Goal: Information Seeking & Learning: Learn about a topic

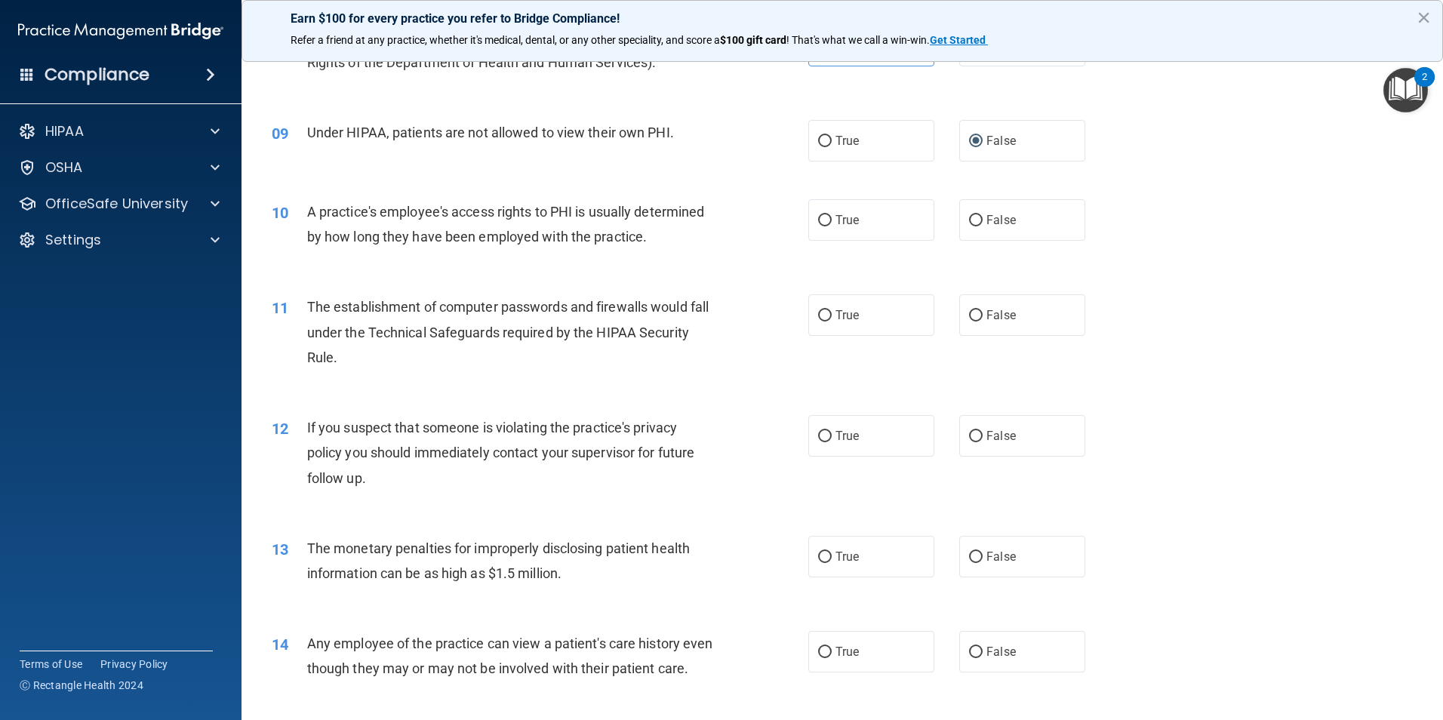
scroll to position [914, 0]
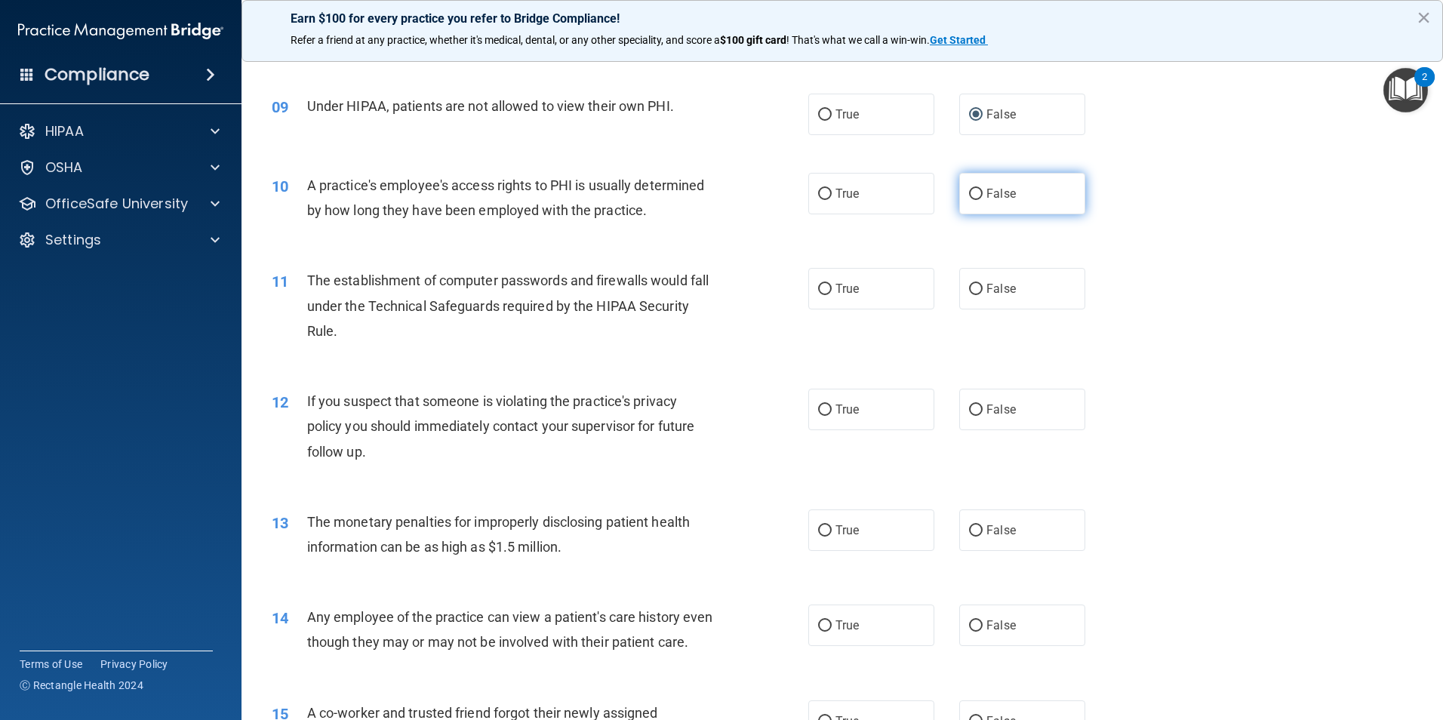
click at [973, 189] on input "False" at bounding box center [976, 194] width 14 height 11
radio input "true"
click at [818, 294] on input "True" at bounding box center [825, 289] width 14 height 11
radio input "true"
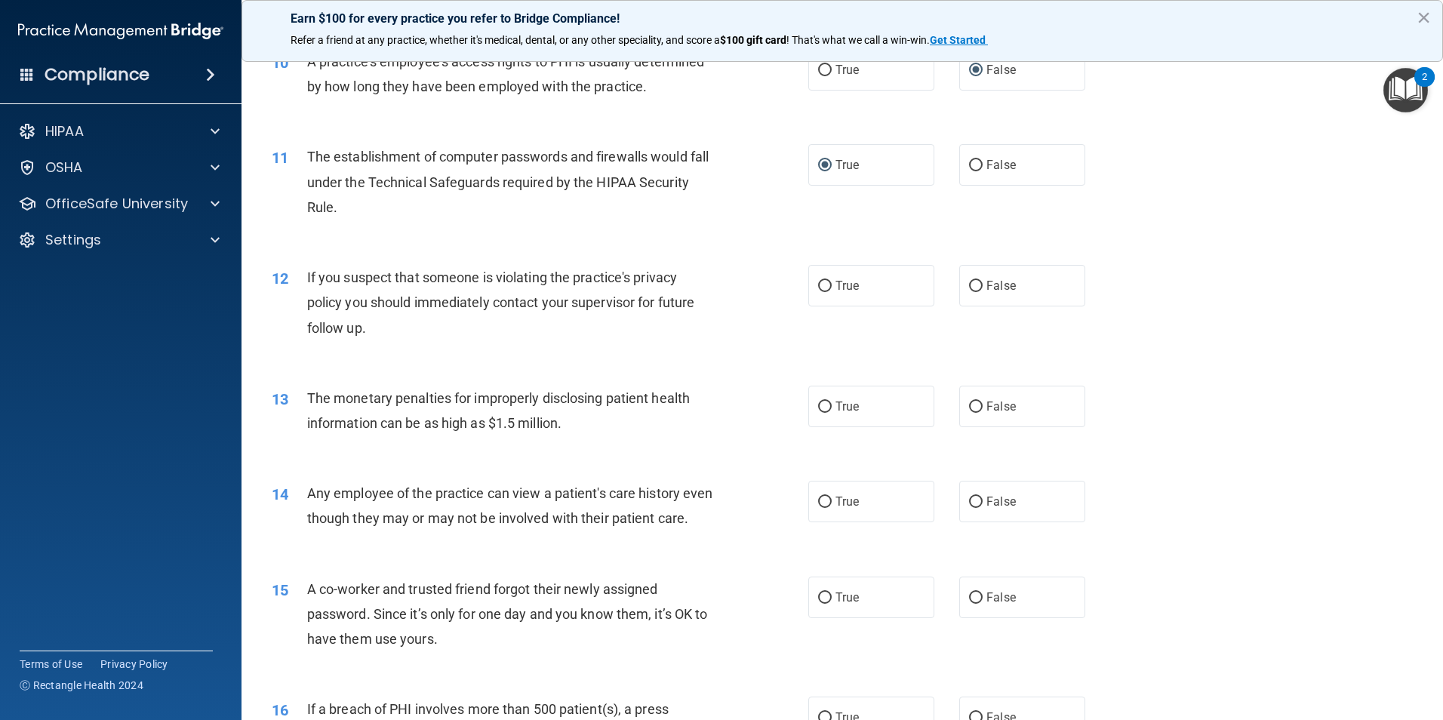
scroll to position [1065, 0]
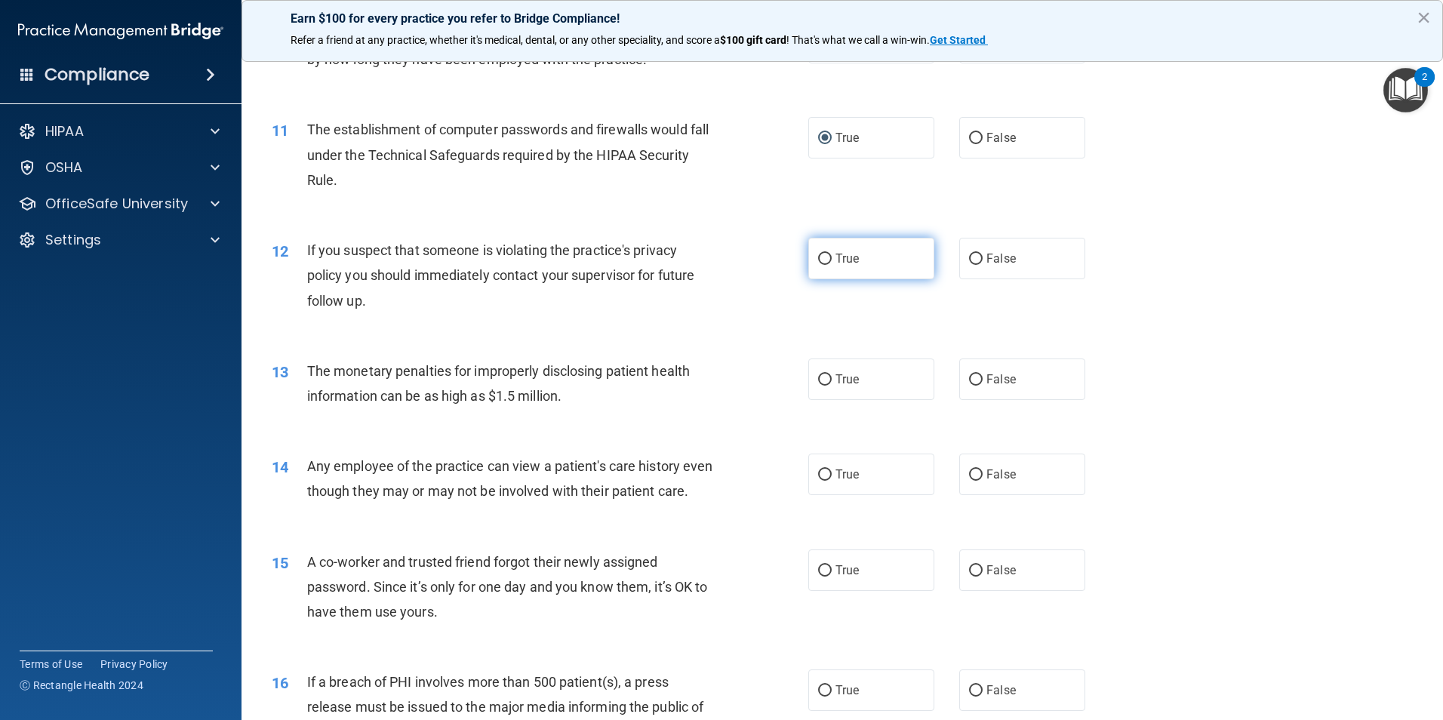
click at [837, 259] on span "True" at bounding box center [846, 258] width 23 height 14
click at [831, 259] on input "True" at bounding box center [825, 259] width 14 height 11
radio input "true"
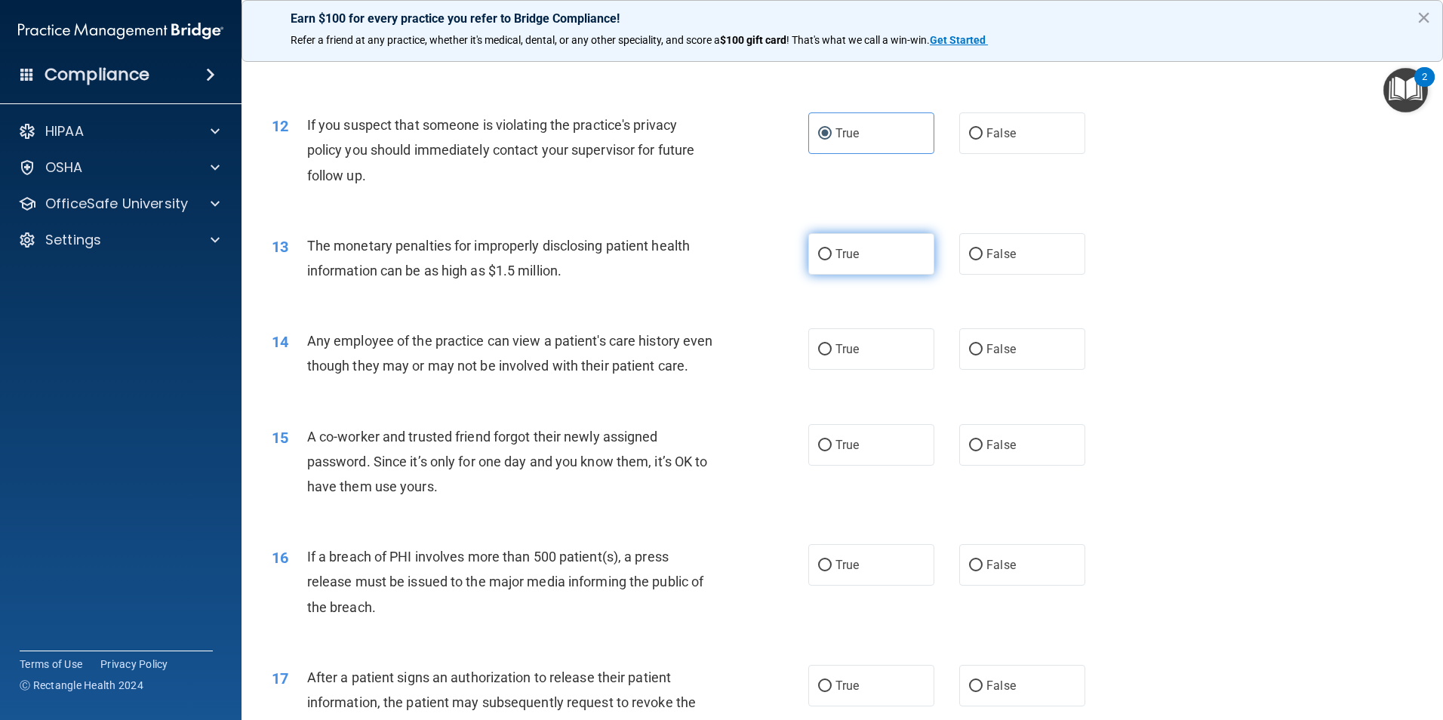
scroll to position [1216, 0]
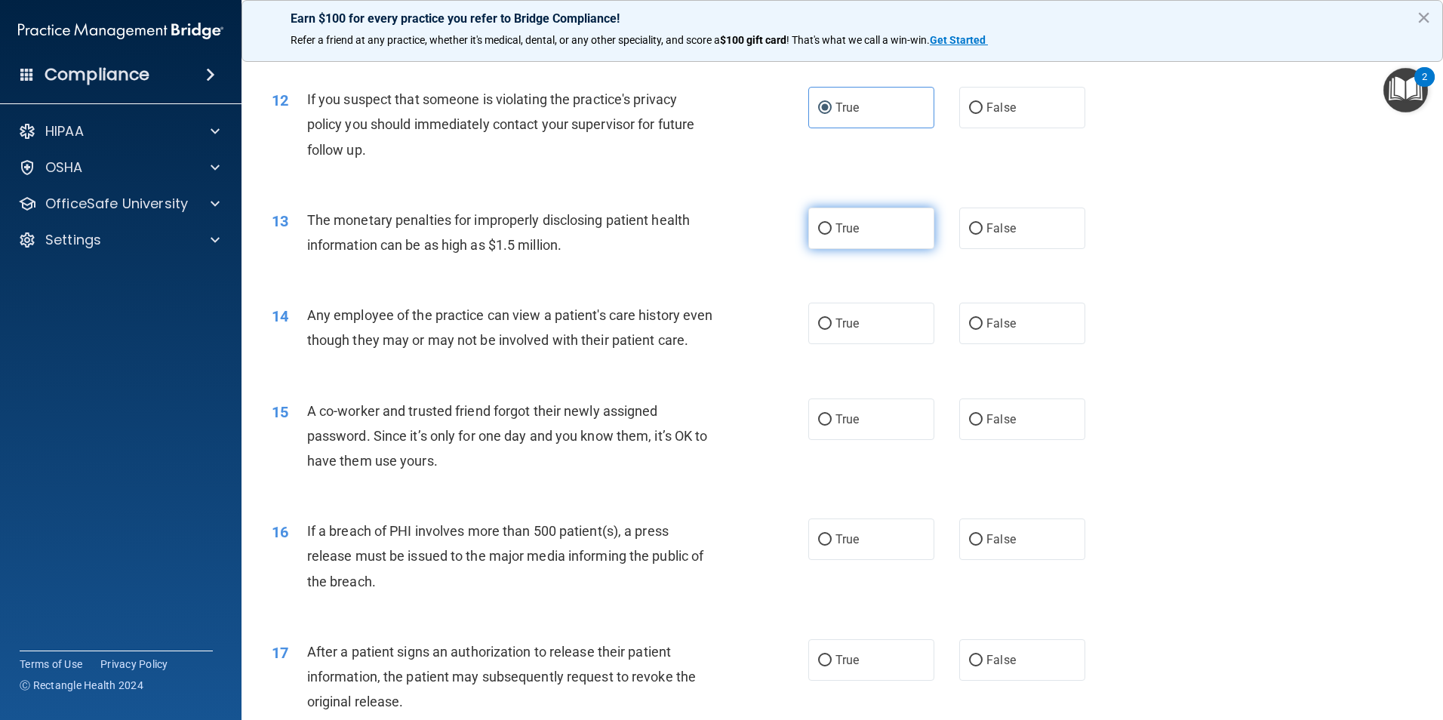
click at [811, 223] on label "True" at bounding box center [871, 227] width 126 height 41
click at [818, 223] on input "True" at bounding box center [825, 228] width 14 height 11
radio input "true"
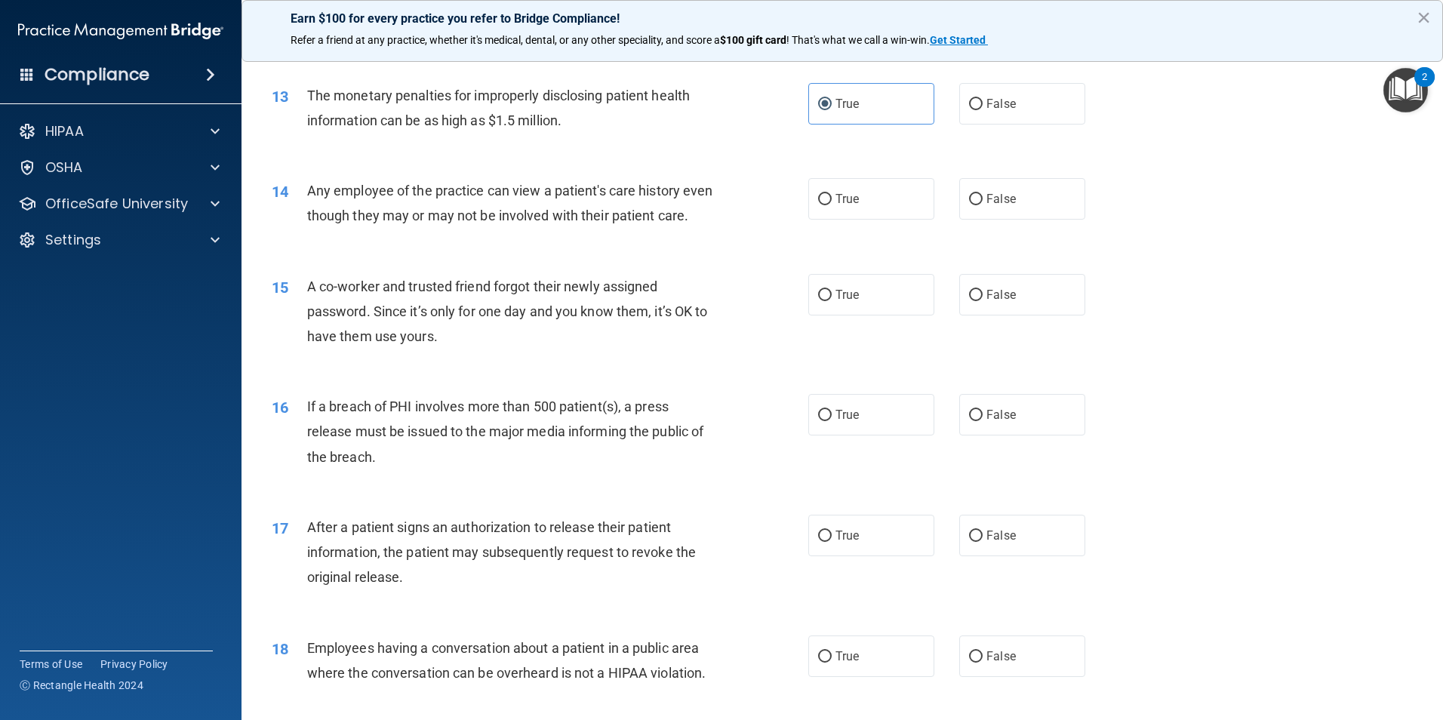
scroll to position [1367, 0]
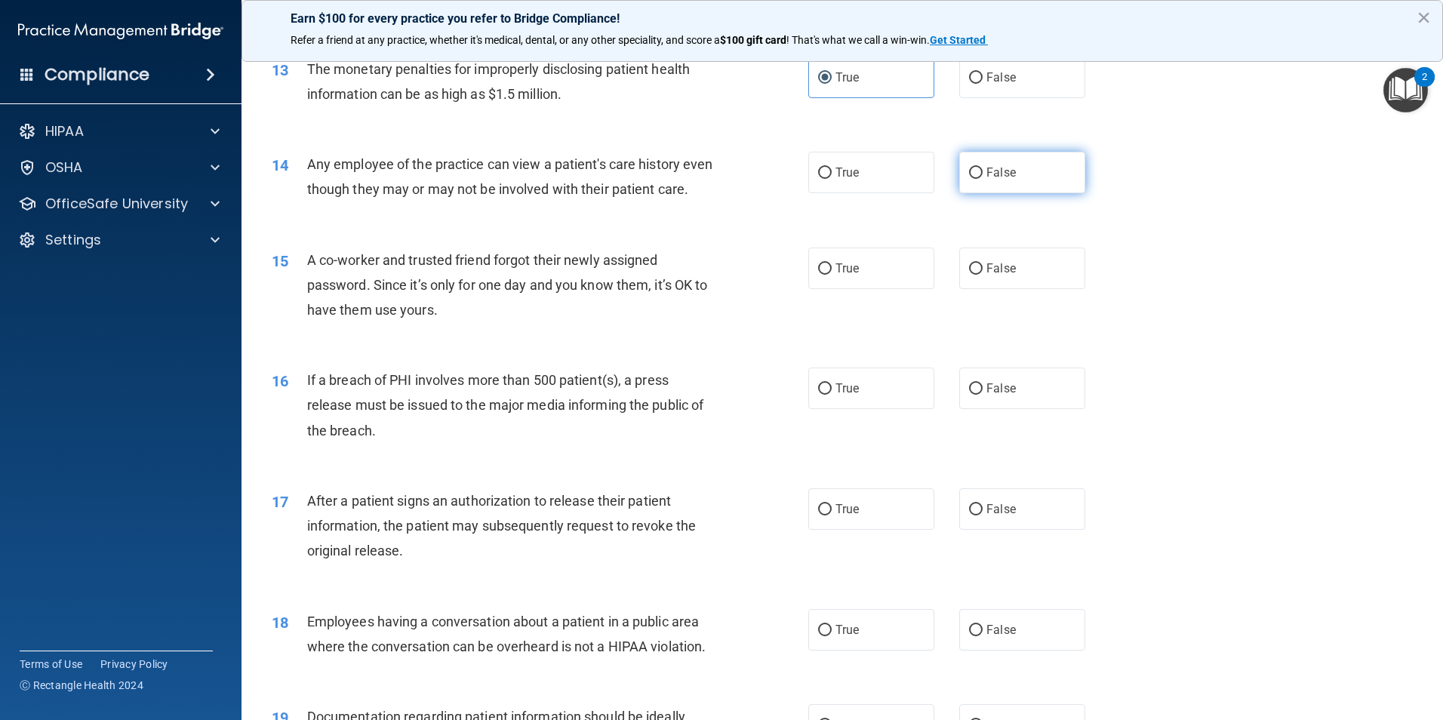
click at [969, 169] on input "False" at bounding box center [976, 173] width 14 height 11
radio input "true"
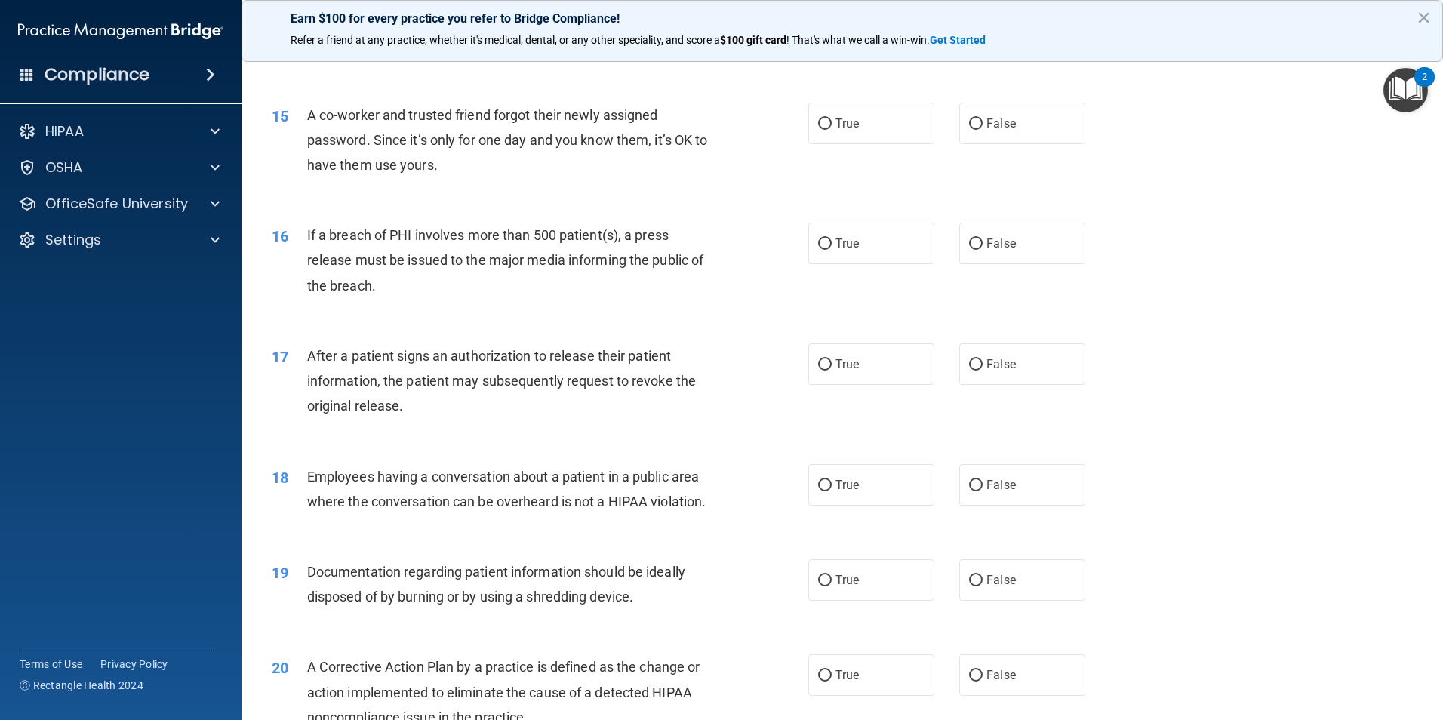
scroll to position [1518, 0]
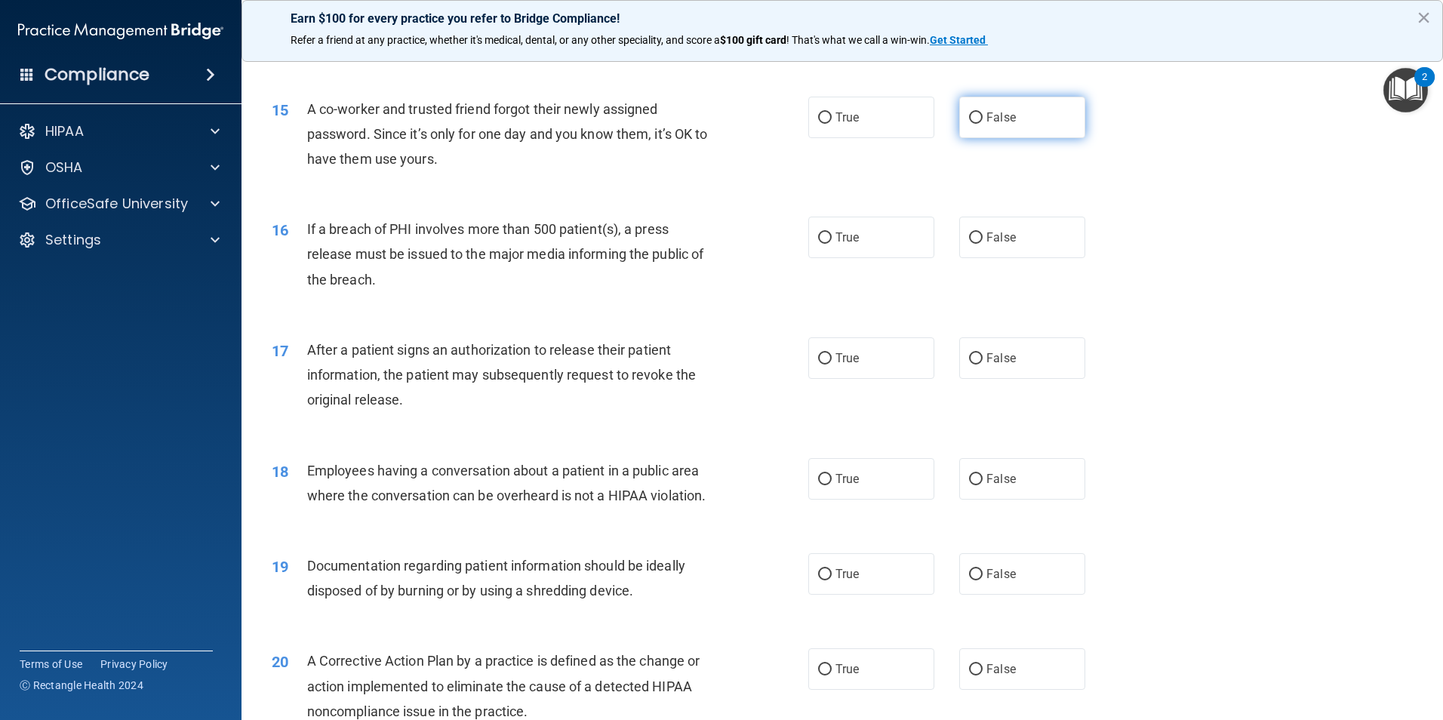
click at [996, 124] on span "False" at bounding box center [1000, 117] width 29 height 14
click at [982, 124] on input "False" at bounding box center [976, 117] width 14 height 11
radio input "true"
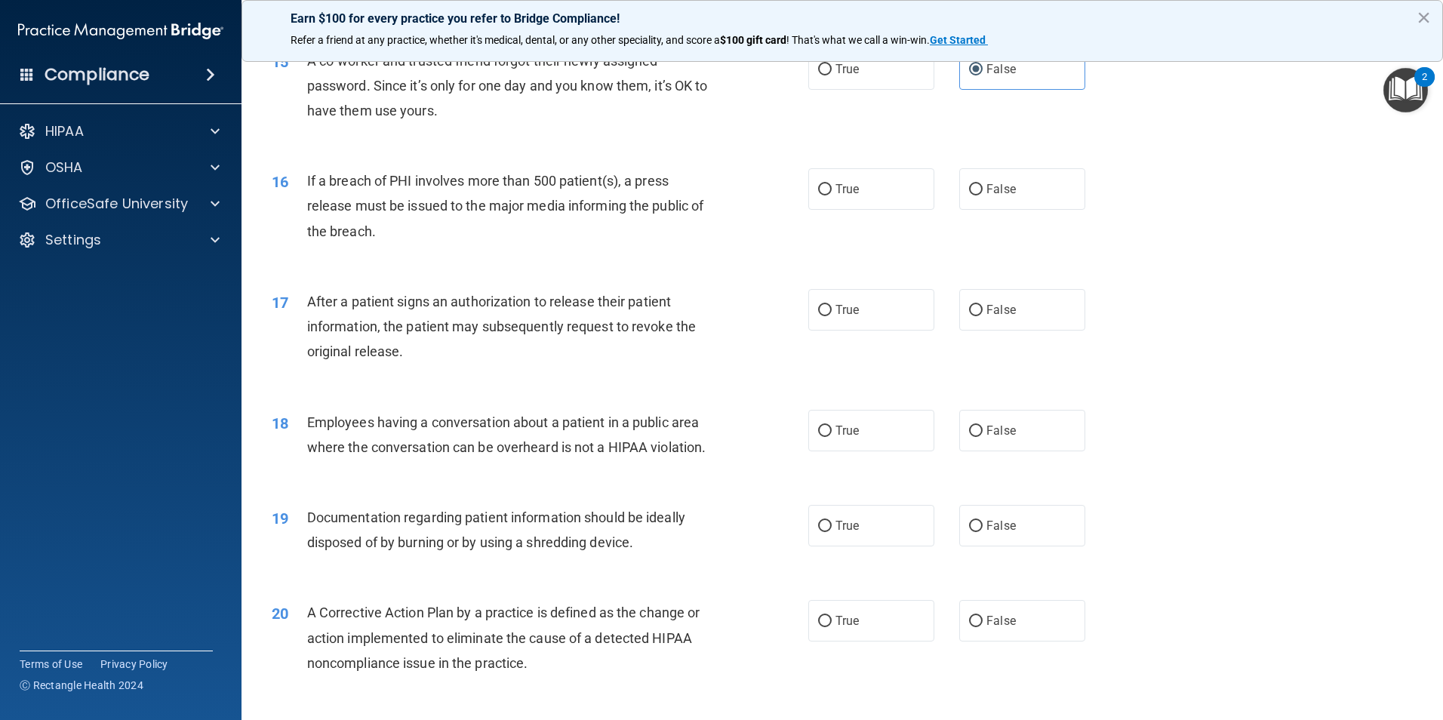
scroll to position [1594, 0]
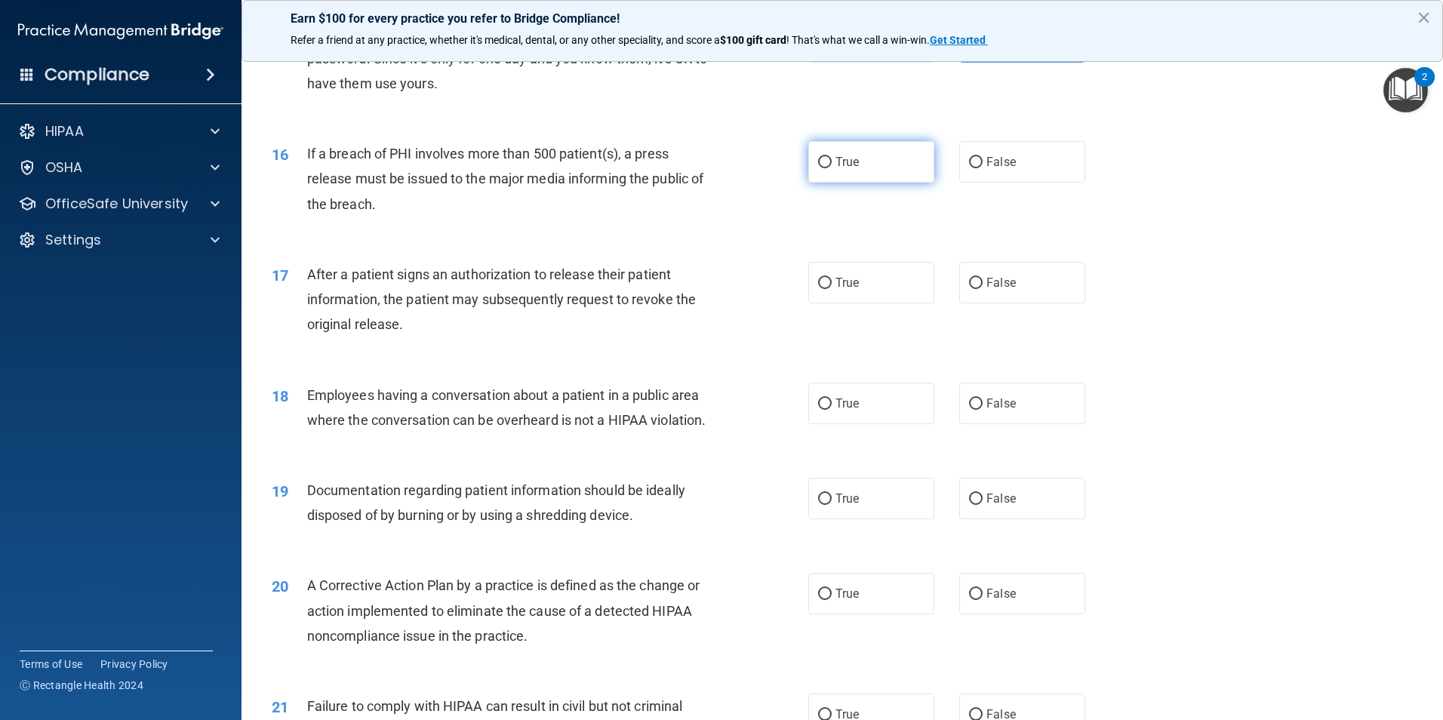
click at [847, 183] on label "True" at bounding box center [871, 161] width 126 height 41
click at [831, 168] on input "True" at bounding box center [825, 162] width 14 height 11
radio input "true"
click at [835, 290] on span "True" at bounding box center [846, 282] width 23 height 14
click at [831, 289] on input "True" at bounding box center [825, 283] width 14 height 11
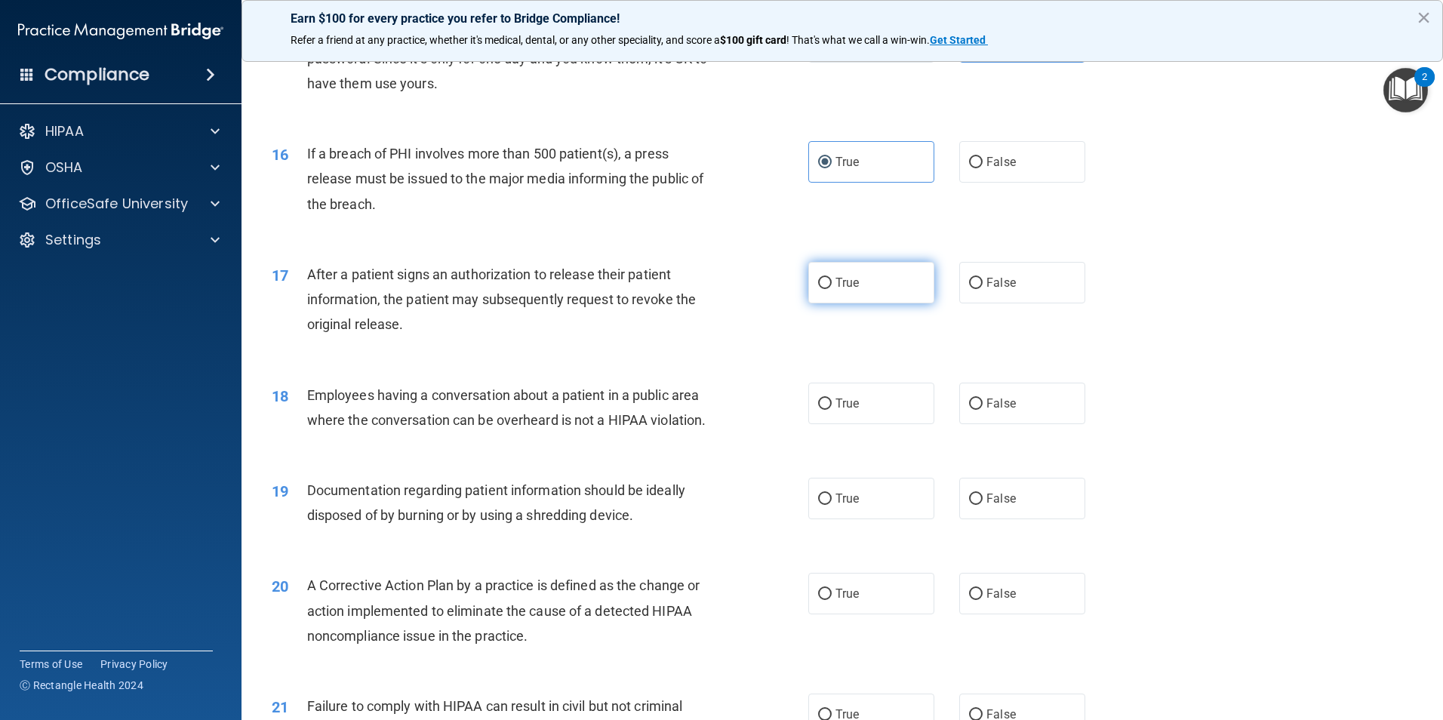
radio input "true"
drag, startPoint x: 836, startPoint y: 308, endPoint x: 906, endPoint y: 300, distance: 70.6
click at [838, 290] on span "True" at bounding box center [846, 282] width 23 height 14
click at [831, 289] on input "True" at bounding box center [825, 283] width 14 height 11
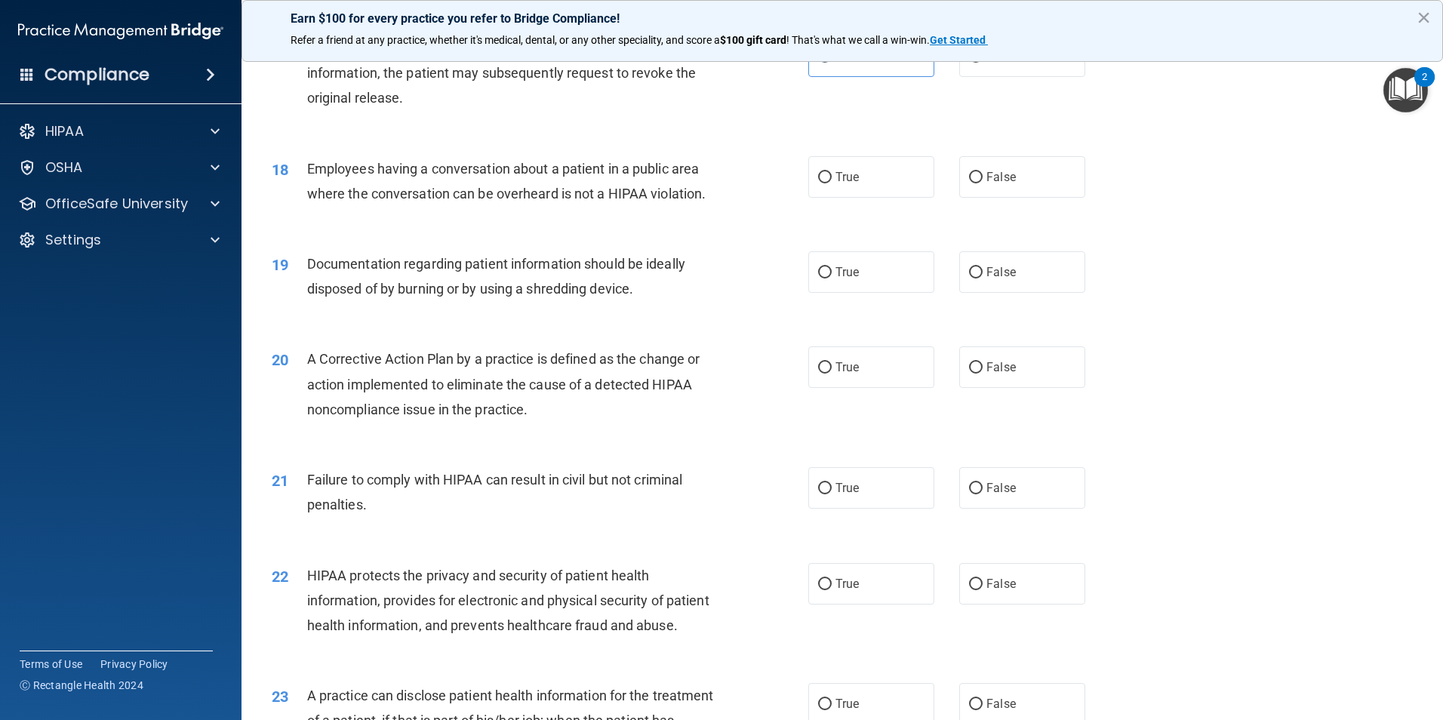
scroll to position [1744, 0]
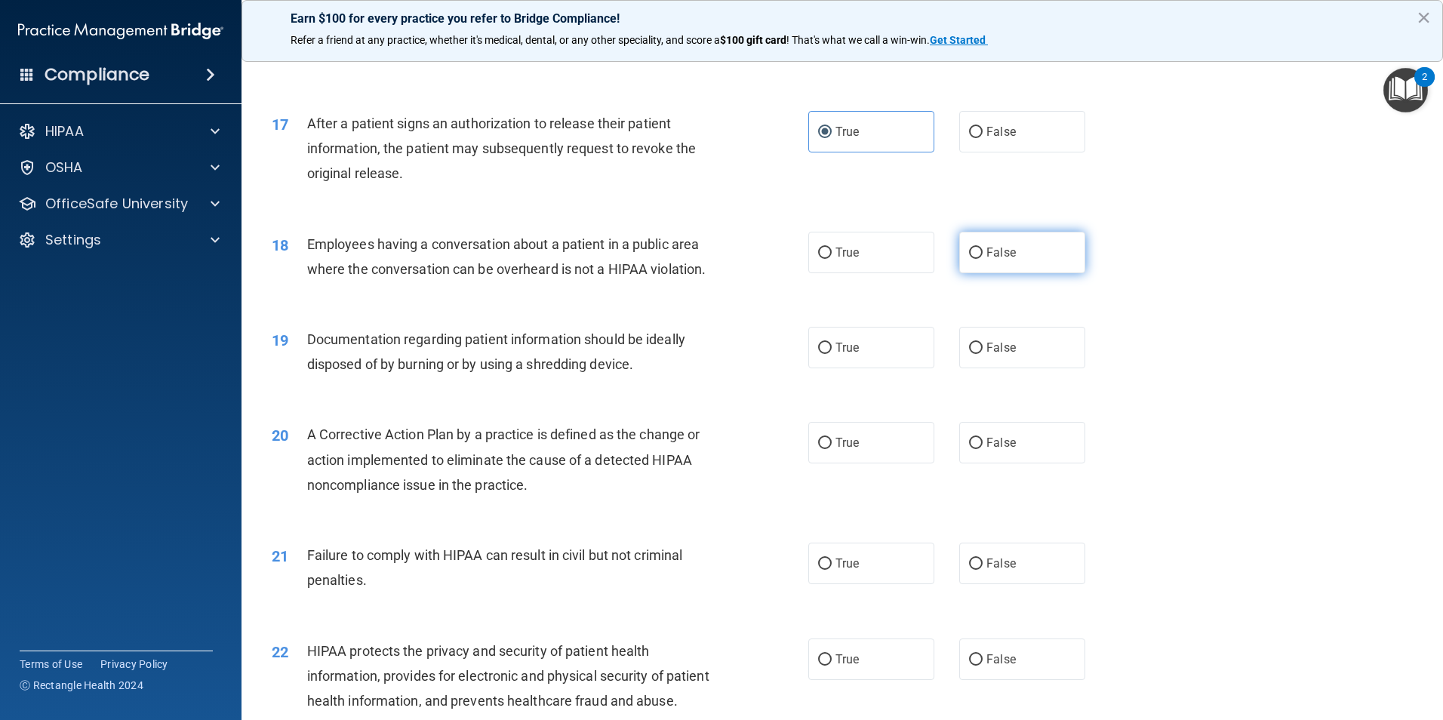
click at [969, 259] on input "False" at bounding box center [976, 252] width 14 height 11
radio input "true"
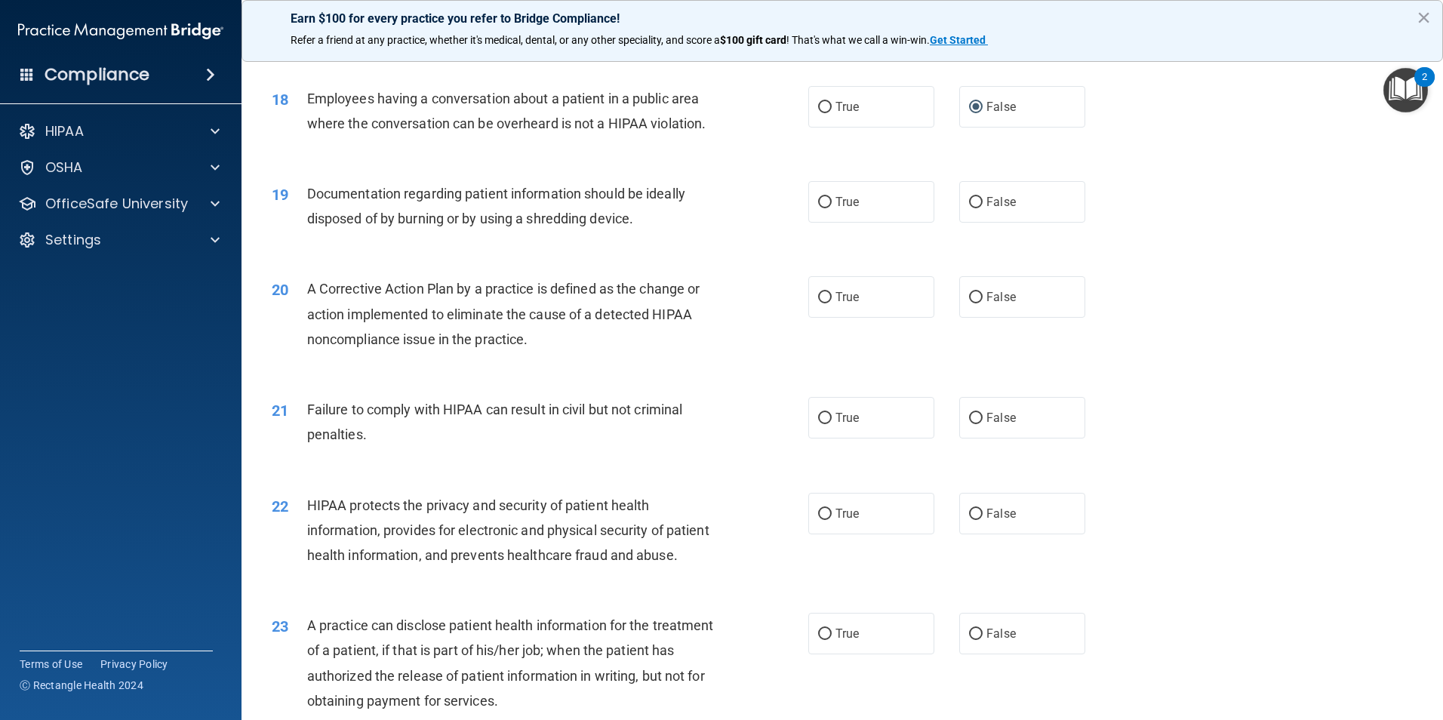
scroll to position [1895, 0]
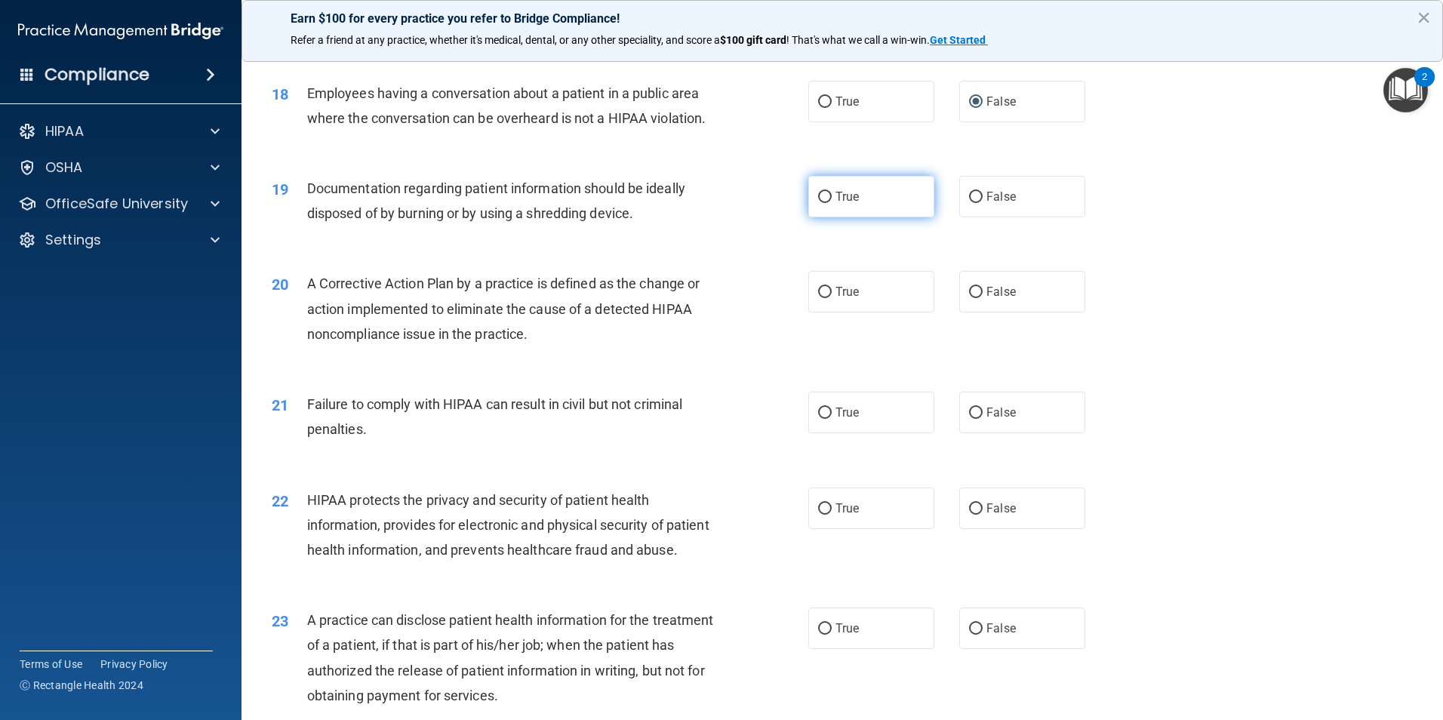
click at [835, 204] on span "True" at bounding box center [846, 196] width 23 height 14
click at [831, 203] on input "True" at bounding box center [825, 197] width 14 height 11
radio input "true"
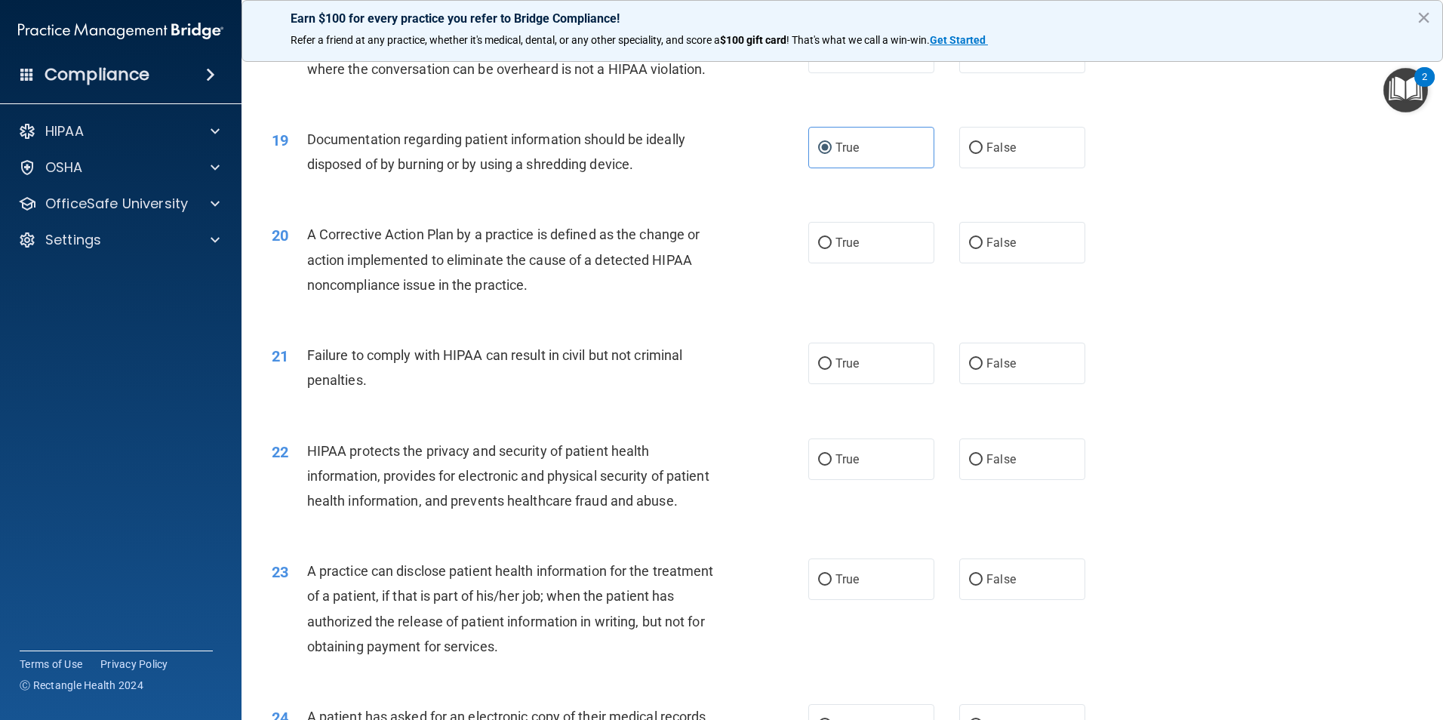
scroll to position [1971, 0]
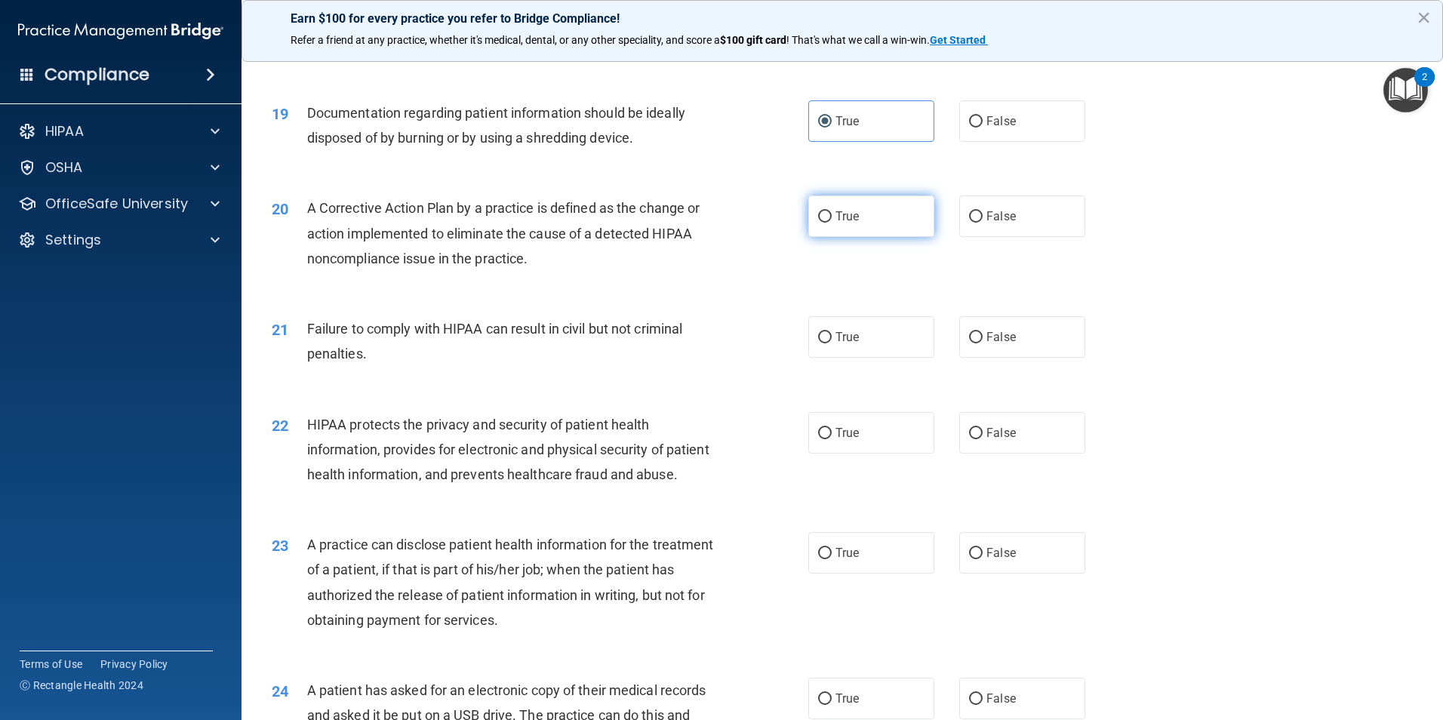
click at [835, 223] on span "True" at bounding box center [846, 216] width 23 height 14
click at [831, 223] on input "True" at bounding box center [825, 216] width 14 height 11
radio input "true"
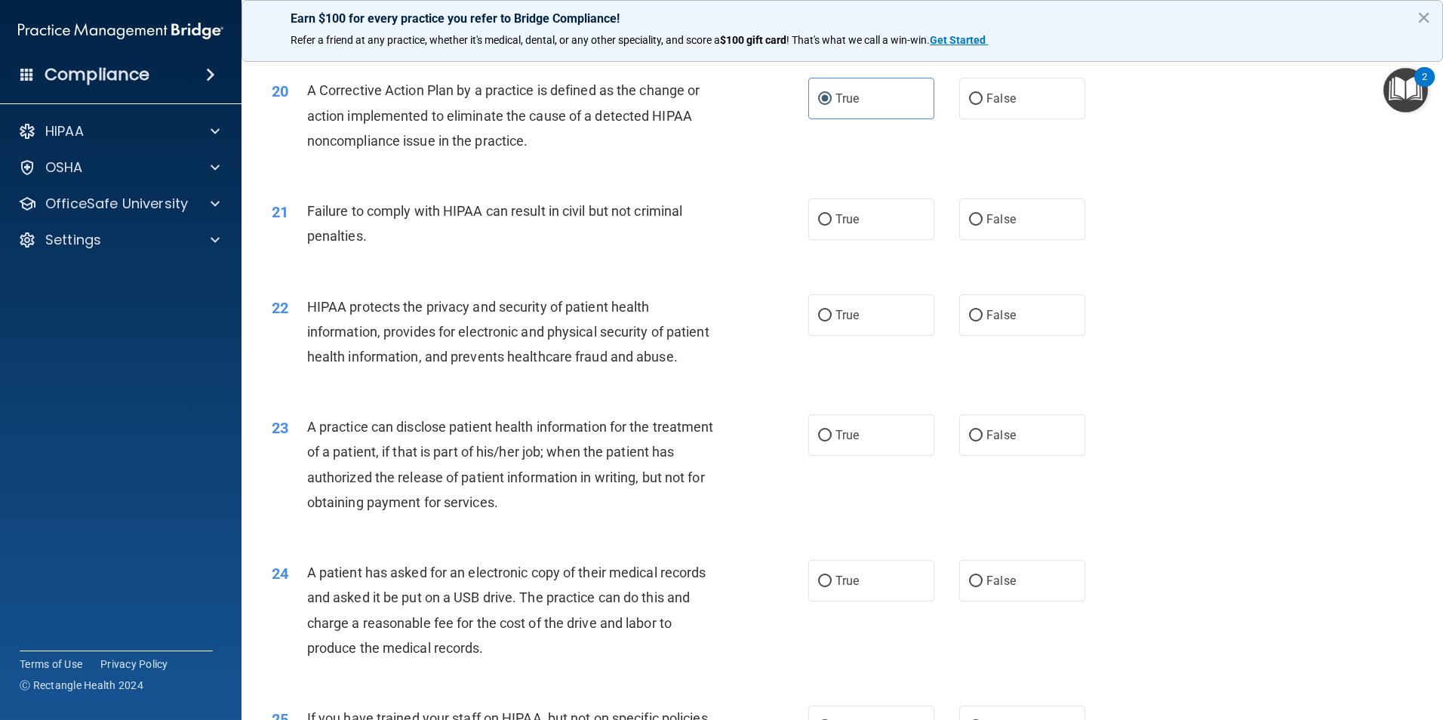
scroll to position [2122, 0]
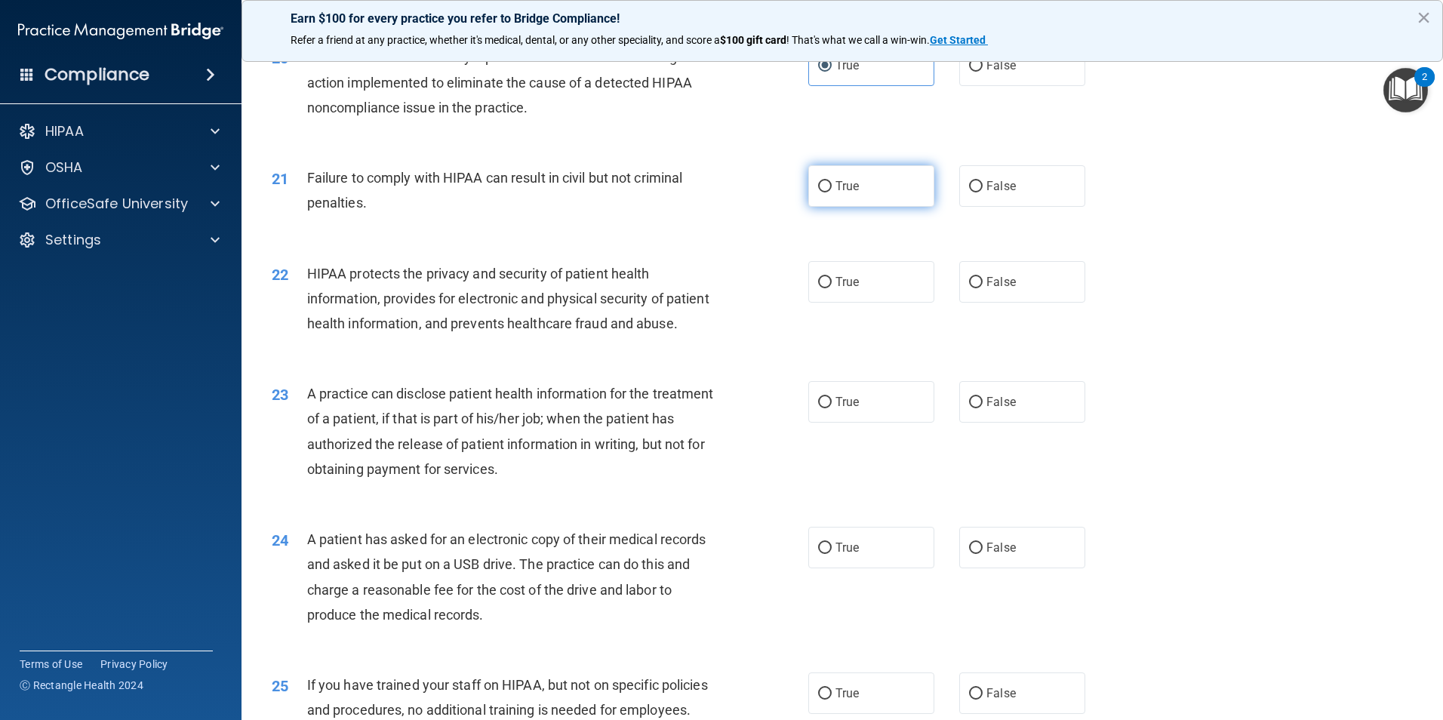
click at [902, 201] on label "True" at bounding box center [871, 185] width 126 height 41
click at [831, 192] on input "True" at bounding box center [825, 186] width 14 height 11
radio input "true"
click at [1082, 241] on div "21 Failure to comply with HIPAA can result in civil but not criminal penalties.…" at bounding box center [841, 193] width 1163 height 95
click at [882, 303] on label "True" at bounding box center [871, 281] width 126 height 41
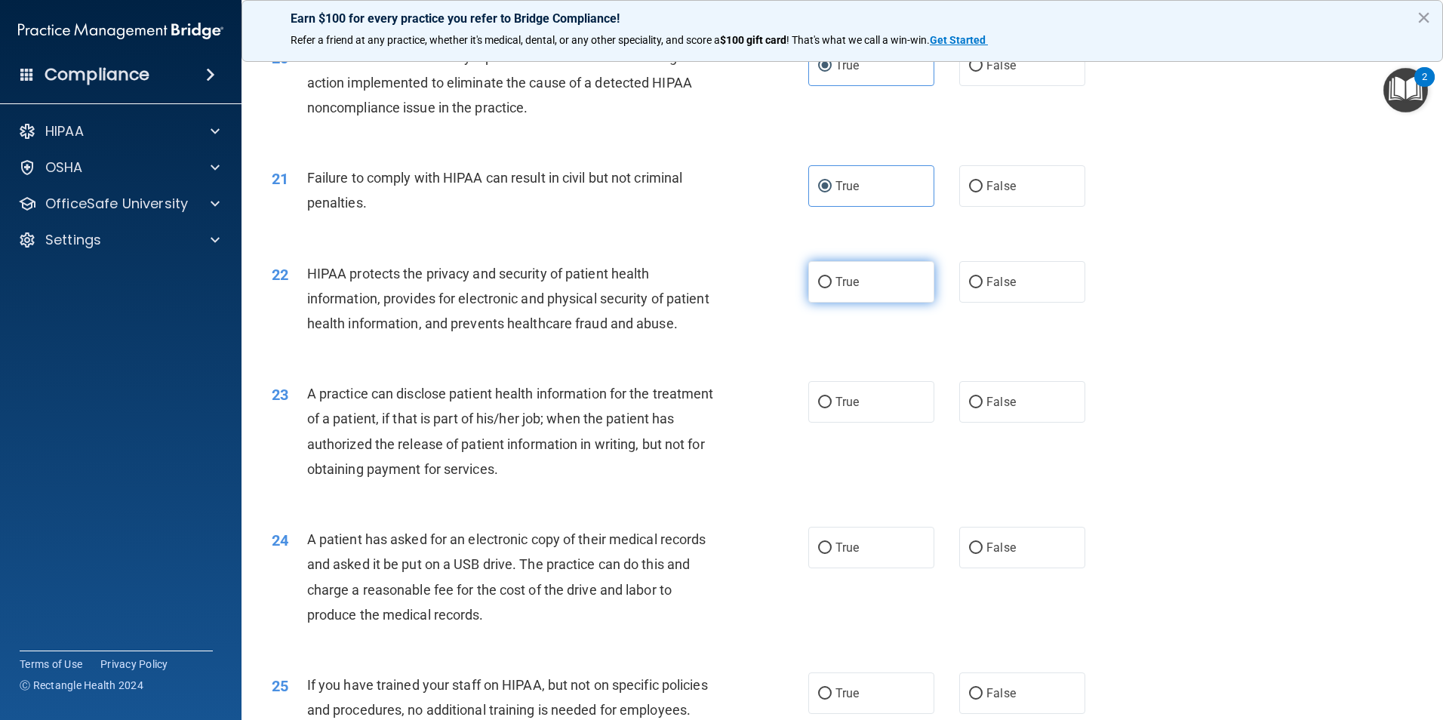
click at [831, 288] on input "True" at bounding box center [825, 282] width 14 height 11
radio input "true"
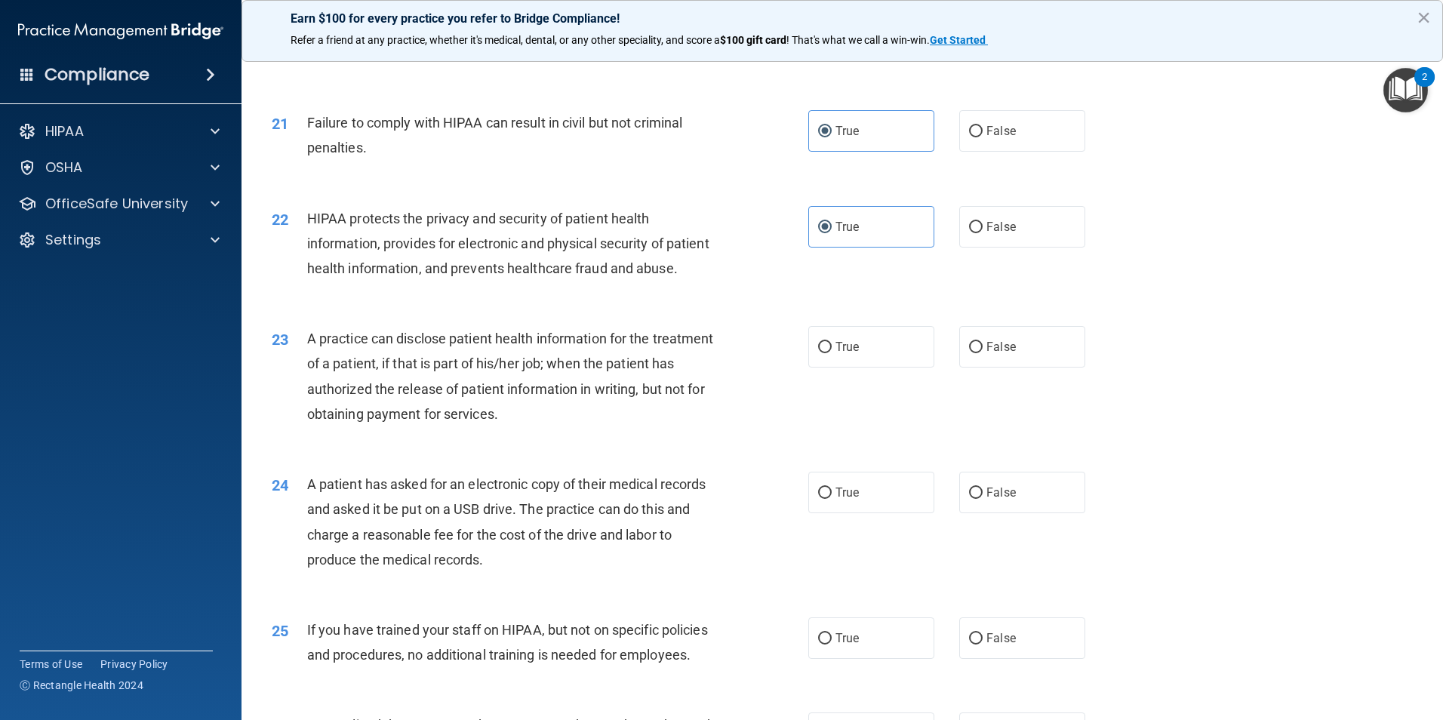
scroll to position [2273, 0]
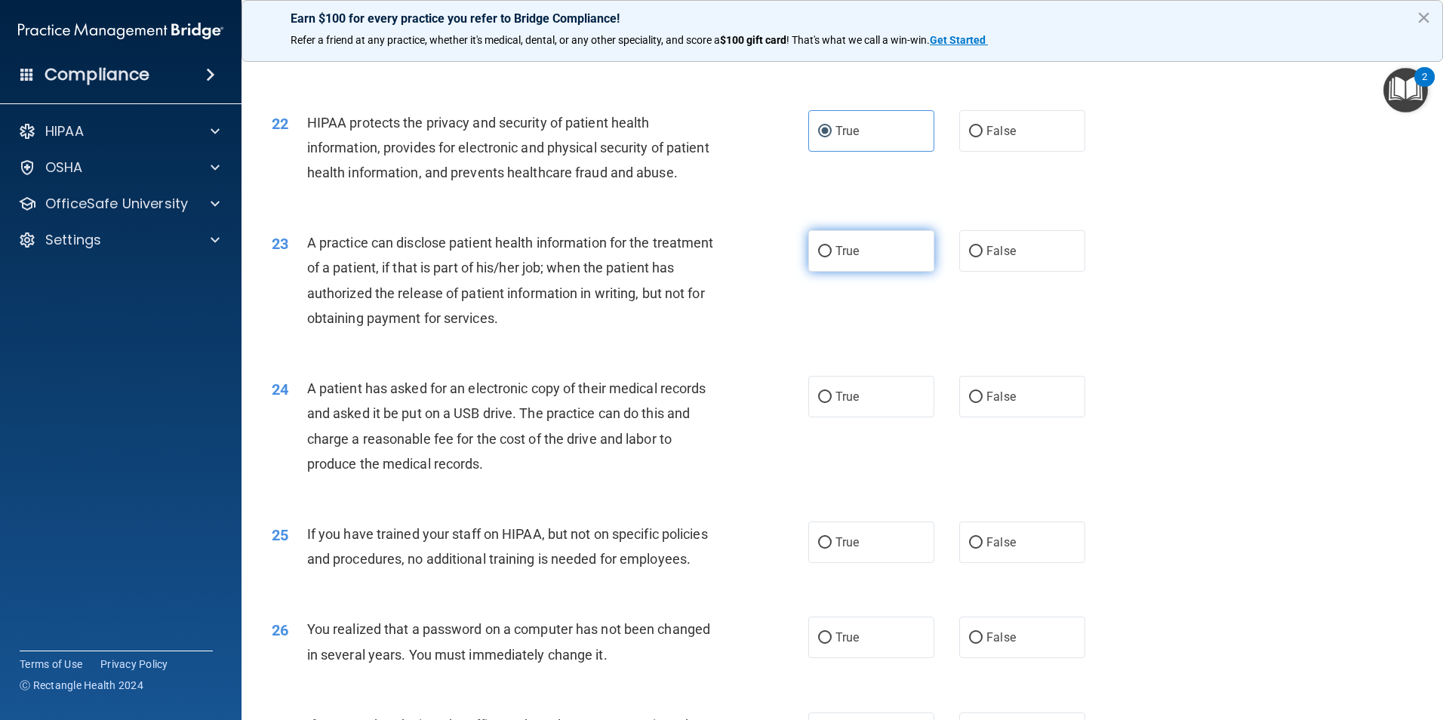
click at [847, 258] on span "True" at bounding box center [846, 251] width 23 height 14
click at [831, 257] on input "True" at bounding box center [825, 251] width 14 height 11
radio input "true"
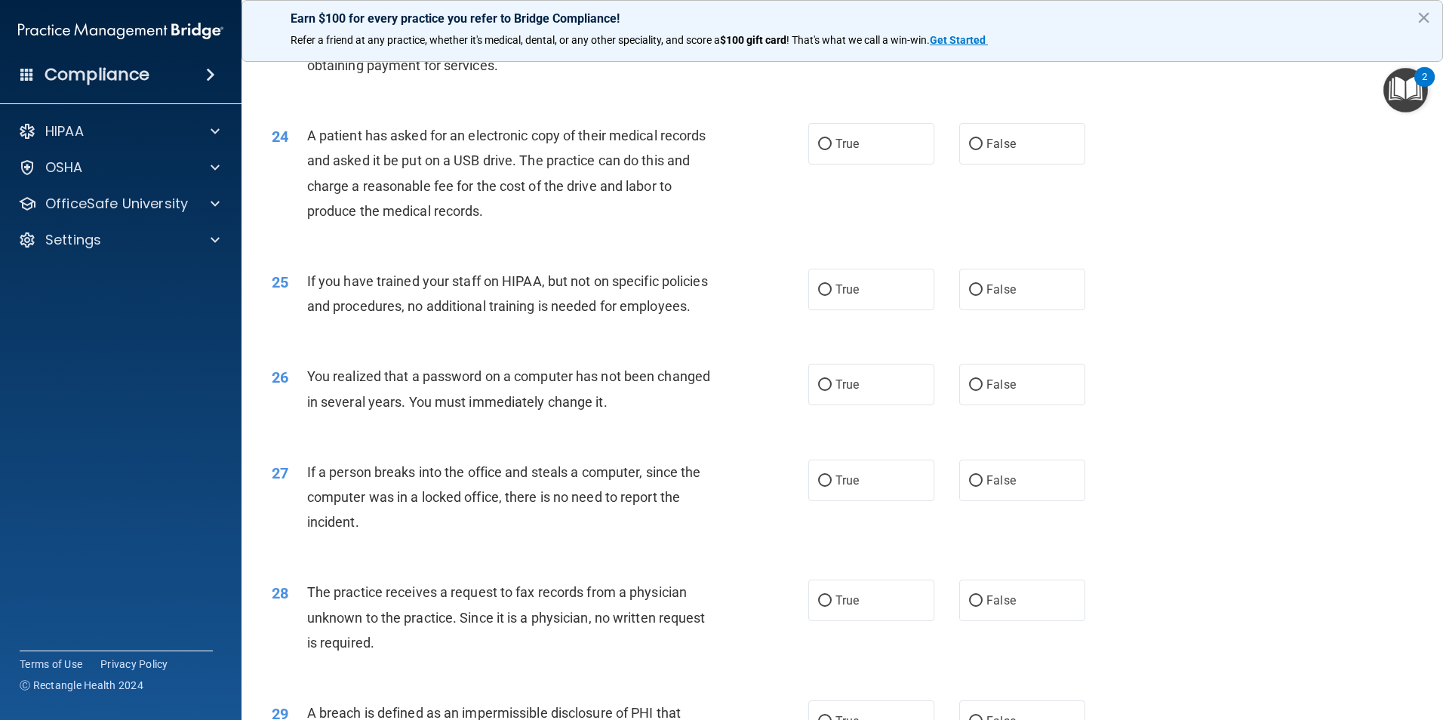
scroll to position [2574, 0]
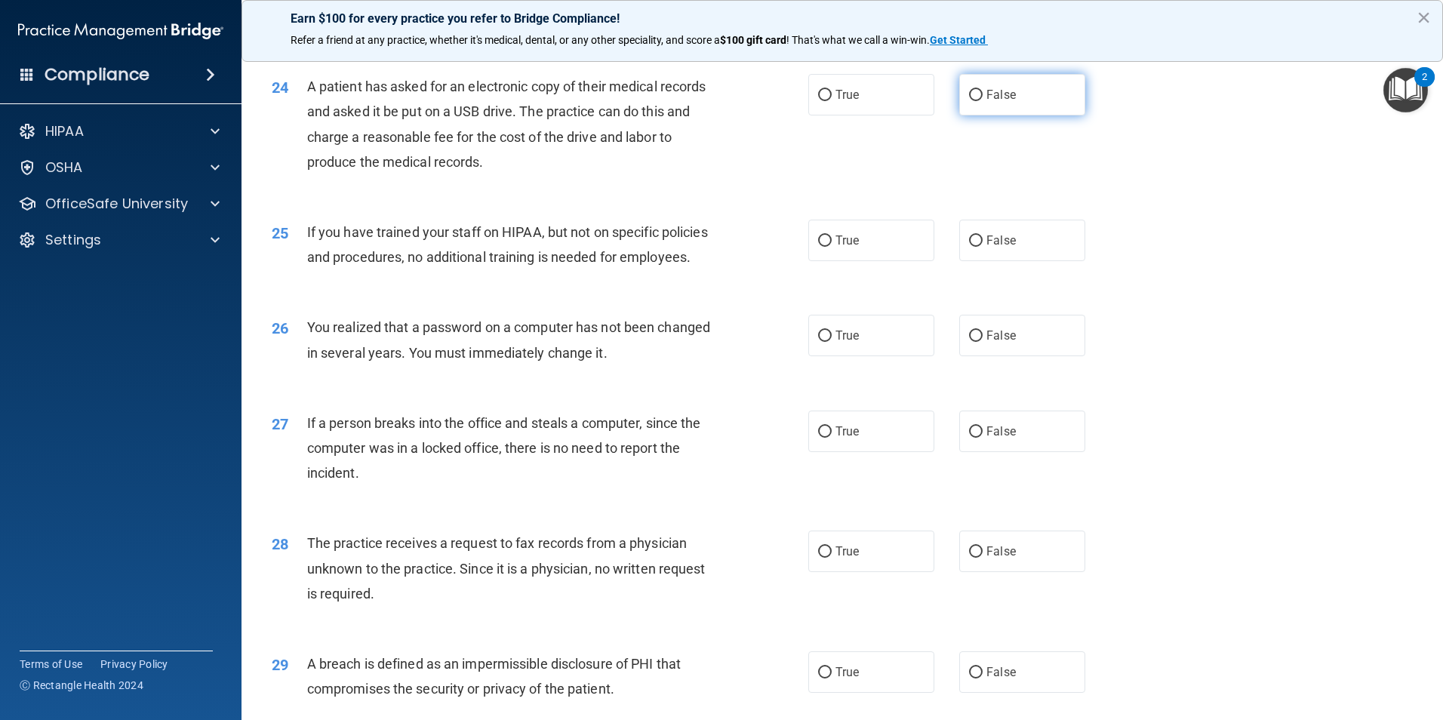
click at [1016, 115] on label "False" at bounding box center [1022, 94] width 126 height 41
click at [982, 101] on input "False" at bounding box center [976, 95] width 14 height 11
radio input "true"
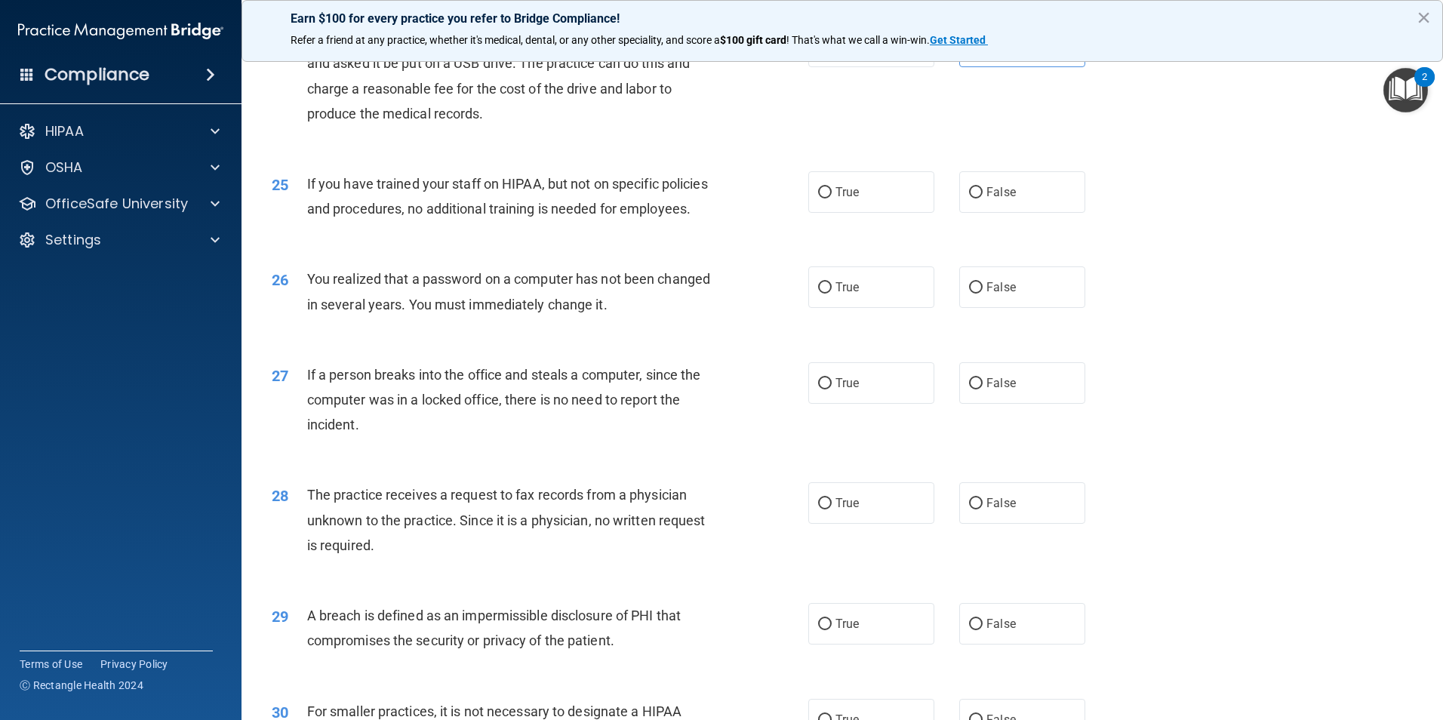
scroll to position [2650, 0]
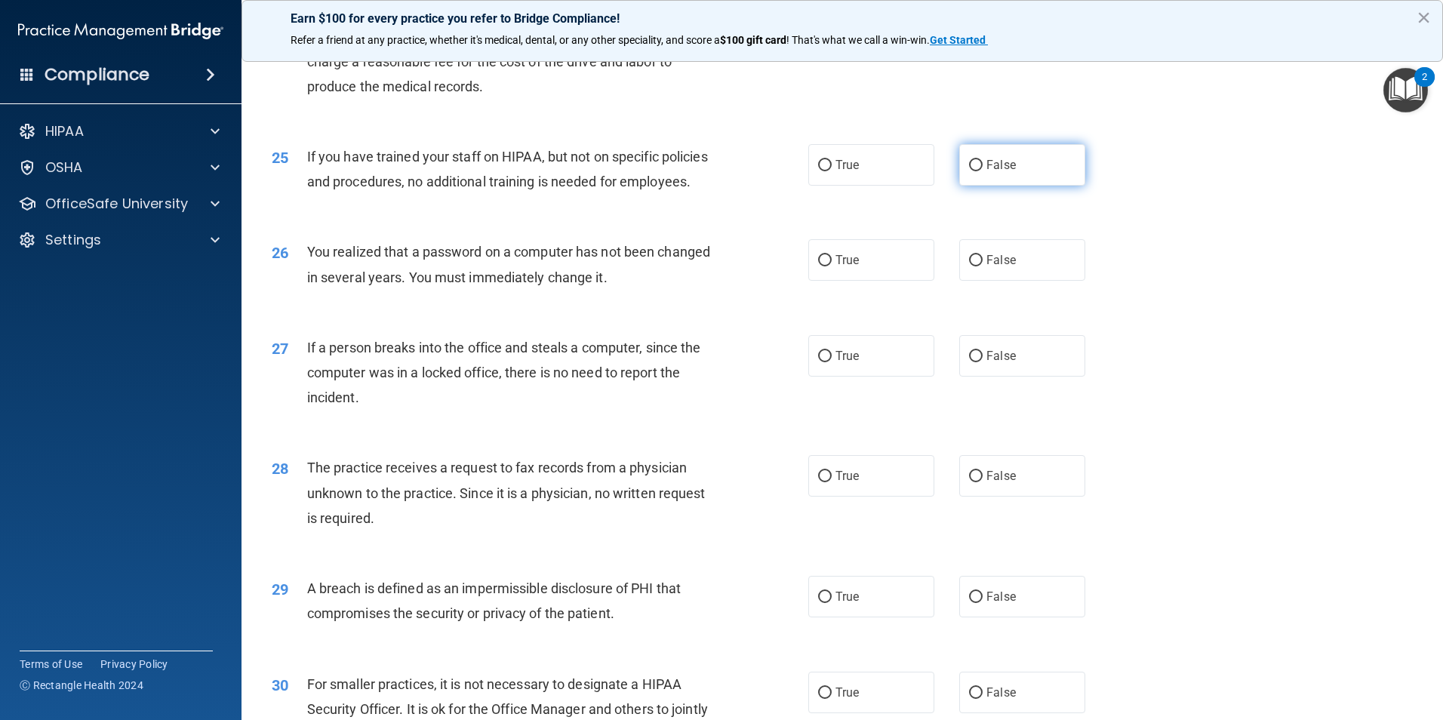
click at [1025, 186] on label "False" at bounding box center [1022, 164] width 126 height 41
click at [982, 171] on input "False" at bounding box center [976, 165] width 14 height 11
radio input "true"
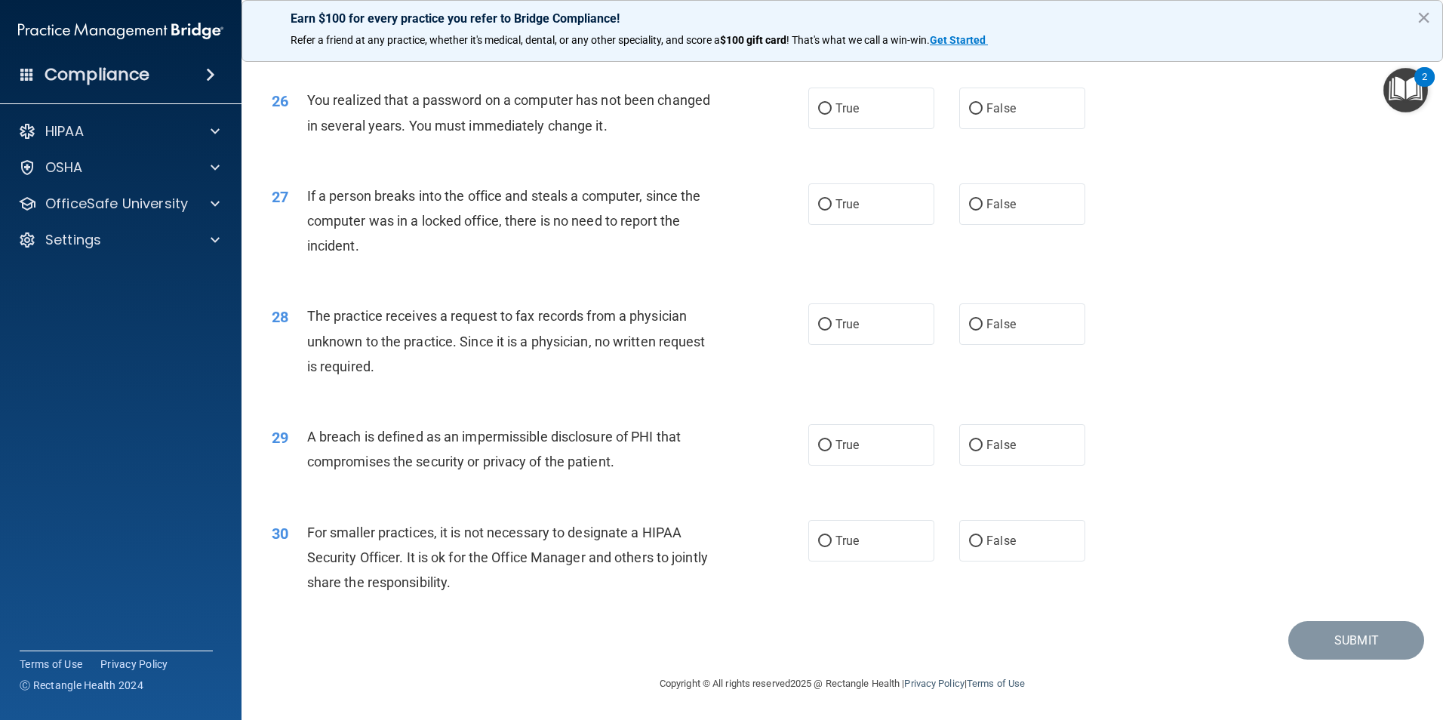
scroll to position [2876, 0]
click at [873, 100] on label "True" at bounding box center [871, 108] width 126 height 41
click at [831, 103] on input "True" at bounding box center [825, 108] width 14 height 11
radio input "true"
click at [990, 207] on span "False" at bounding box center [1000, 204] width 29 height 14
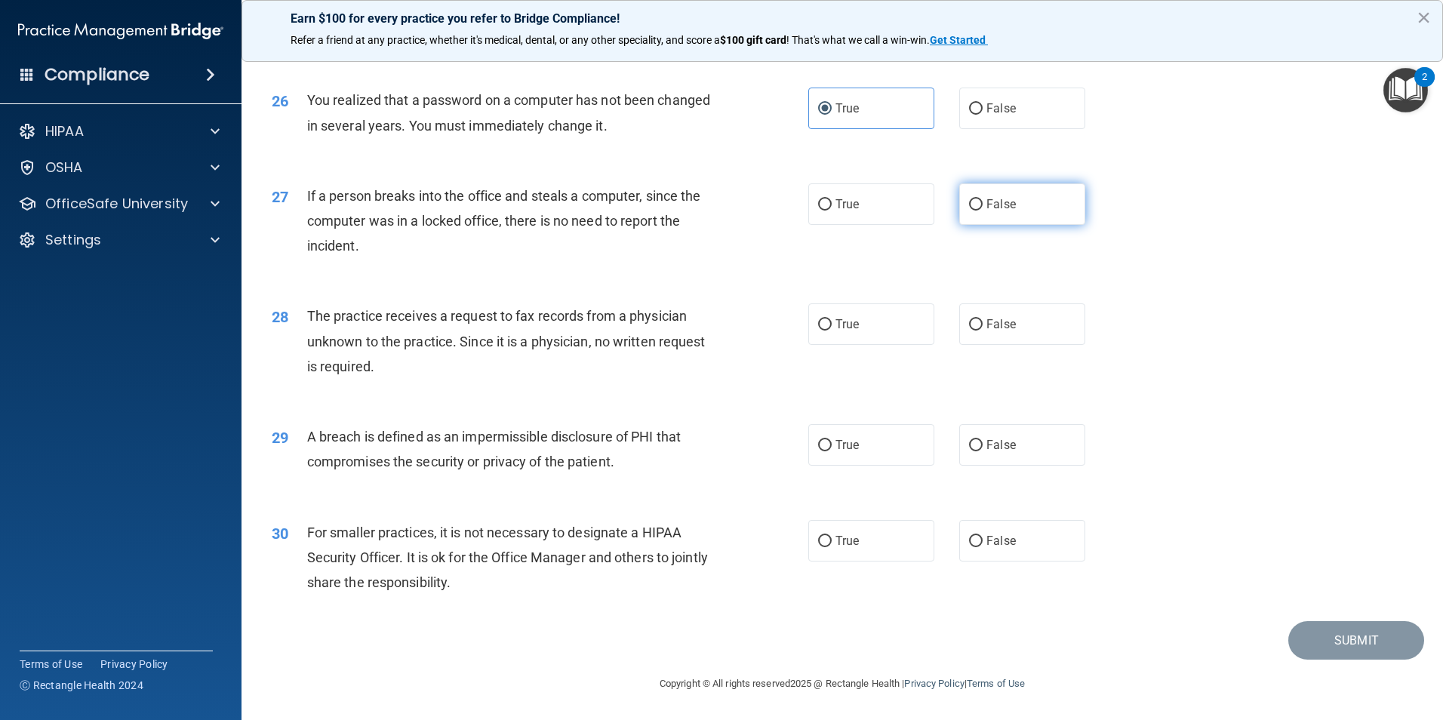
click at [982, 207] on input "False" at bounding box center [976, 204] width 14 height 11
radio input "true"
click at [1029, 314] on label "False" at bounding box center [1022, 323] width 126 height 41
click at [982, 319] on input "False" at bounding box center [976, 324] width 14 height 11
radio input "true"
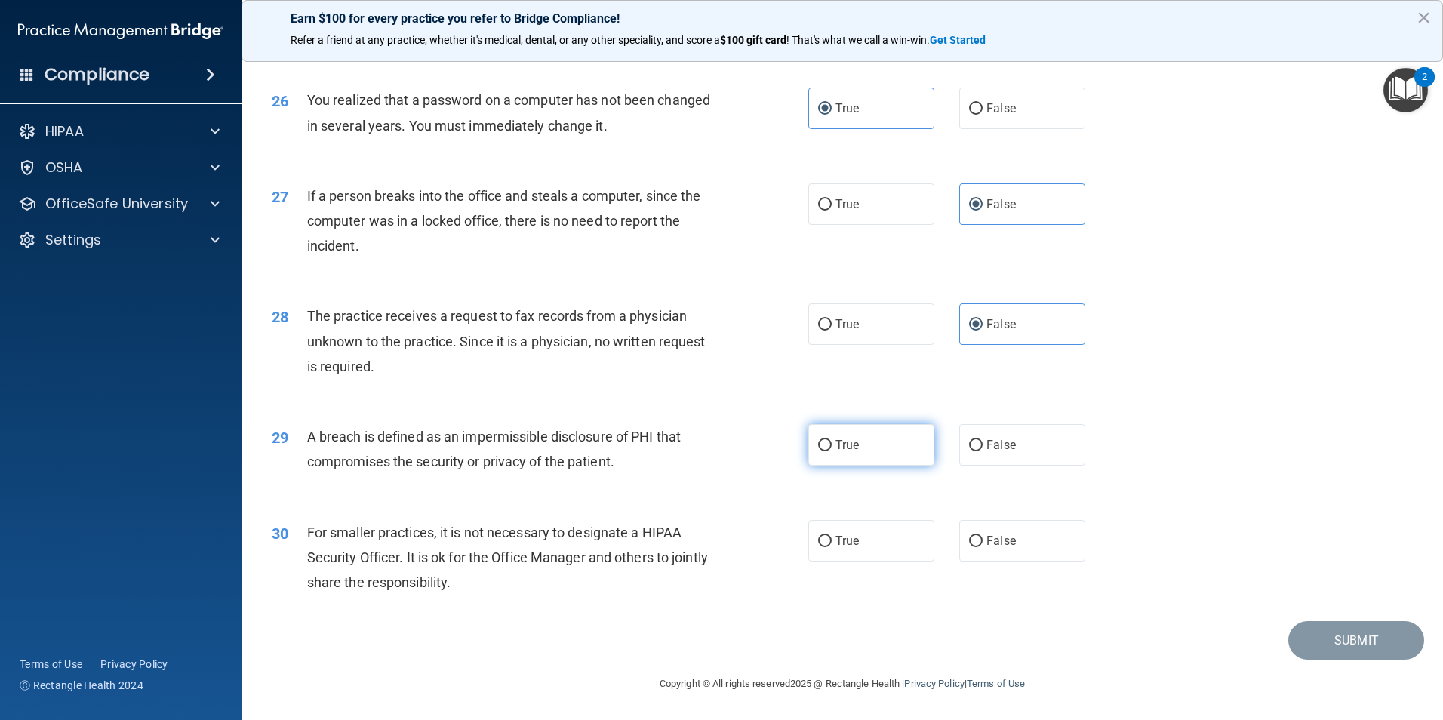
click at [836, 441] on span "True" at bounding box center [846, 445] width 23 height 14
click at [831, 441] on input "True" at bounding box center [825, 445] width 14 height 11
radio input "true"
click at [1238, 382] on div "28 The practice receives a request to fax records from a physician unknown to t…" at bounding box center [841, 344] width 1163 height 121
click at [912, 542] on label "True" at bounding box center [871, 540] width 126 height 41
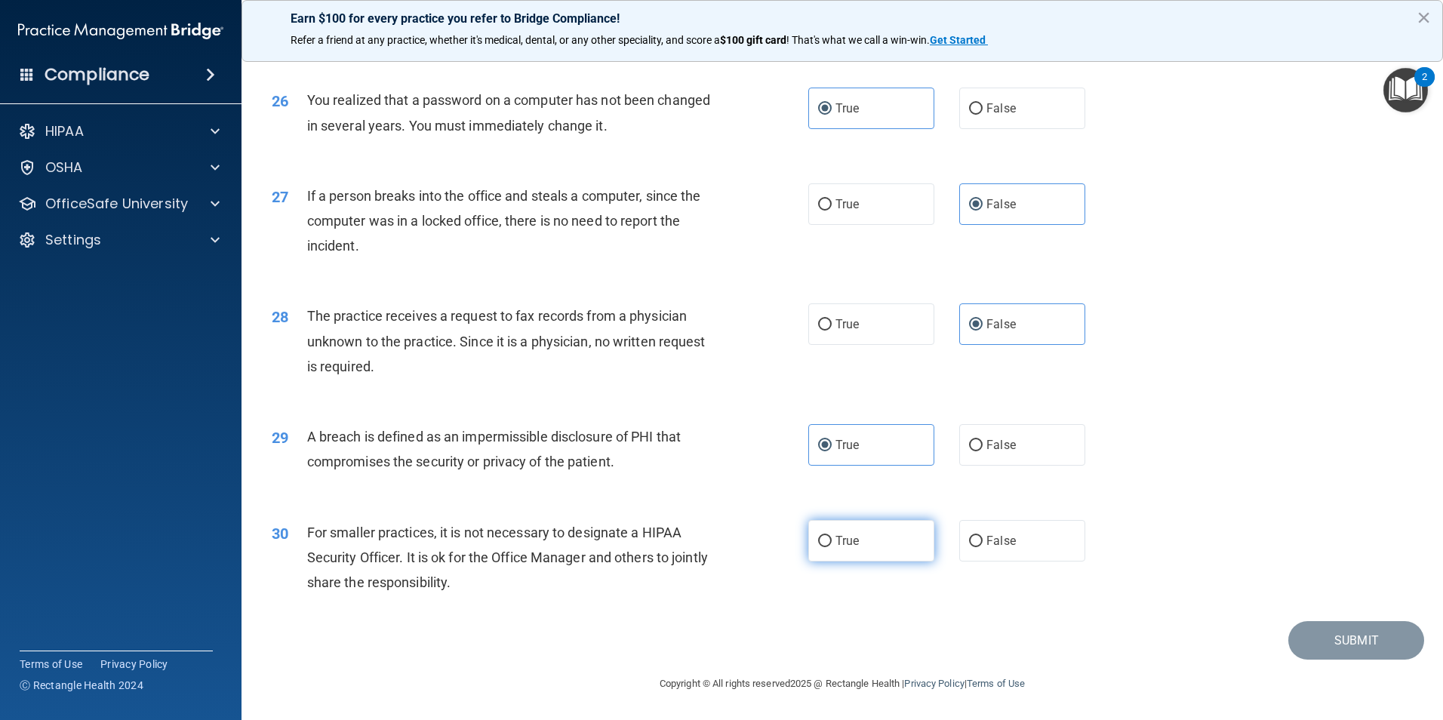
click at [831, 542] on input "True" at bounding box center [825, 541] width 14 height 11
radio input "true"
click at [1371, 650] on button "Submit" at bounding box center [1356, 640] width 136 height 38
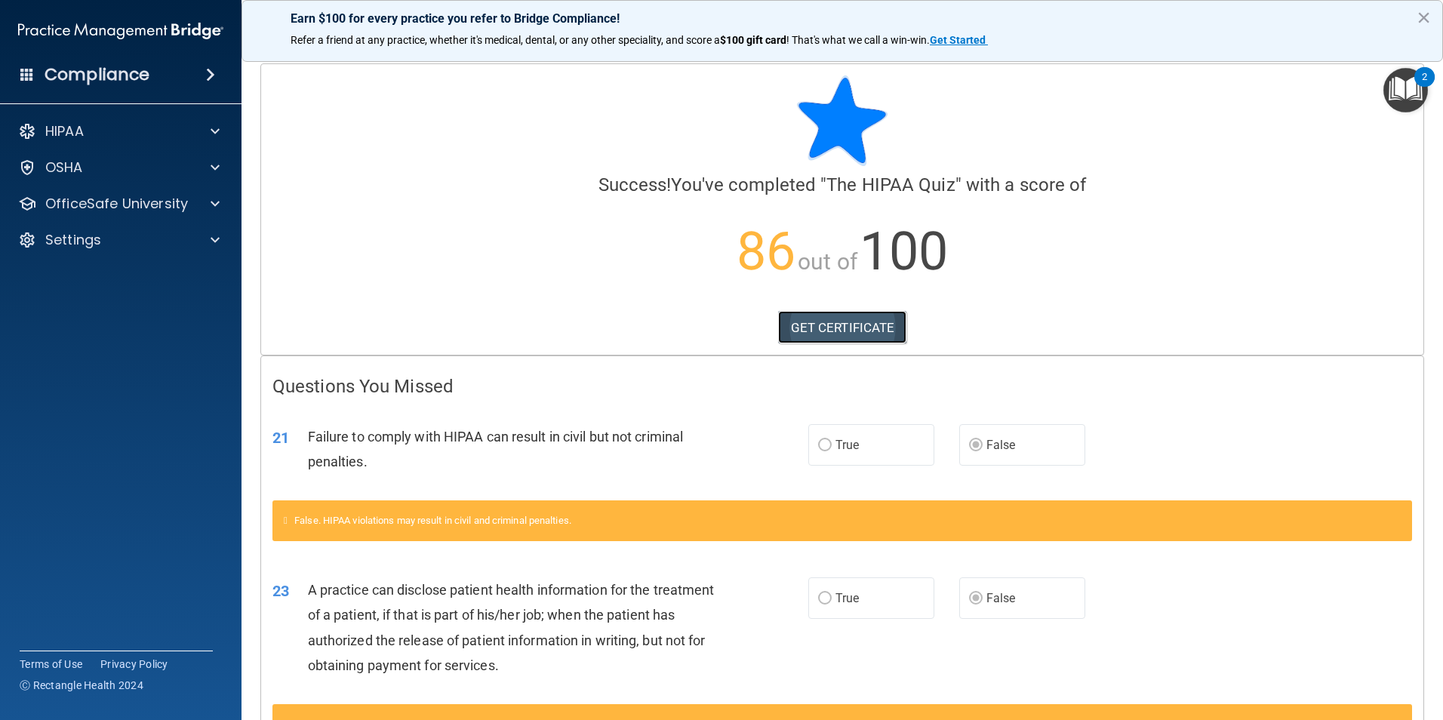
click at [851, 324] on link "GET CERTIFICATE" at bounding box center [842, 327] width 129 height 33
click at [1412, 77] on img "Open Resource Center, 2 new notifications" at bounding box center [1405, 90] width 45 height 45
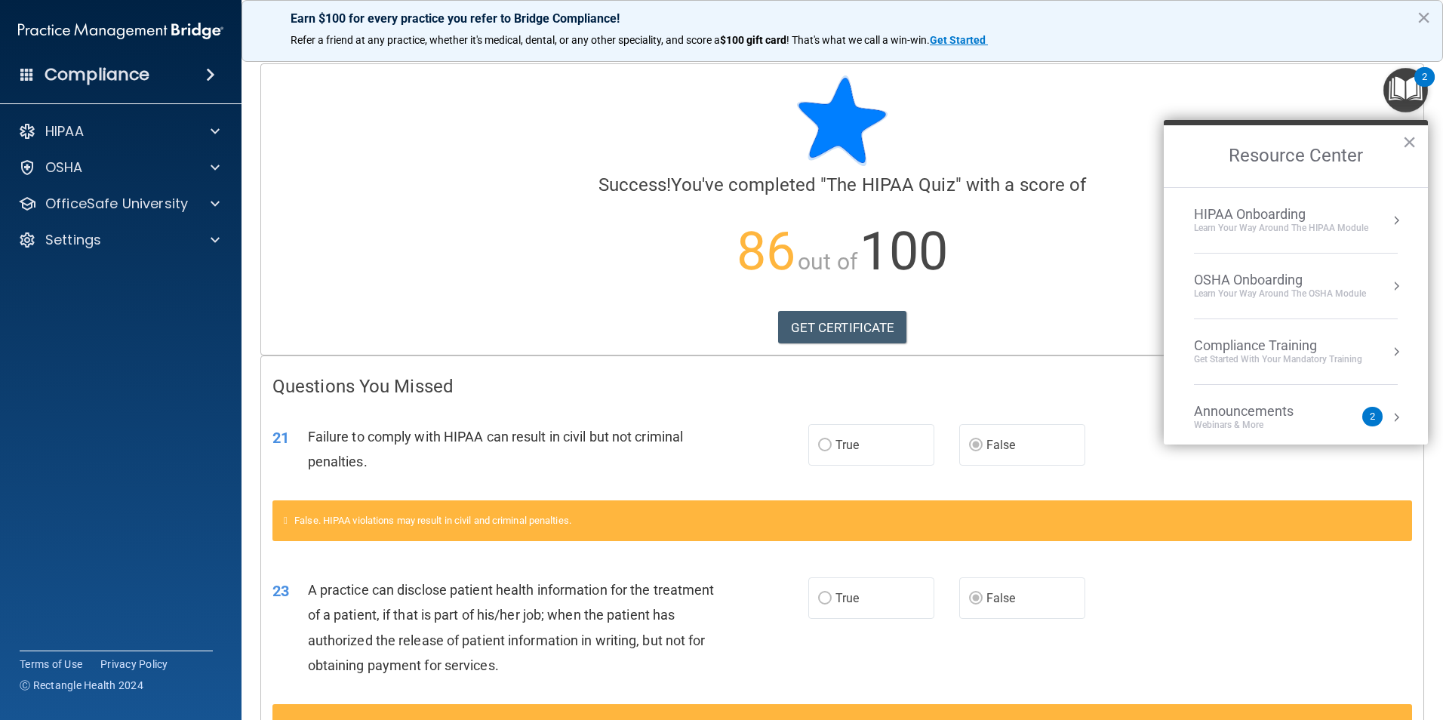
click at [1388, 219] on button "Resource Center" at bounding box center [1395, 220] width 15 height 15
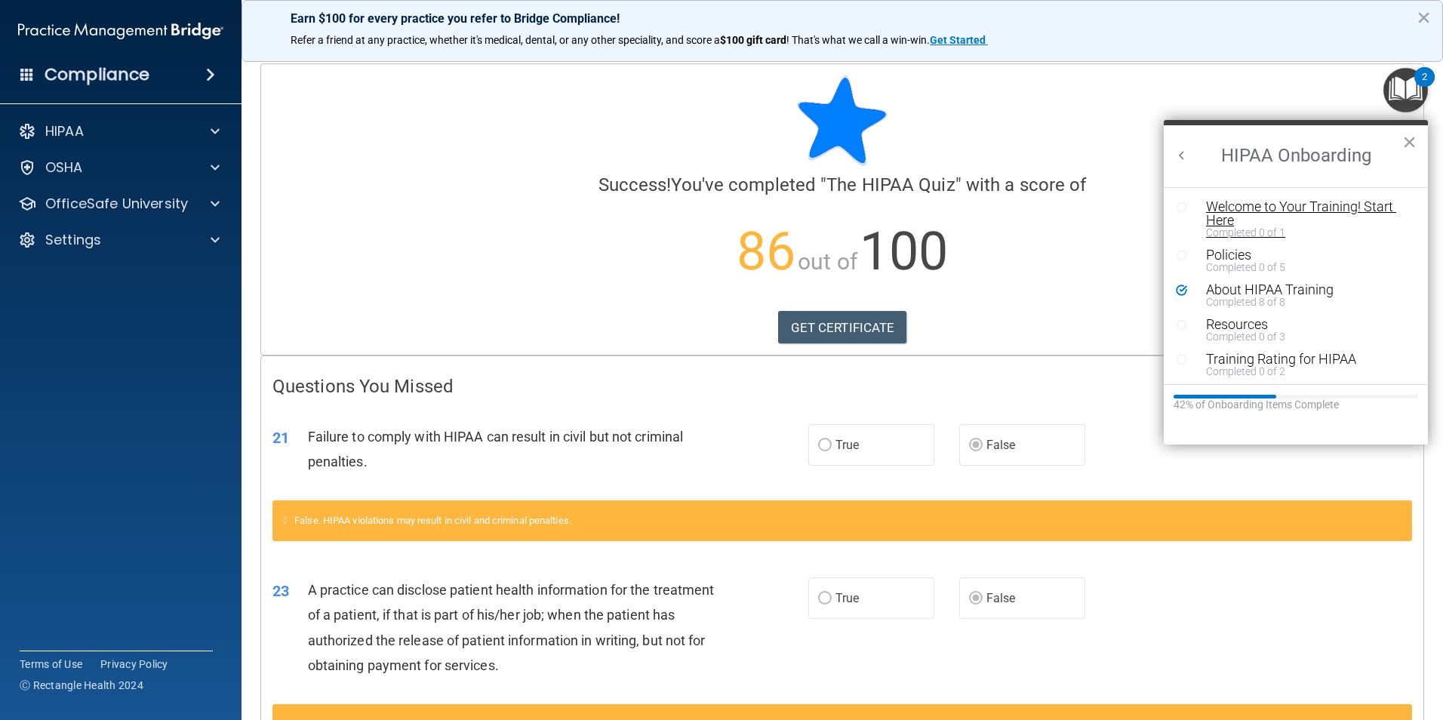
click at [1231, 212] on div "Welcome to Your Training! Start Here" at bounding box center [1301, 213] width 191 height 27
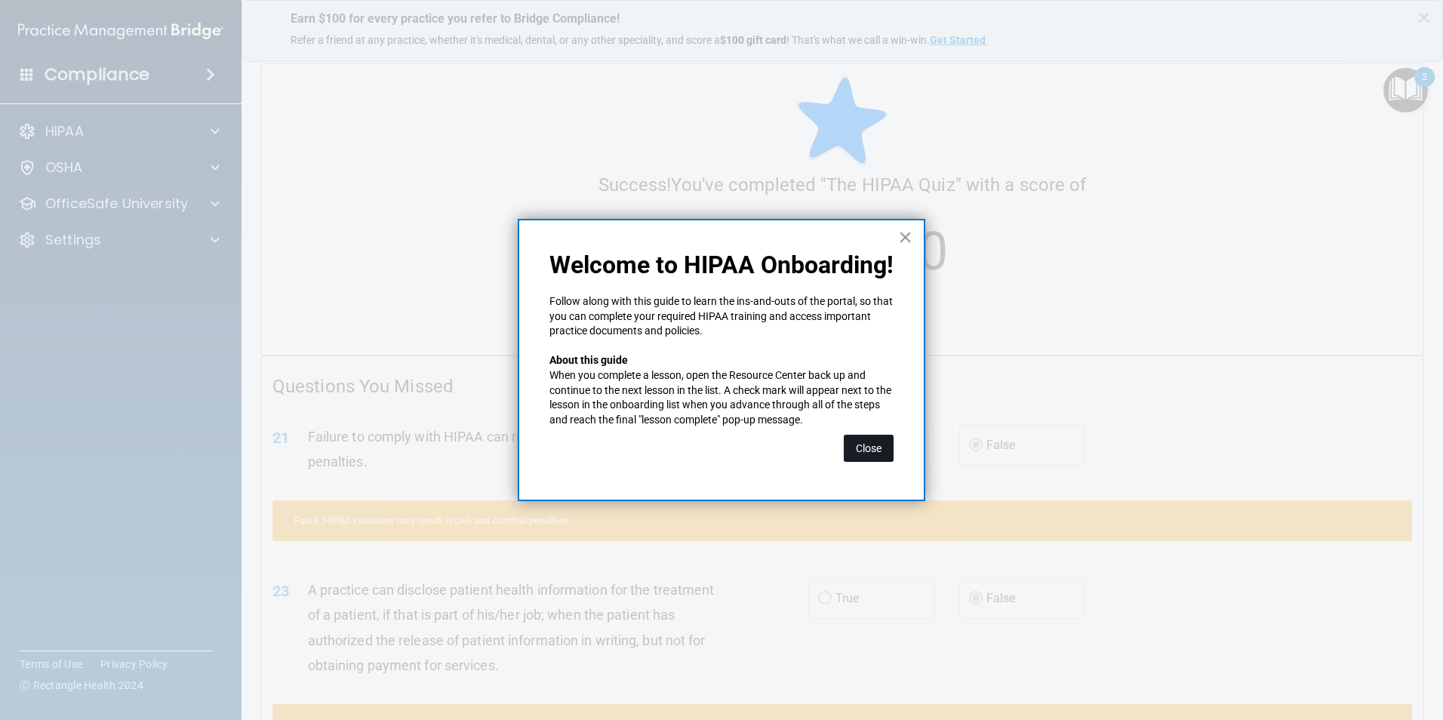
click at [887, 447] on button "Close" at bounding box center [869, 448] width 50 height 27
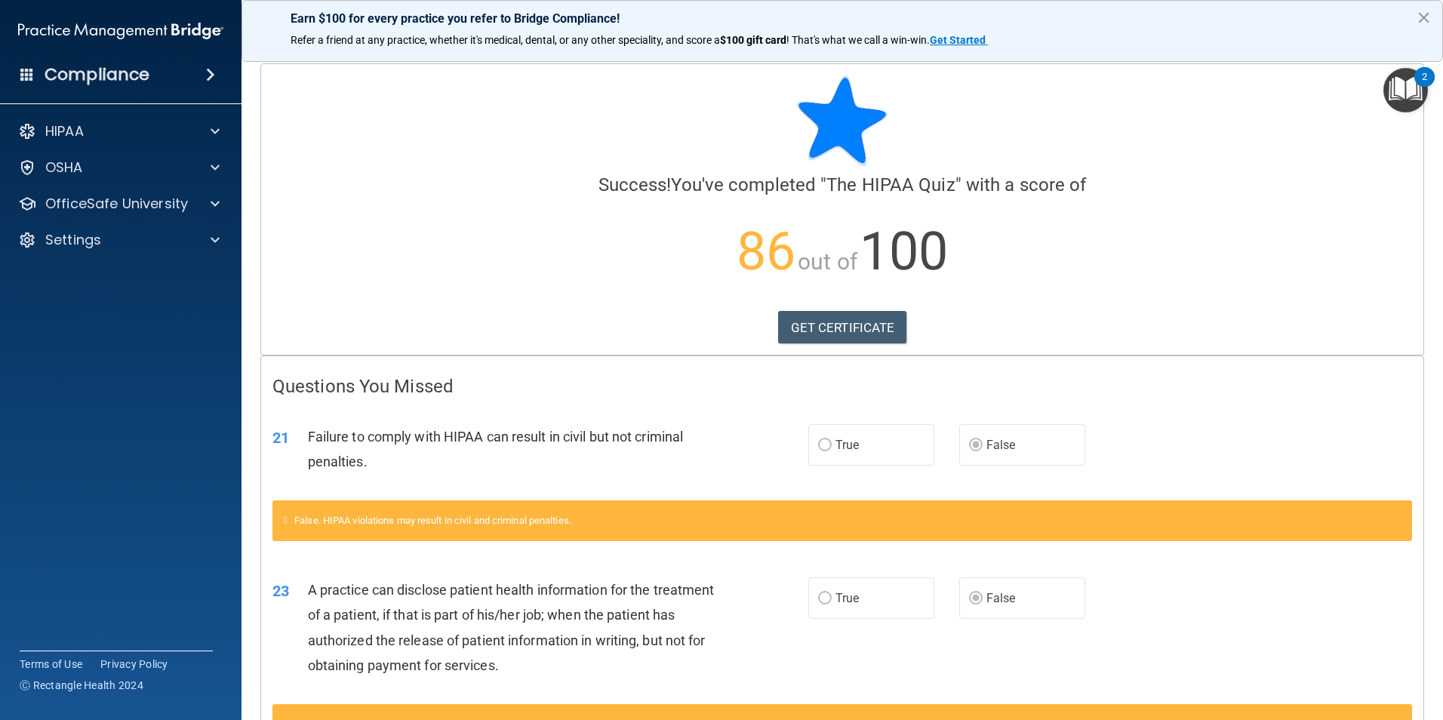
click at [1406, 97] on img "Open Resource Center, 2 new notifications" at bounding box center [1405, 90] width 45 height 45
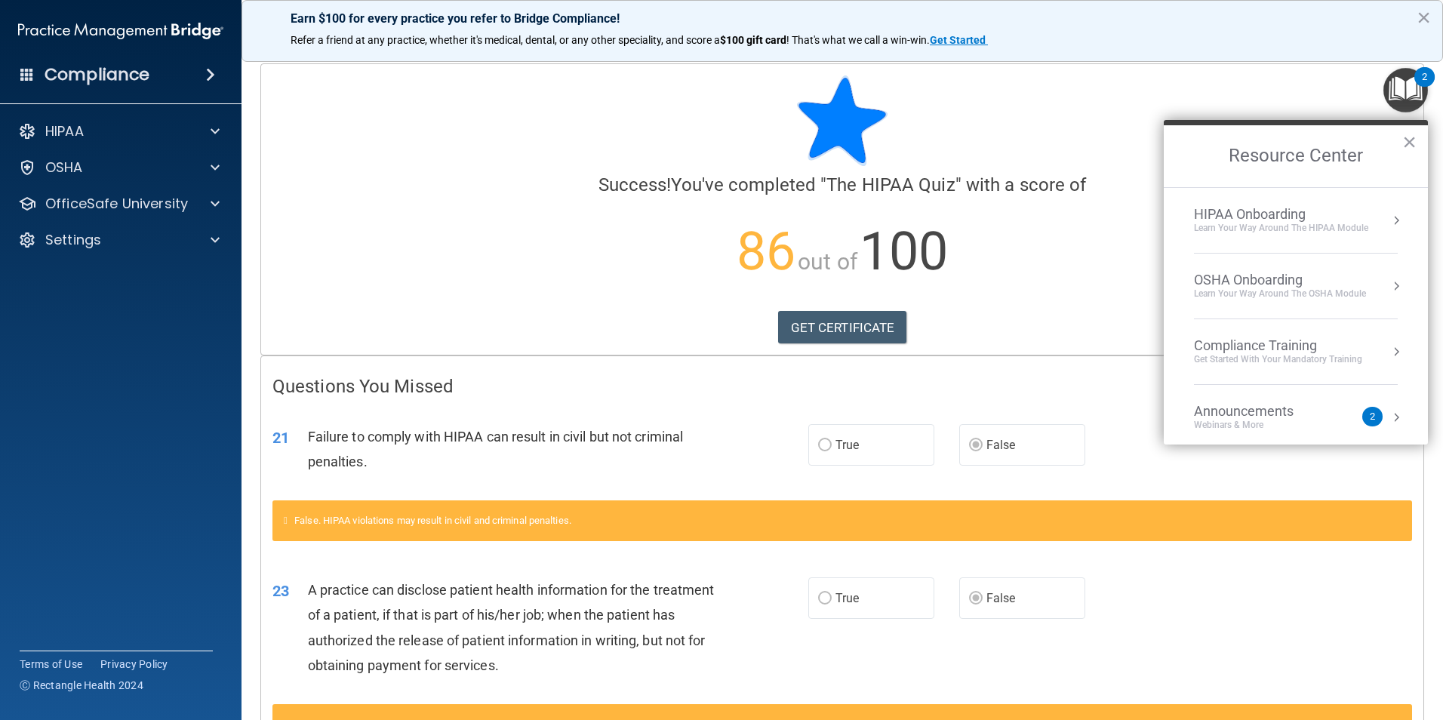
click at [1374, 207] on div "HIPAA Onboarding Learn Your Way around the HIPAA module" at bounding box center [1296, 220] width 204 height 29
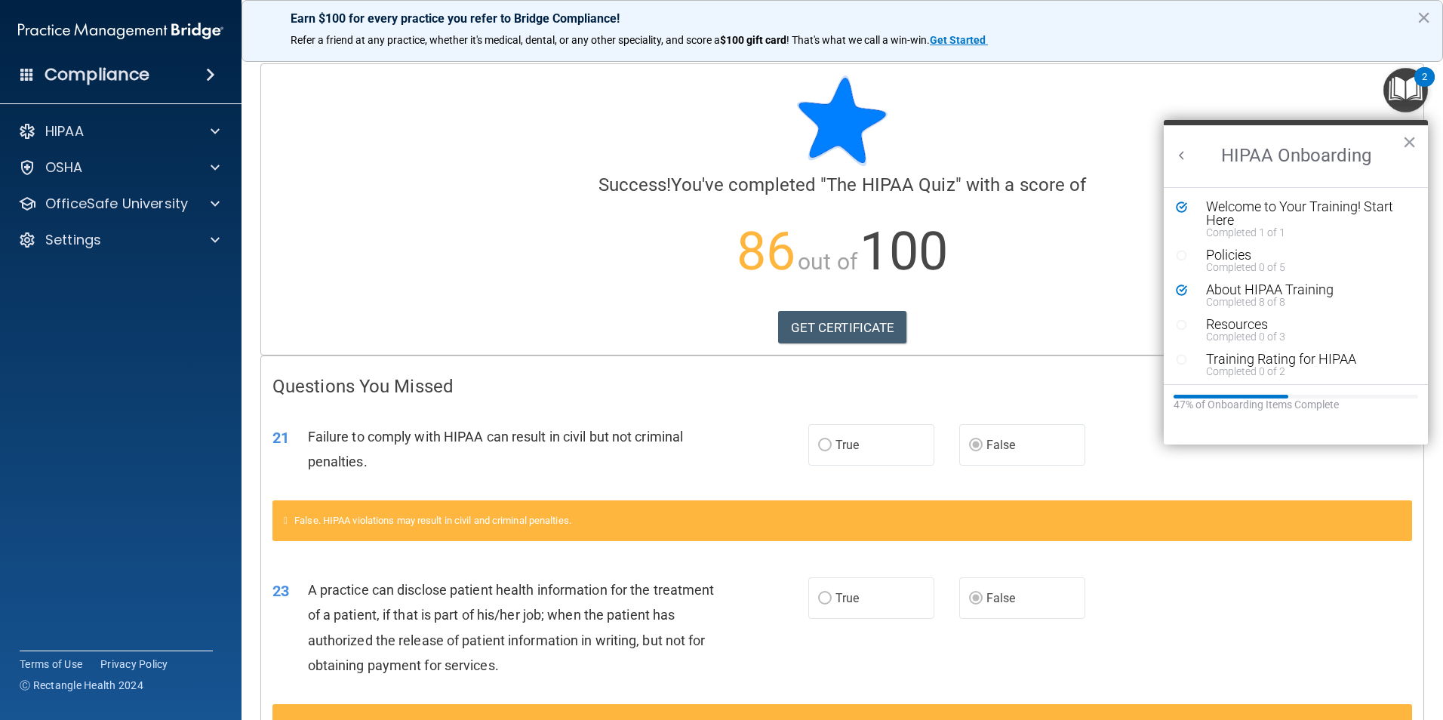
click at [1237, 264] on div "Completed 0 of 5" at bounding box center [1301, 267] width 191 height 11
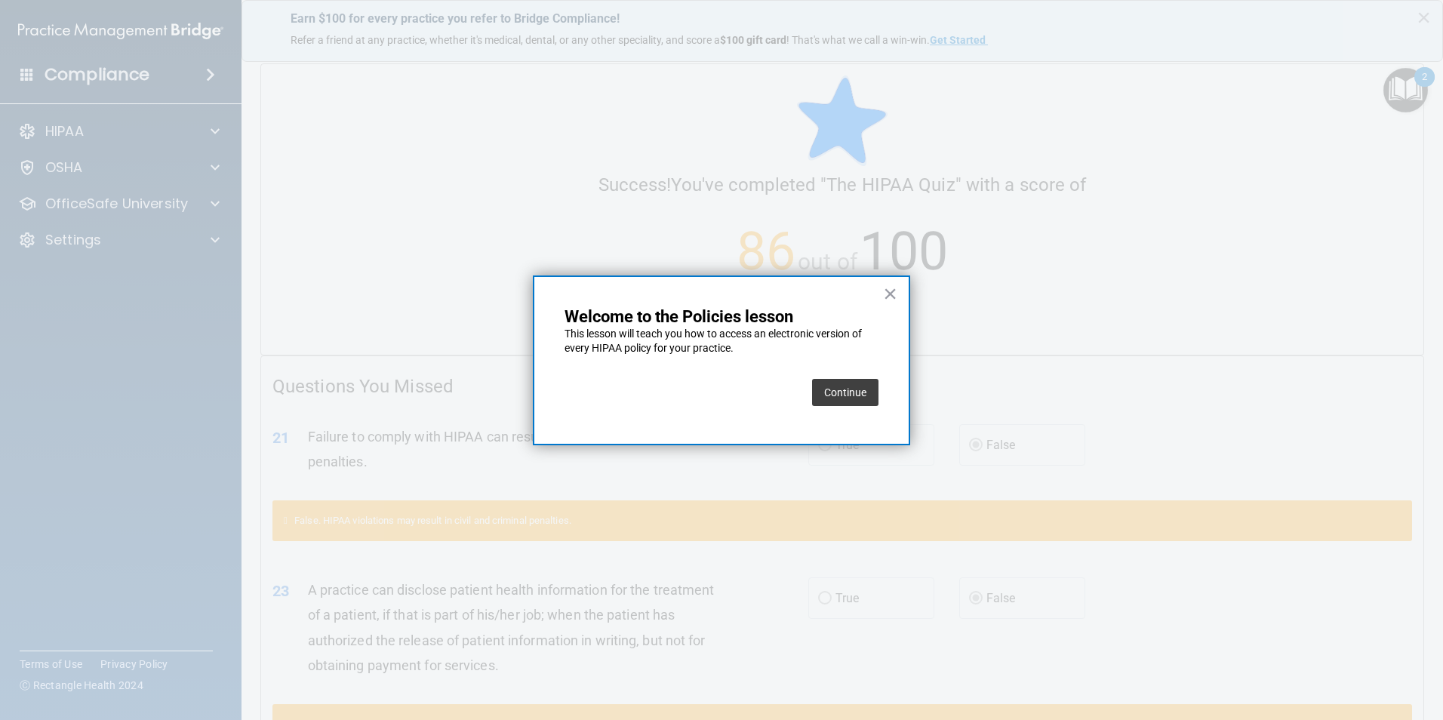
click at [865, 391] on button "Continue" at bounding box center [845, 392] width 66 height 27
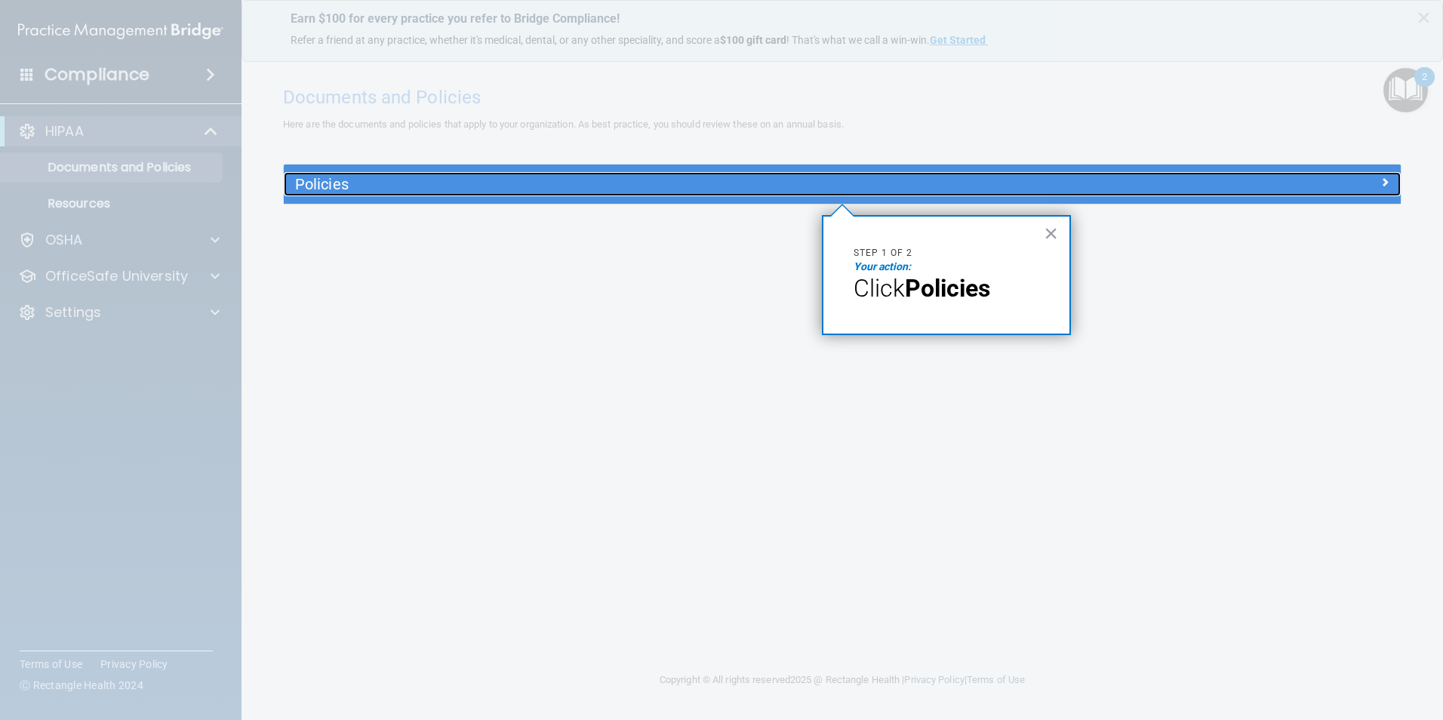
click at [327, 188] on h5 "Policies" at bounding box center [702, 184] width 815 height 17
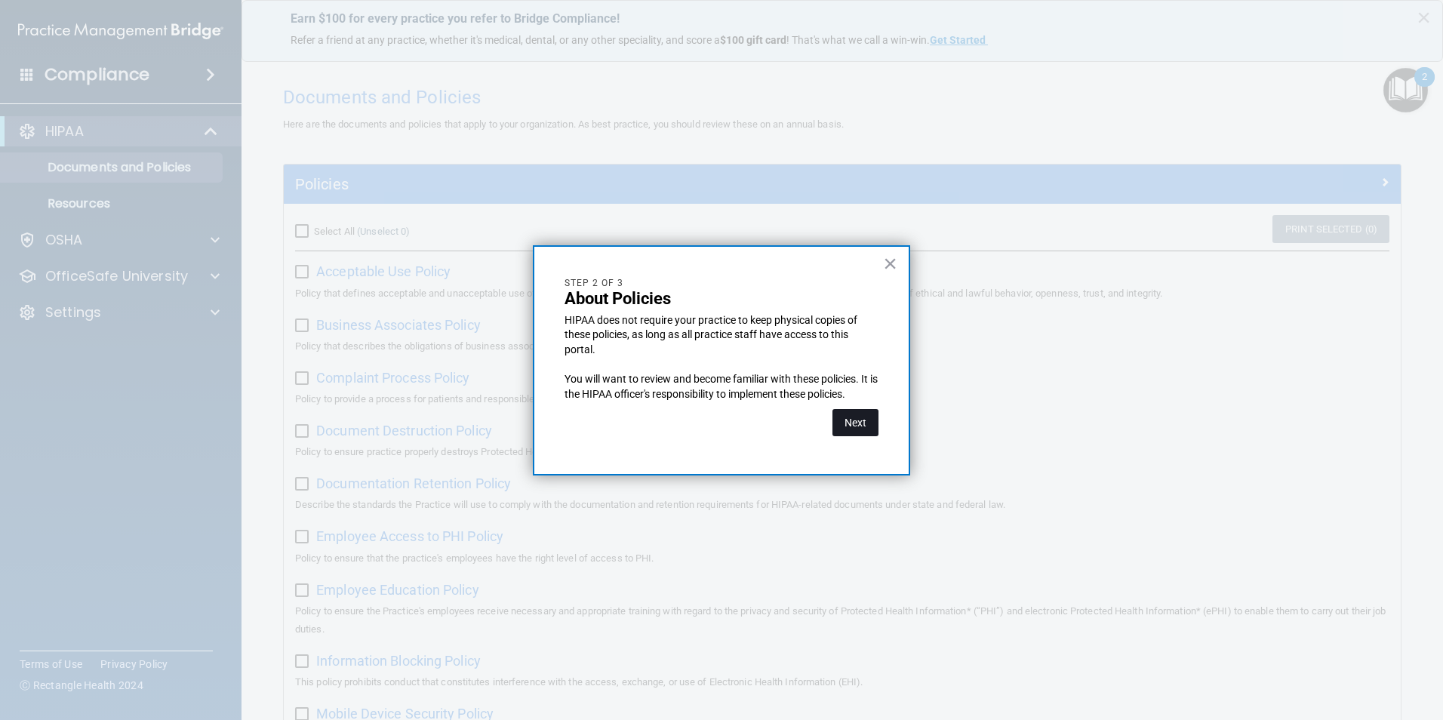
click at [859, 420] on button "Next" at bounding box center [855, 422] width 46 height 27
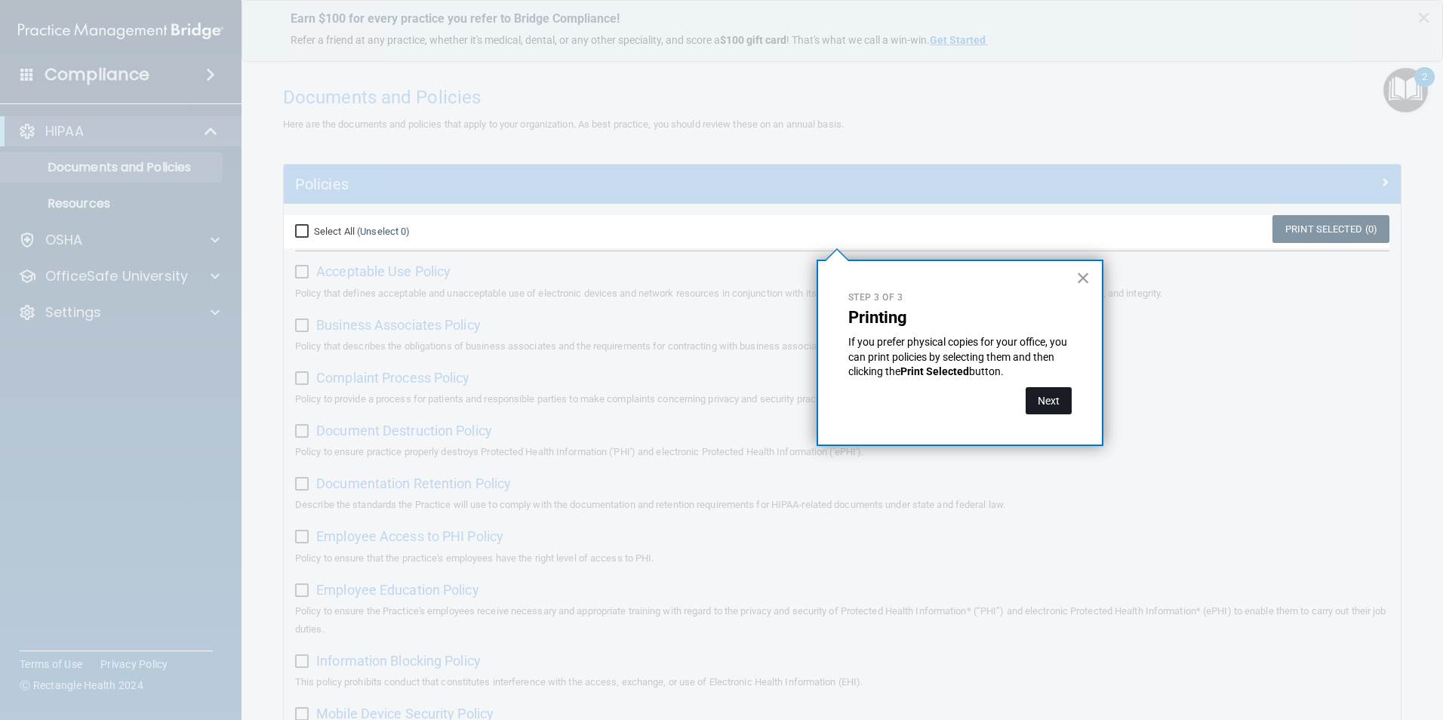
click at [1051, 404] on button "Next" at bounding box center [1048, 400] width 46 height 27
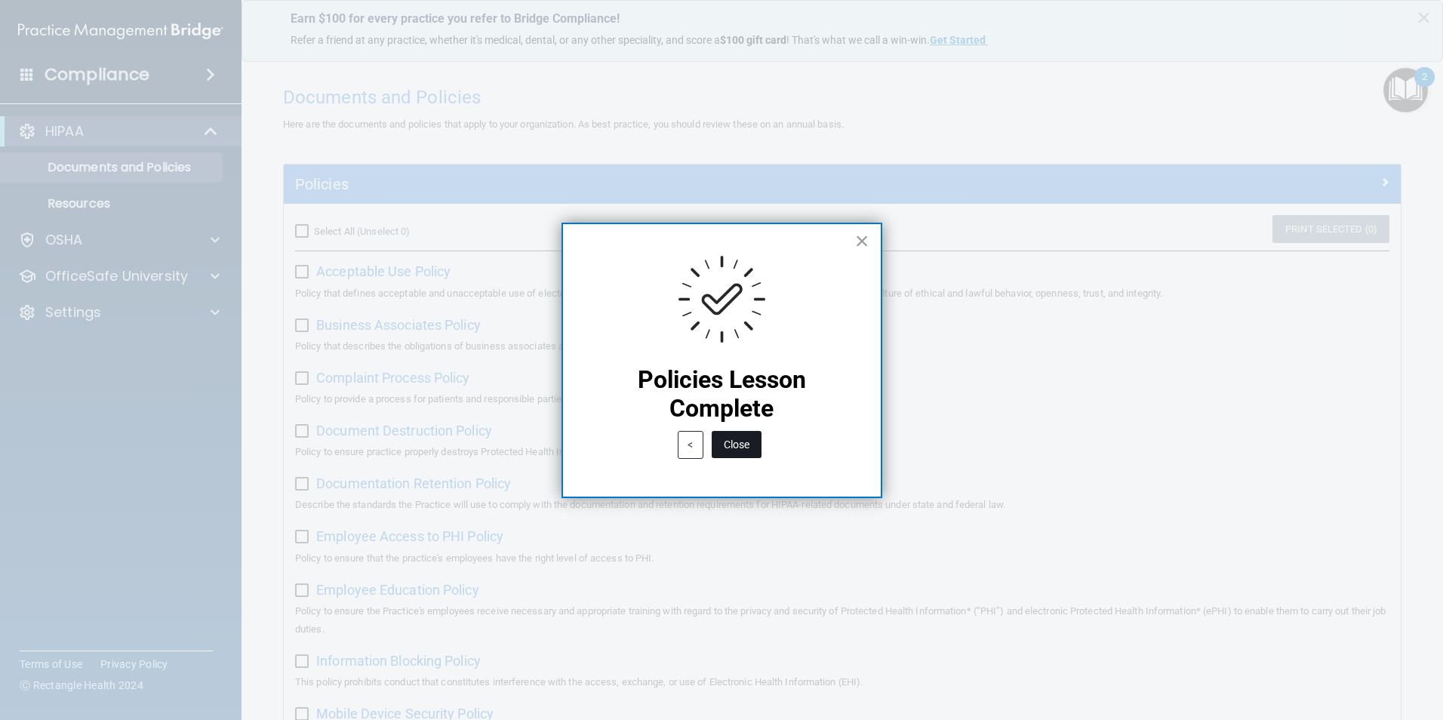
click at [734, 439] on button "Close" at bounding box center [737, 444] width 50 height 27
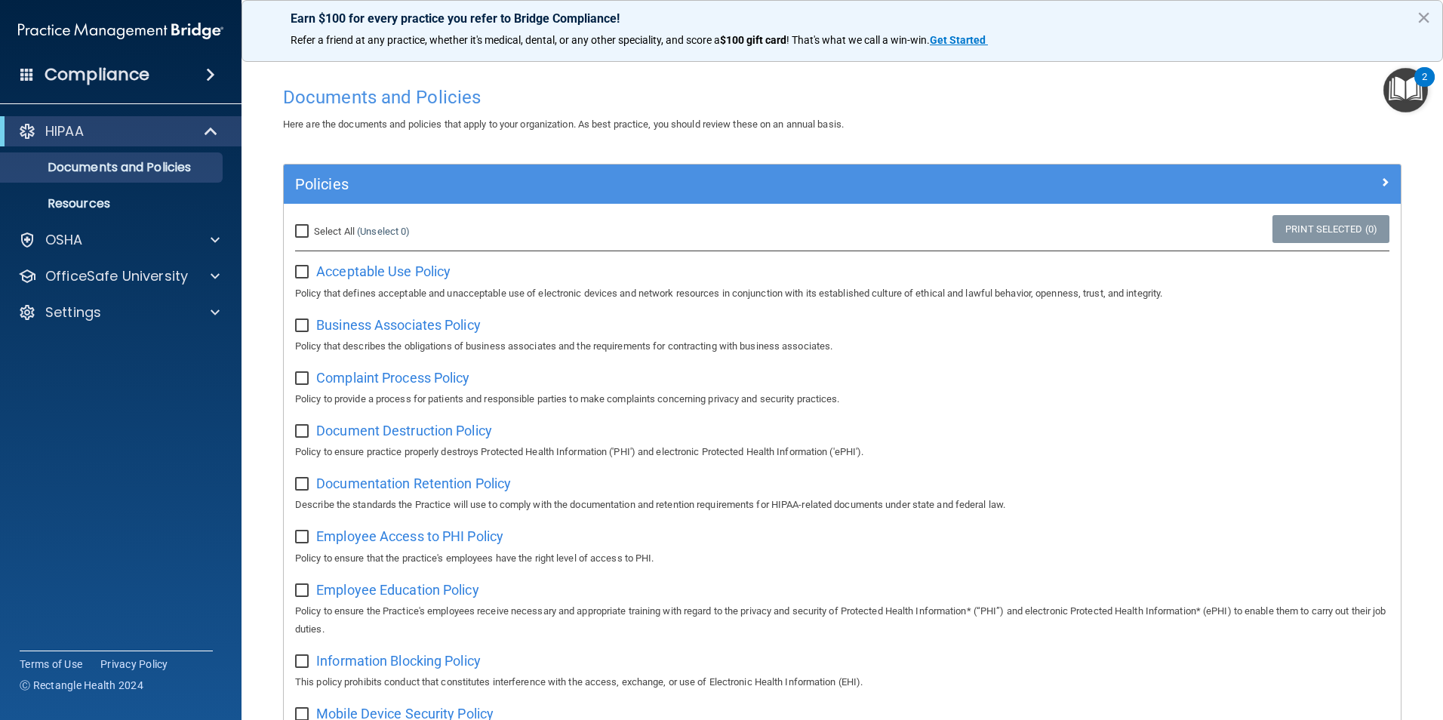
click at [305, 233] on input "Select All (Unselect 0) Unselect All" at bounding box center [303, 232] width 17 height 12
checkbox input "true"
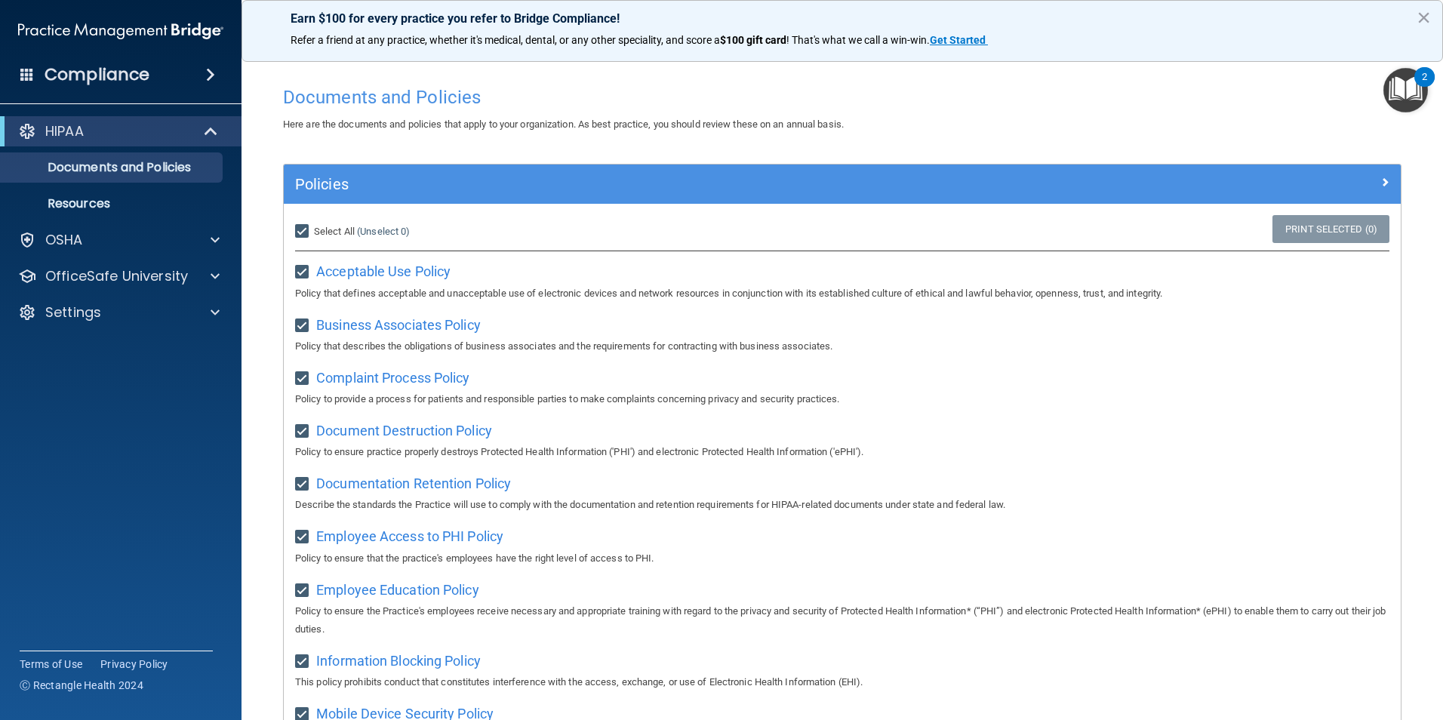
checkbox input "true"
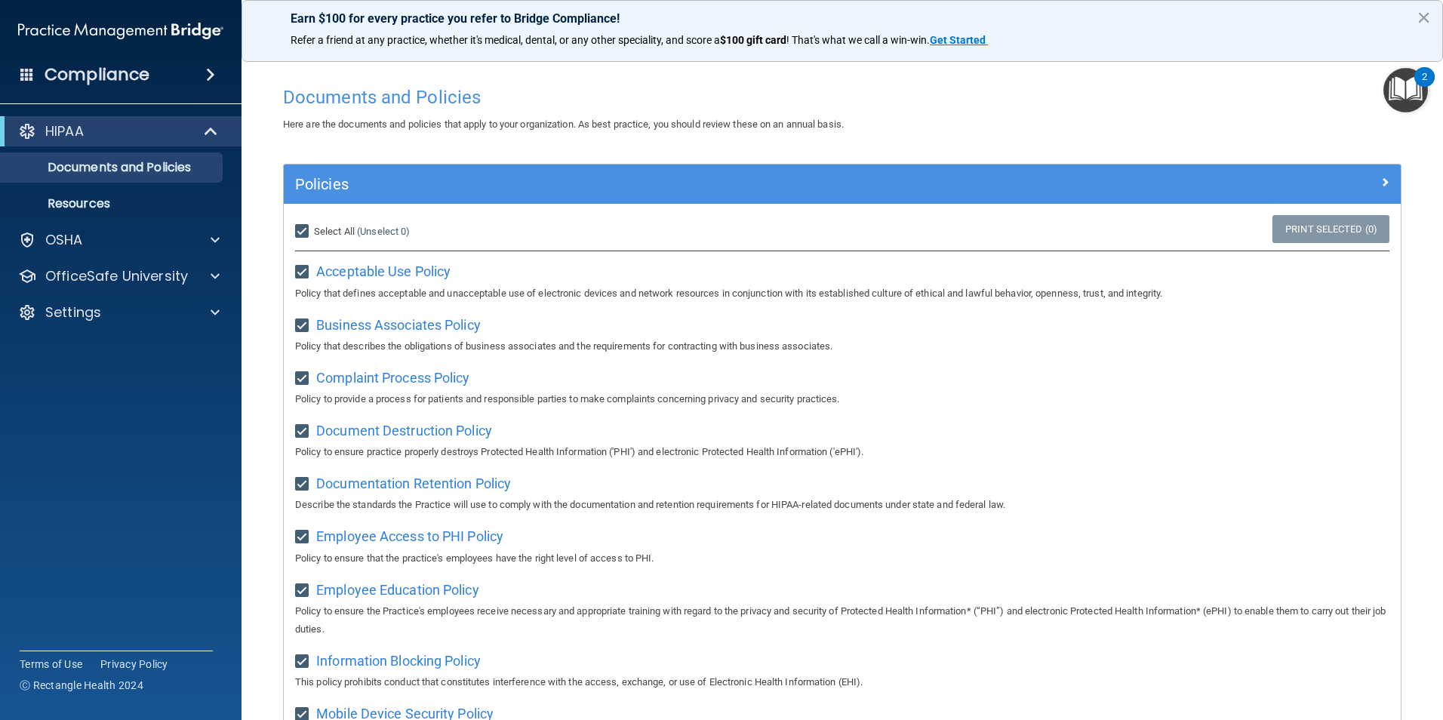
checkbox input "true"
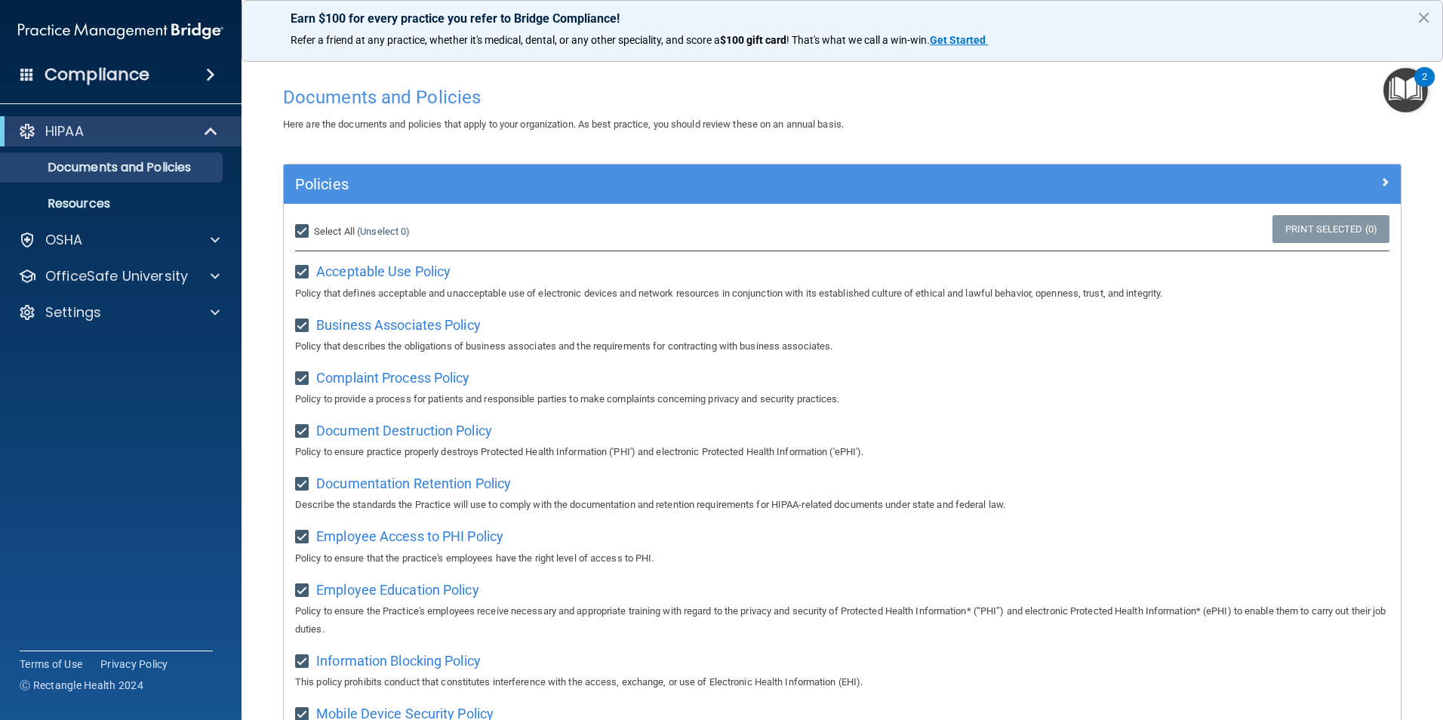
checkbox input "true"
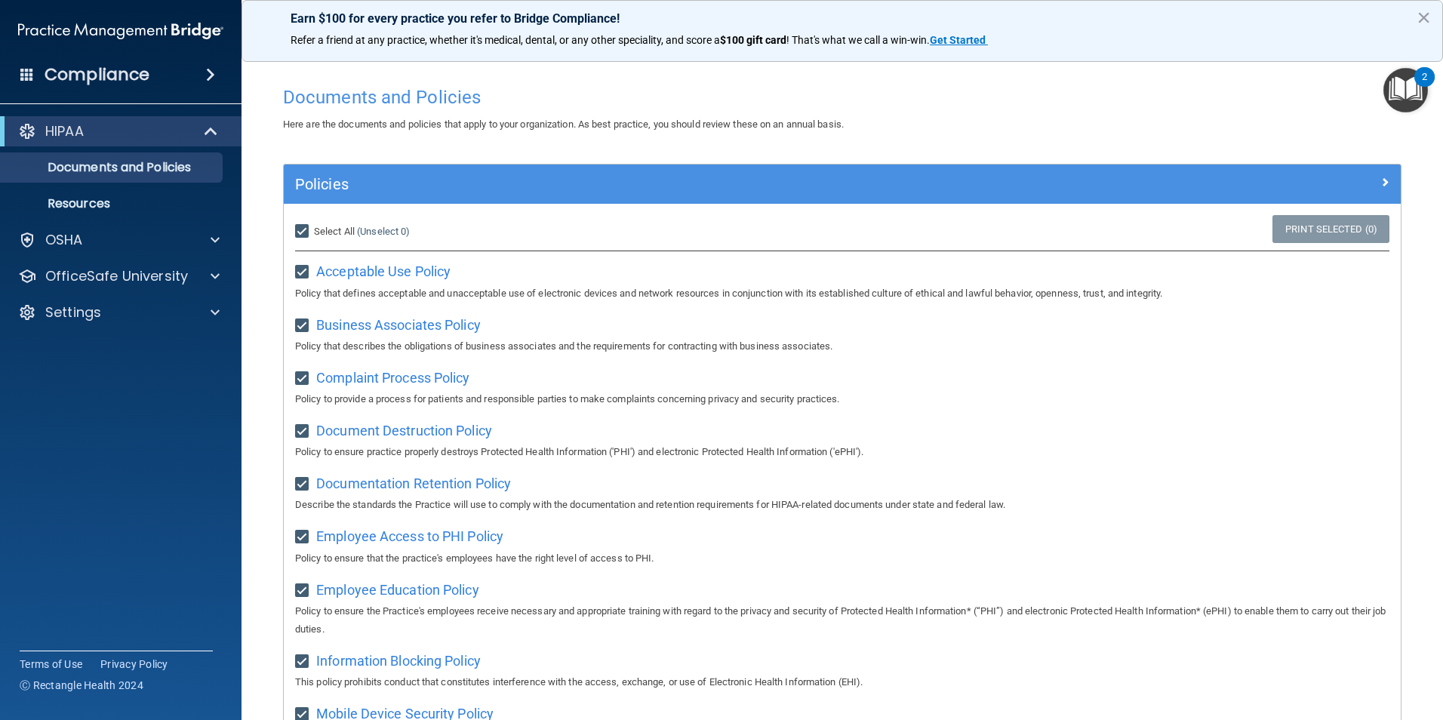
checkbox input "true"
click at [304, 232] on input "Select All (Unselect 21) Unselect All" at bounding box center [303, 232] width 17 height 12
checkbox input "false"
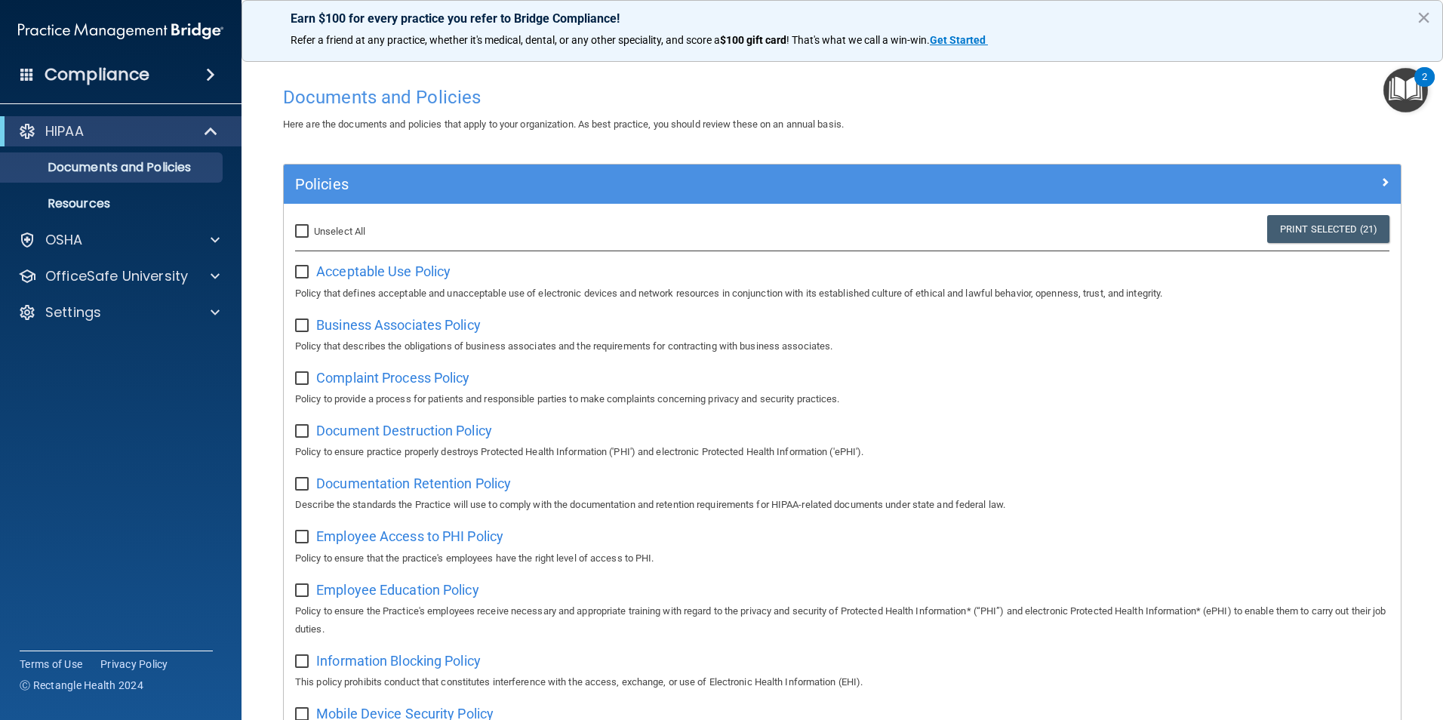
checkbox input "false"
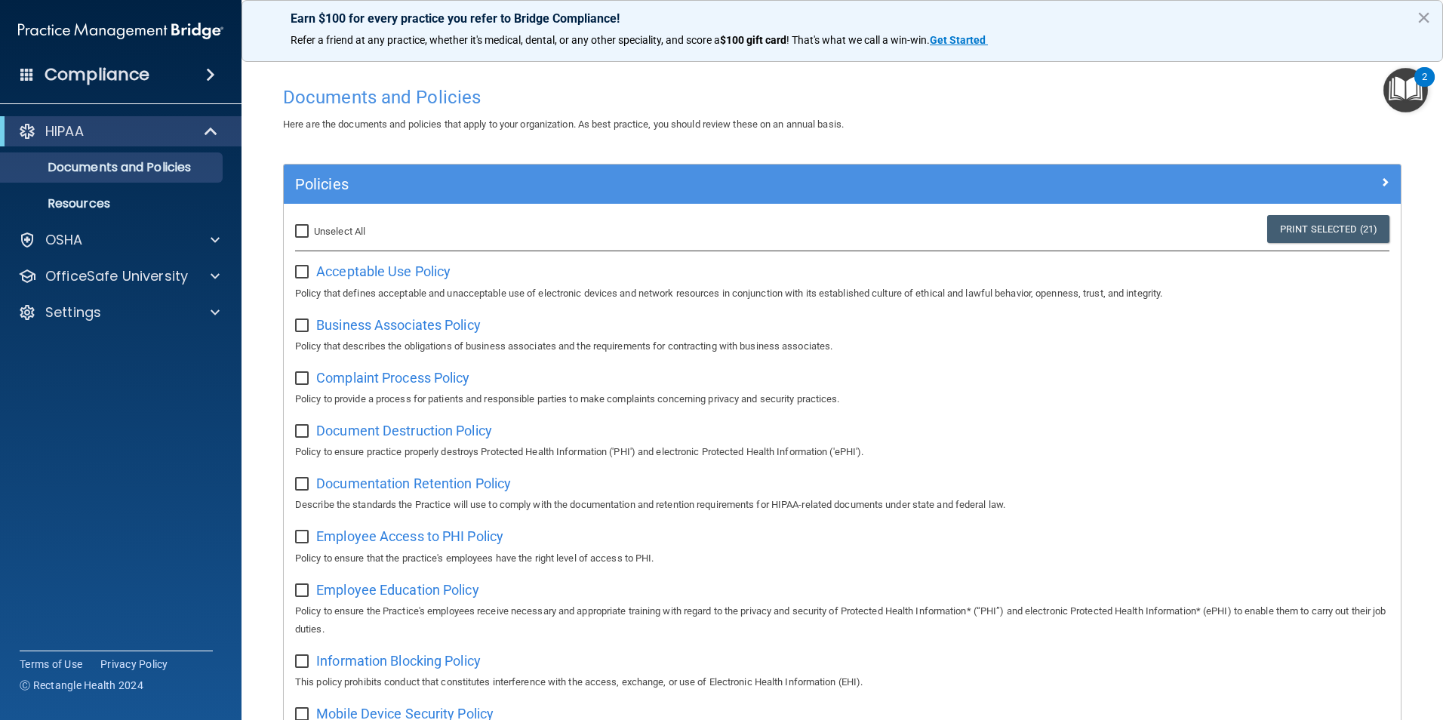
checkbox input "false"
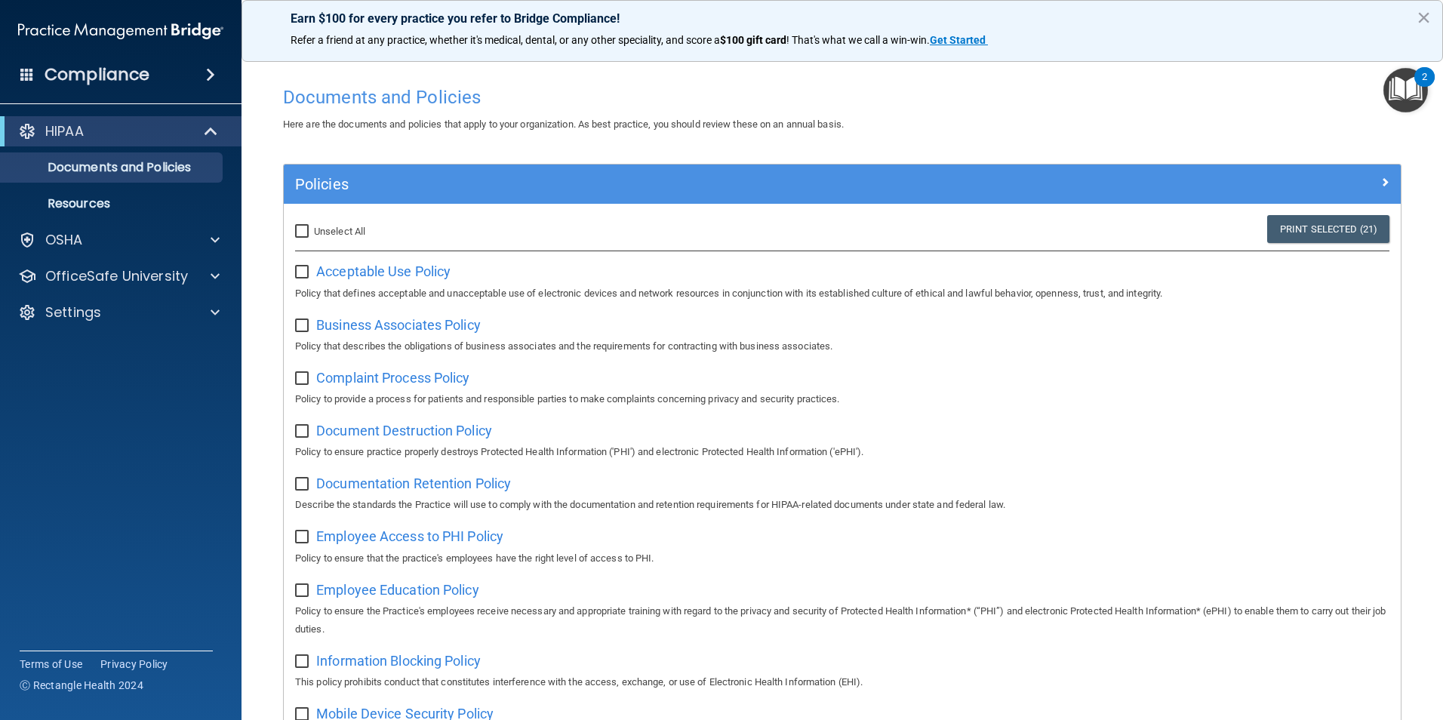
checkbox input "false"
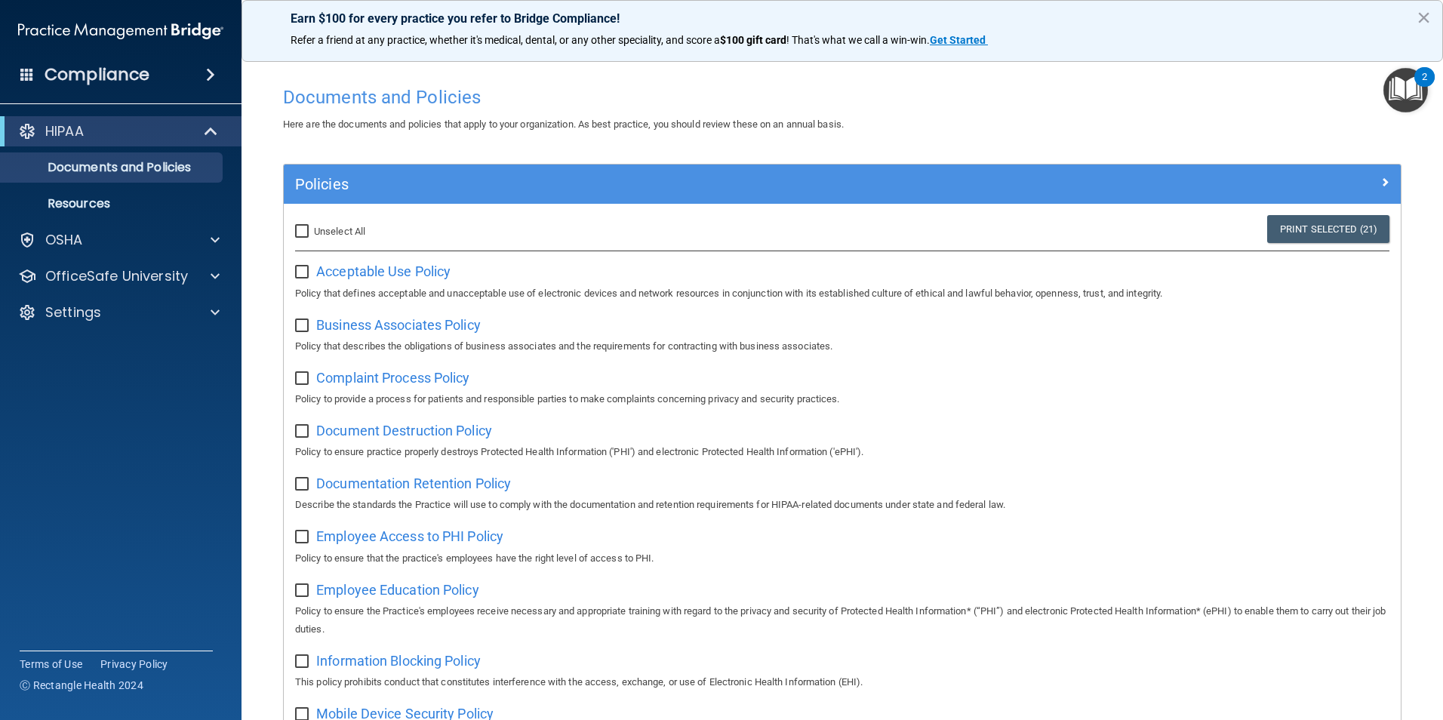
checkbox input "false"
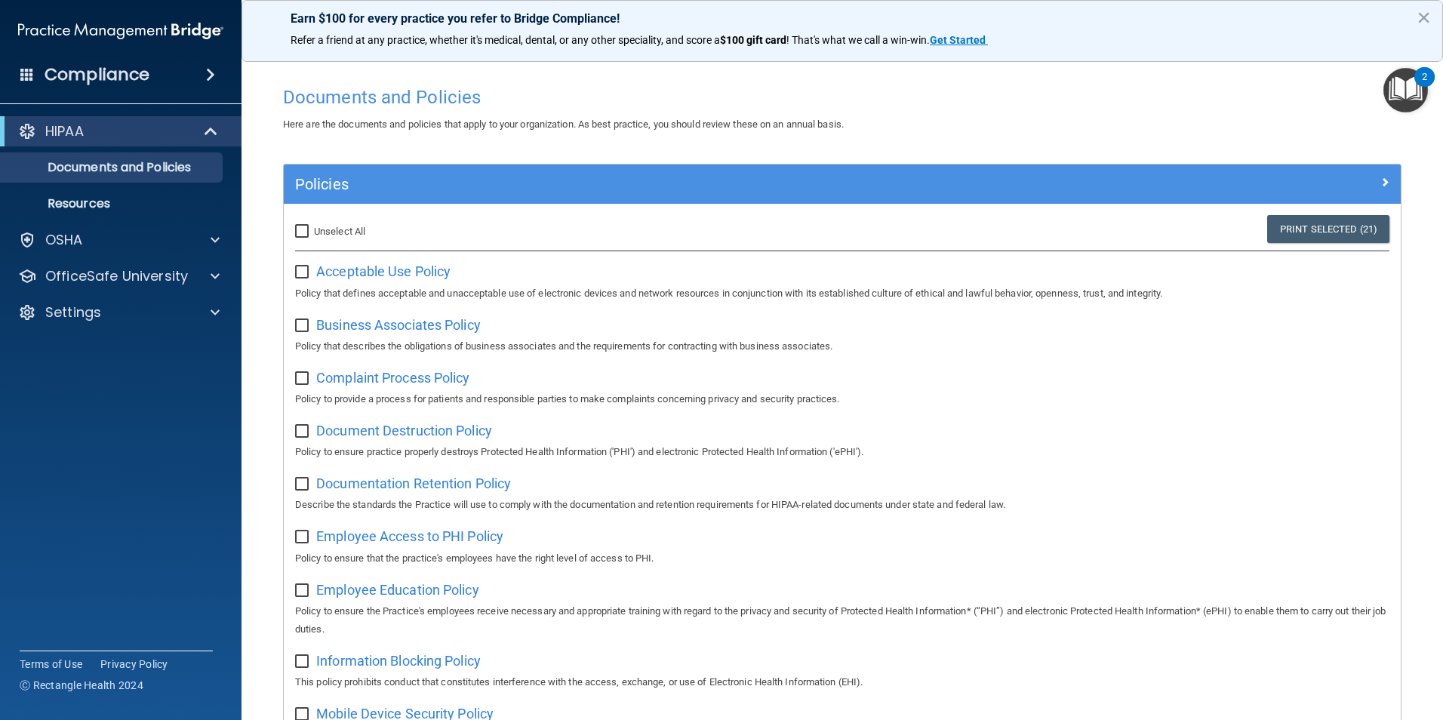
checkbox input "false"
click at [1407, 86] on img "Open Resource Center, 2 new notifications" at bounding box center [1405, 90] width 45 height 45
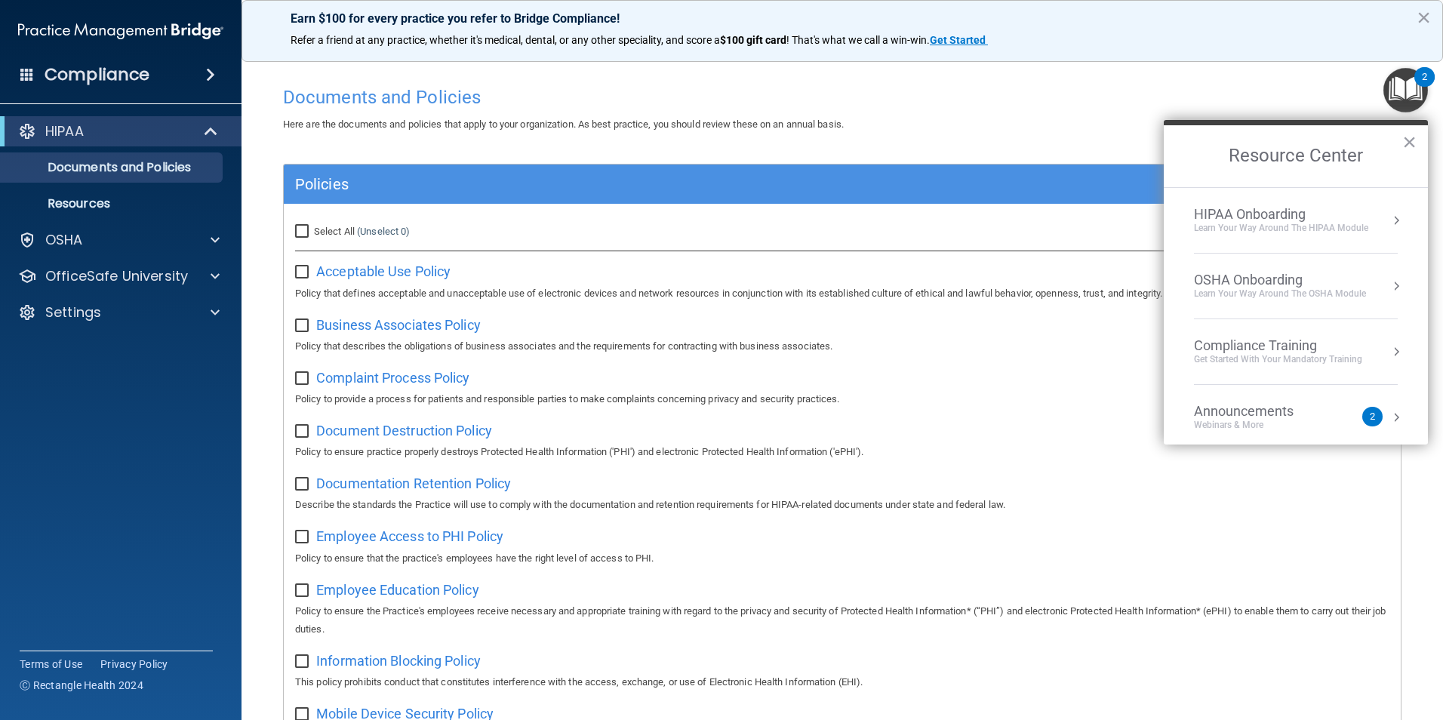
click at [1379, 211] on div "HIPAA Onboarding Learn Your Way around the HIPAA module" at bounding box center [1296, 220] width 204 height 29
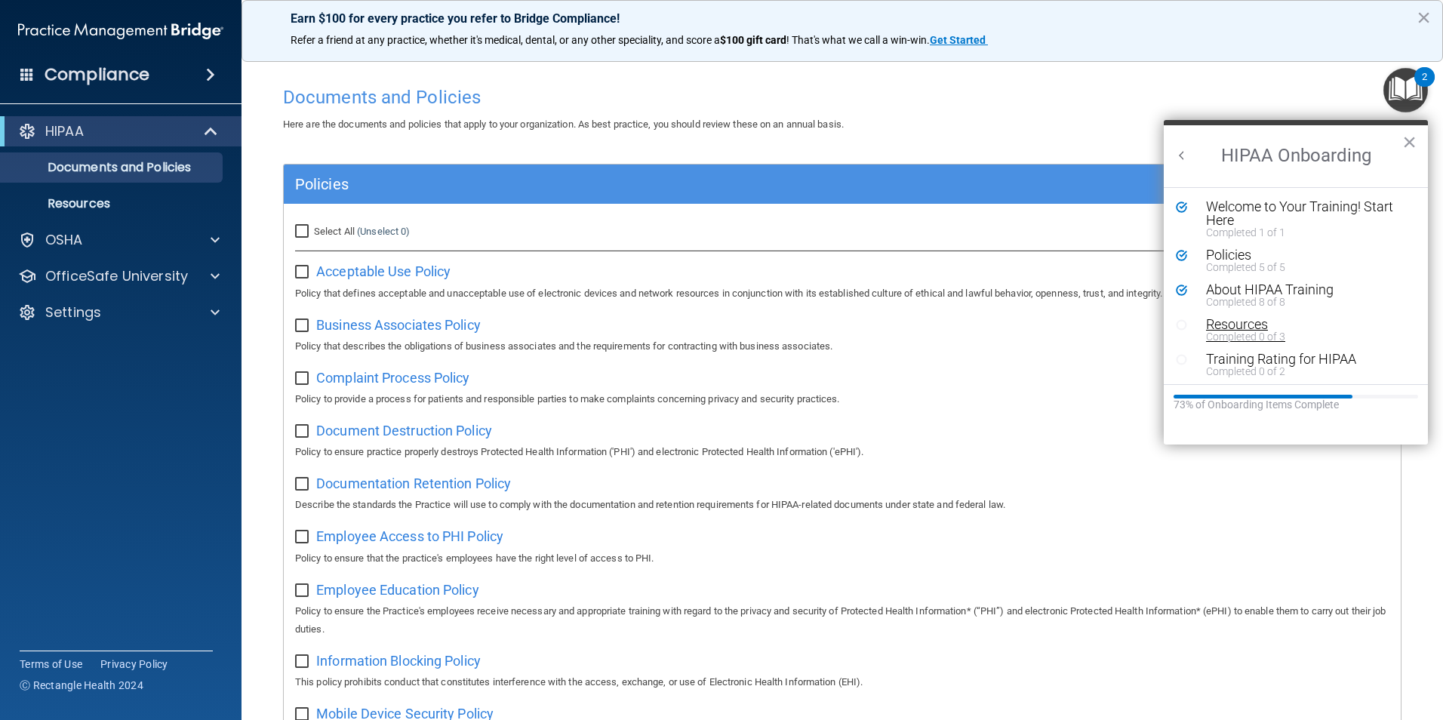
click at [1238, 329] on div "Resources" at bounding box center [1301, 325] width 191 height 14
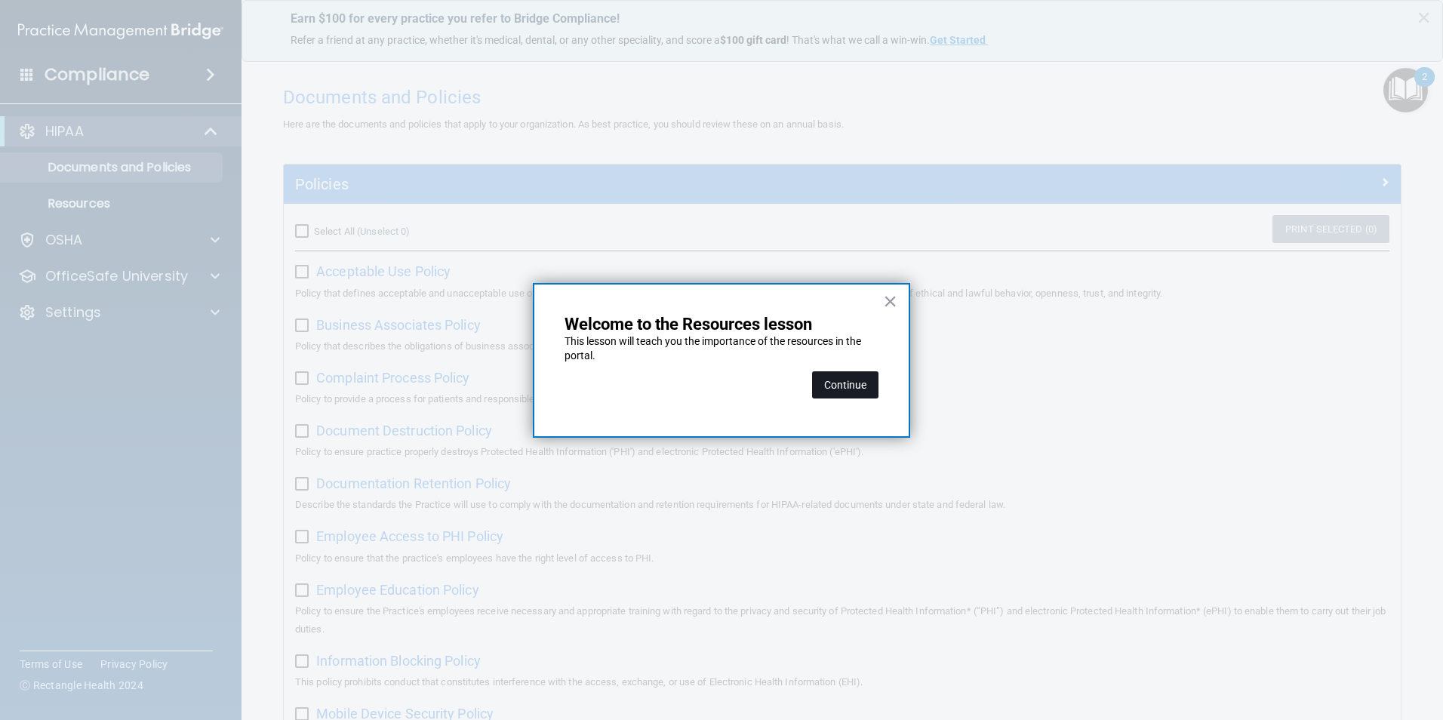
click at [844, 389] on button "Continue" at bounding box center [845, 384] width 66 height 27
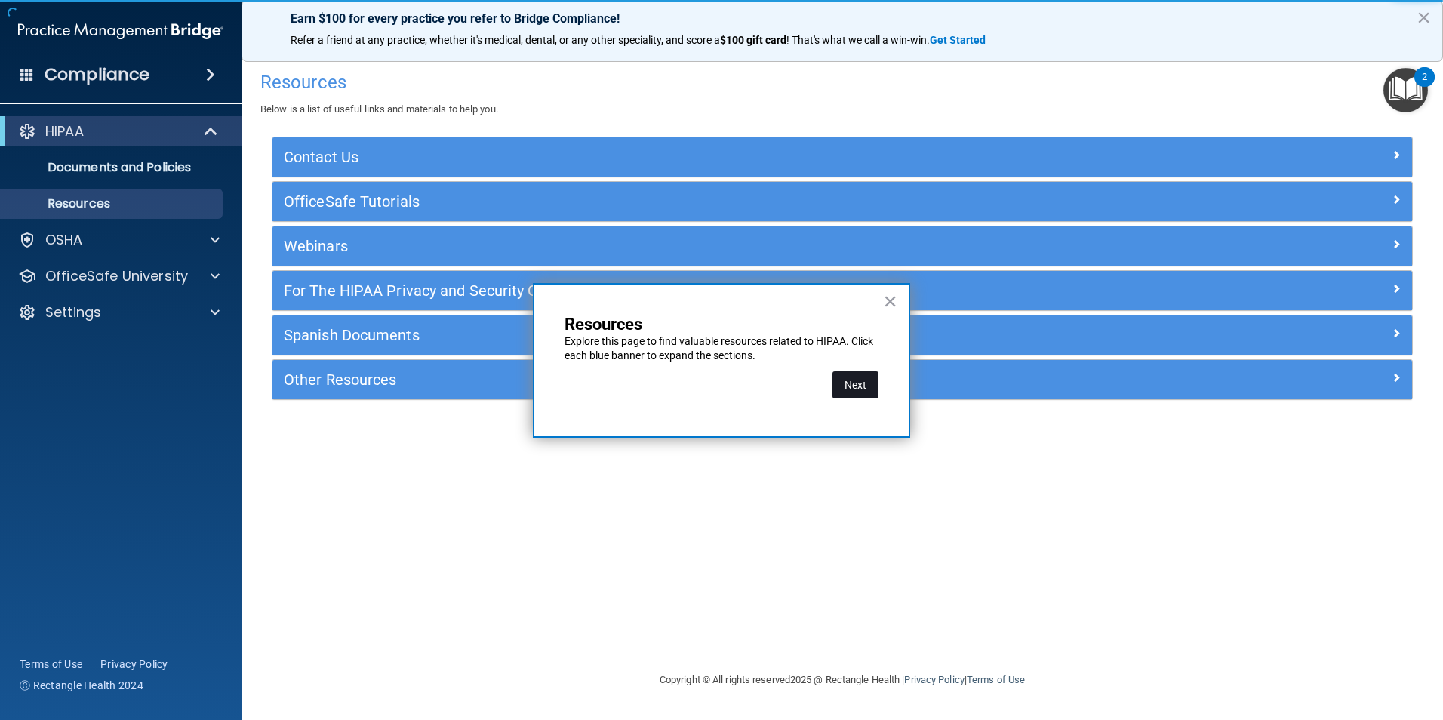
click at [864, 385] on button "Next" at bounding box center [855, 384] width 46 height 27
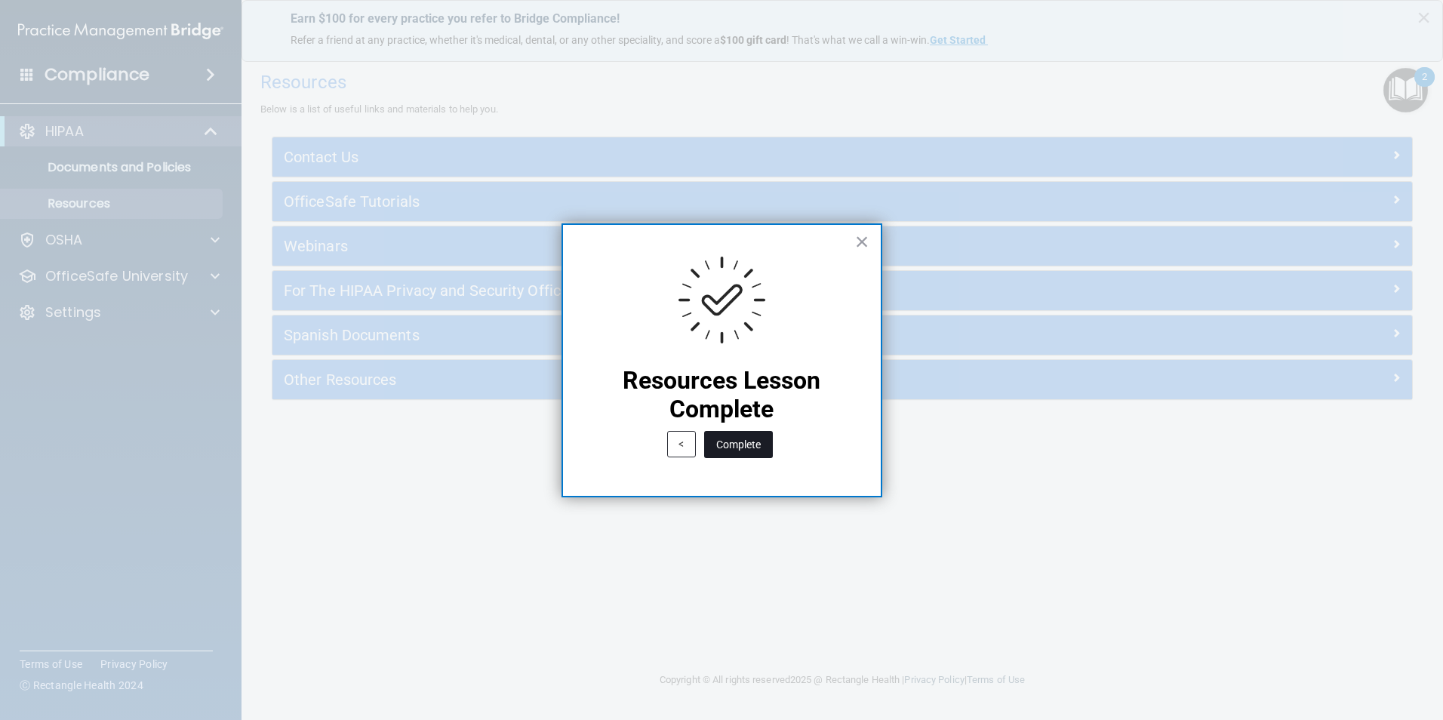
click at [746, 445] on button "Complete" at bounding box center [738, 444] width 69 height 27
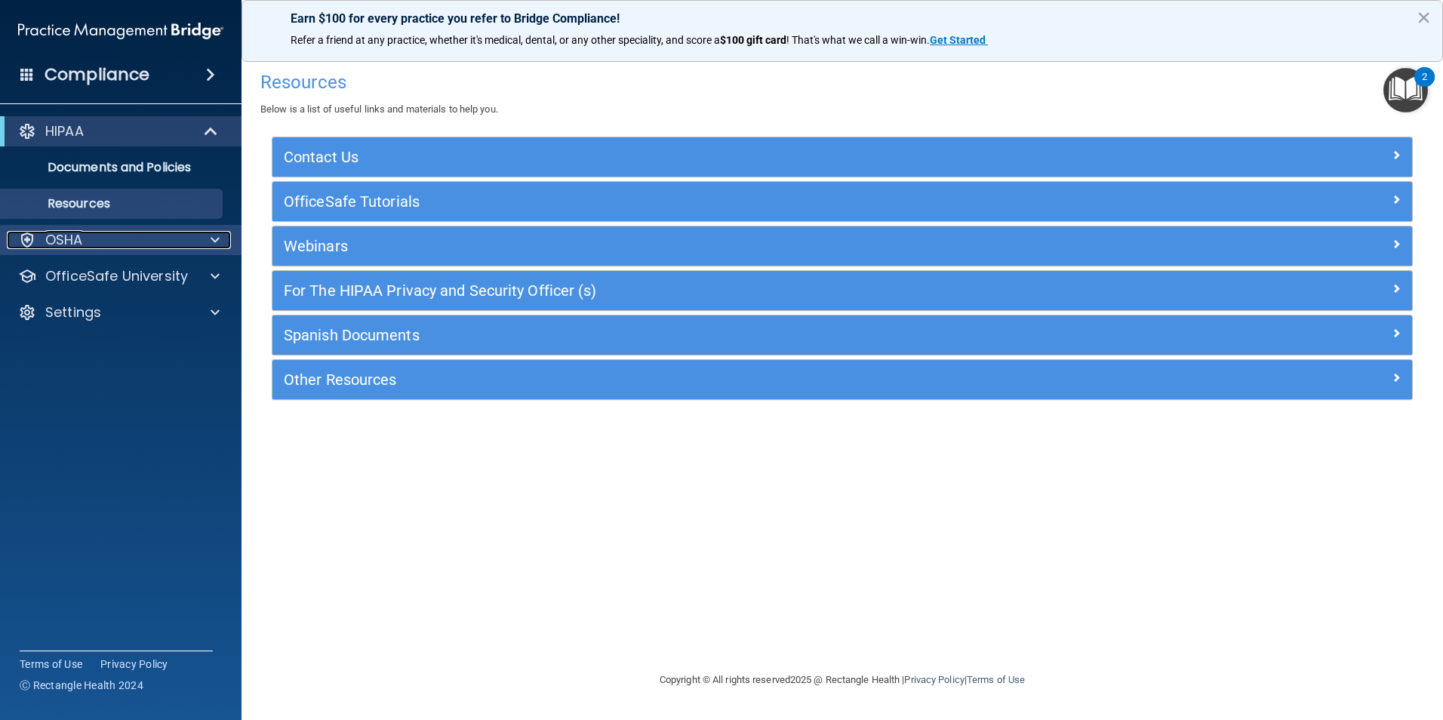
click at [199, 248] on div at bounding box center [213, 240] width 38 height 18
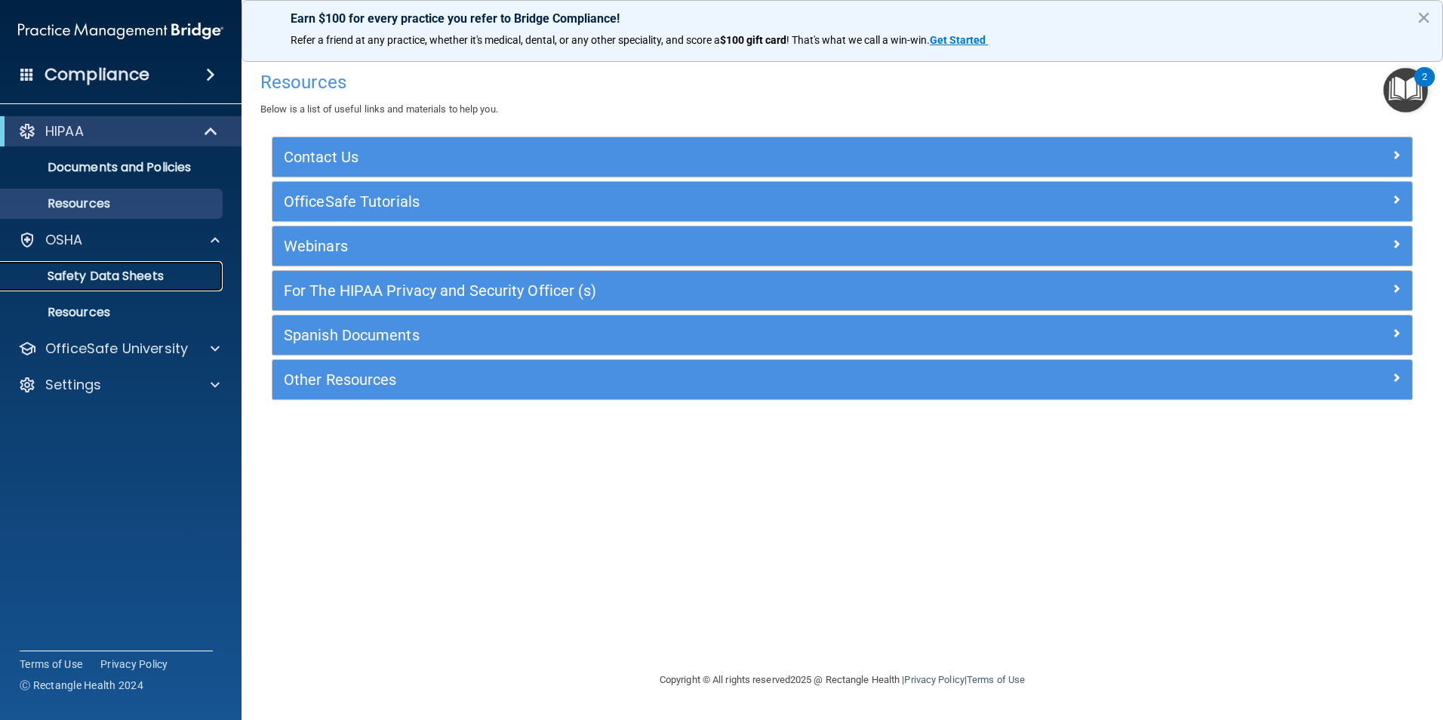
click at [102, 278] on p "Safety Data Sheets" at bounding box center [113, 276] width 206 height 15
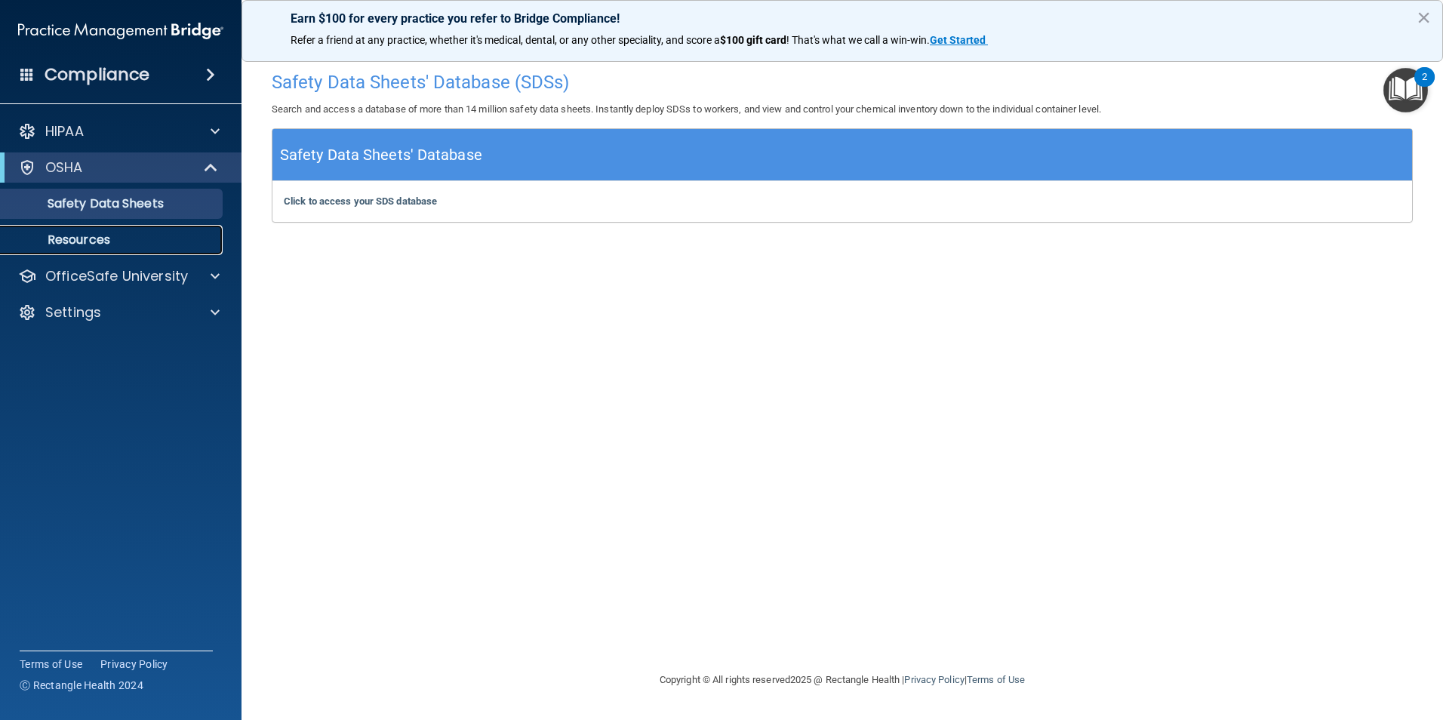
click at [89, 247] on p "Resources" at bounding box center [113, 239] width 206 height 15
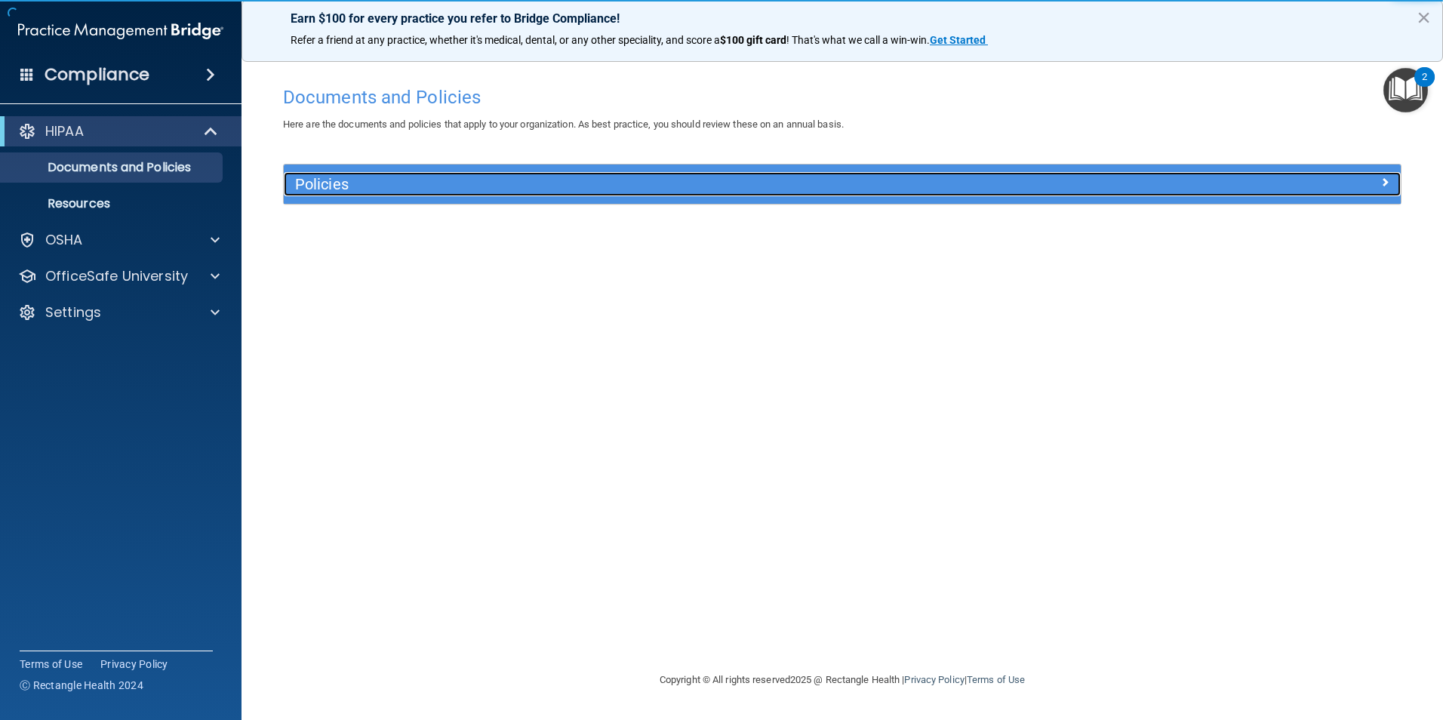
click at [1393, 180] on div at bounding box center [1260, 181] width 279 height 18
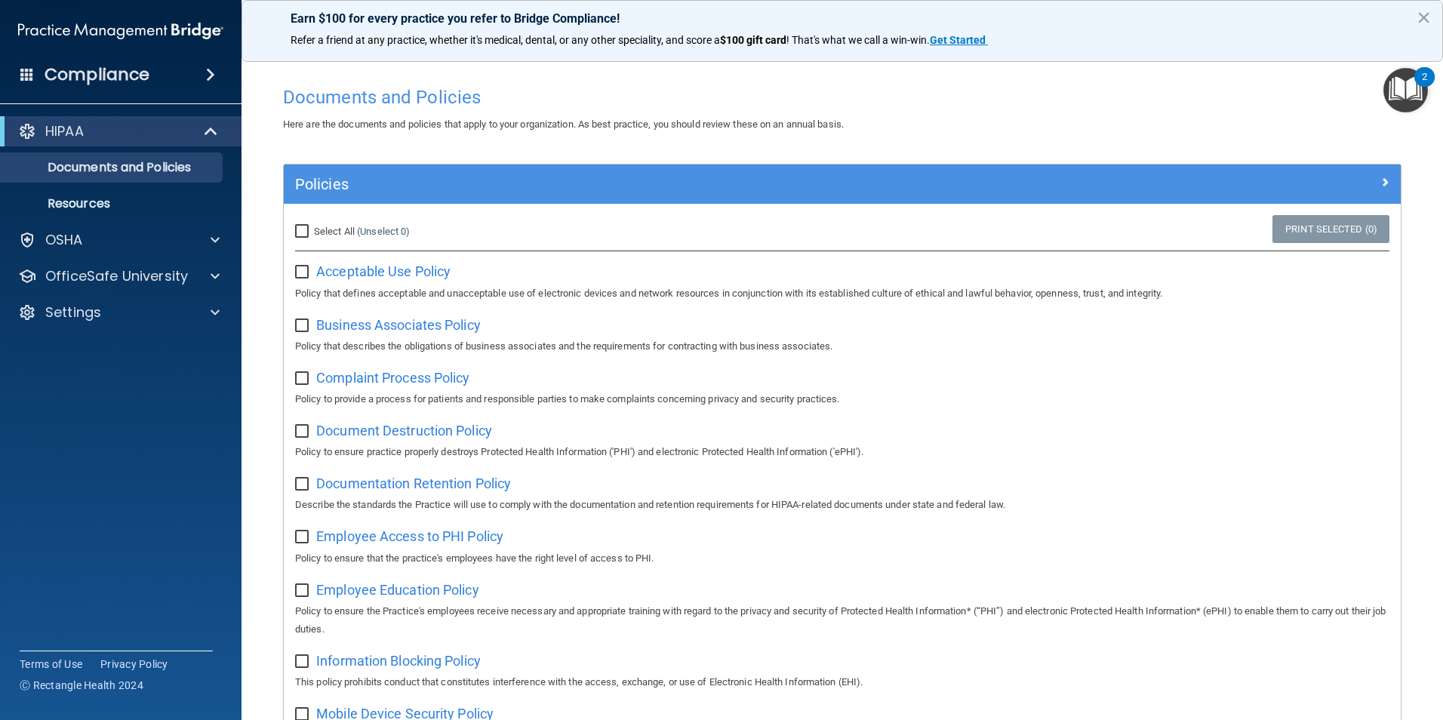
click at [1406, 77] on img "Open Resource Center, 2 new notifications" at bounding box center [1405, 90] width 45 height 45
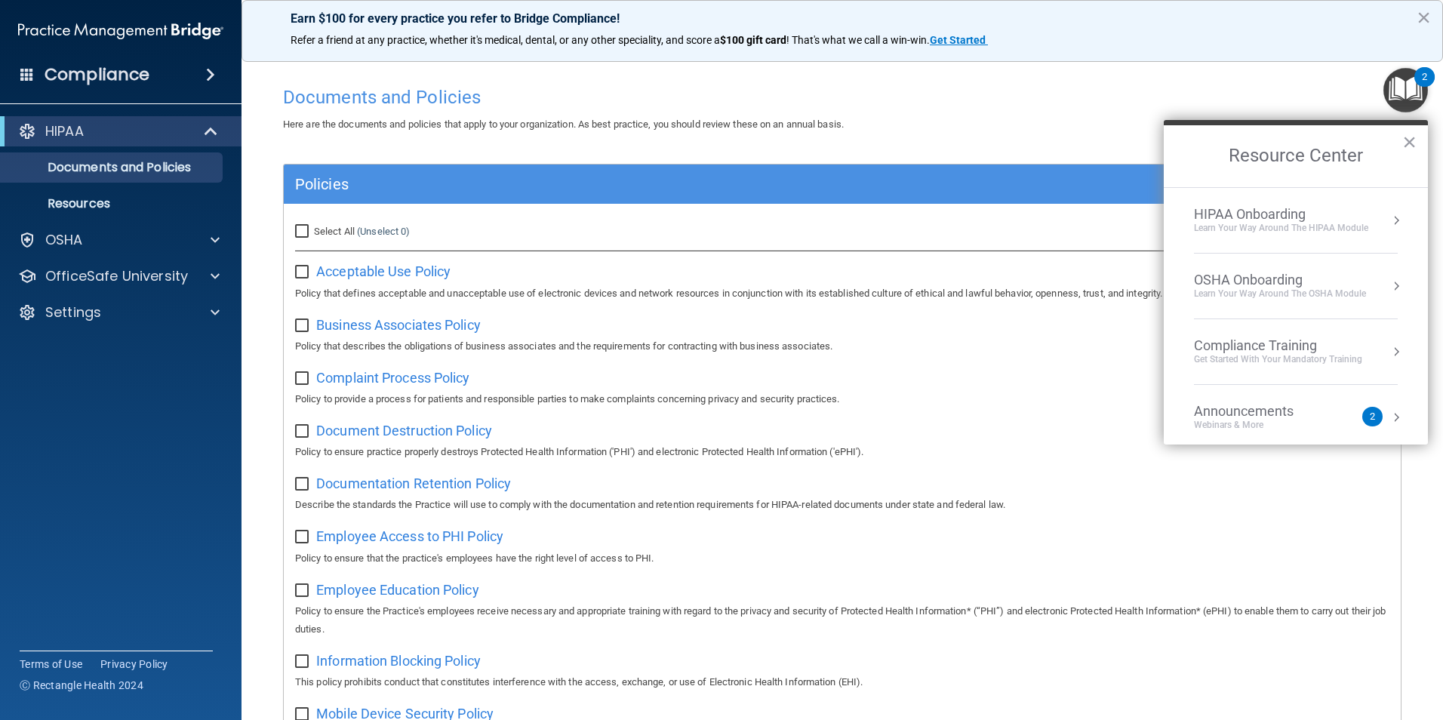
click at [1389, 225] on button "Resource Center" at bounding box center [1395, 220] width 15 height 15
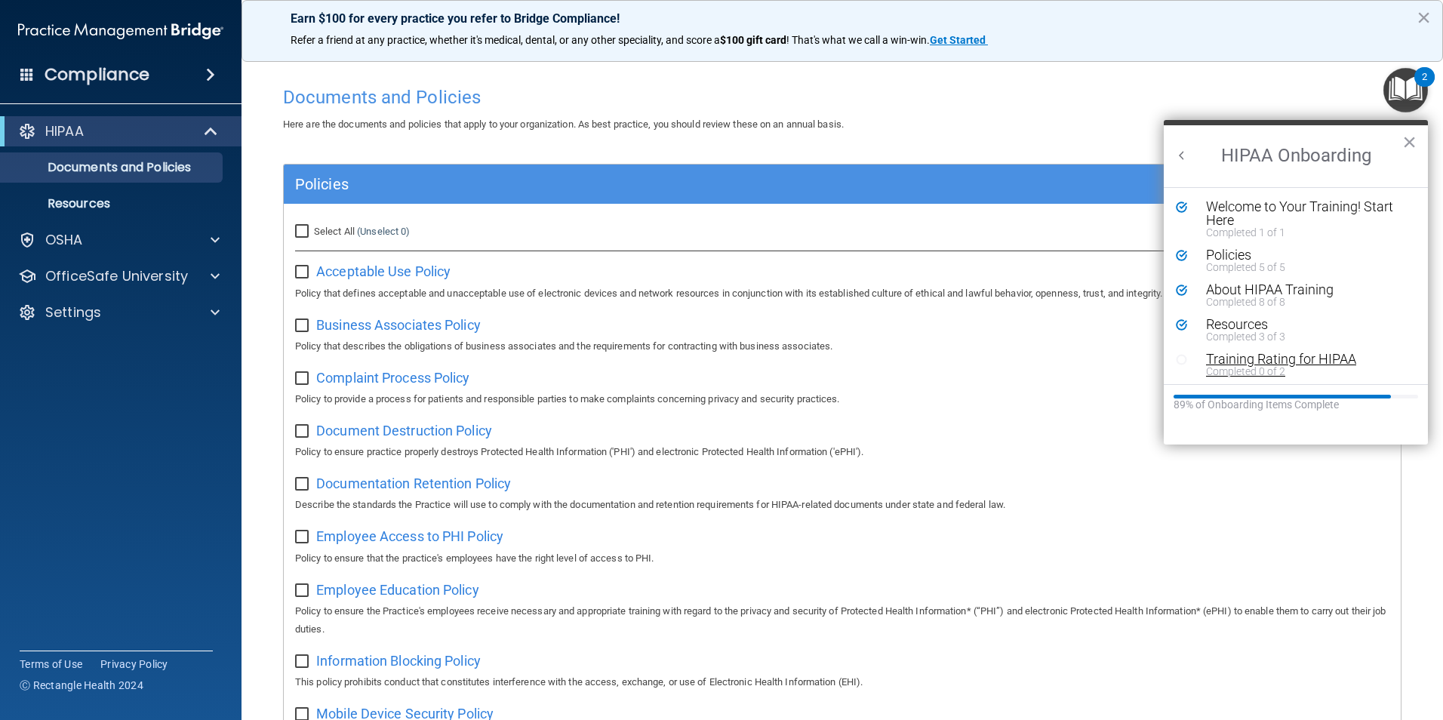
click at [1233, 370] on div "Completed 0 of 2" at bounding box center [1301, 371] width 191 height 11
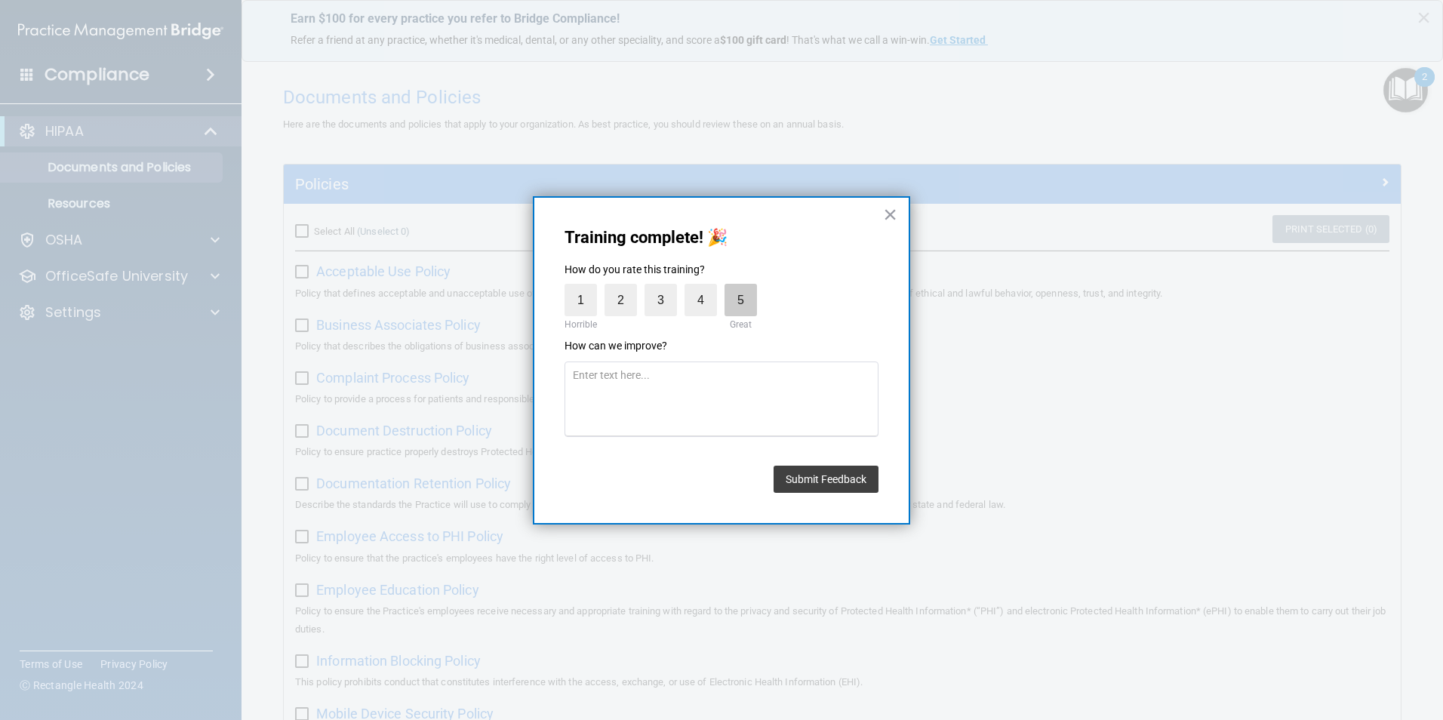
drag, startPoint x: 742, startPoint y: 298, endPoint x: 730, endPoint y: 315, distance: 21.0
click at [742, 298] on label "5" at bounding box center [740, 300] width 32 height 32
click at [705, 287] on input "5" at bounding box center [705, 287] width 0 height 0
click at [844, 488] on button "Submit Feedback" at bounding box center [825, 479] width 105 height 27
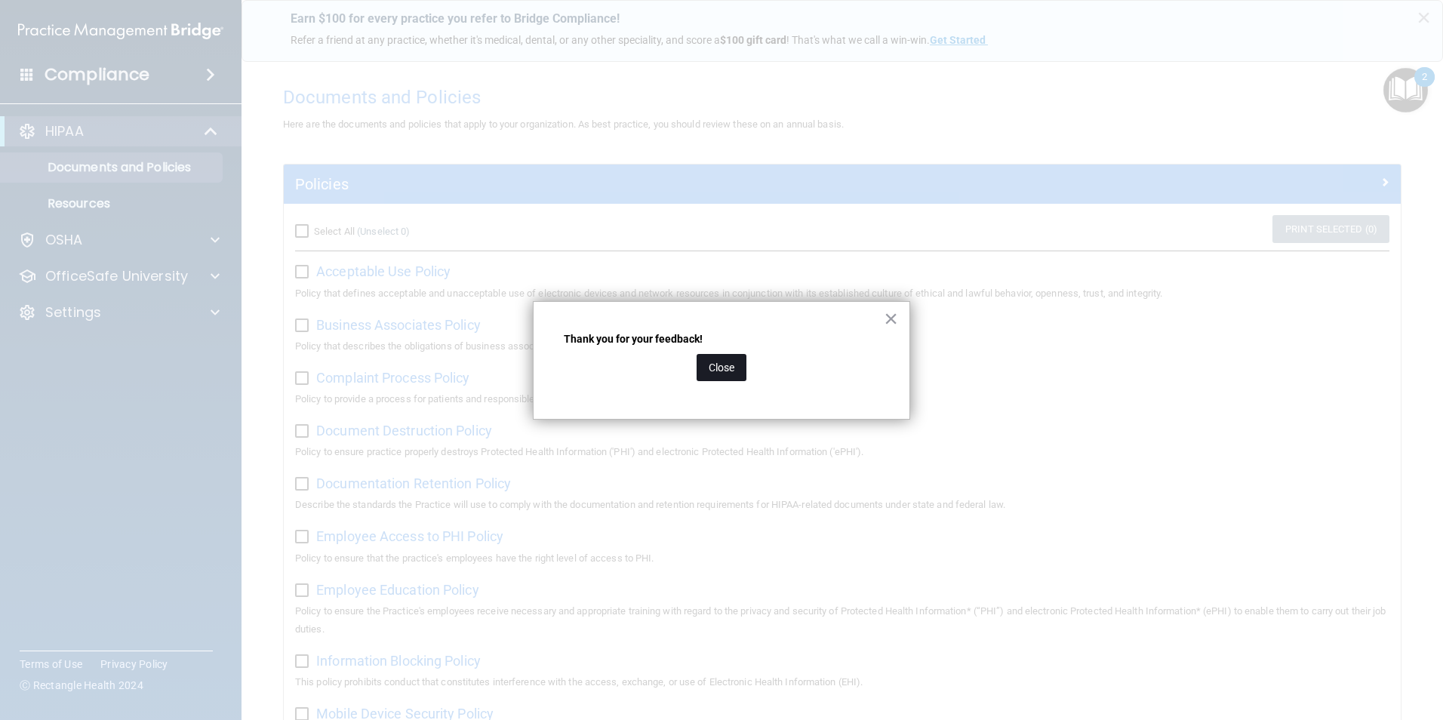
click at [718, 360] on button "Close" at bounding box center [721, 367] width 50 height 27
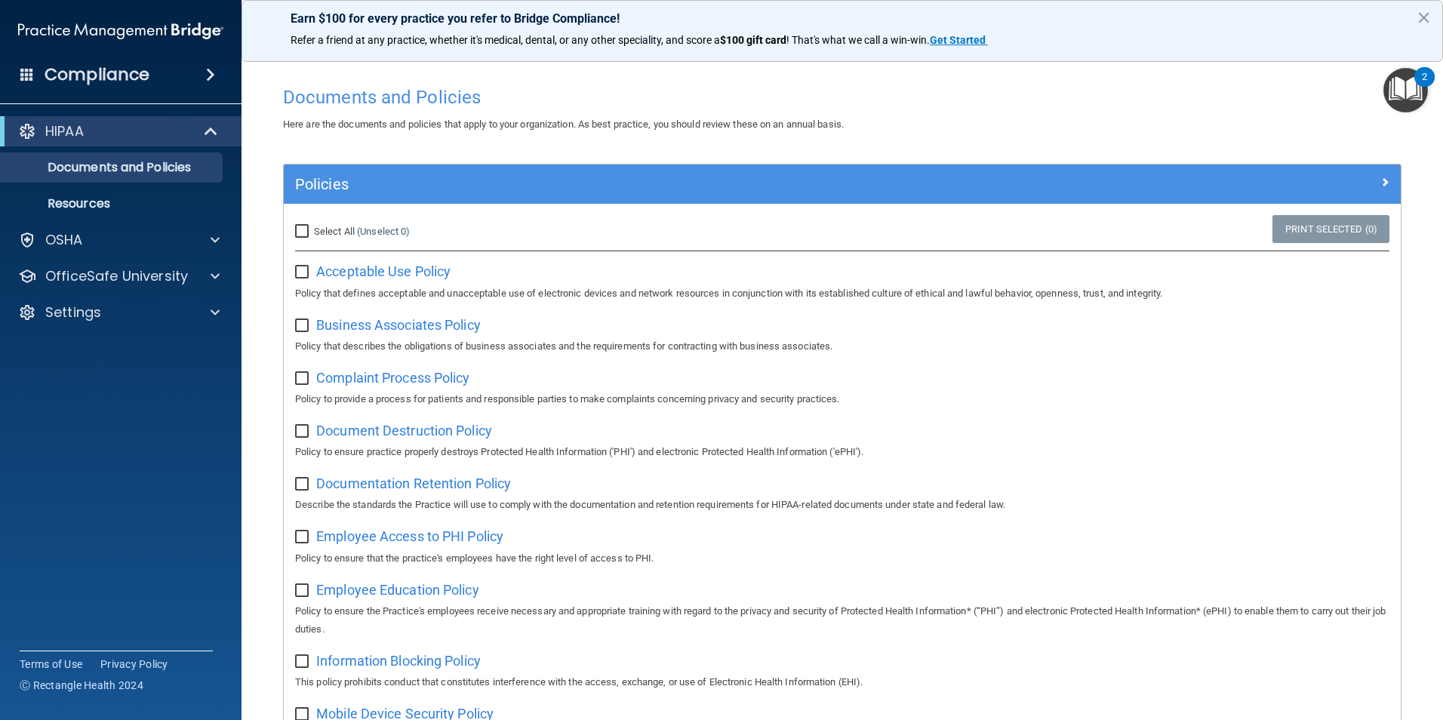
click at [1417, 94] on img "Open Resource Center, 2 new notifications" at bounding box center [1405, 90] width 45 height 45
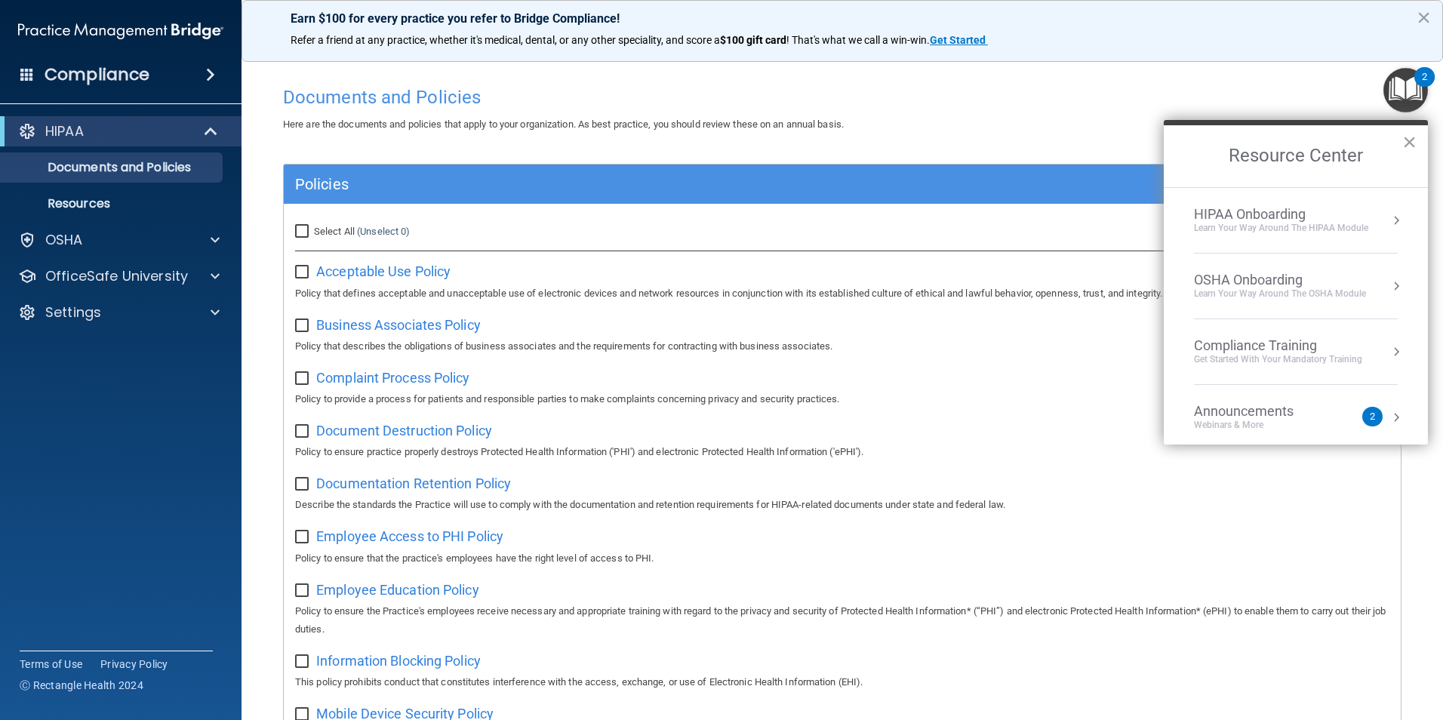
click at [1335, 213] on div "HIPAA Onboarding" at bounding box center [1281, 214] width 174 height 17
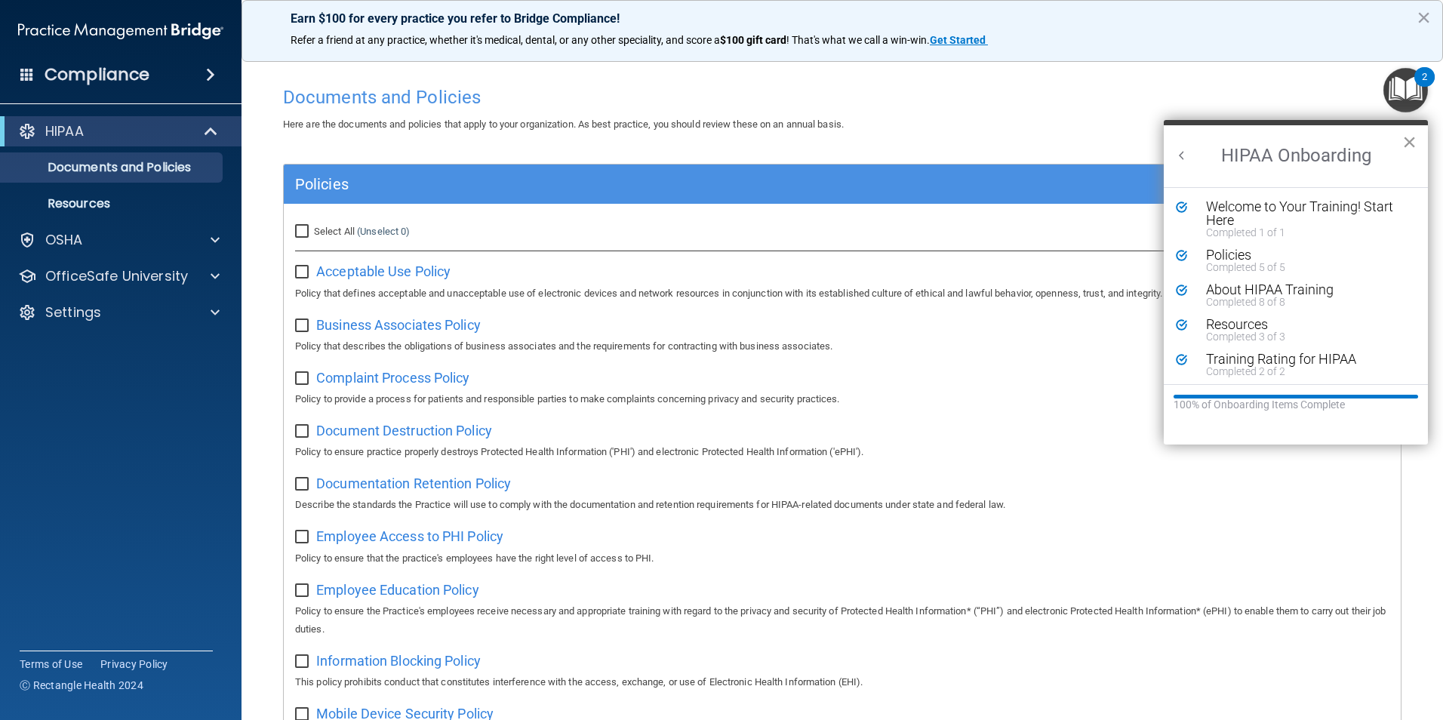
click at [1413, 141] on button "×" at bounding box center [1409, 142] width 14 height 24
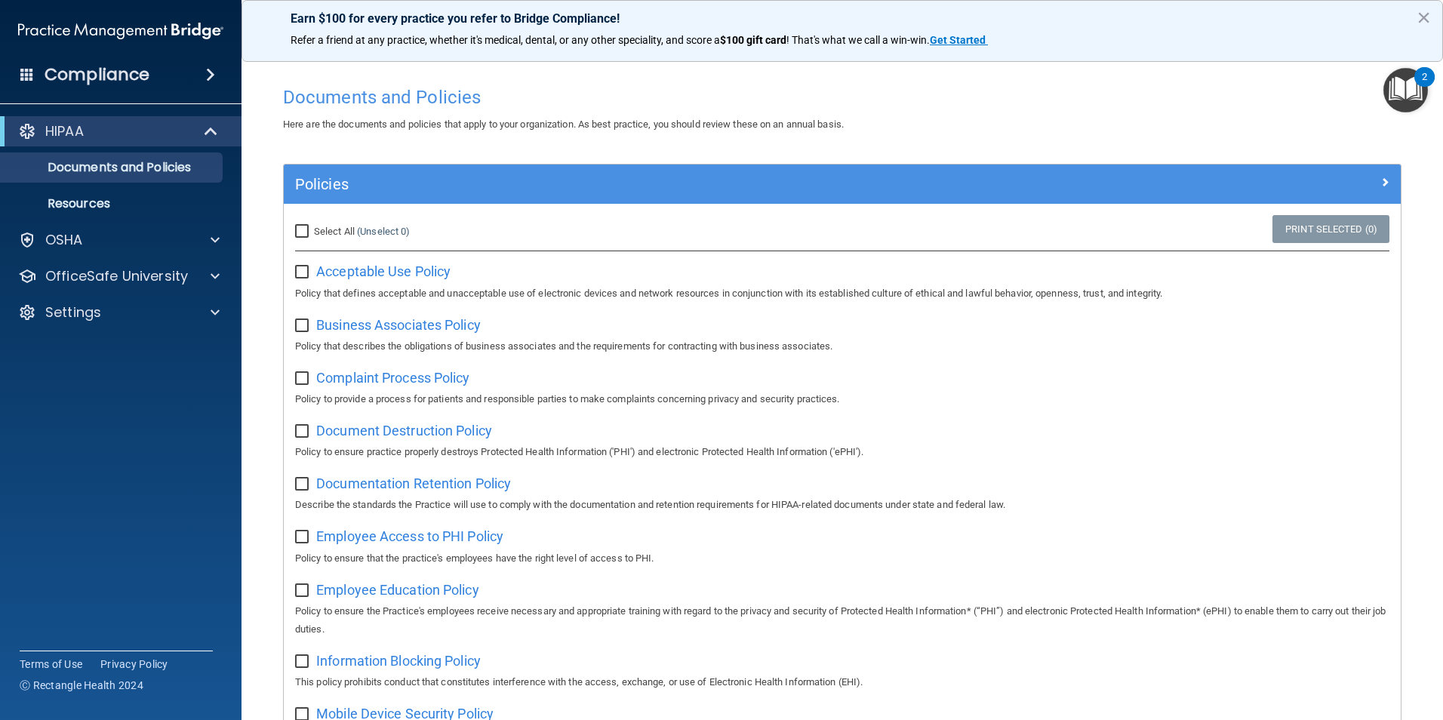
click at [1409, 91] on img "Open Resource Center, 2 new notifications" at bounding box center [1405, 90] width 45 height 45
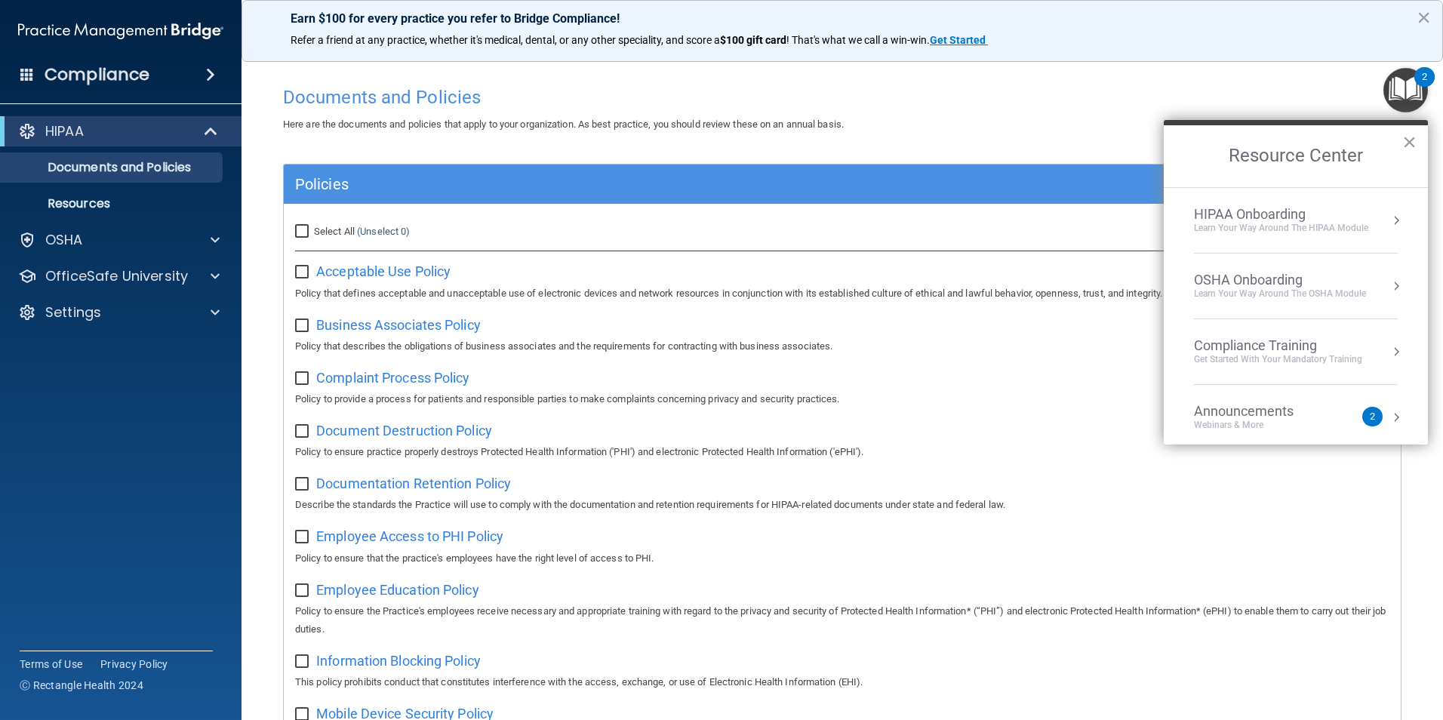
click at [1305, 277] on div "OSHA Onboarding" at bounding box center [1280, 280] width 172 height 17
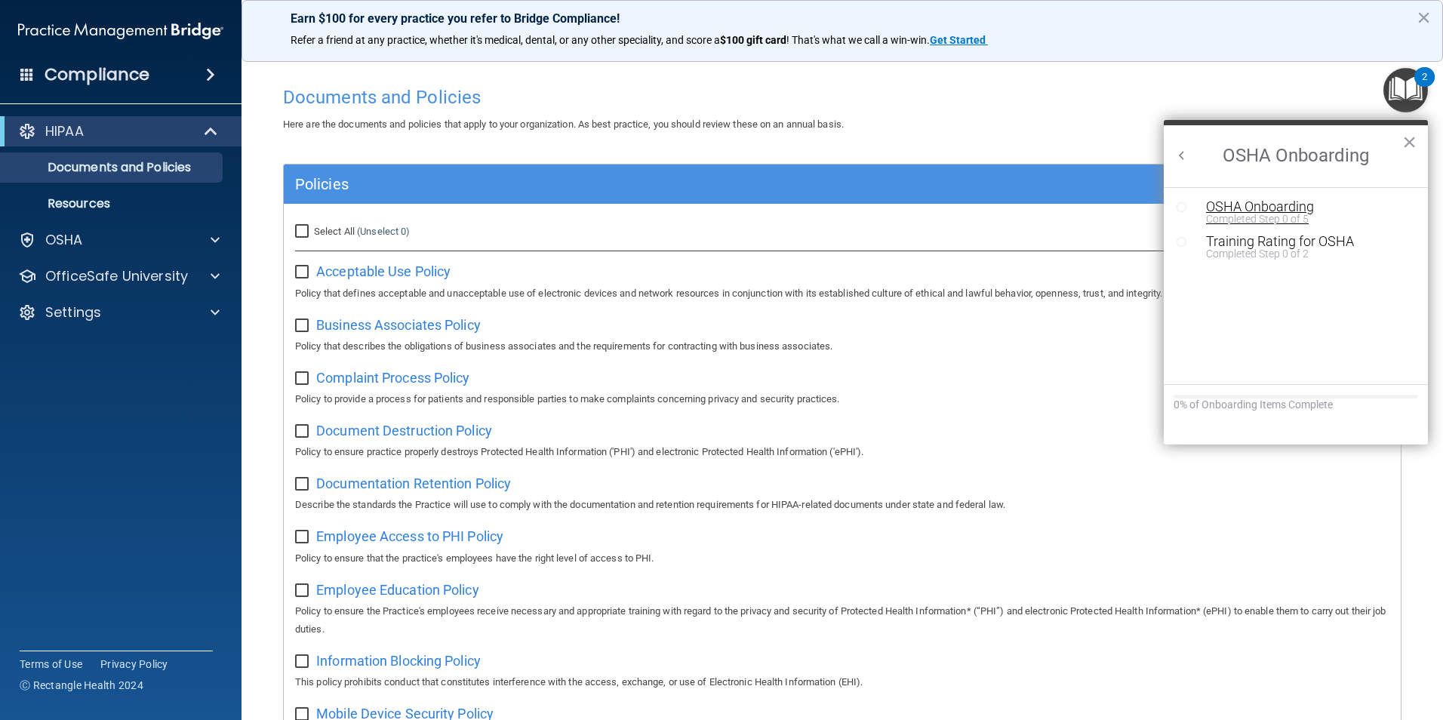
click at [1252, 210] on div "OSHA Onboarding" at bounding box center [1307, 207] width 202 height 14
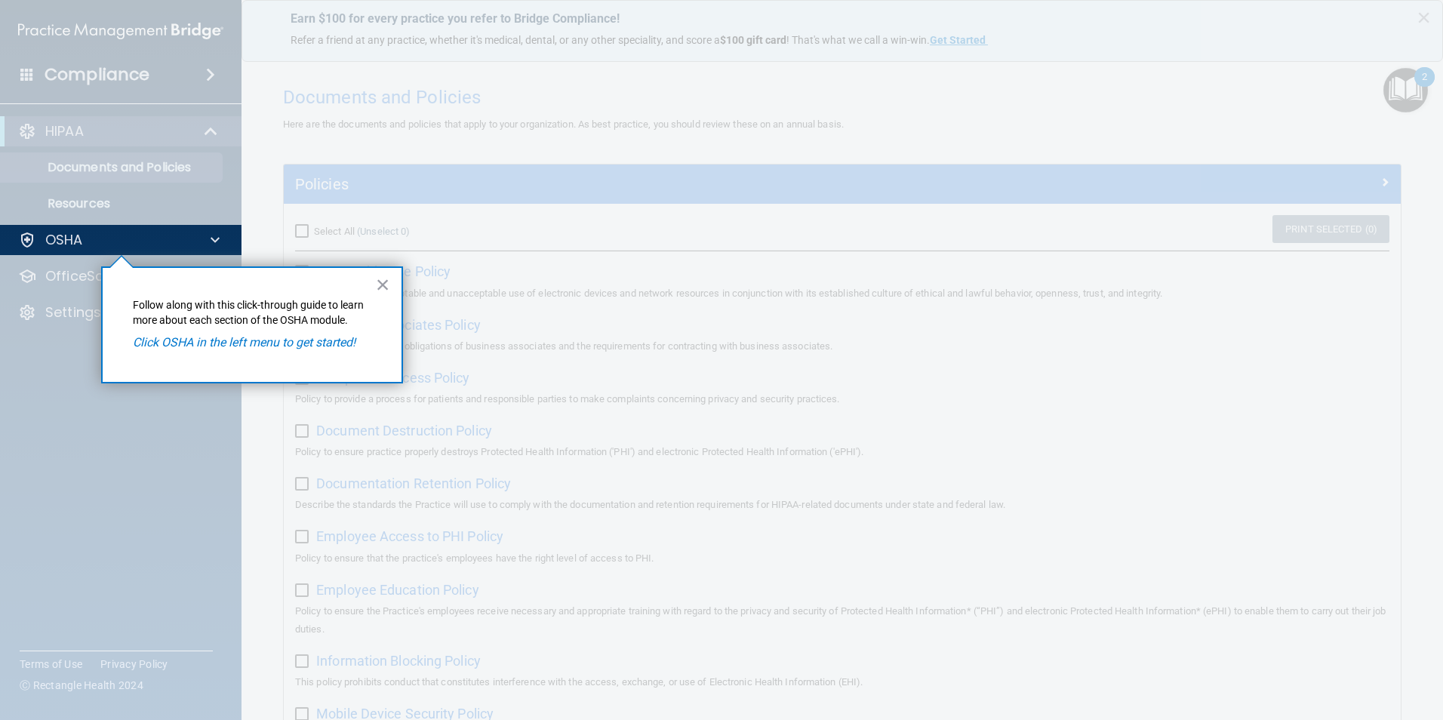
click at [245, 337] on em "Click OSHA in the left menu to get started!" at bounding box center [244, 342] width 223 height 14
click at [385, 284] on button "×" at bounding box center [383, 284] width 14 height 24
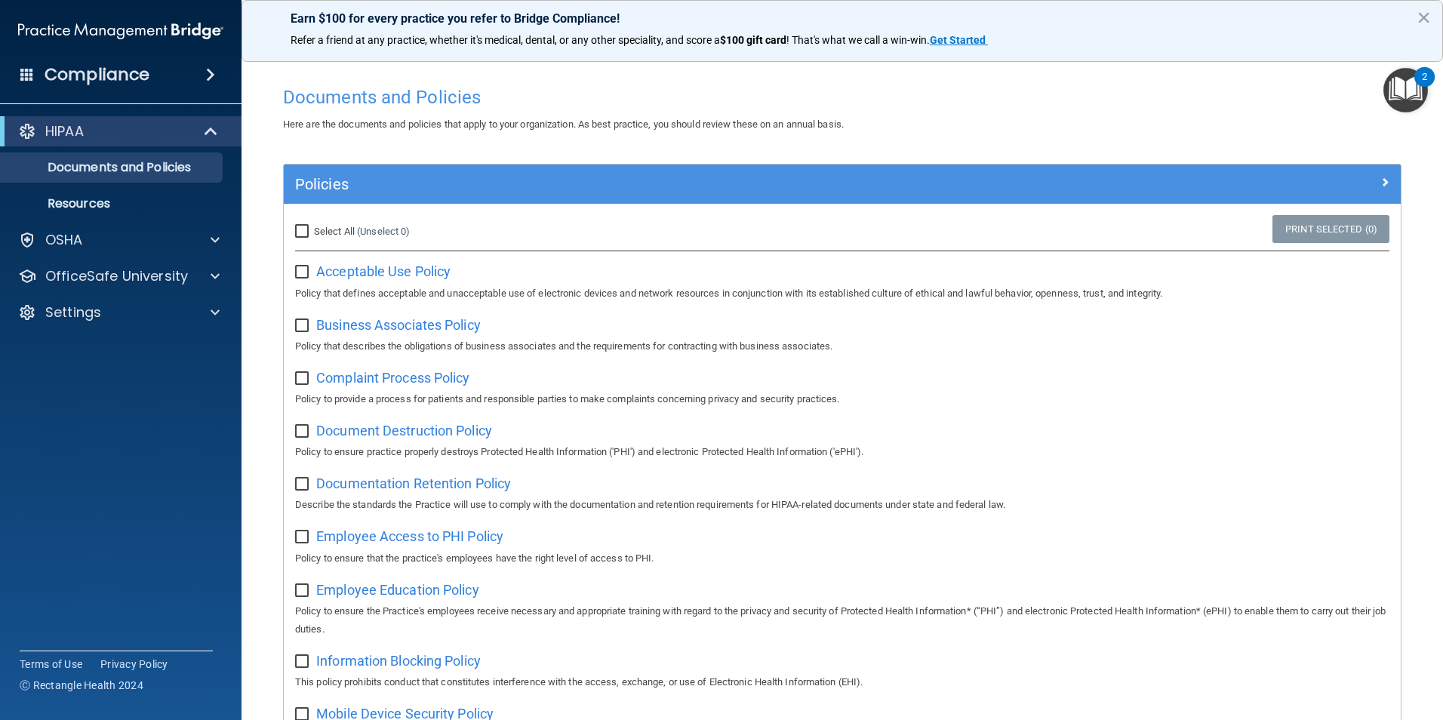
click at [1399, 100] on img "Open Resource Center, 2 new notifications" at bounding box center [1405, 90] width 45 height 45
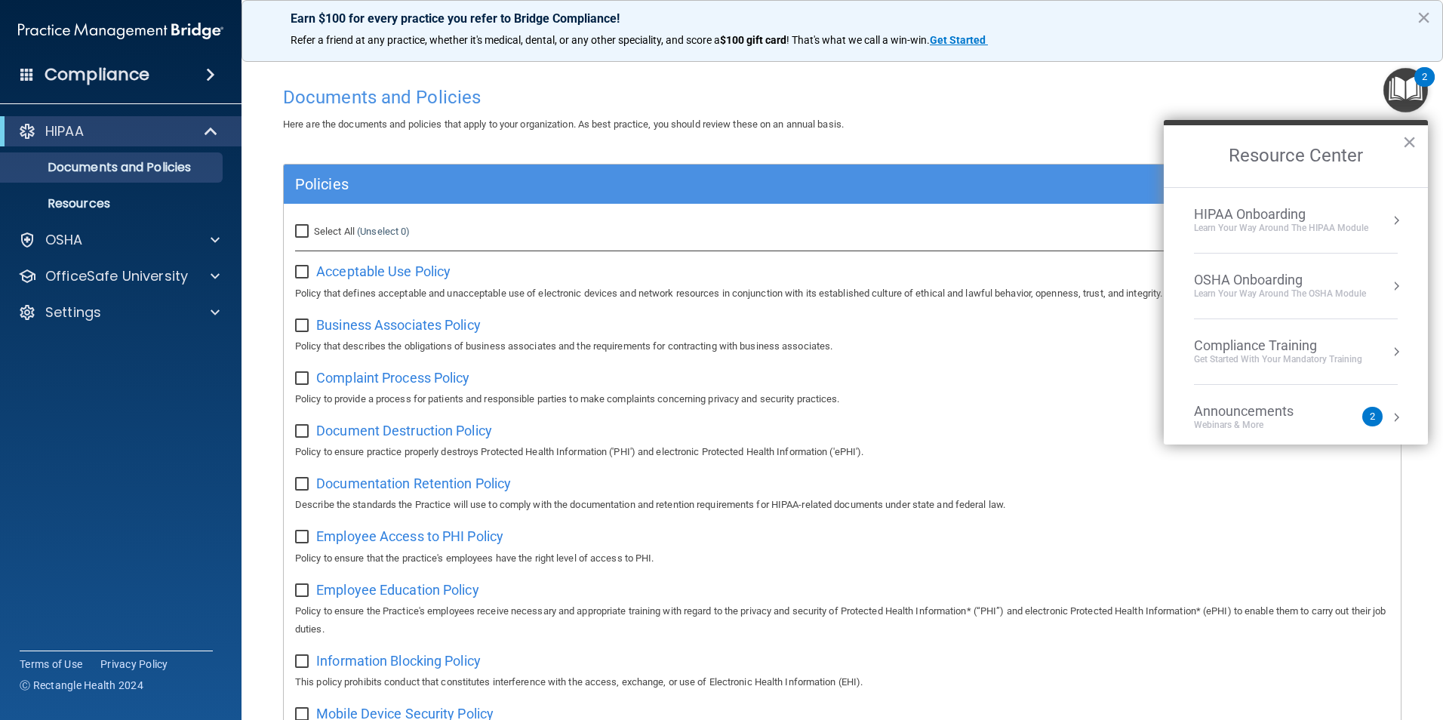
click at [1360, 302] on li "OSHA Onboarding Learn your way around the OSHA module" at bounding box center [1296, 287] width 204 height 66
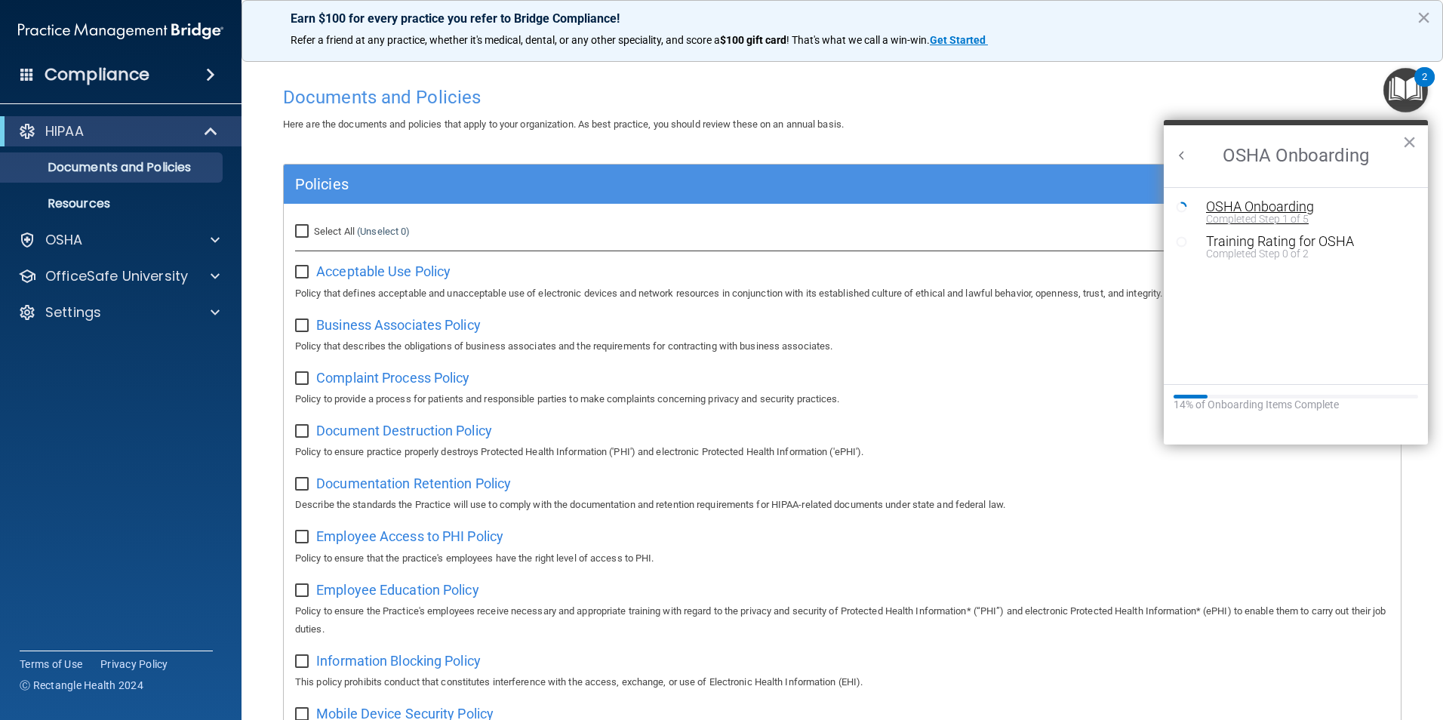
click at [1280, 220] on div "Completed Step 1 of 5" at bounding box center [1307, 219] width 202 height 11
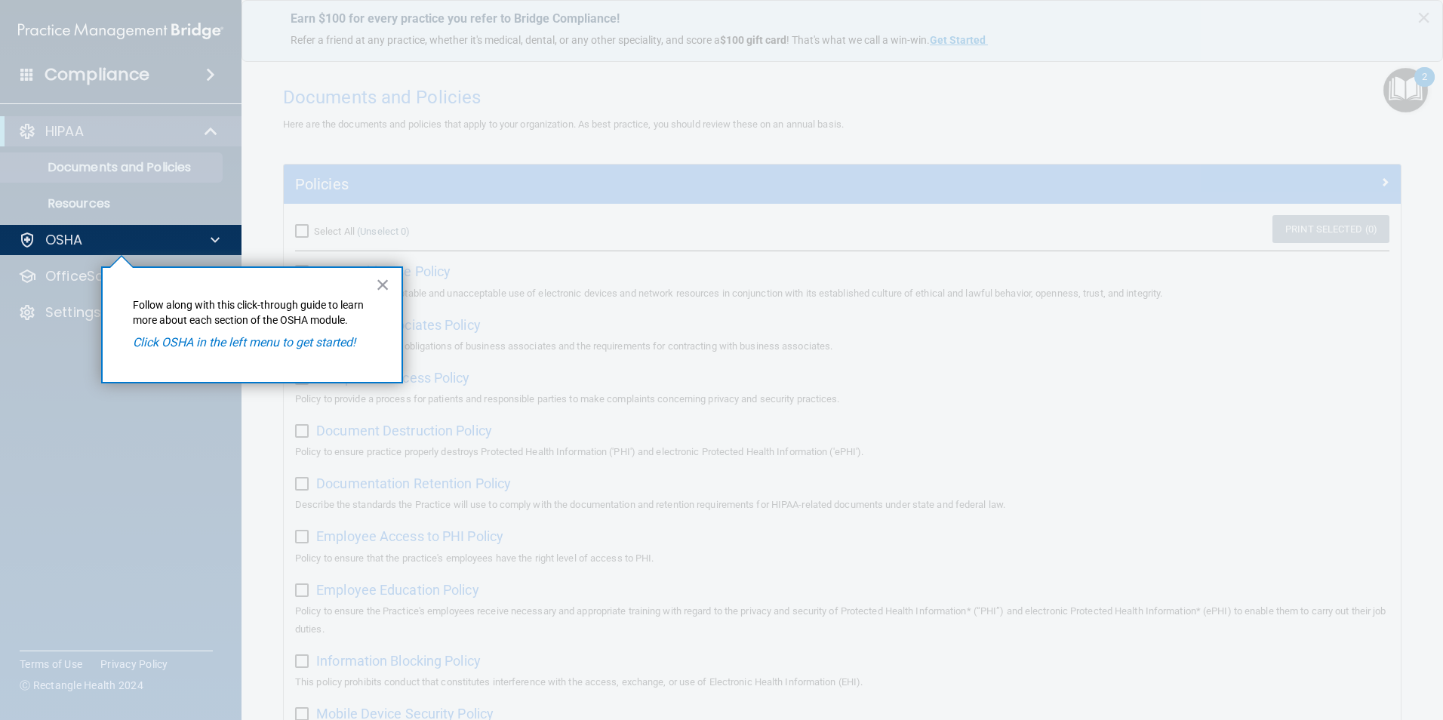
click at [231, 331] on div "× Follow along with this click-through guide to learn more about each section o…" at bounding box center [252, 324] width 302 height 117
click at [233, 343] on em "Click OSHA in the left menu to get started!" at bounding box center [244, 342] width 223 height 14
click at [381, 284] on button "×" at bounding box center [383, 284] width 14 height 24
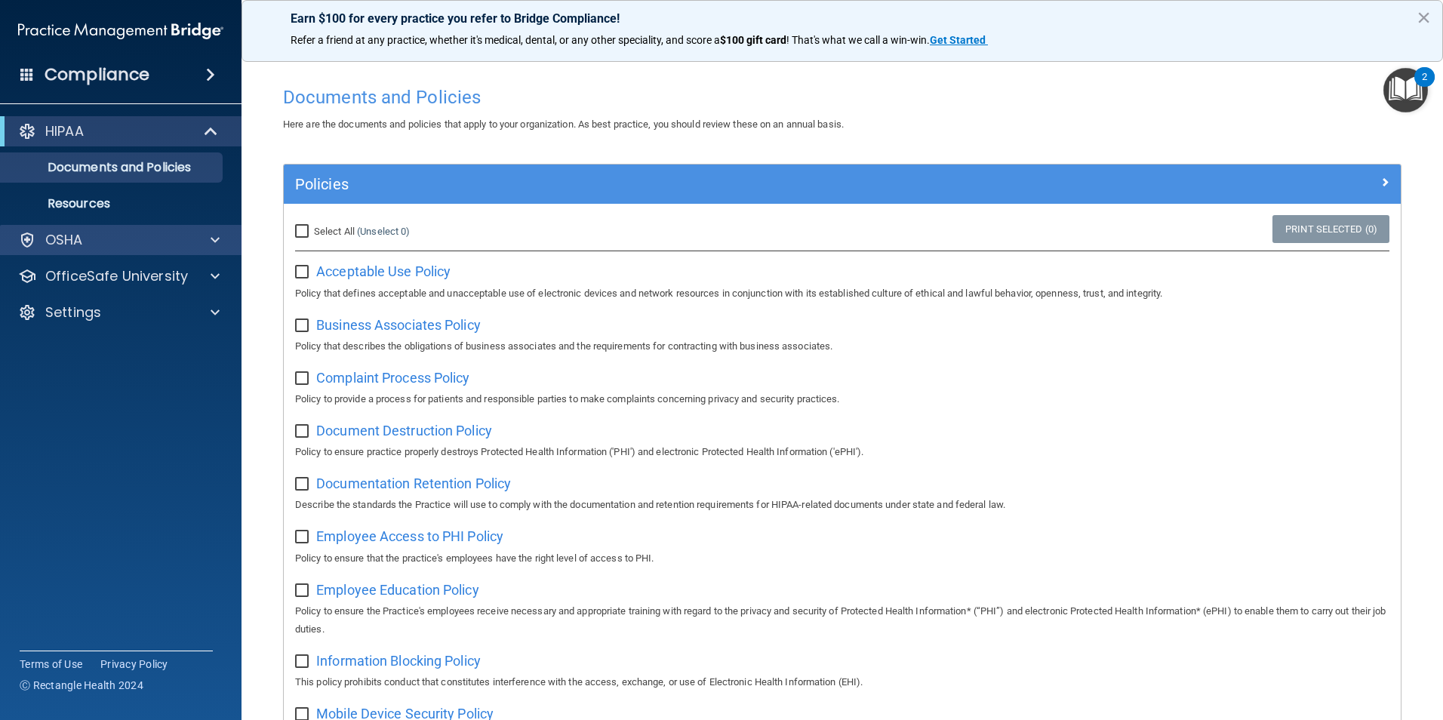
click at [115, 229] on div "OSHA" at bounding box center [121, 240] width 242 height 30
click at [125, 239] on div "OSHA" at bounding box center [100, 240] width 187 height 18
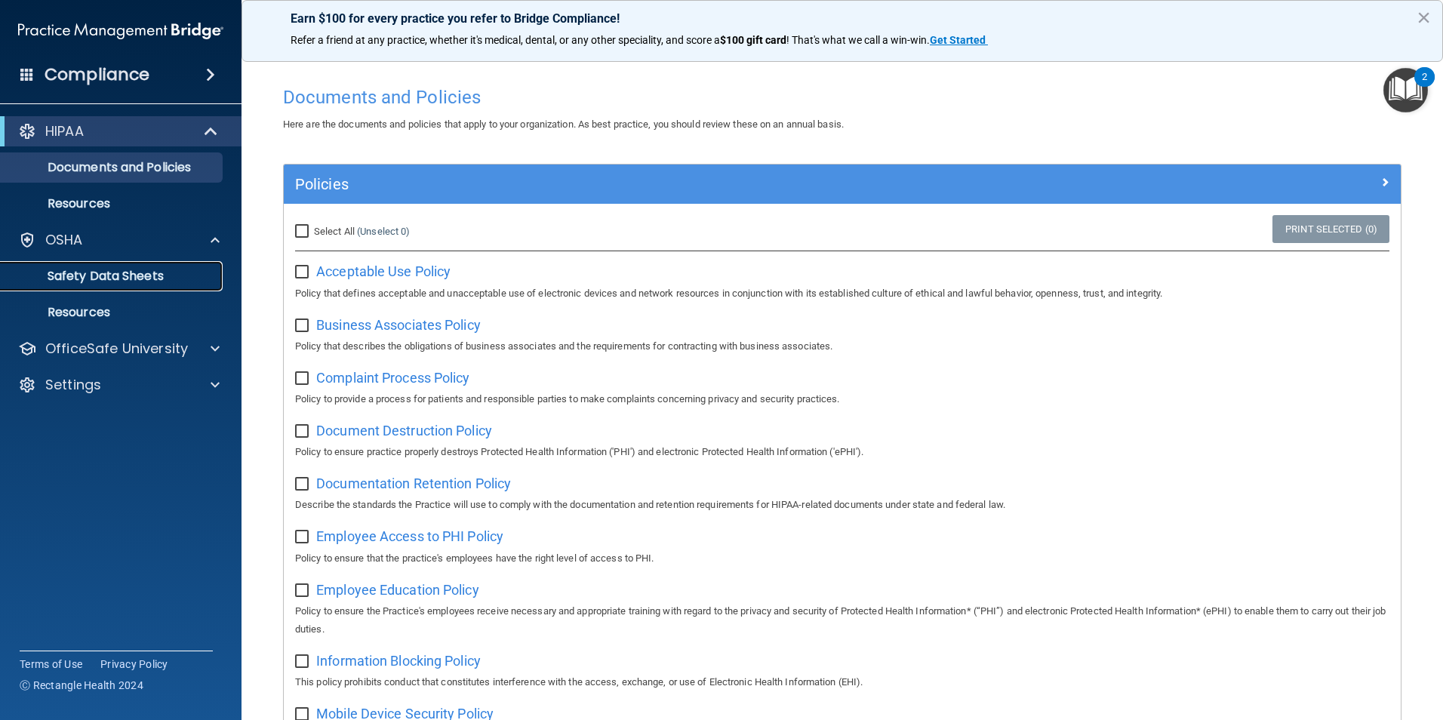
click at [137, 283] on p "Safety Data Sheets" at bounding box center [113, 276] width 206 height 15
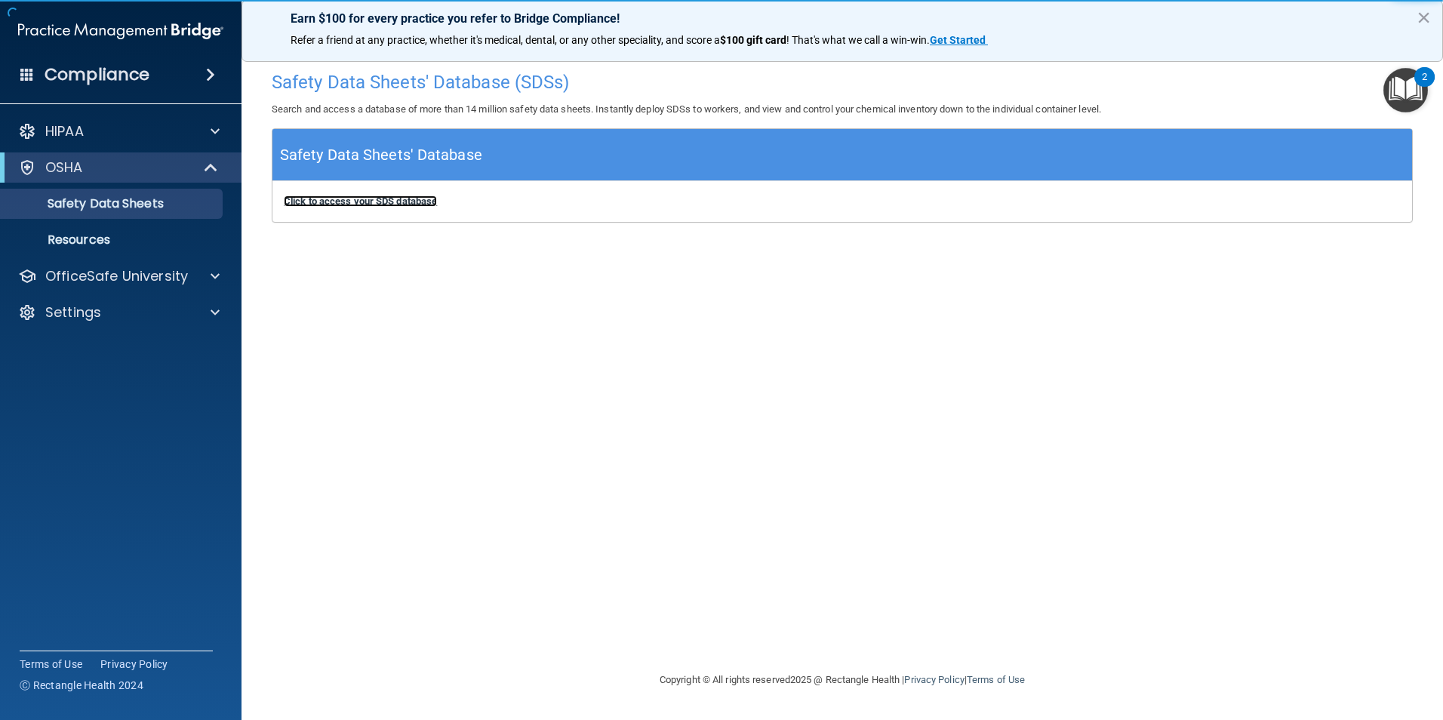
click at [393, 204] on b "Click to access your SDS database" at bounding box center [360, 200] width 153 height 11
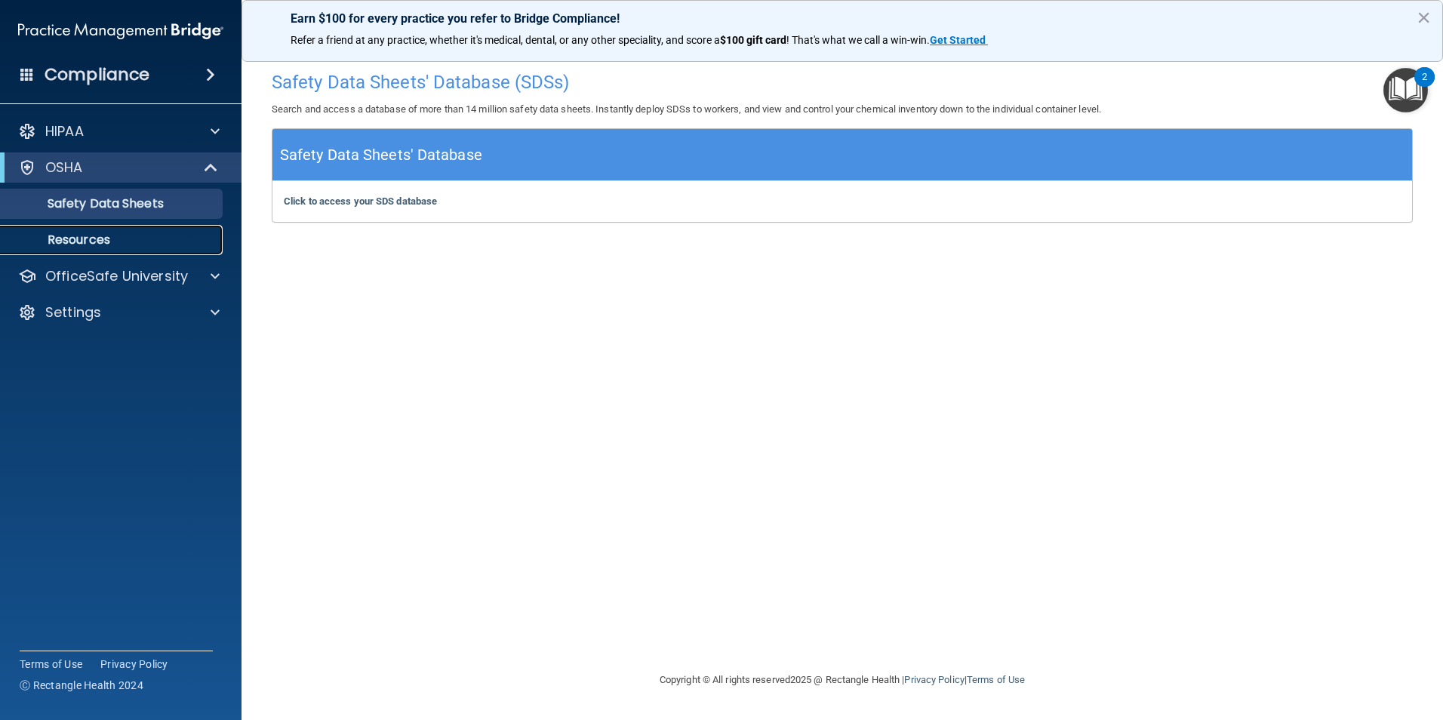
click at [115, 241] on p "Resources" at bounding box center [113, 239] width 206 height 15
click at [1419, 90] on img "Open Resource Center, 2 new notifications" at bounding box center [1405, 90] width 45 height 45
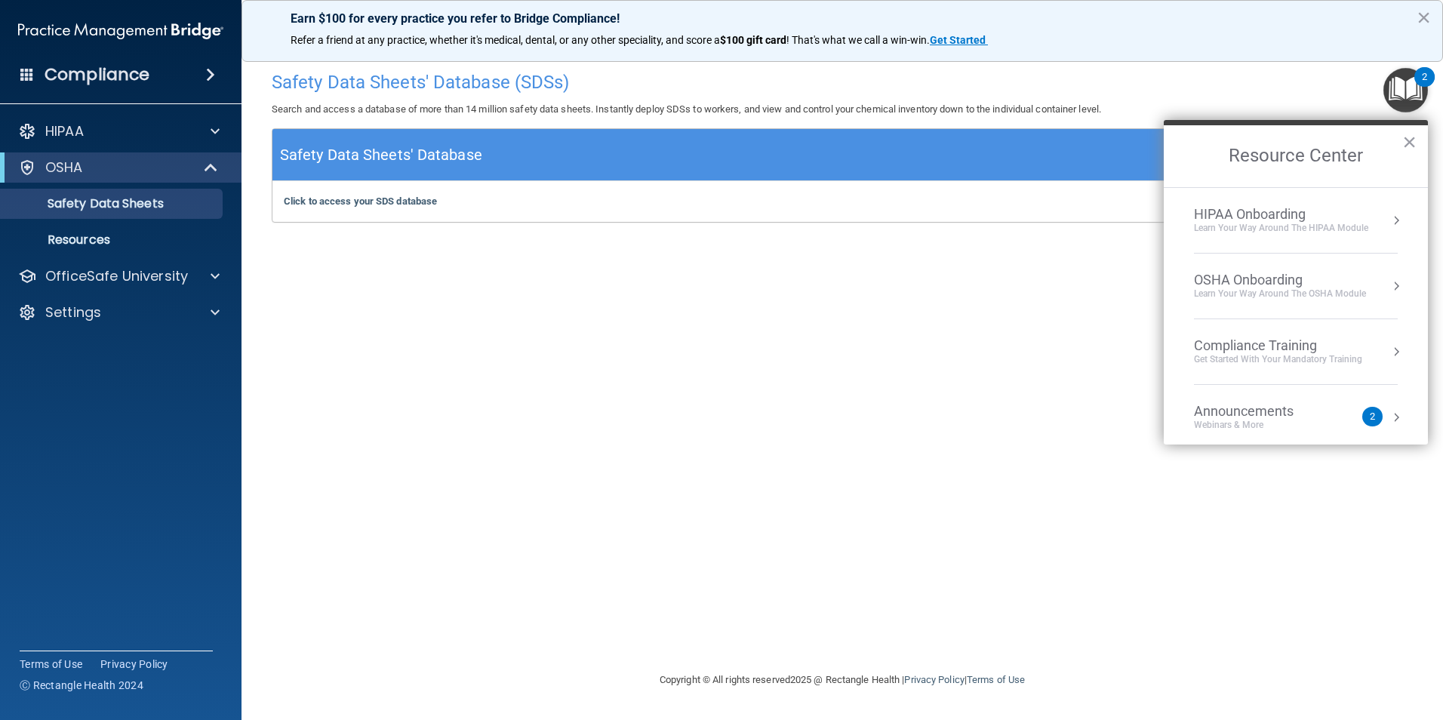
click at [1271, 286] on div "OSHA Onboarding" at bounding box center [1280, 280] width 172 height 17
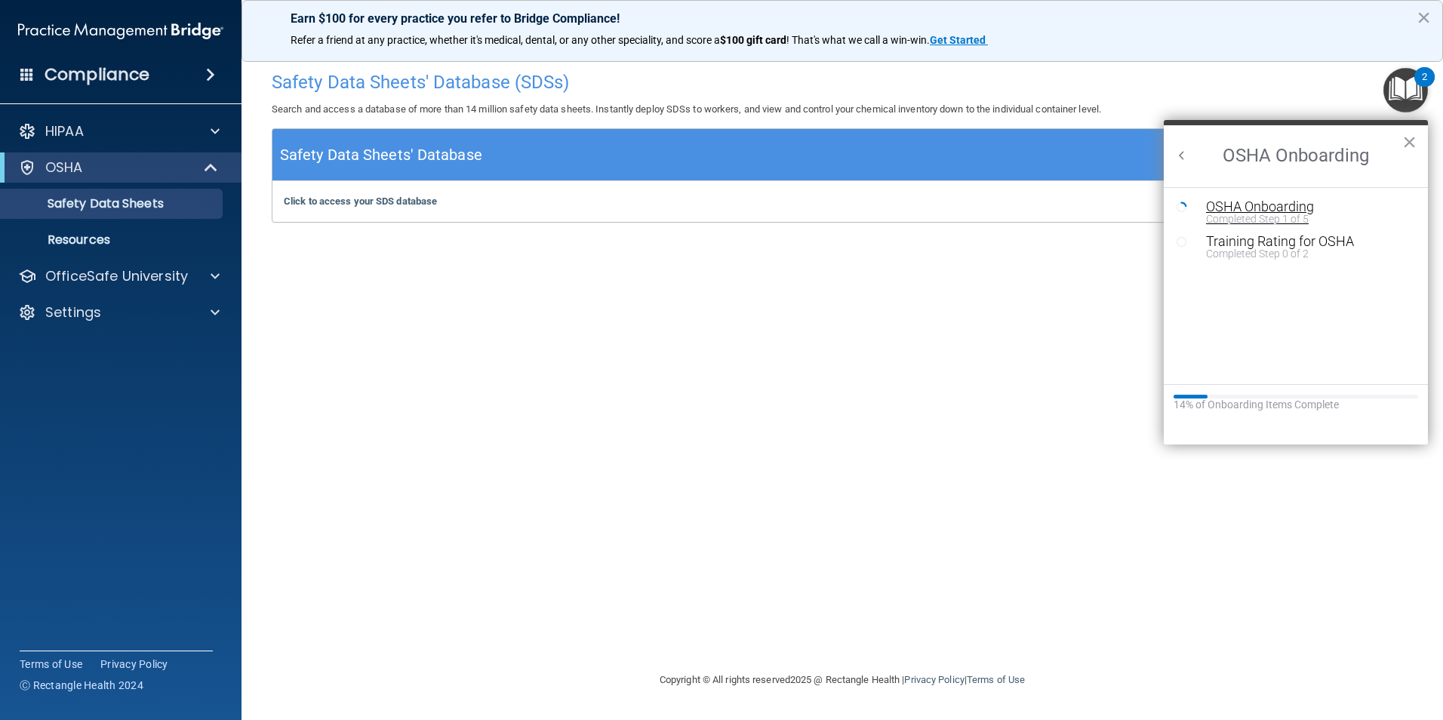
click at [1213, 203] on div "OSHA Onboarding" at bounding box center [1307, 207] width 202 height 14
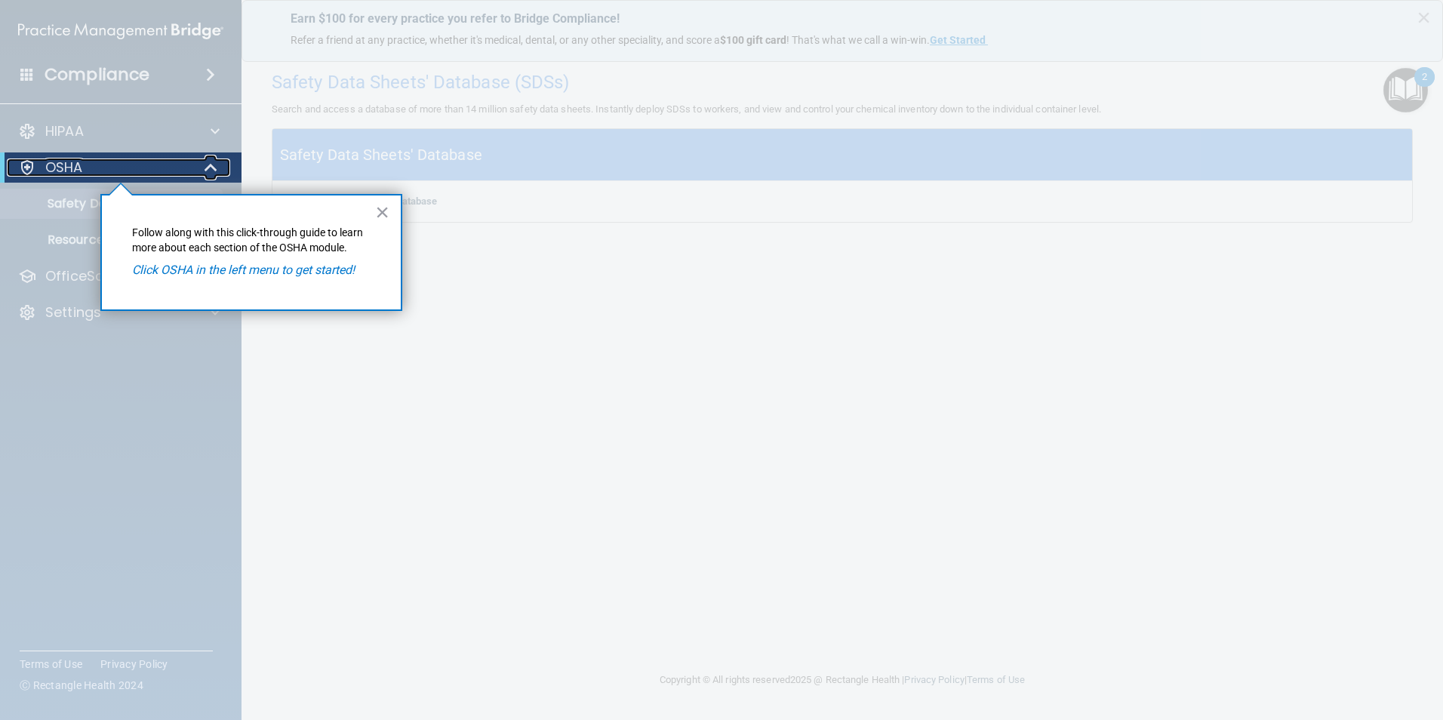
click at [63, 158] on p "OSHA" at bounding box center [64, 167] width 38 height 18
click at [289, 270] on em "Click OSHA in the left menu to get started!" at bounding box center [243, 270] width 223 height 14
click at [378, 209] on button "×" at bounding box center [382, 212] width 14 height 24
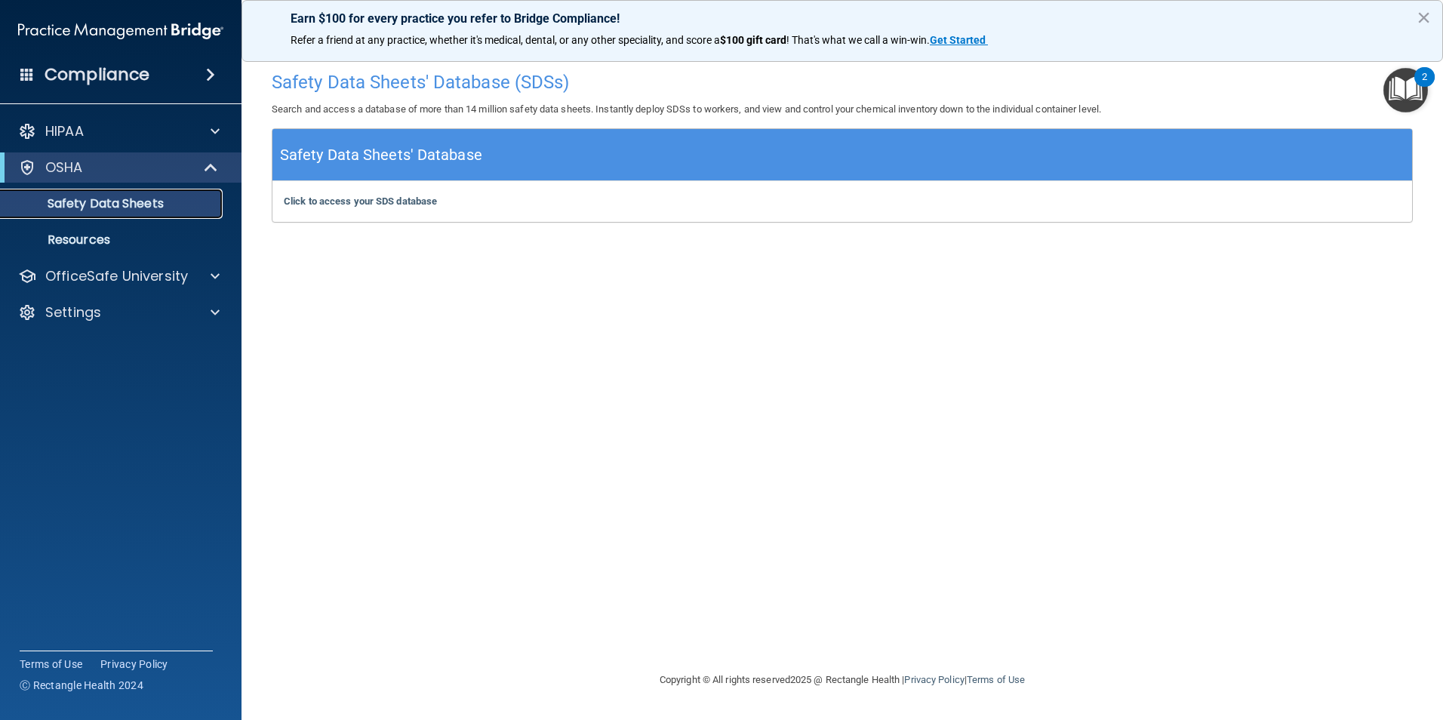
click at [112, 205] on p "Safety Data Sheets" at bounding box center [113, 203] width 206 height 15
click at [90, 235] on p "Resources" at bounding box center [113, 239] width 206 height 15
click at [1407, 94] on img "Open Resource Center, 2 new notifications" at bounding box center [1405, 90] width 45 height 45
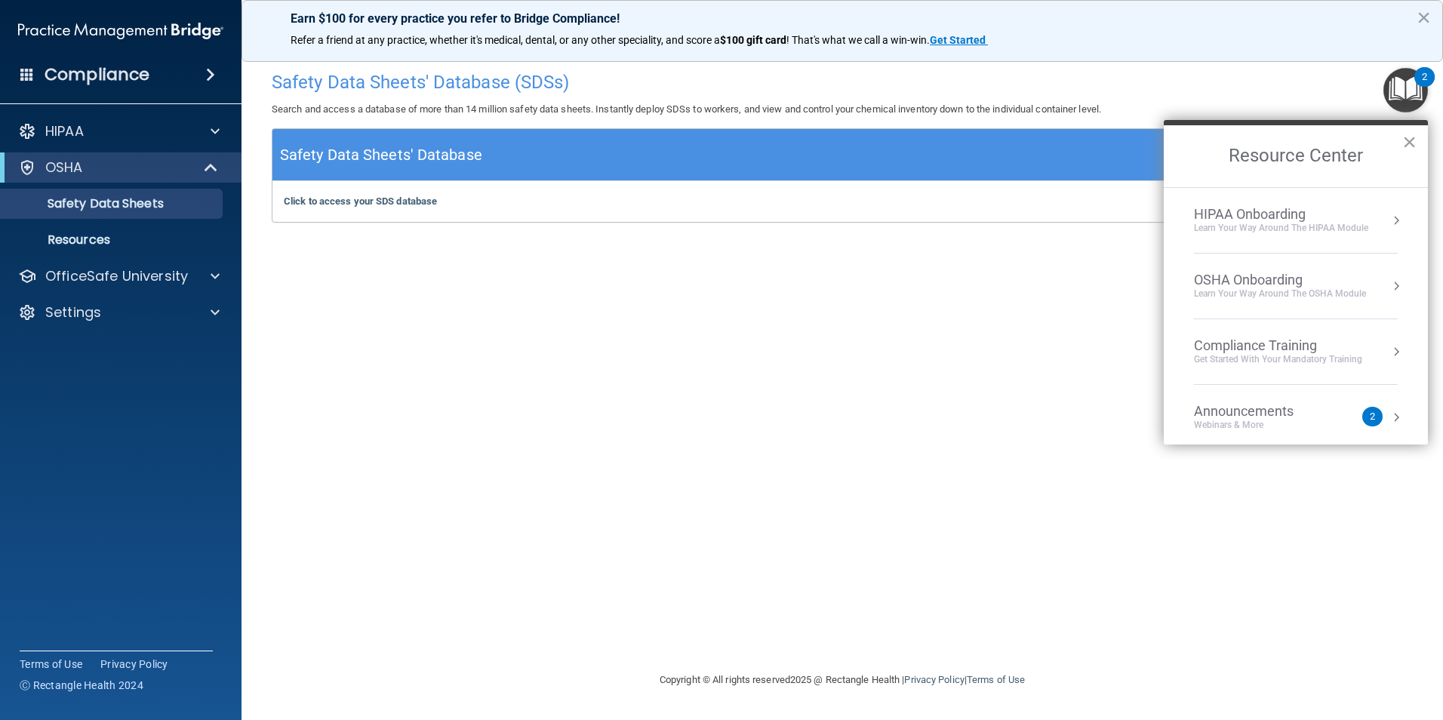
click at [1221, 280] on div "OSHA Onboarding" at bounding box center [1280, 280] width 172 height 17
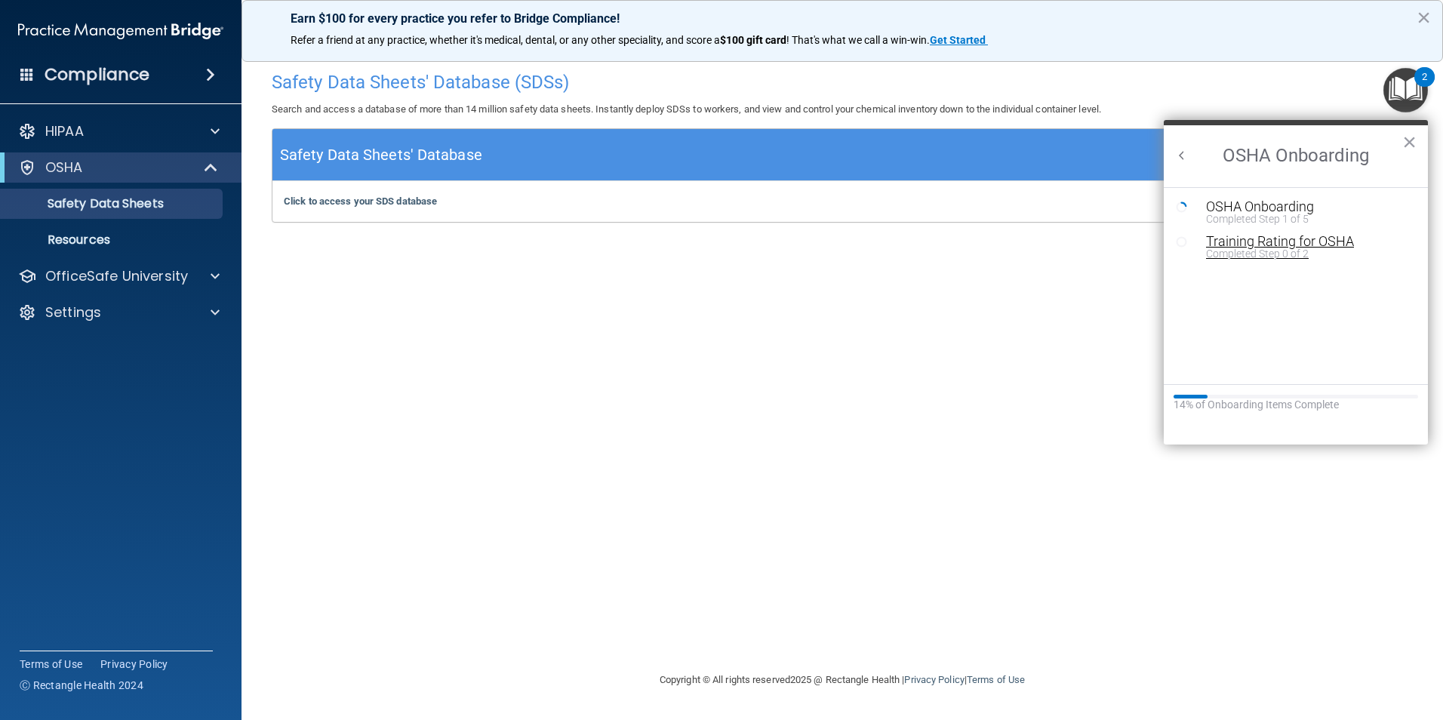
click at [1254, 240] on div "Training Rating for OSHA" at bounding box center [1307, 242] width 202 height 14
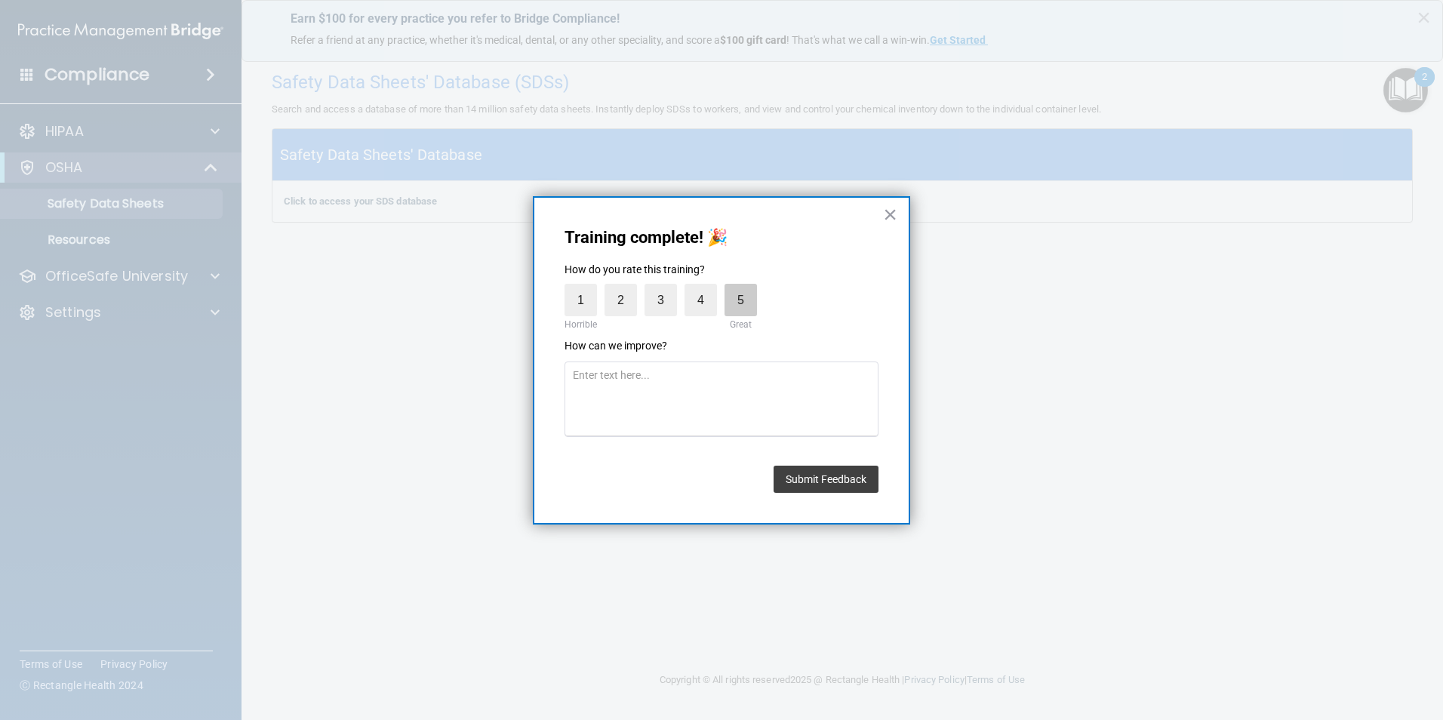
click at [752, 309] on label "5" at bounding box center [740, 300] width 32 height 32
click at [705, 287] on input "5" at bounding box center [705, 287] width 0 height 0
click at [841, 478] on button "Submit Feedback" at bounding box center [825, 479] width 105 height 27
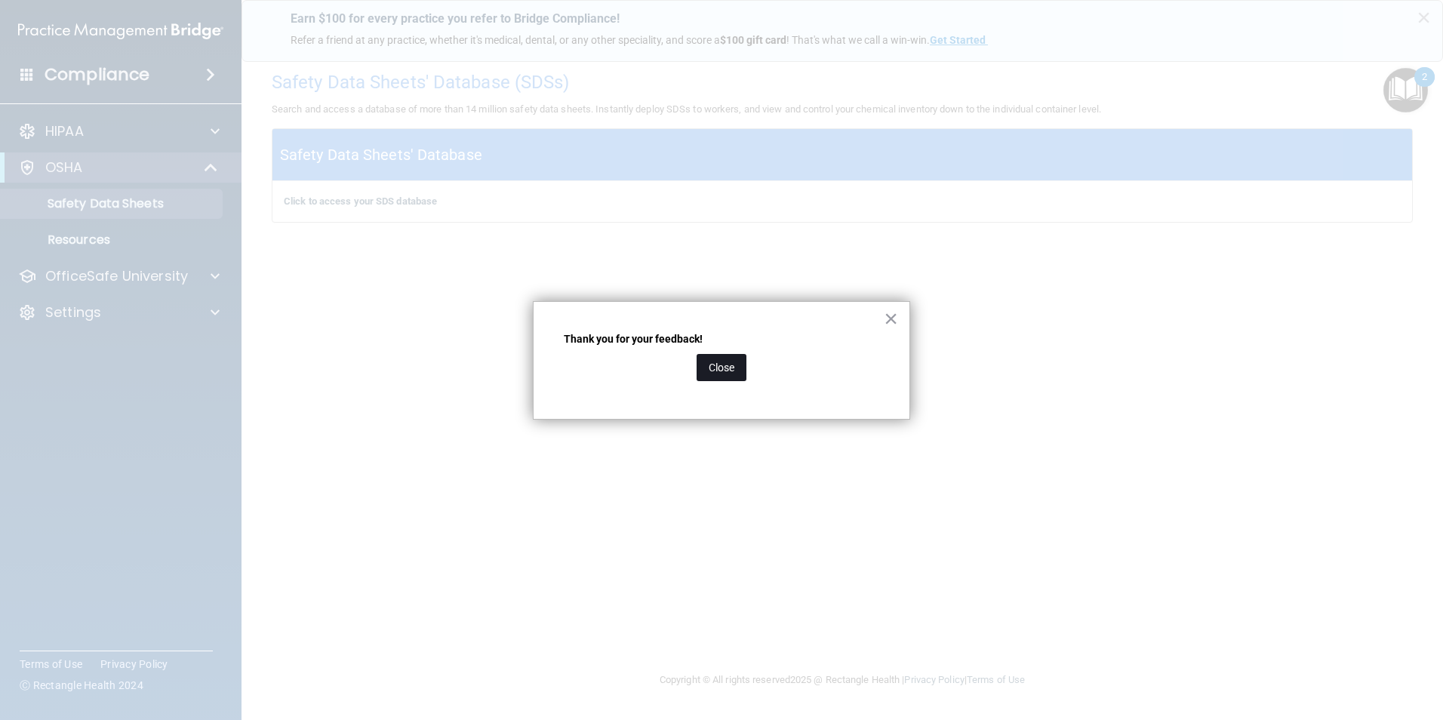
click at [741, 358] on button "Close" at bounding box center [721, 367] width 50 height 27
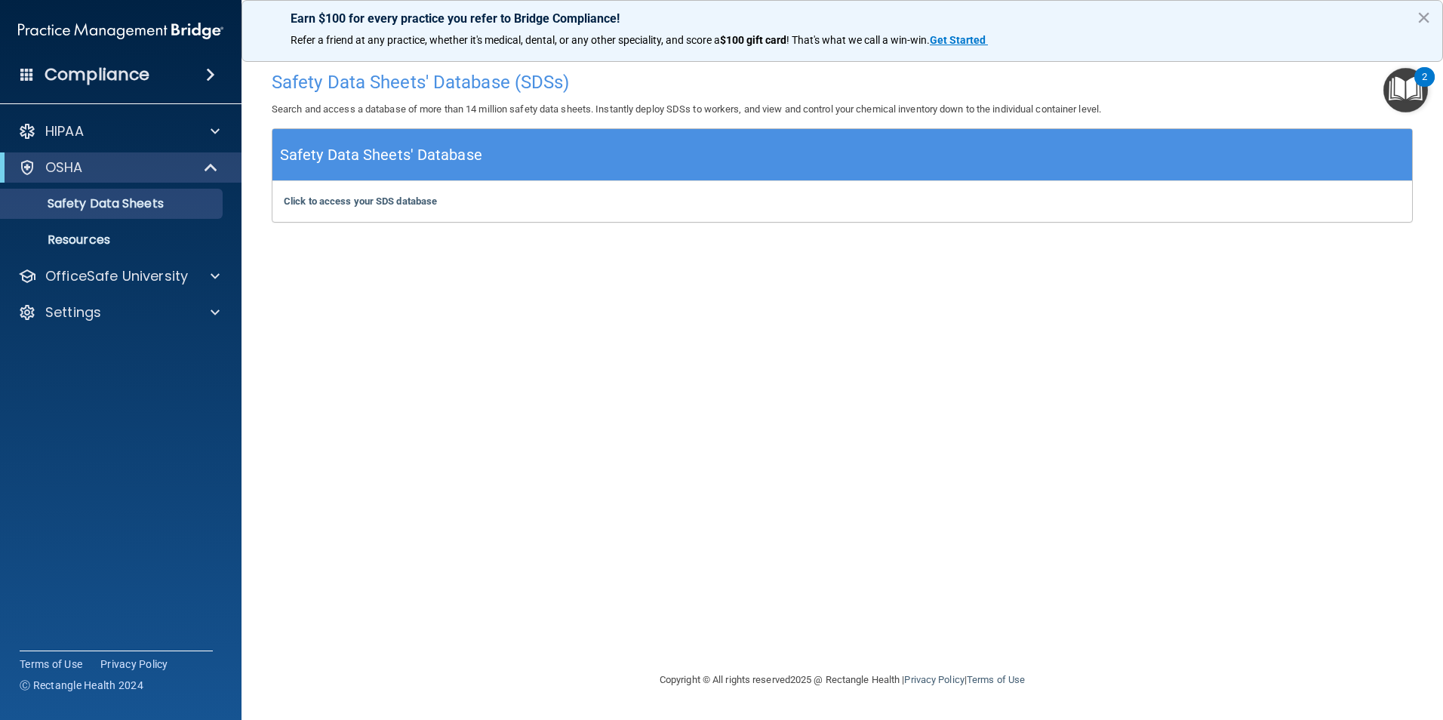
click at [1402, 88] on img "Open Resource Center, 2 new notifications" at bounding box center [1405, 90] width 45 height 45
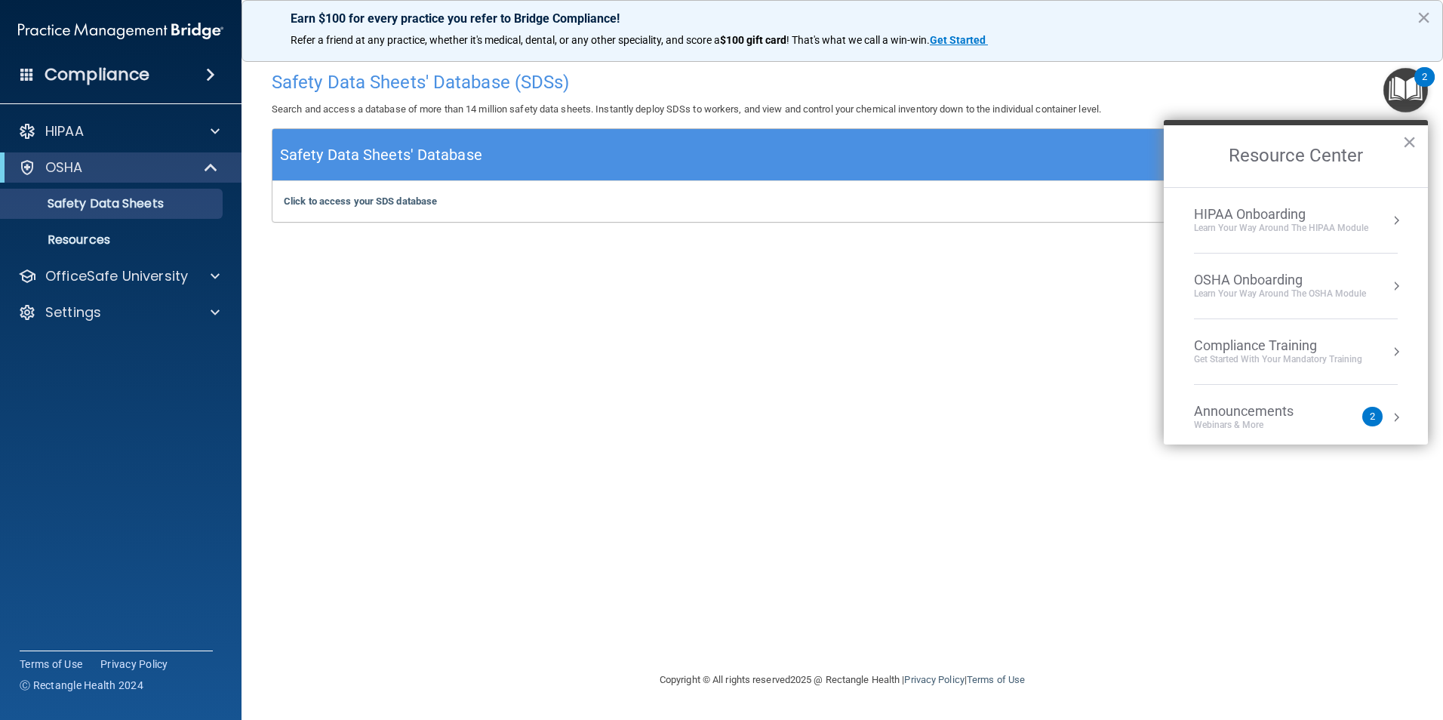
click at [1274, 284] on div "OSHA Onboarding" at bounding box center [1280, 280] width 172 height 17
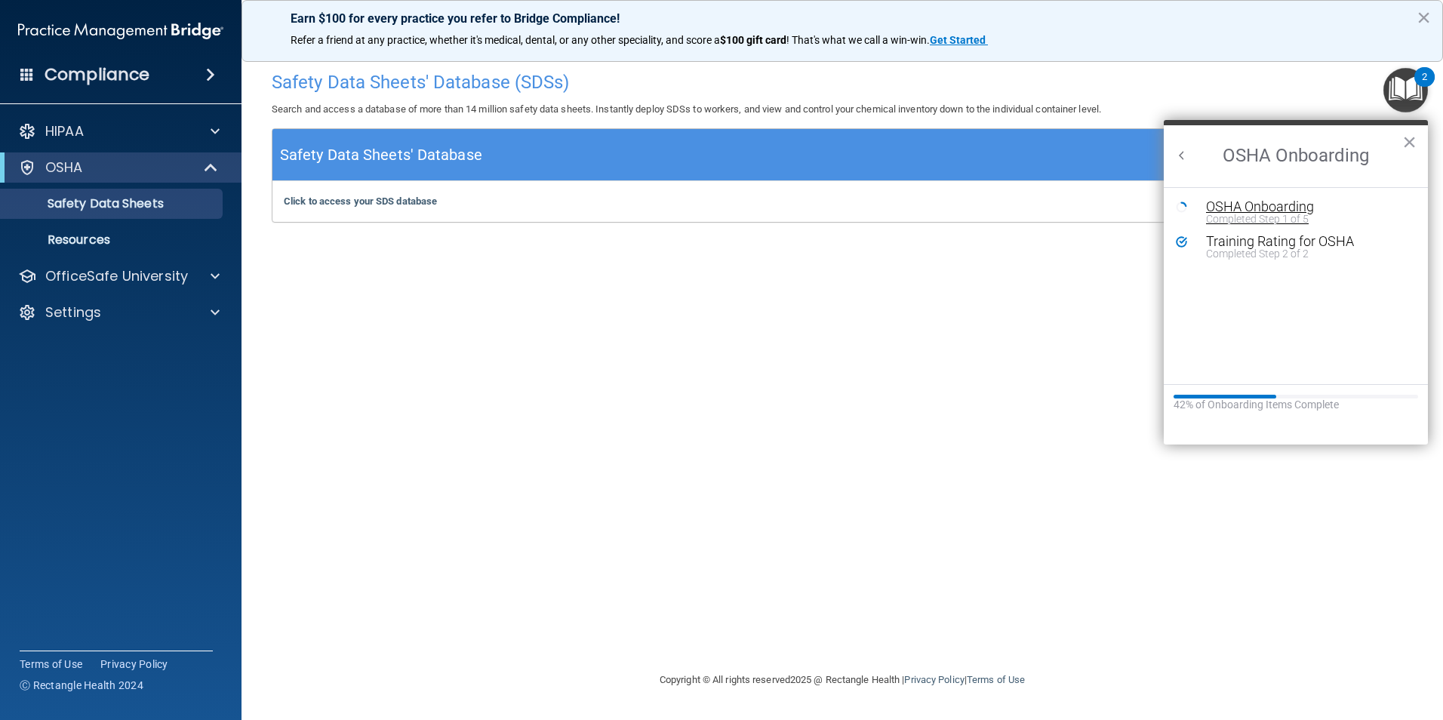
click at [1262, 214] on div "Completed Step 1 of 5" at bounding box center [1307, 219] width 202 height 11
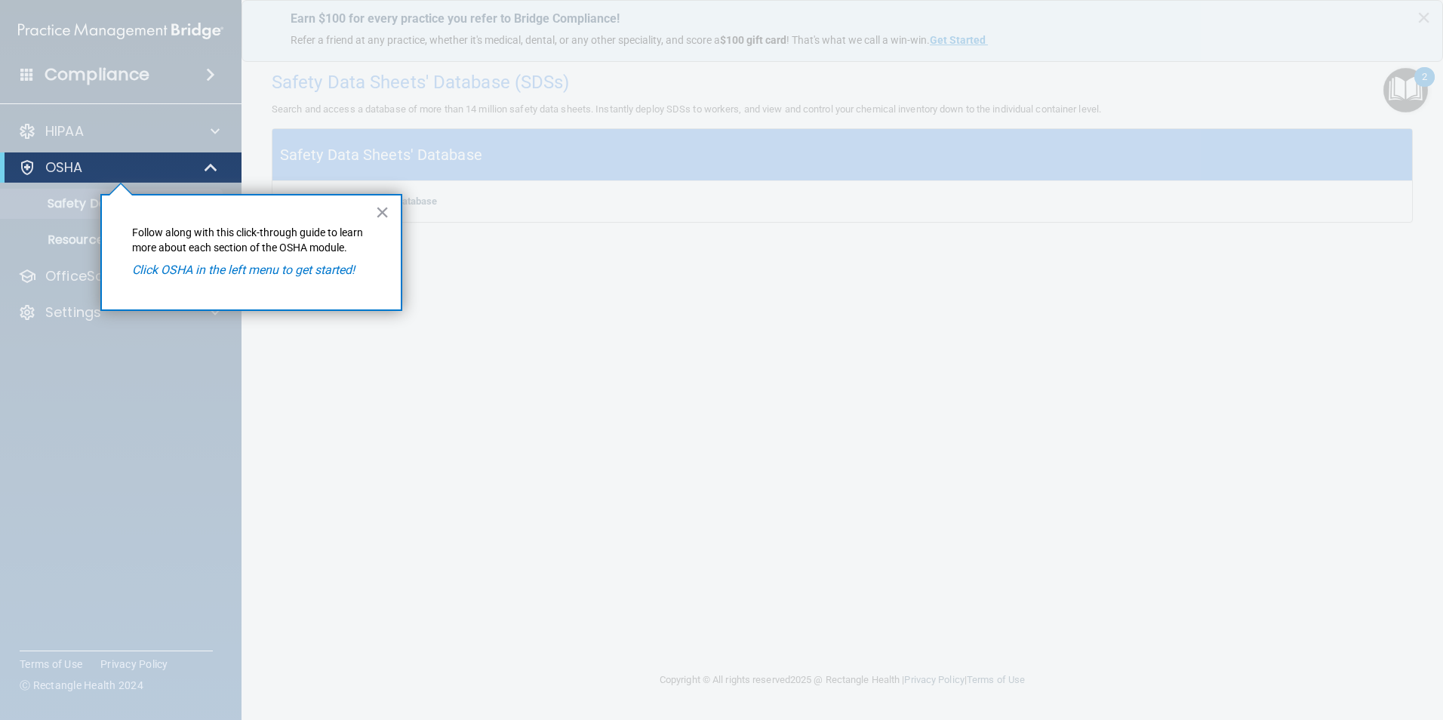
click at [241, 269] on em "Click OSHA in the left menu to get started!" at bounding box center [243, 270] width 223 height 14
drag, startPoint x: 241, startPoint y: 269, endPoint x: 245, endPoint y: 296, distance: 27.5
click at [245, 296] on div "× Follow along with this click-through guide to learn more about each section o…" at bounding box center [251, 252] width 302 height 117
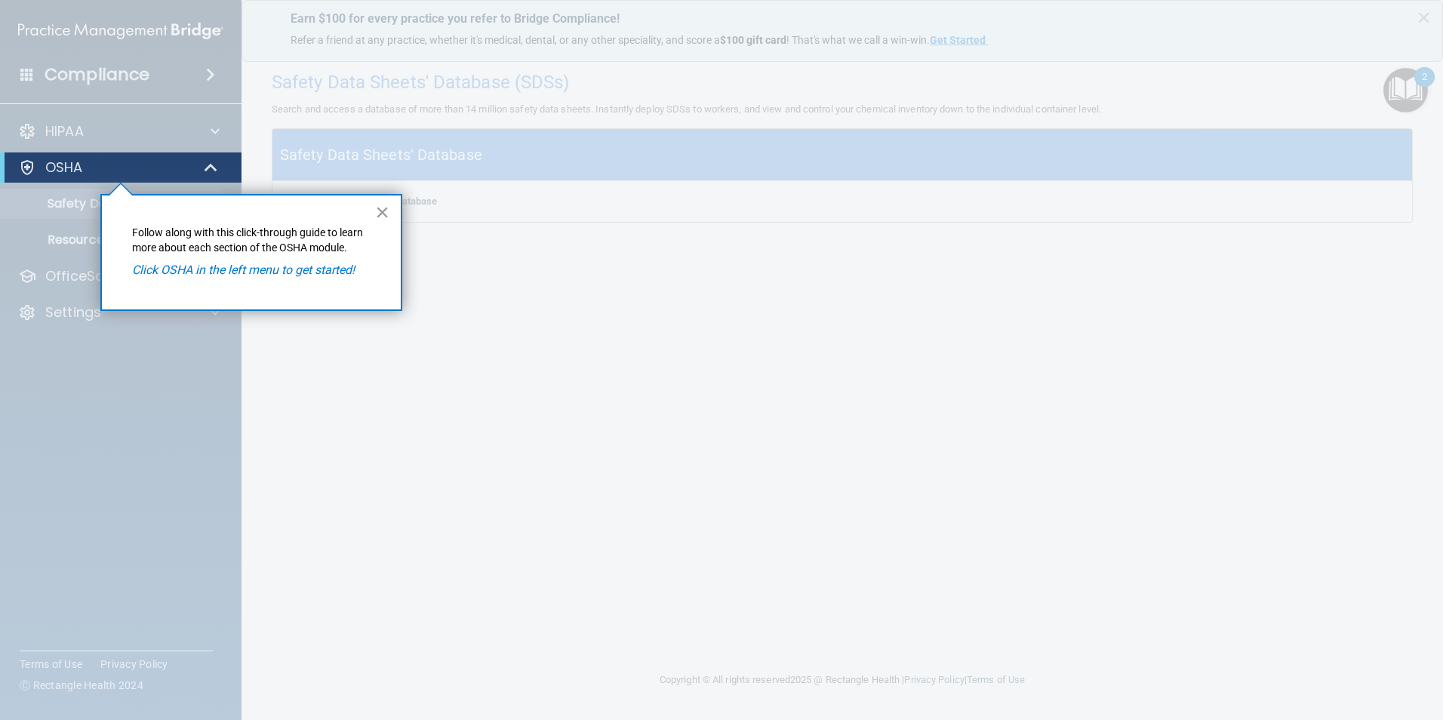
click at [377, 211] on button "×" at bounding box center [382, 212] width 14 height 24
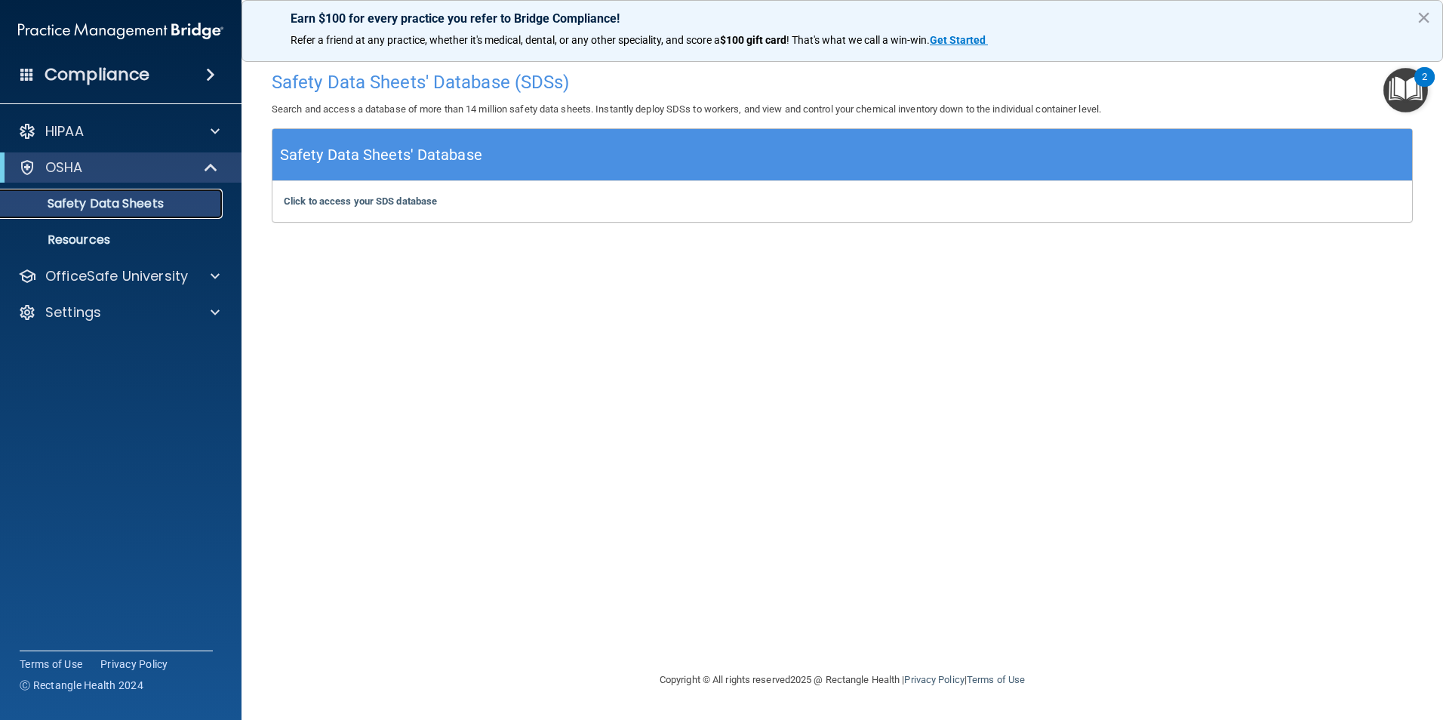
click at [155, 198] on p "Safety Data Sheets" at bounding box center [113, 203] width 206 height 15
click at [80, 238] on p "Resources" at bounding box center [113, 239] width 206 height 15
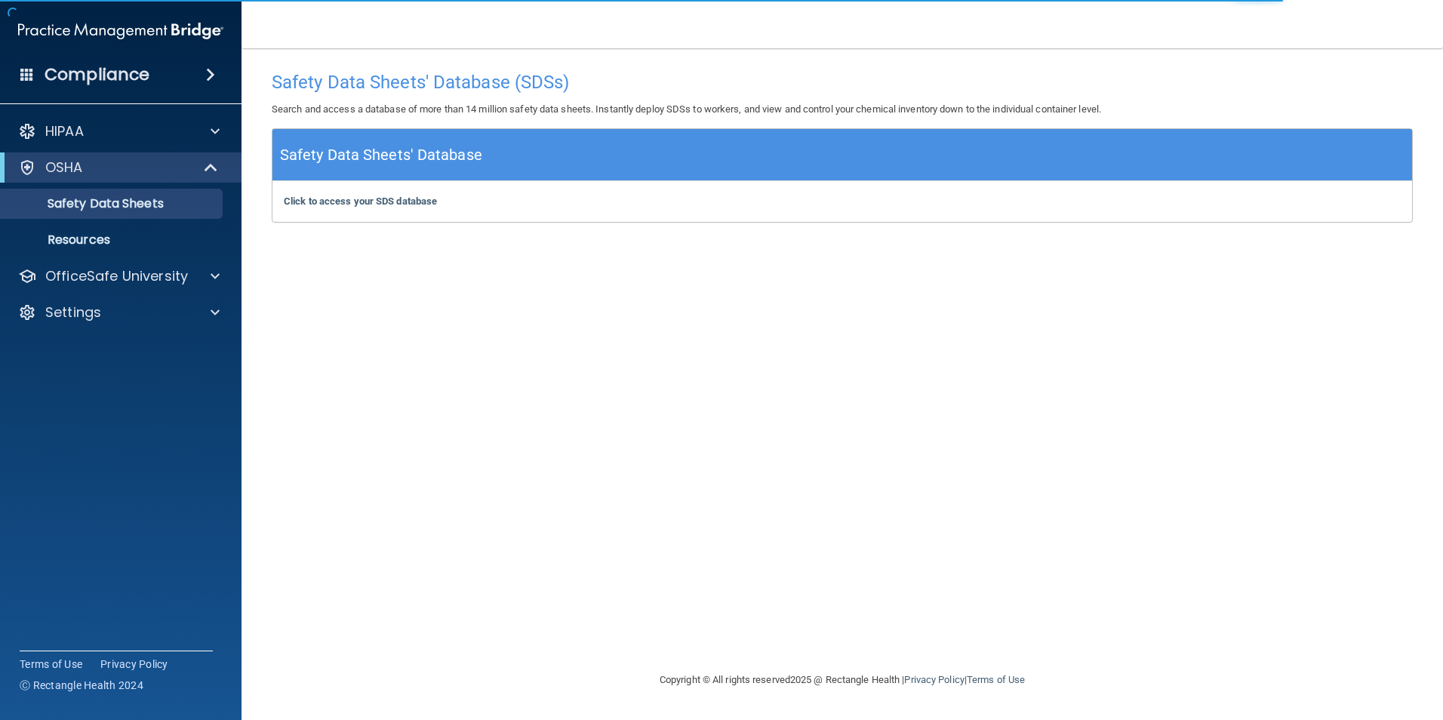
click at [366, 209] on div "Click to access your SDS database Click to access your SDS database" at bounding box center [841, 201] width 1139 height 41
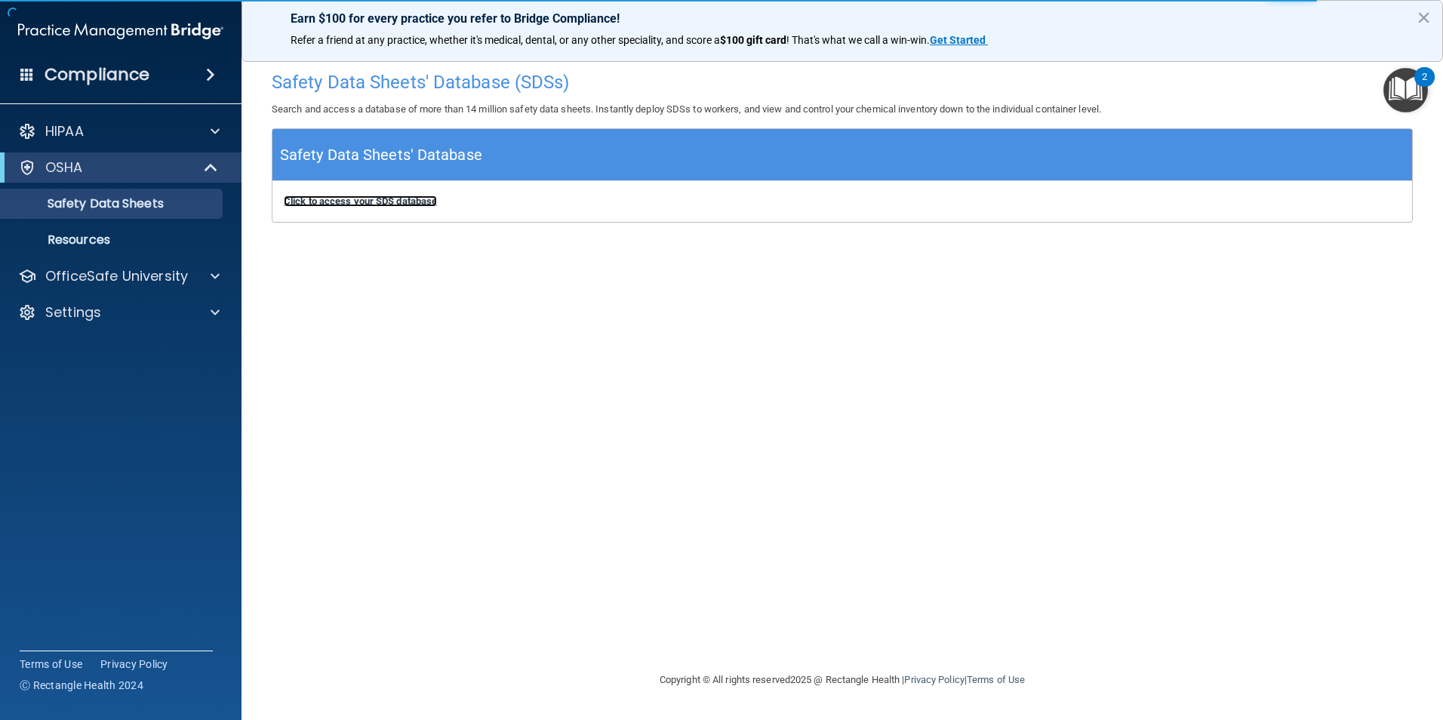
click at [372, 198] on b "Click to access your SDS database" at bounding box center [360, 200] width 153 height 11
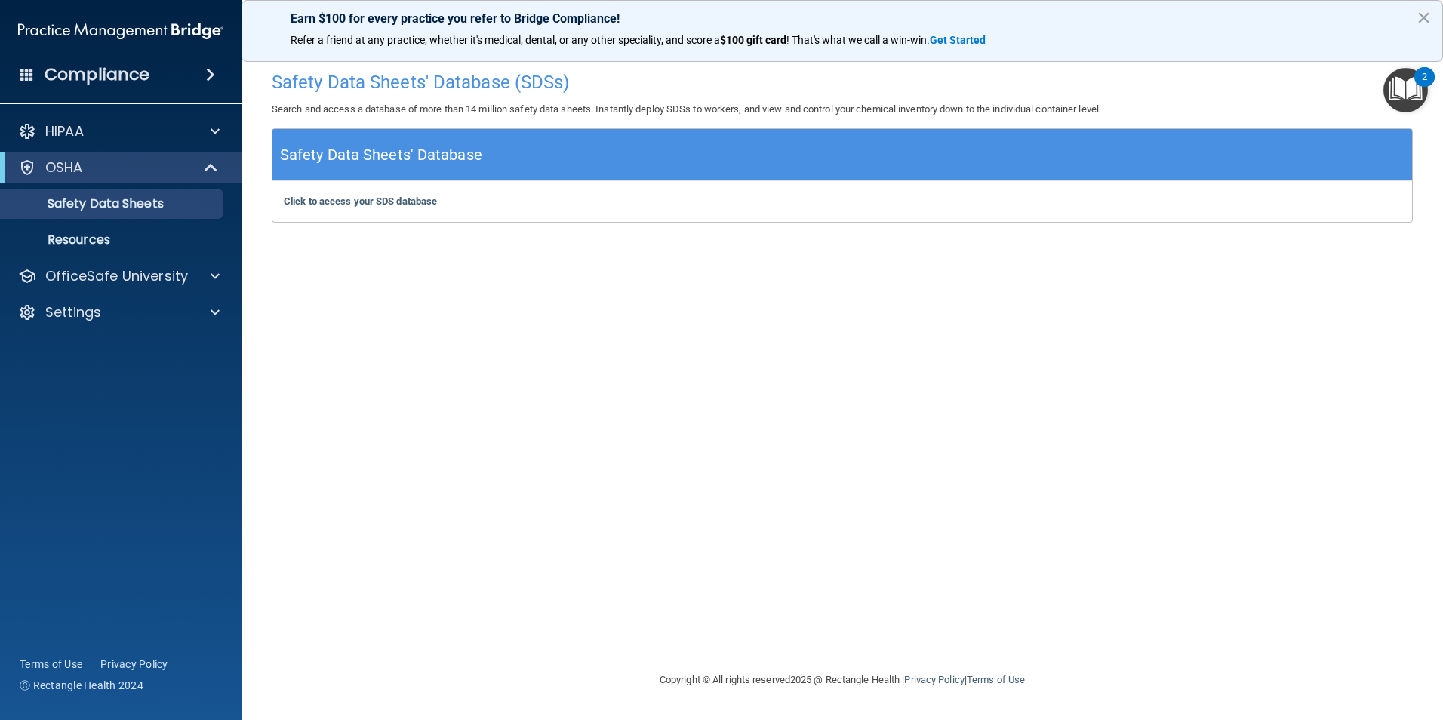
click at [1412, 89] on img "Open Resource Center, 2 new notifications" at bounding box center [1405, 90] width 45 height 45
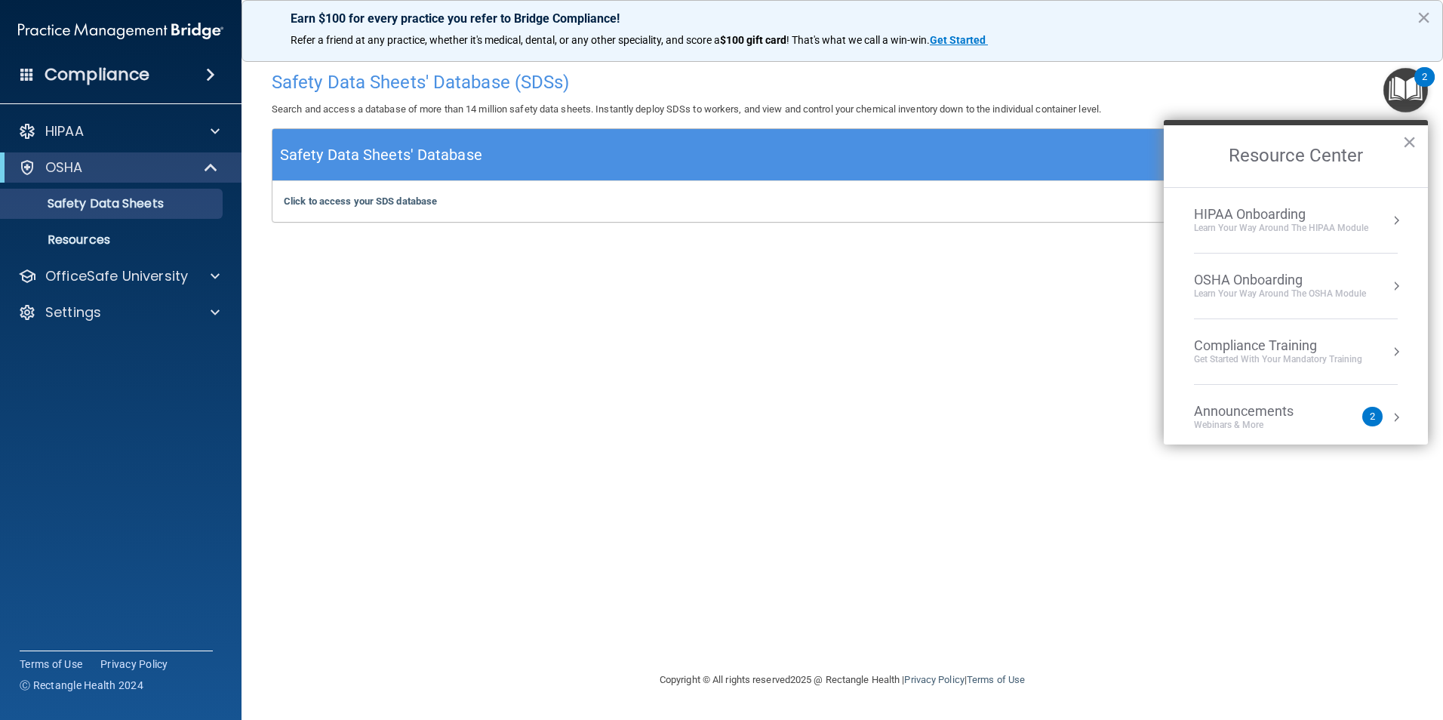
click at [1235, 282] on div "OSHA Onboarding" at bounding box center [1280, 280] width 172 height 17
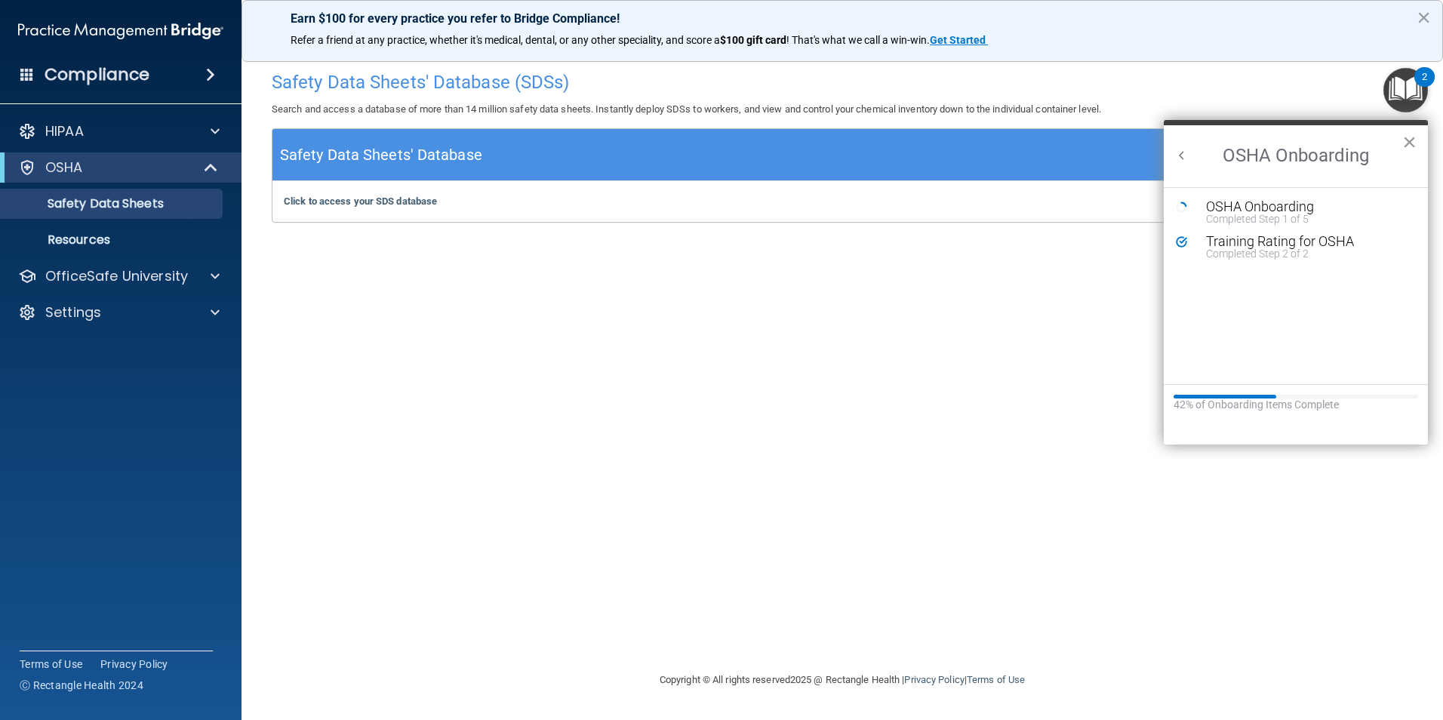
click at [1412, 137] on button "×" at bounding box center [1409, 142] width 14 height 24
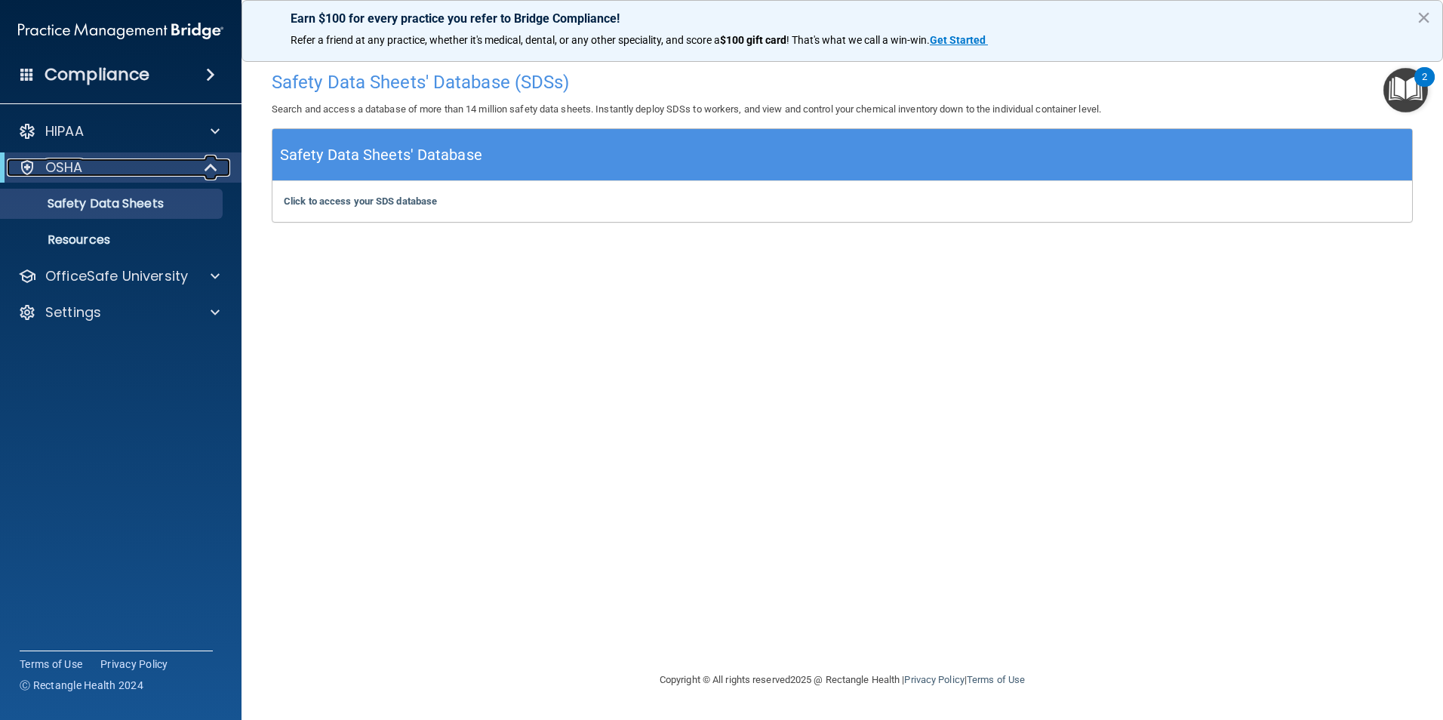
click at [66, 170] on p "OSHA" at bounding box center [64, 167] width 38 height 18
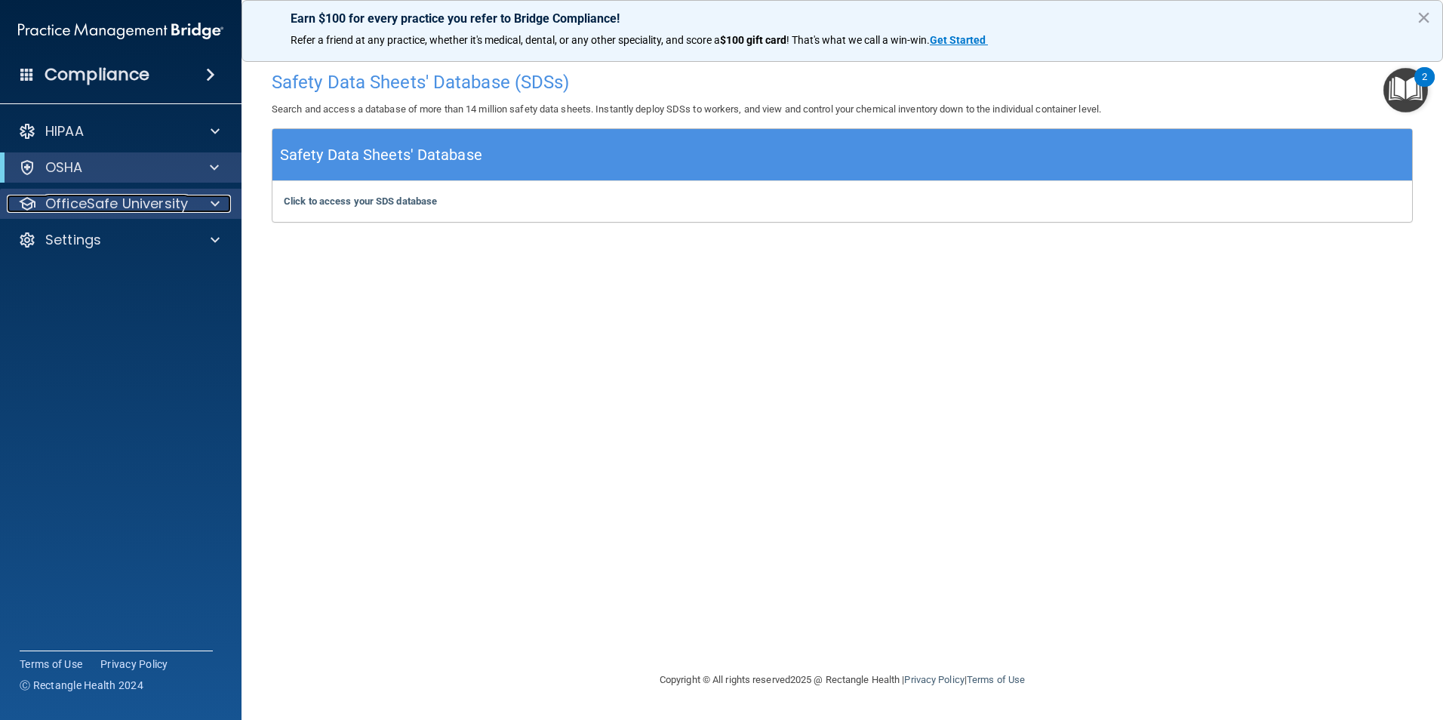
click at [72, 206] on p "OfficeSafe University" at bounding box center [116, 204] width 143 height 18
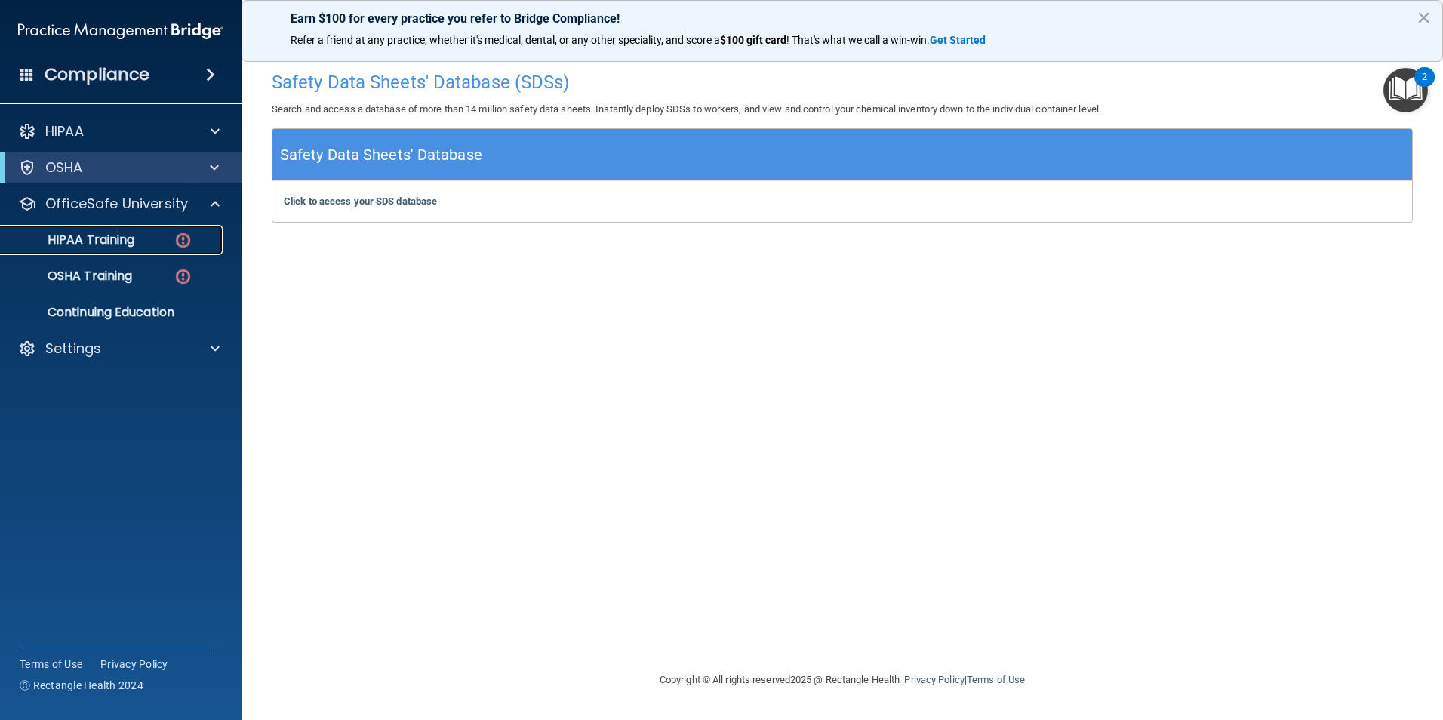
click at [75, 232] on p "HIPAA Training" at bounding box center [72, 239] width 124 height 15
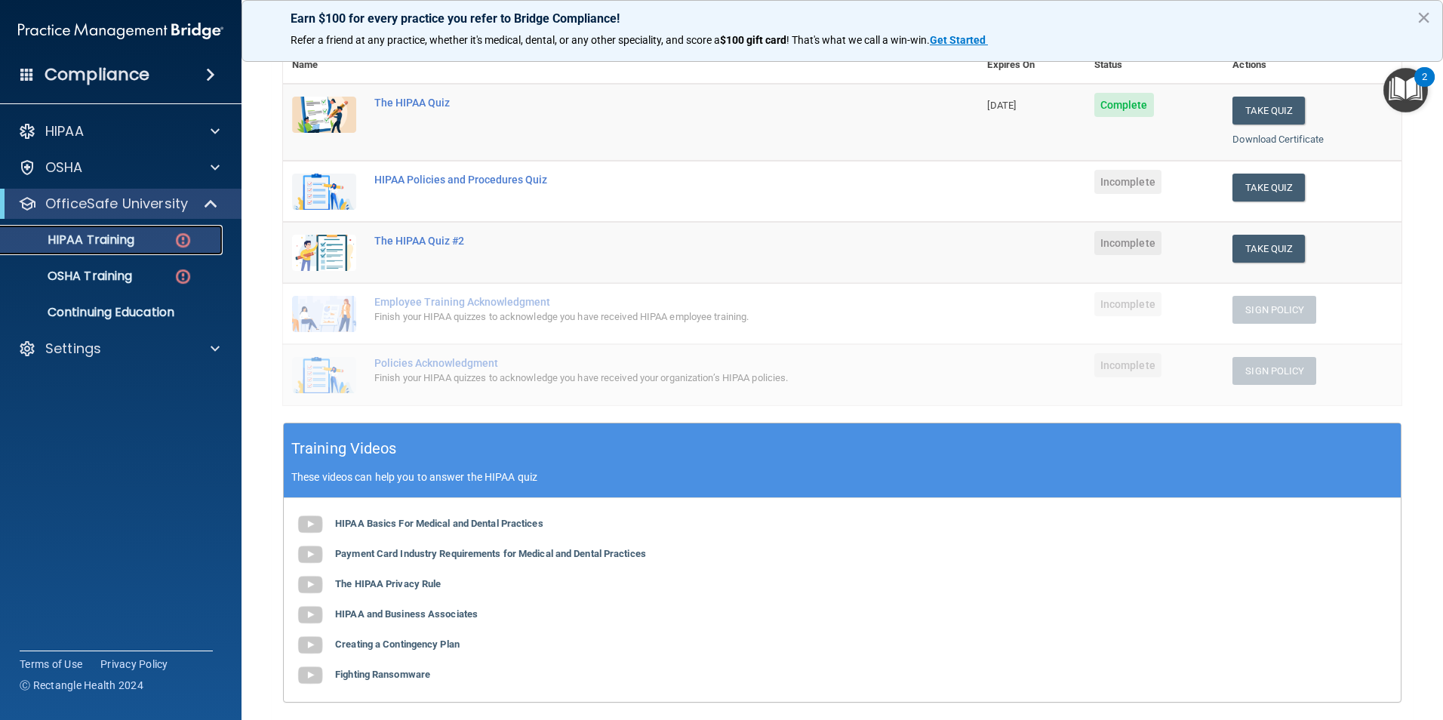
scroll to position [51, 0]
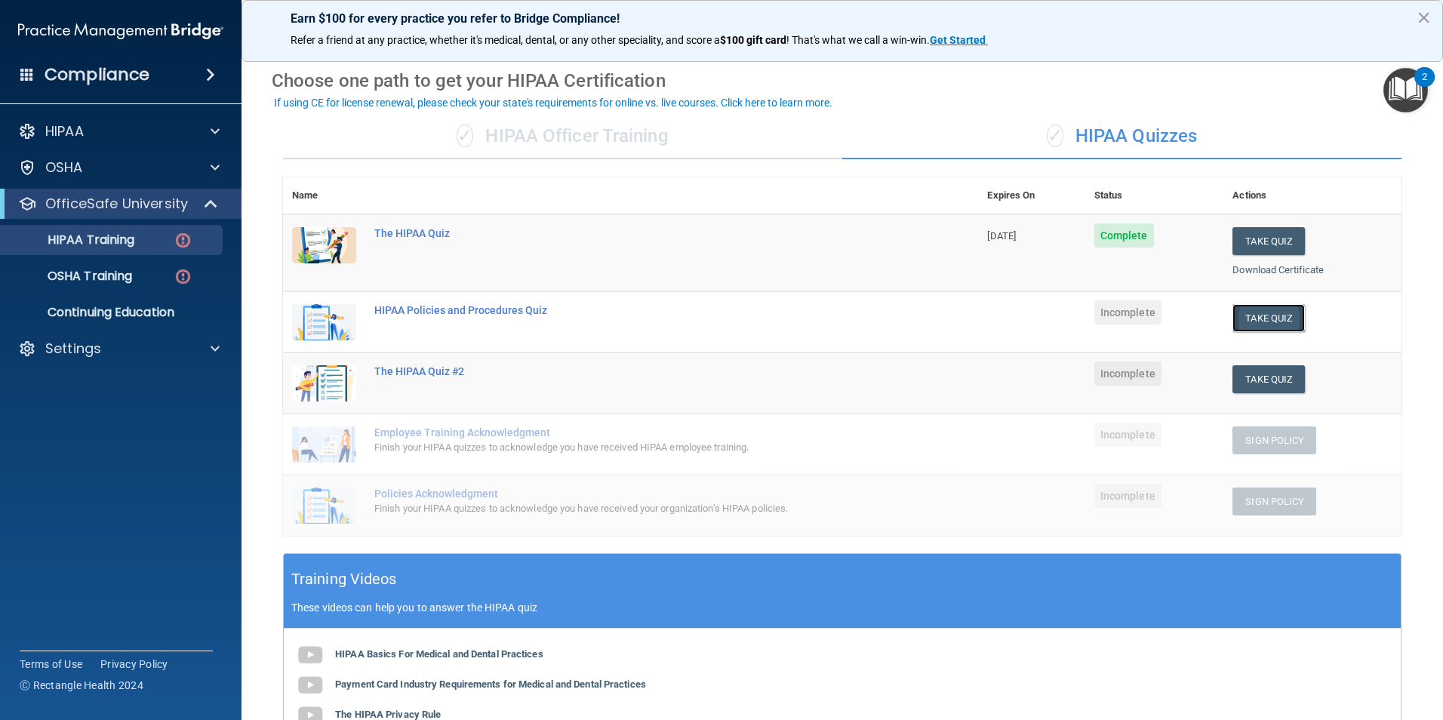
click at [1256, 314] on button "Take Quiz" at bounding box center [1268, 318] width 72 height 28
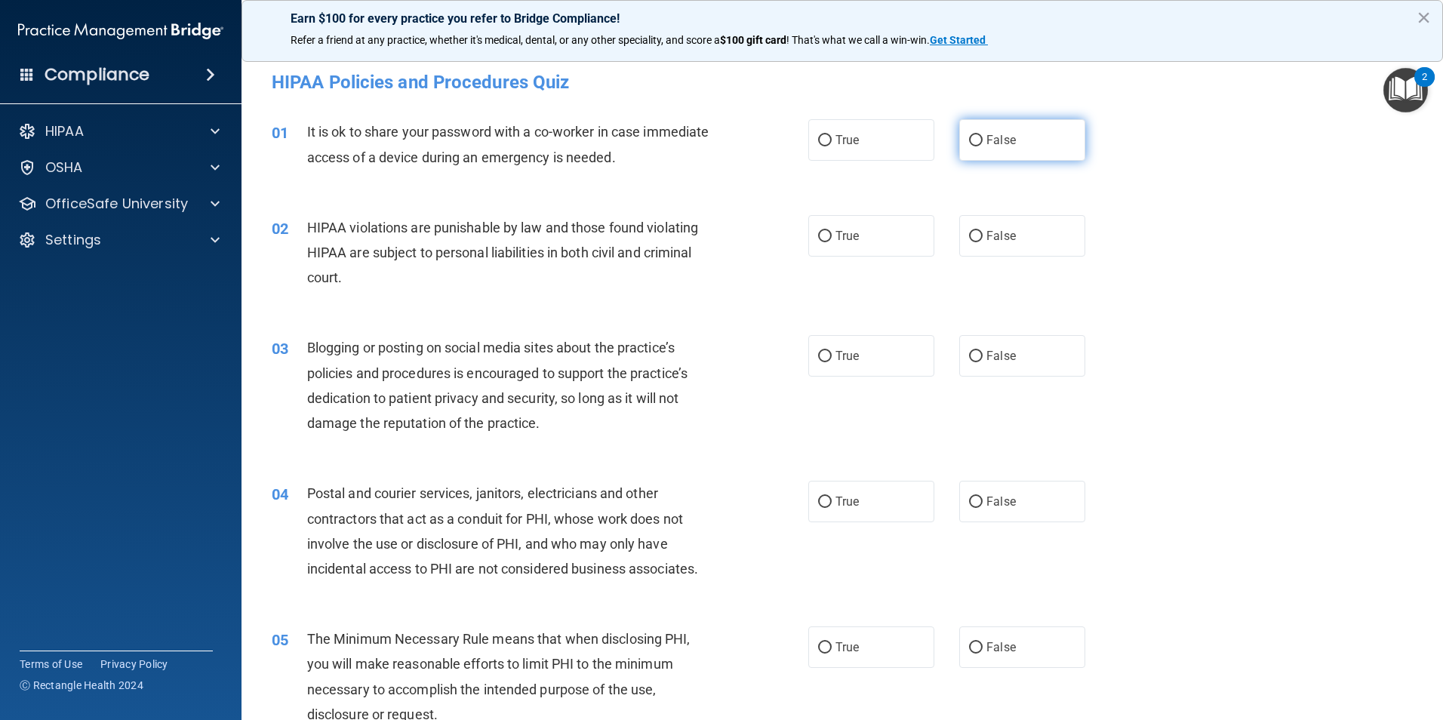
click at [959, 136] on label "False" at bounding box center [1022, 139] width 126 height 41
click at [969, 136] on input "False" at bounding box center [976, 140] width 14 height 11
radio input "true"
click at [846, 228] on label "True" at bounding box center [871, 235] width 126 height 41
click at [831, 231] on input "True" at bounding box center [825, 236] width 14 height 11
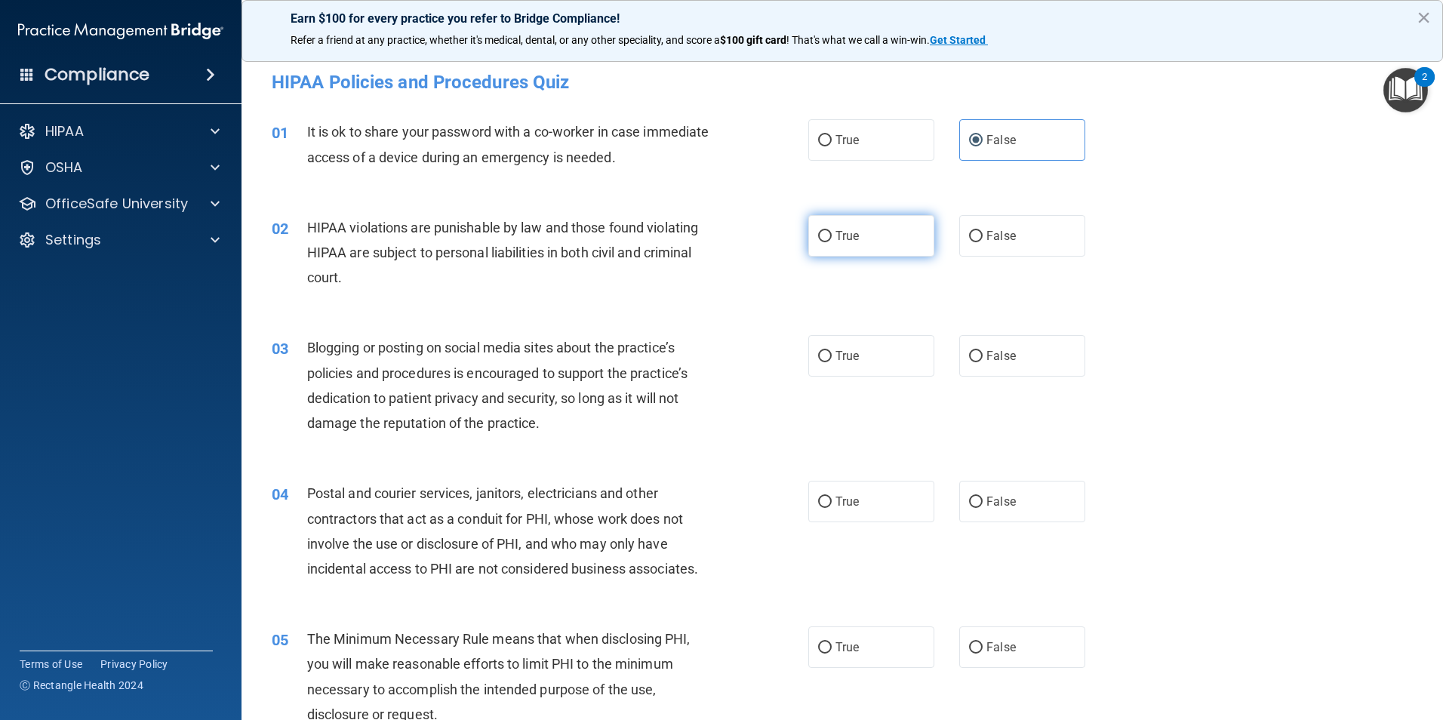
radio input "true"
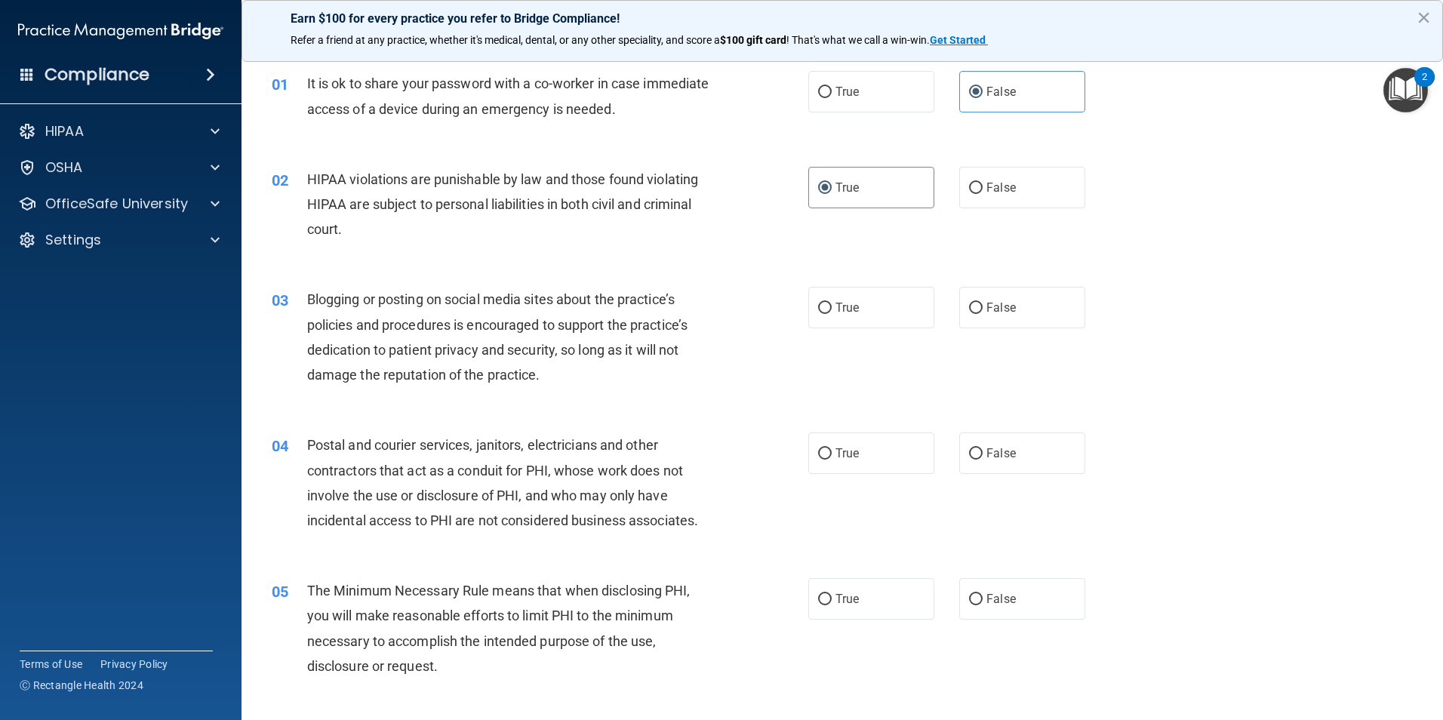
scroll to position [151, 0]
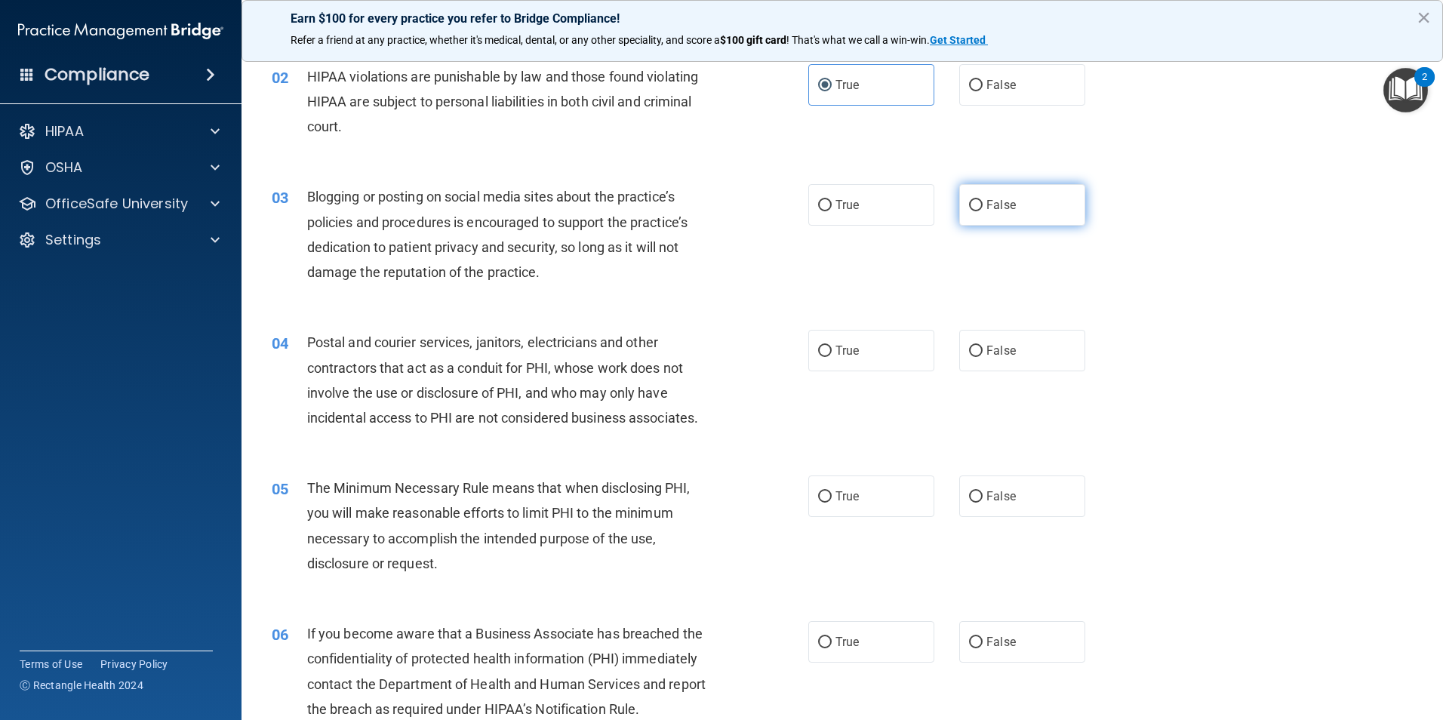
click at [962, 198] on label "False" at bounding box center [1022, 204] width 126 height 41
click at [969, 200] on input "False" at bounding box center [976, 205] width 14 height 11
radio input "true"
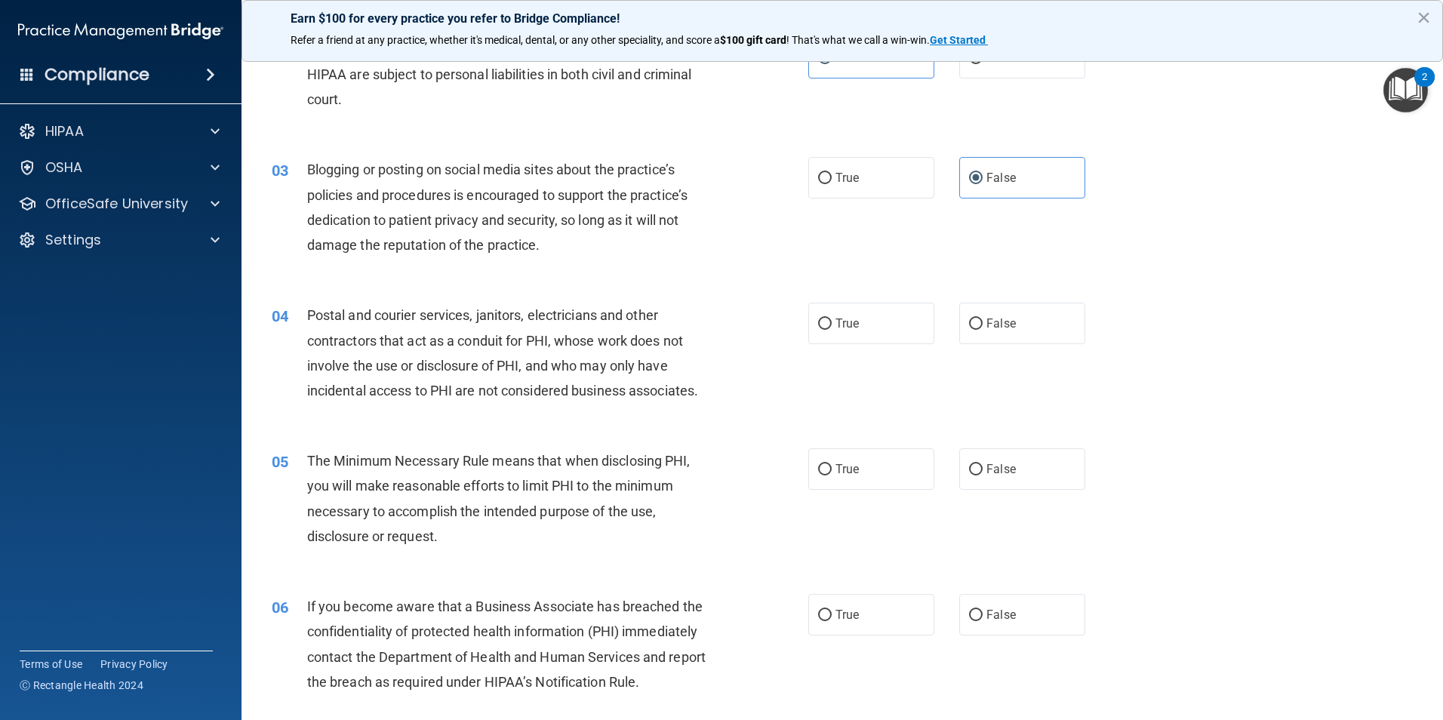
scroll to position [226, 0]
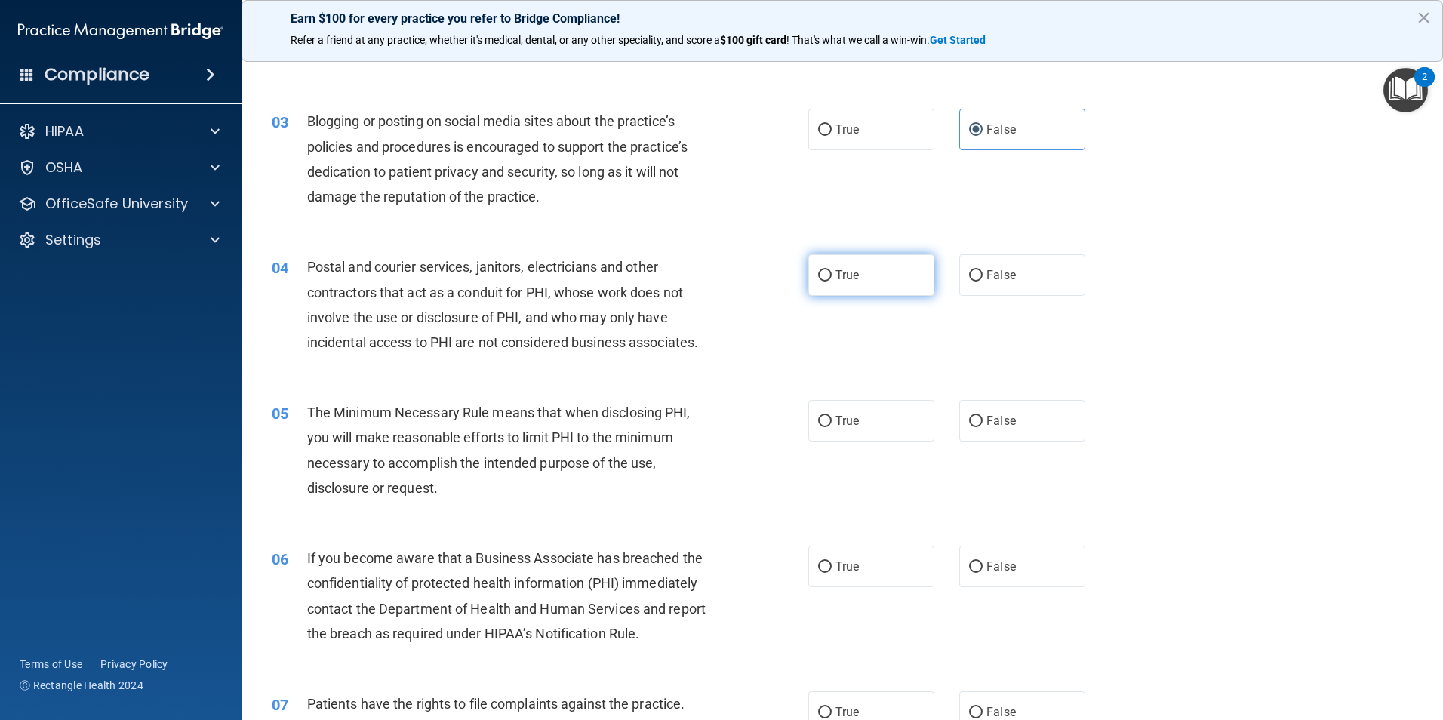
click at [835, 278] on span "True" at bounding box center [846, 275] width 23 height 14
click at [831, 278] on input "True" at bounding box center [825, 275] width 14 height 11
radio input "true"
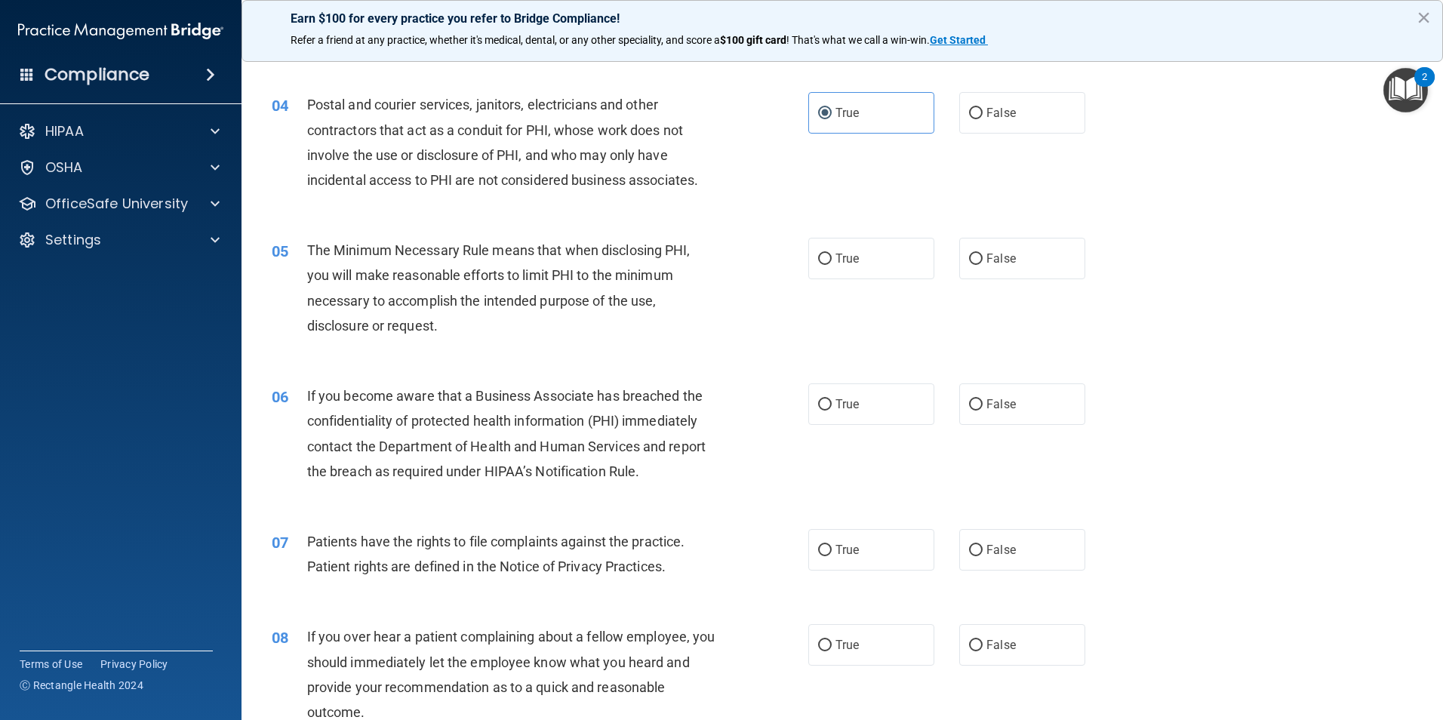
scroll to position [453, 0]
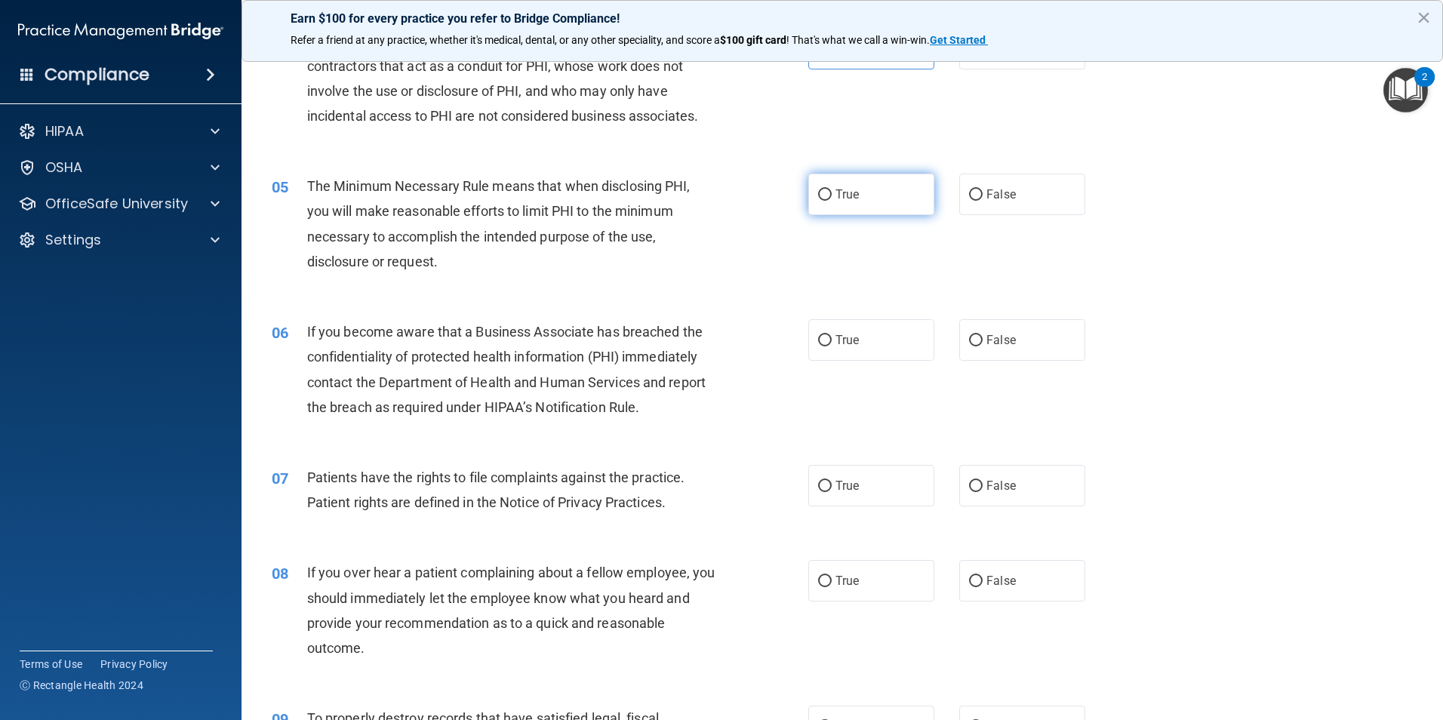
click at [830, 184] on label "True" at bounding box center [871, 194] width 126 height 41
click at [830, 189] on input "True" at bounding box center [825, 194] width 14 height 11
radio input "true"
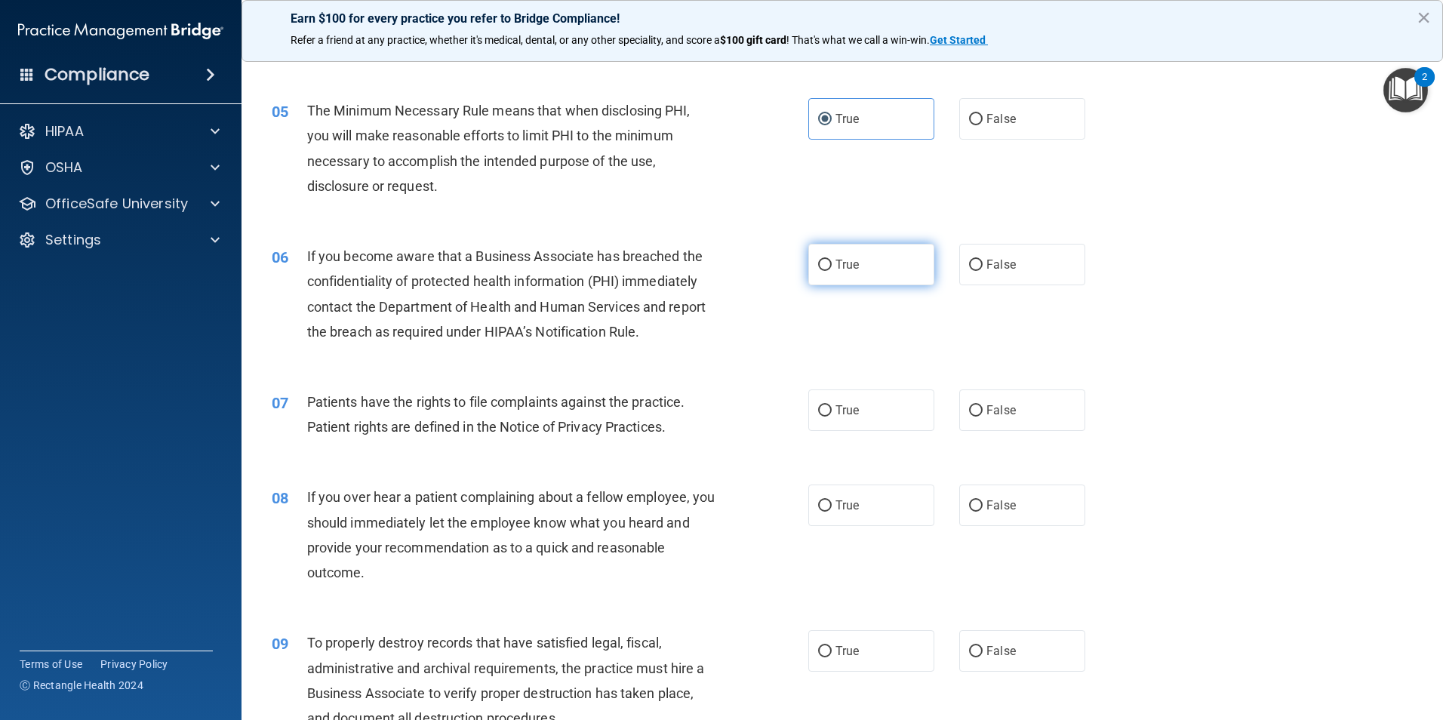
click at [810, 262] on label "True" at bounding box center [871, 264] width 126 height 41
click at [818, 262] on input "True" at bounding box center [825, 265] width 14 height 11
radio input "true"
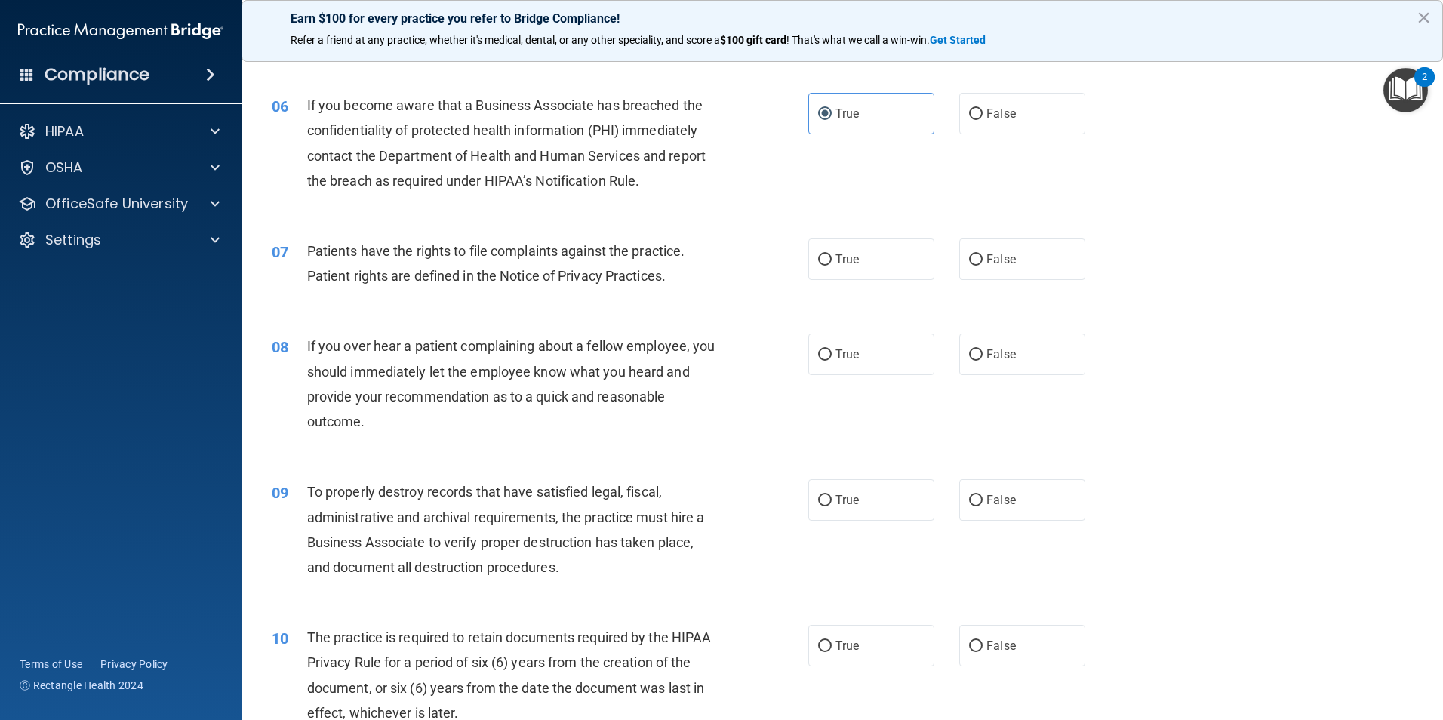
scroll to position [604, 0]
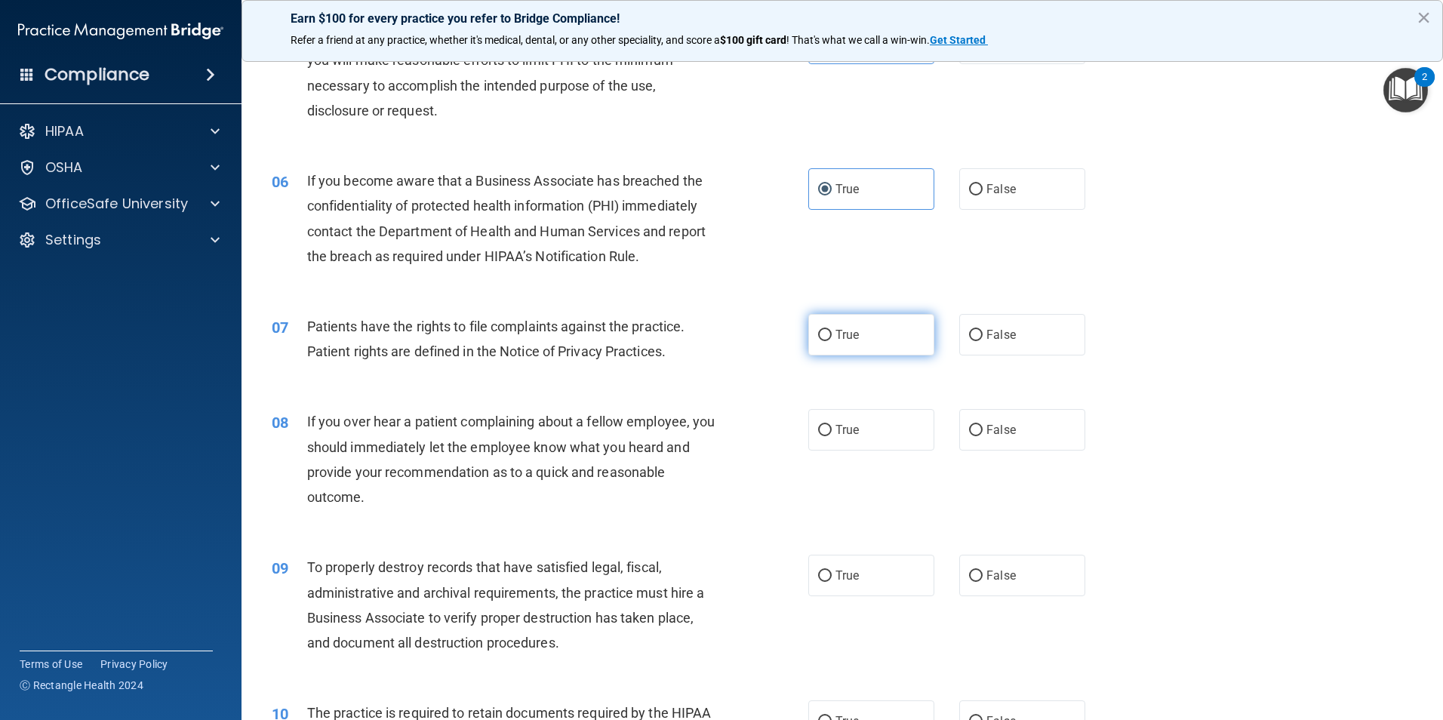
click at [821, 342] on label "True" at bounding box center [871, 334] width 126 height 41
click at [821, 341] on input "True" at bounding box center [825, 335] width 14 height 11
radio input "true"
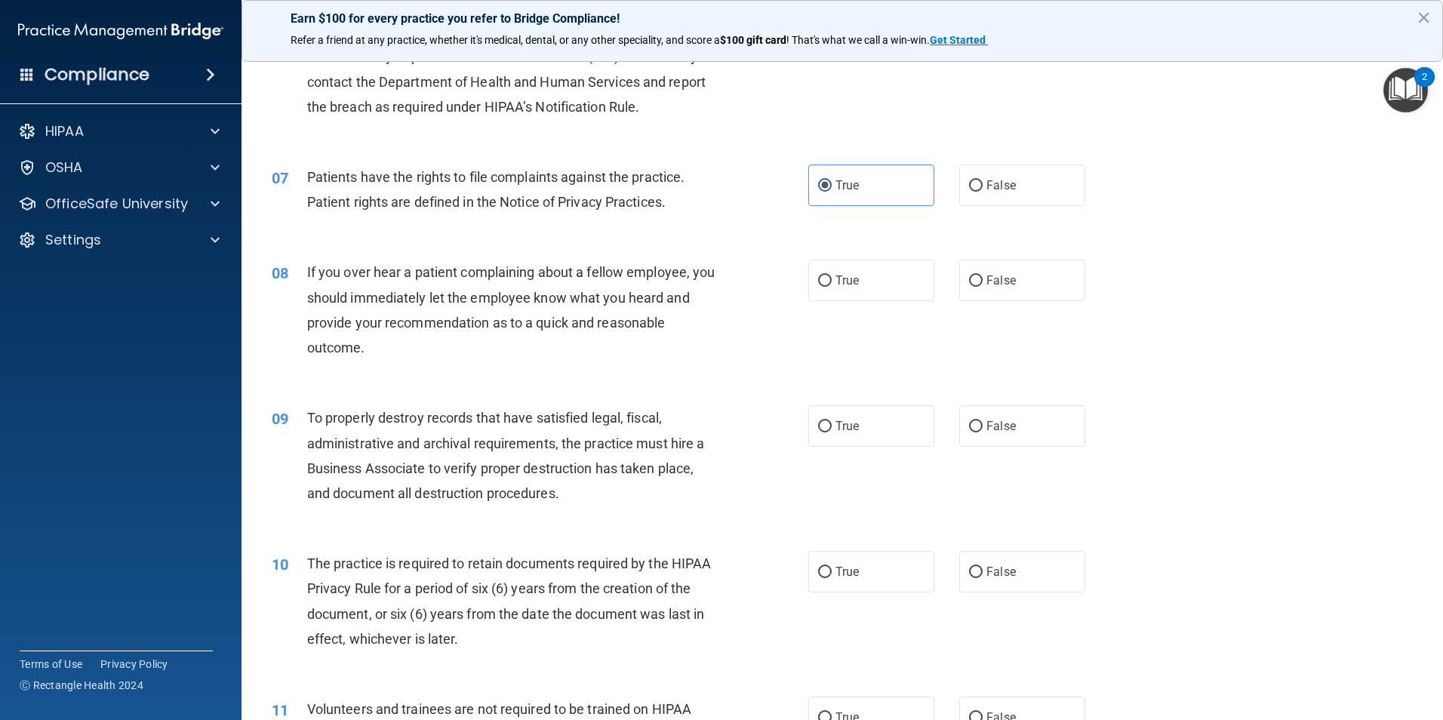
scroll to position [755, 0]
click at [840, 258] on label "True" at bounding box center [871, 278] width 126 height 41
click at [831, 274] on input "True" at bounding box center [825, 279] width 14 height 11
radio input "true"
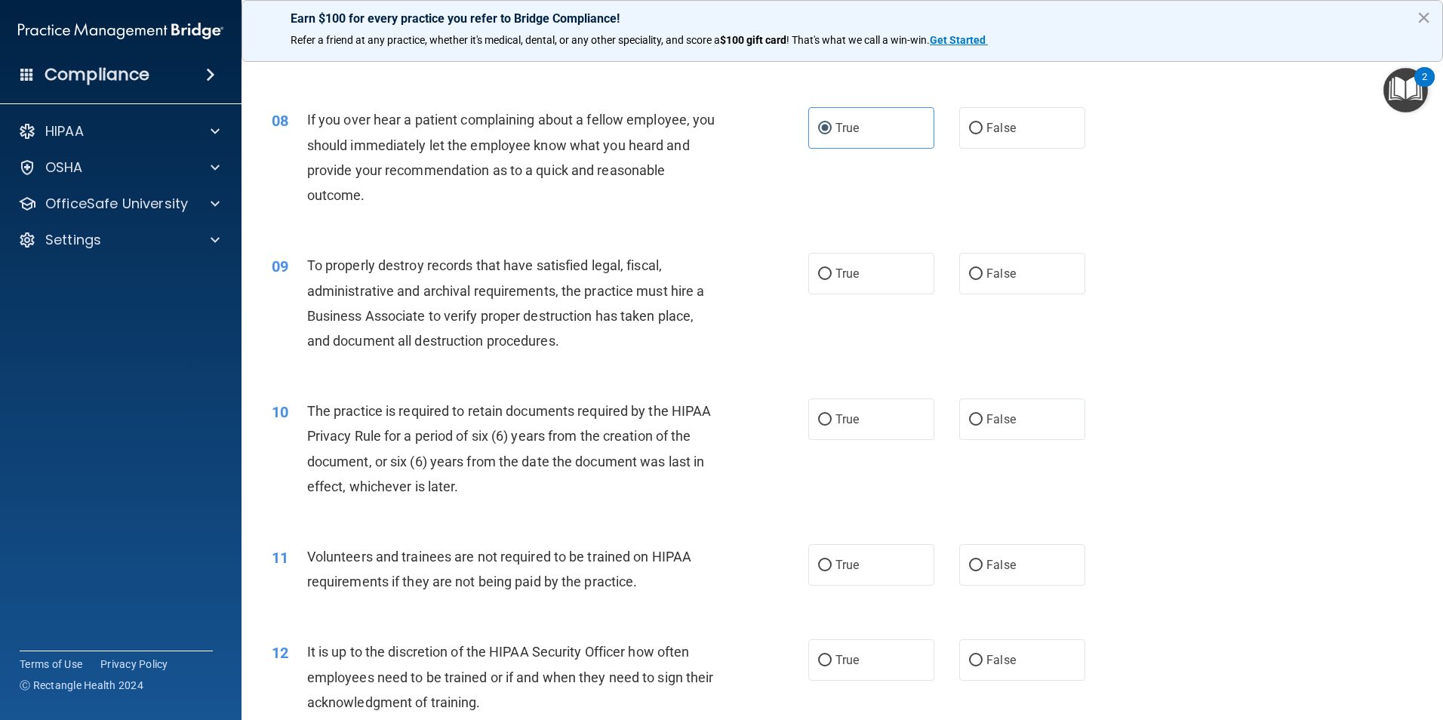
scroll to position [981, 0]
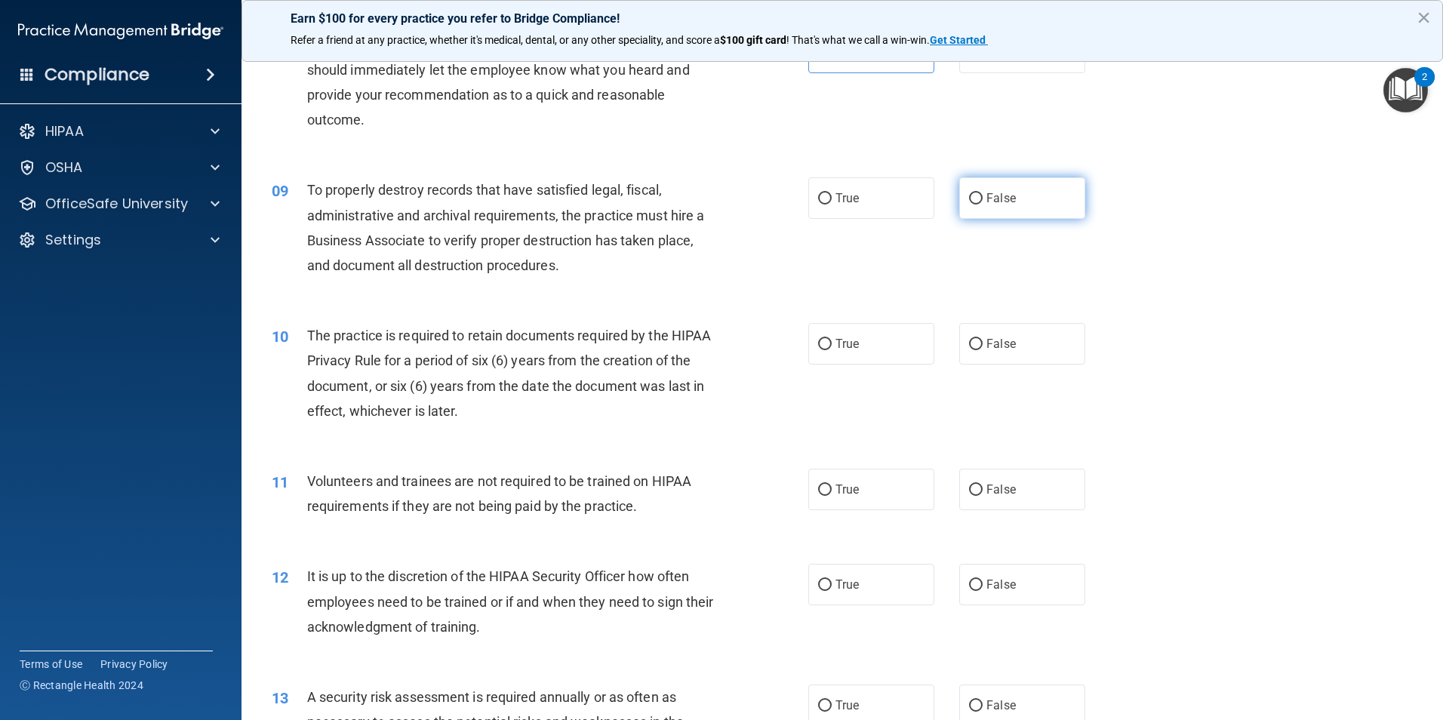
click at [1010, 180] on label "False" at bounding box center [1022, 197] width 126 height 41
click at [982, 193] on input "False" at bounding box center [976, 198] width 14 height 11
radio input "true"
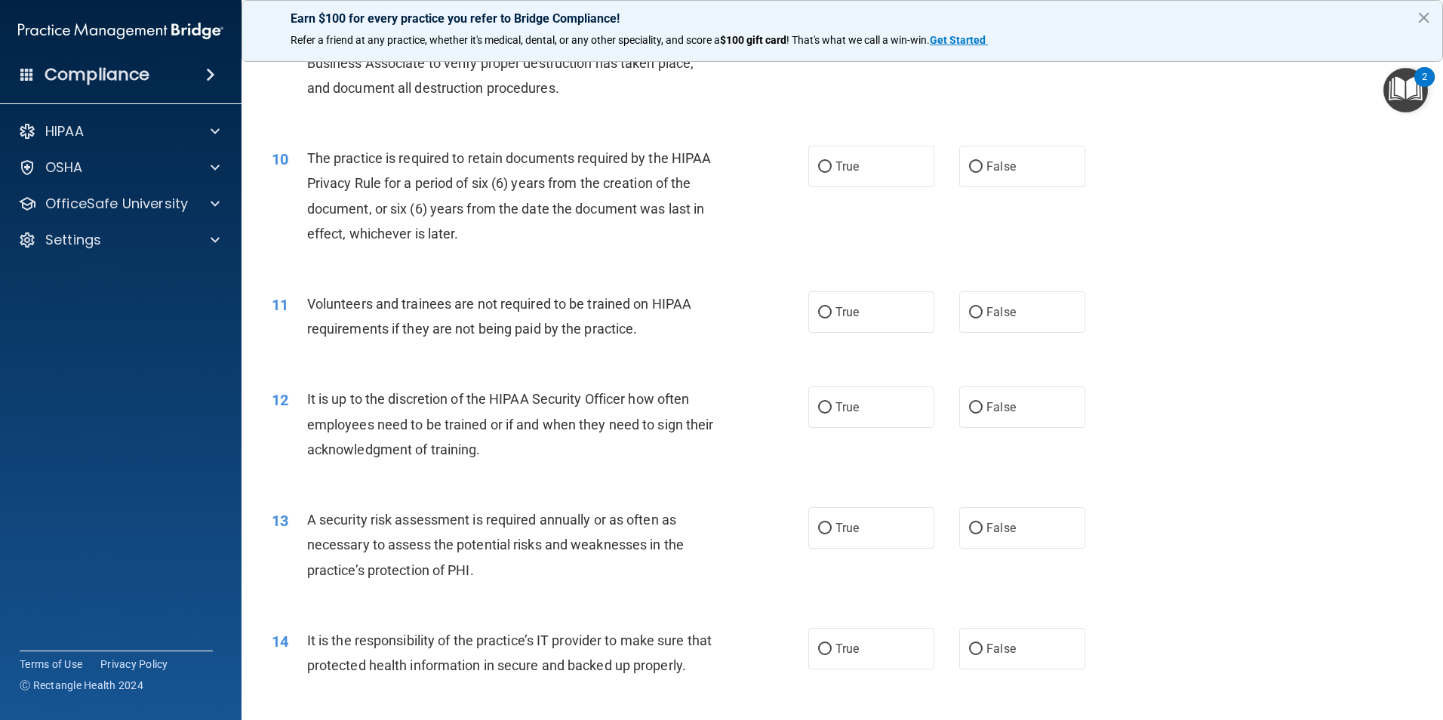
scroll to position [1132, 0]
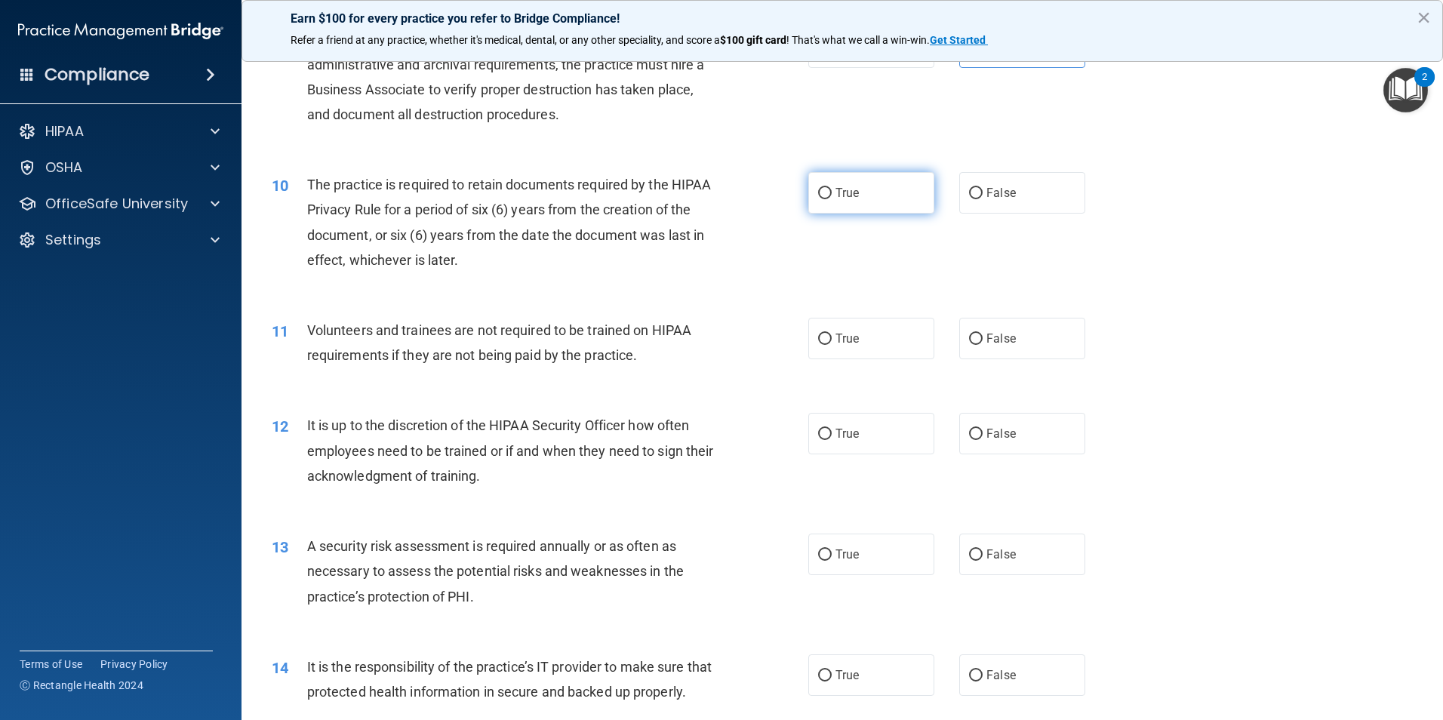
click at [827, 214] on label "True" at bounding box center [871, 192] width 126 height 41
click at [827, 199] on input "True" at bounding box center [825, 193] width 14 height 11
radio input "true"
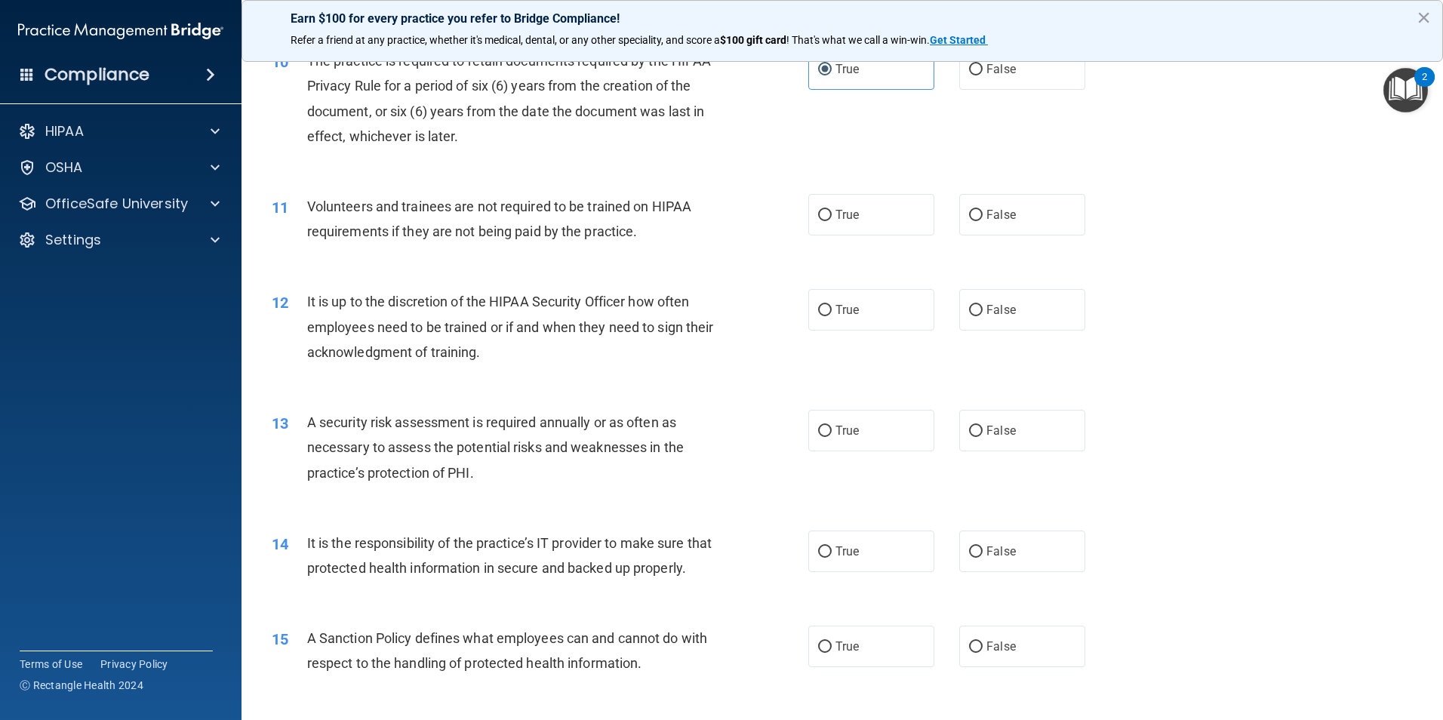
scroll to position [1283, 0]
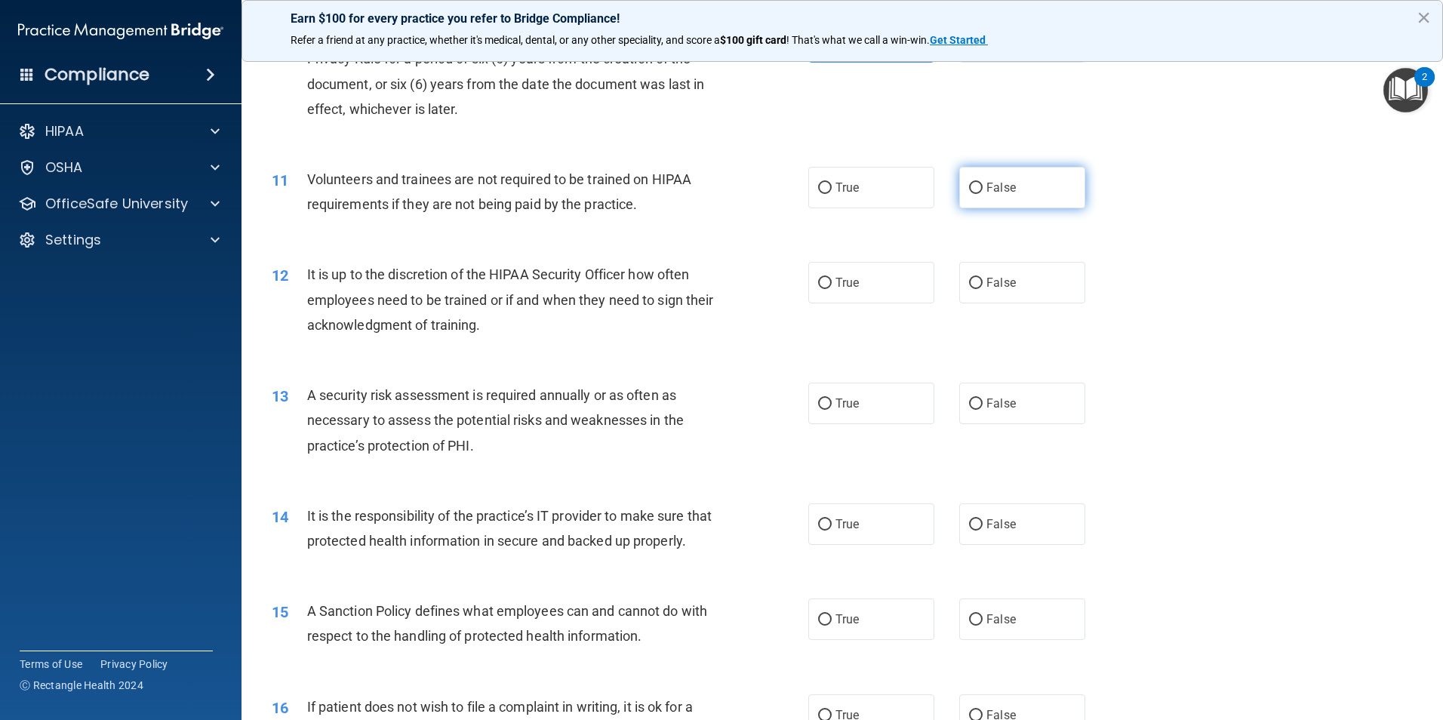
click at [1059, 191] on label "False" at bounding box center [1022, 187] width 126 height 41
click at [982, 191] on input "False" at bounding box center [976, 188] width 14 height 11
radio input "true"
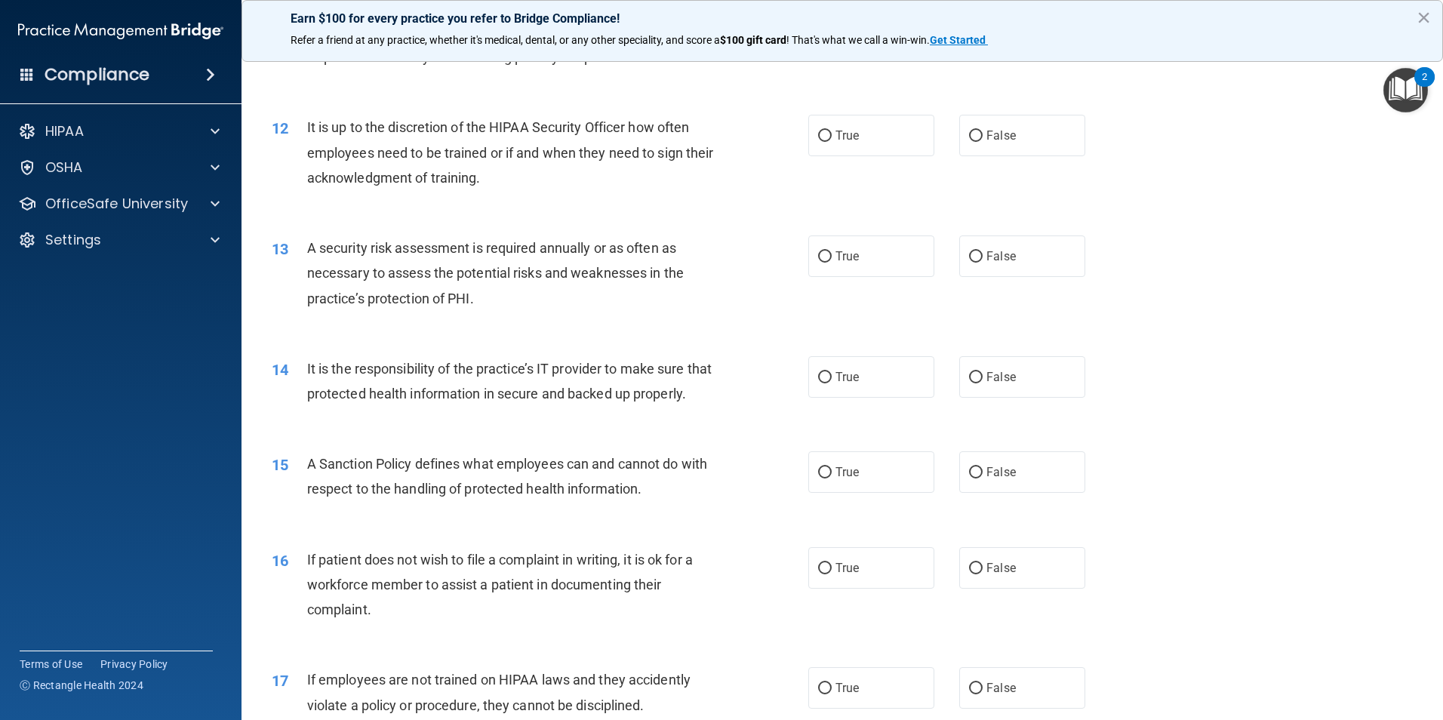
scroll to position [1434, 0]
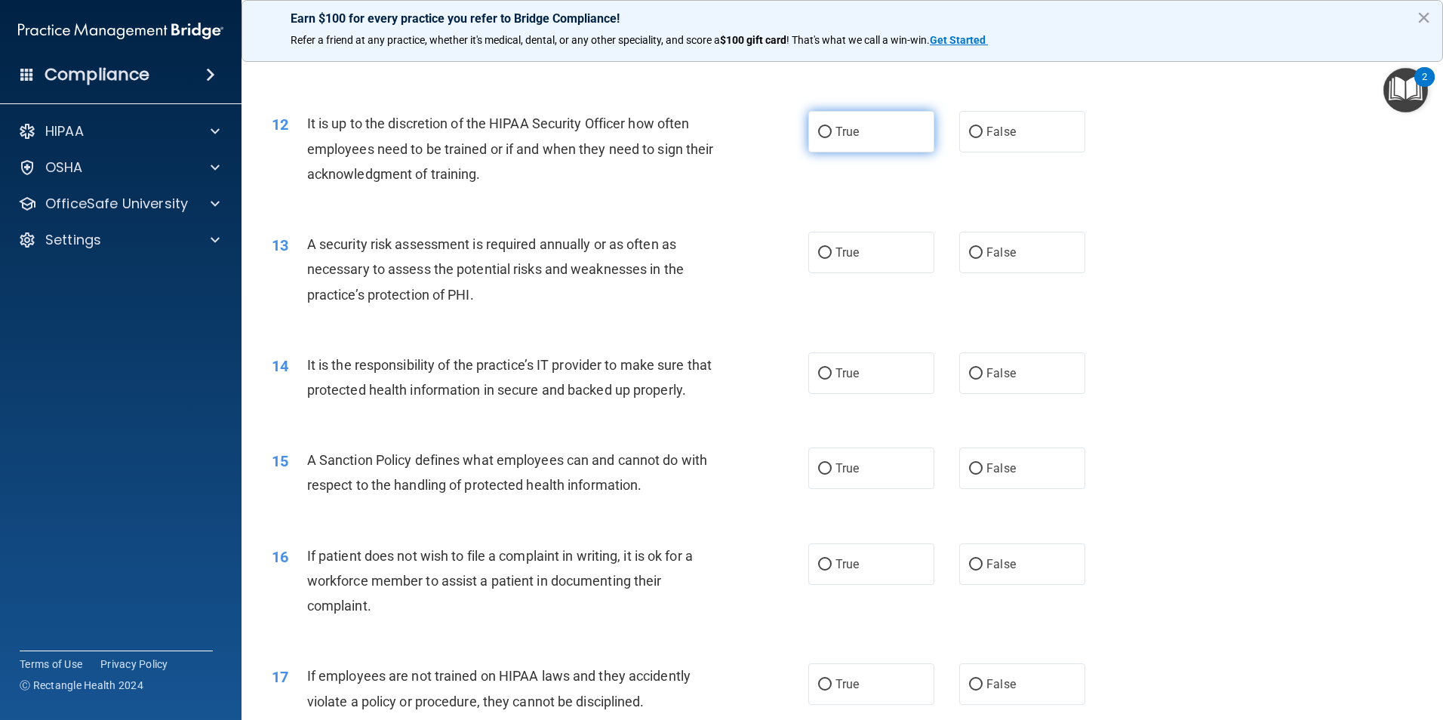
click at [872, 128] on label "True" at bounding box center [871, 131] width 126 height 41
click at [831, 128] on input "True" at bounding box center [825, 132] width 14 height 11
radio input "true"
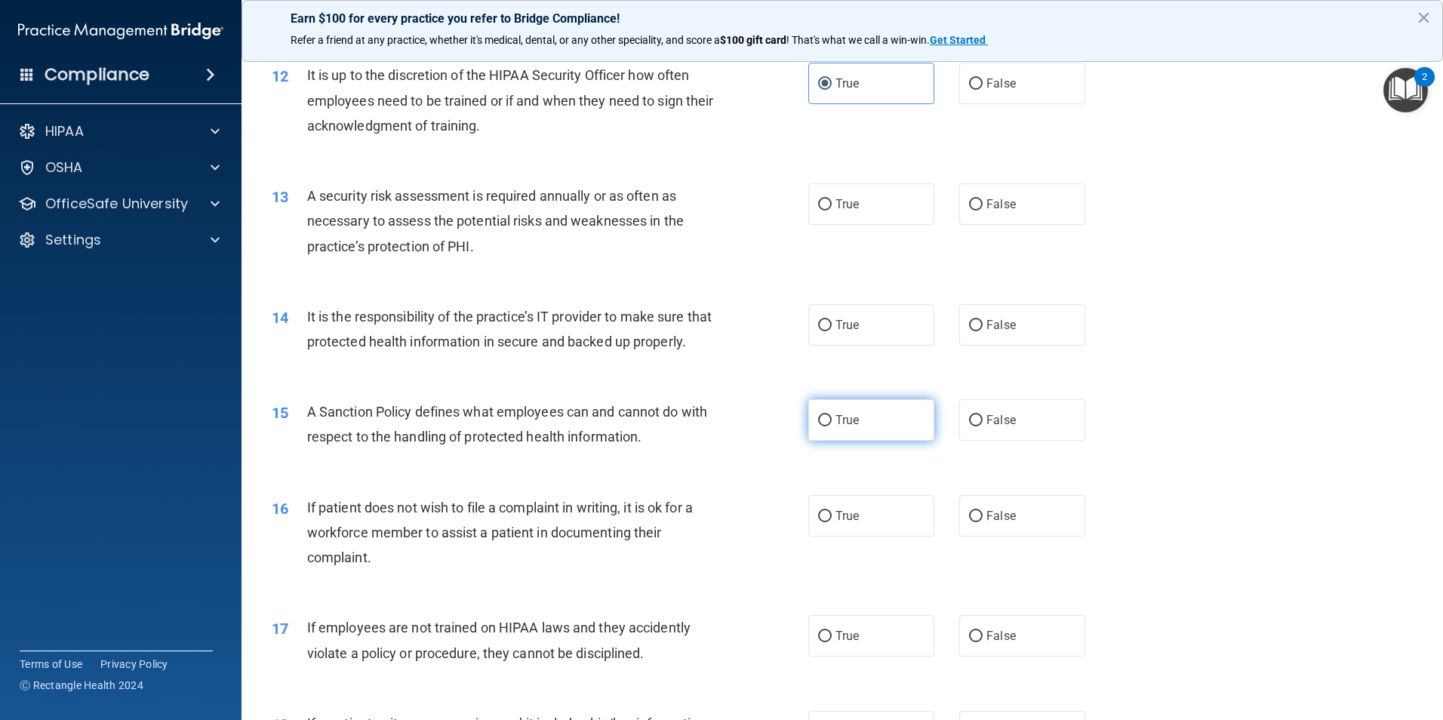
scroll to position [1509, 0]
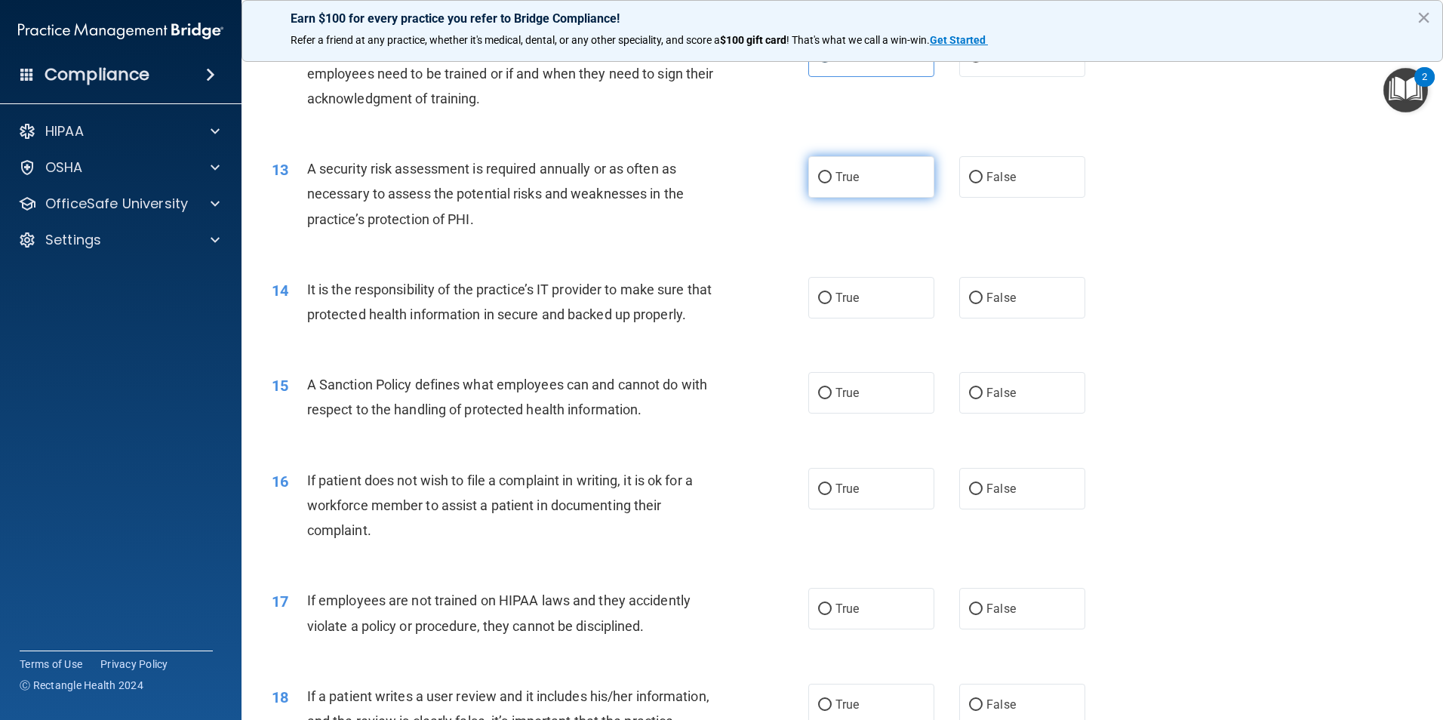
click at [848, 185] on label "True" at bounding box center [871, 176] width 126 height 41
click at [831, 183] on input "True" at bounding box center [825, 177] width 14 height 11
radio input "true"
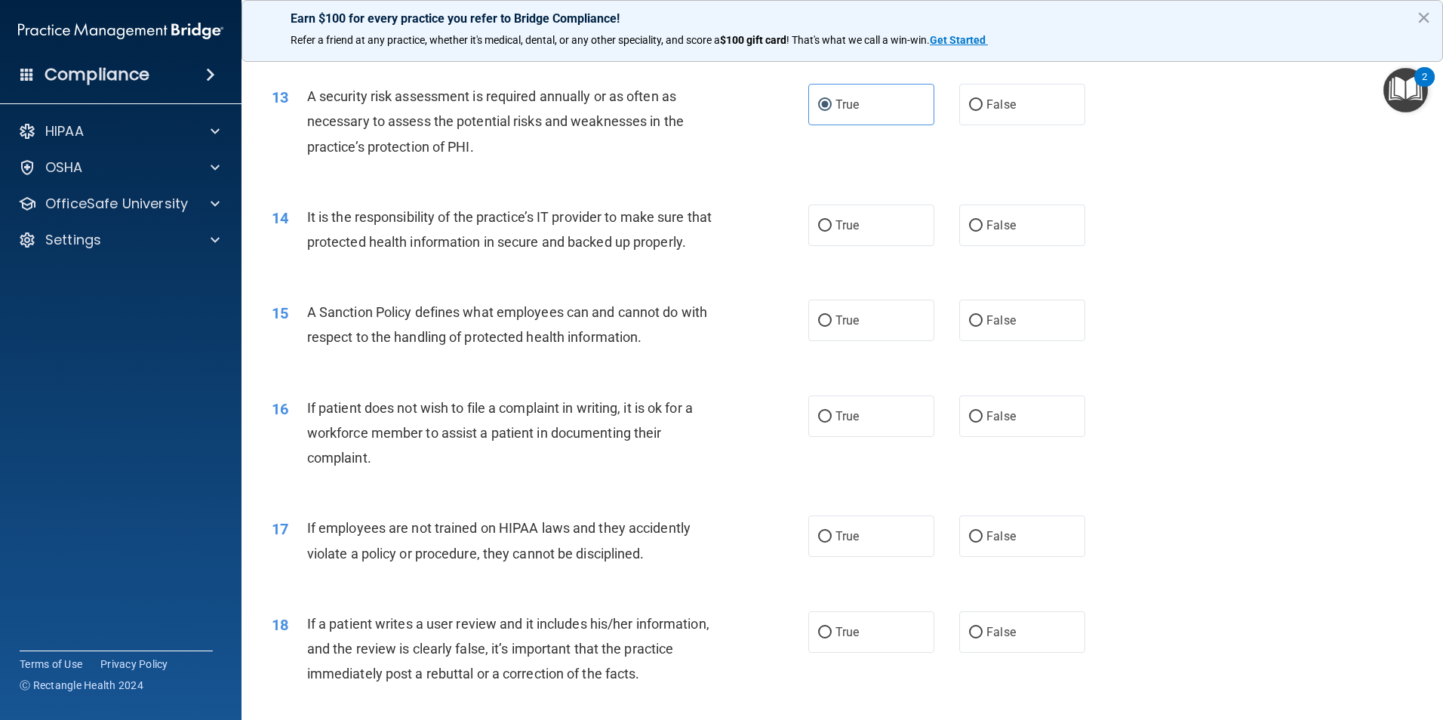
scroll to position [1584, 0]
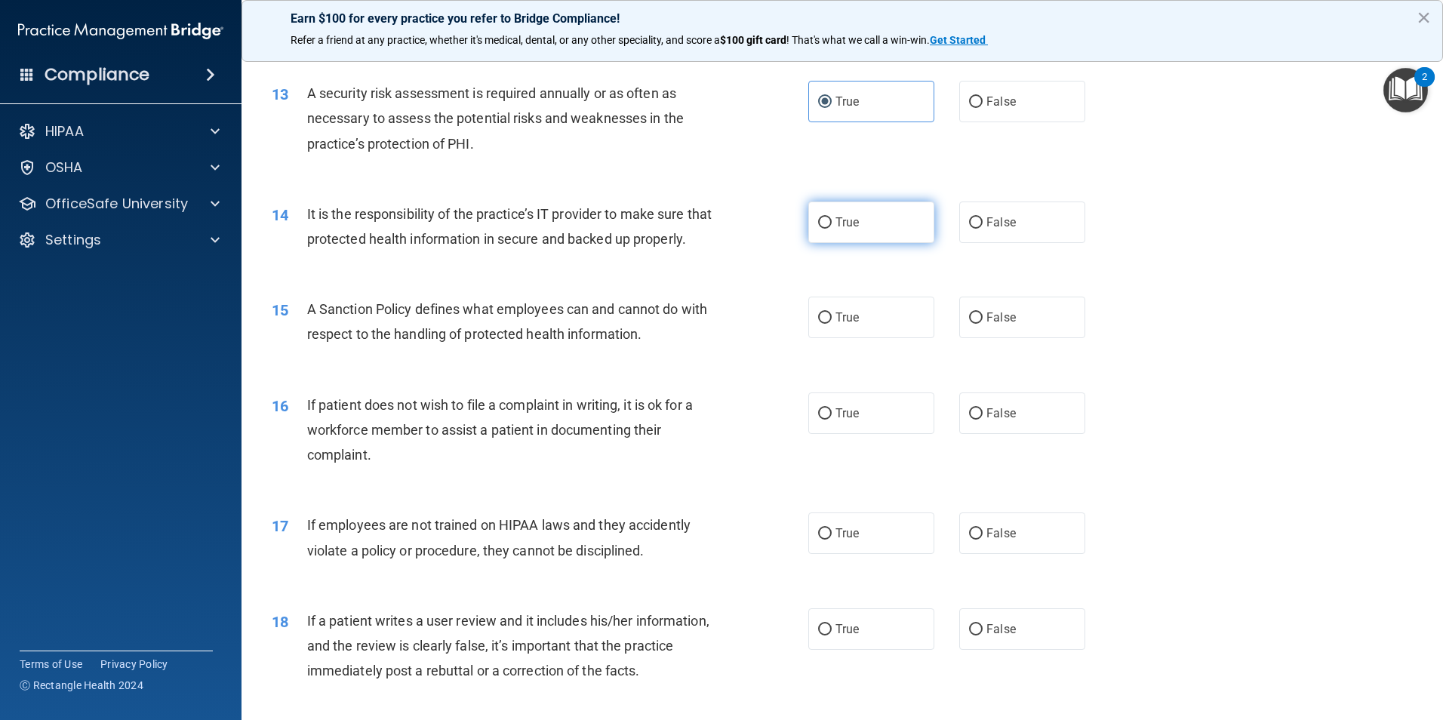
click at [857, 229] on label "True" at bounding box center [871, 221] width 126 height 41
click at [831, 229] on input "True" at bounding box center [825, 222] width 14 height 11
radio input "true"
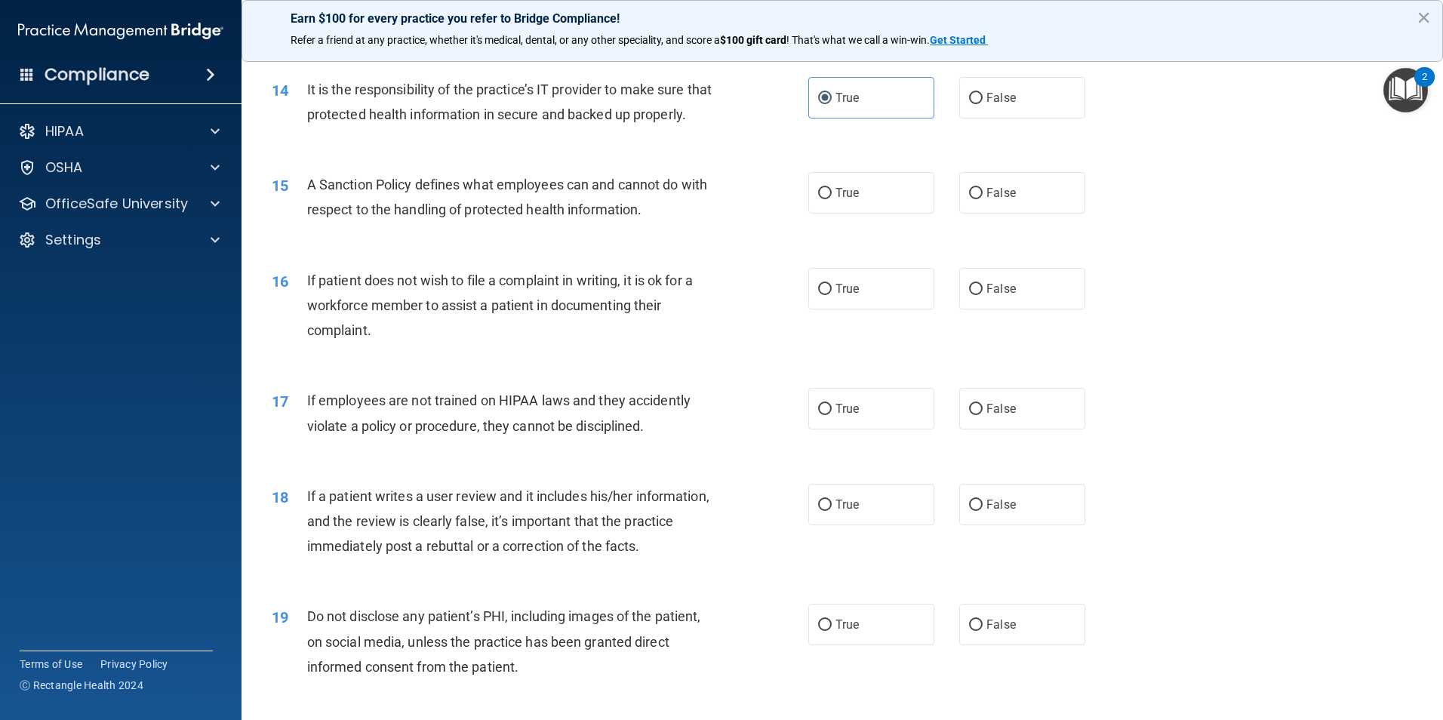
scroll to position [1735, 0]
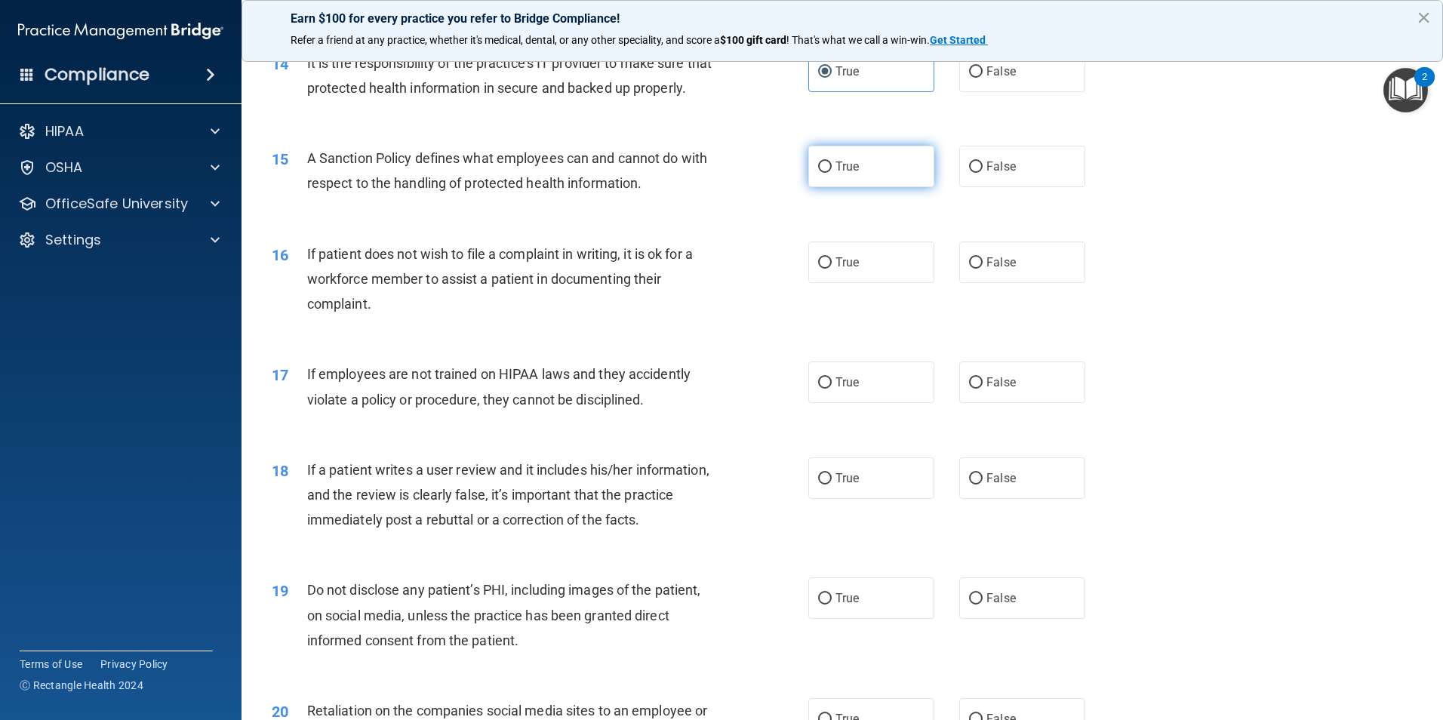
click at [819, 173] on input "True" at bounding box center [825, 166] width 14 height 11
radio input "true"
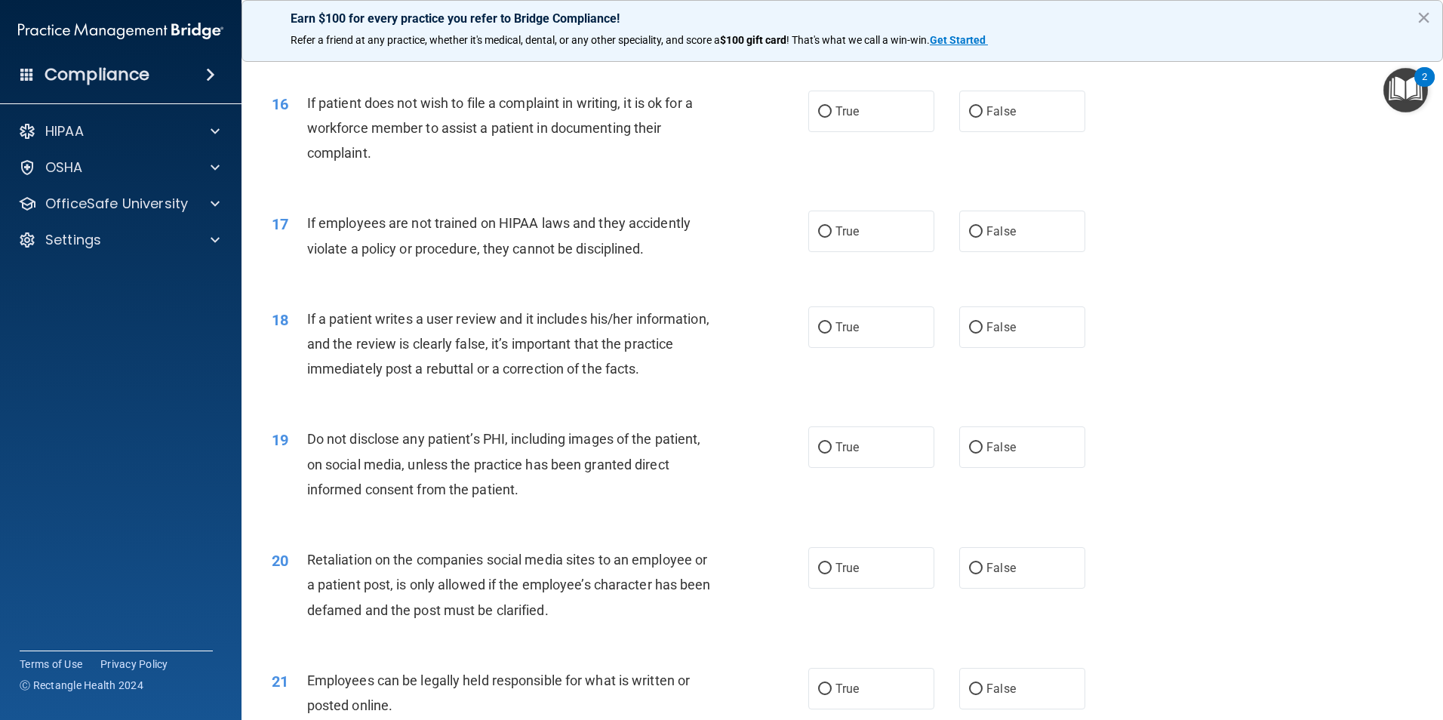
scroll to position [1811, 0]
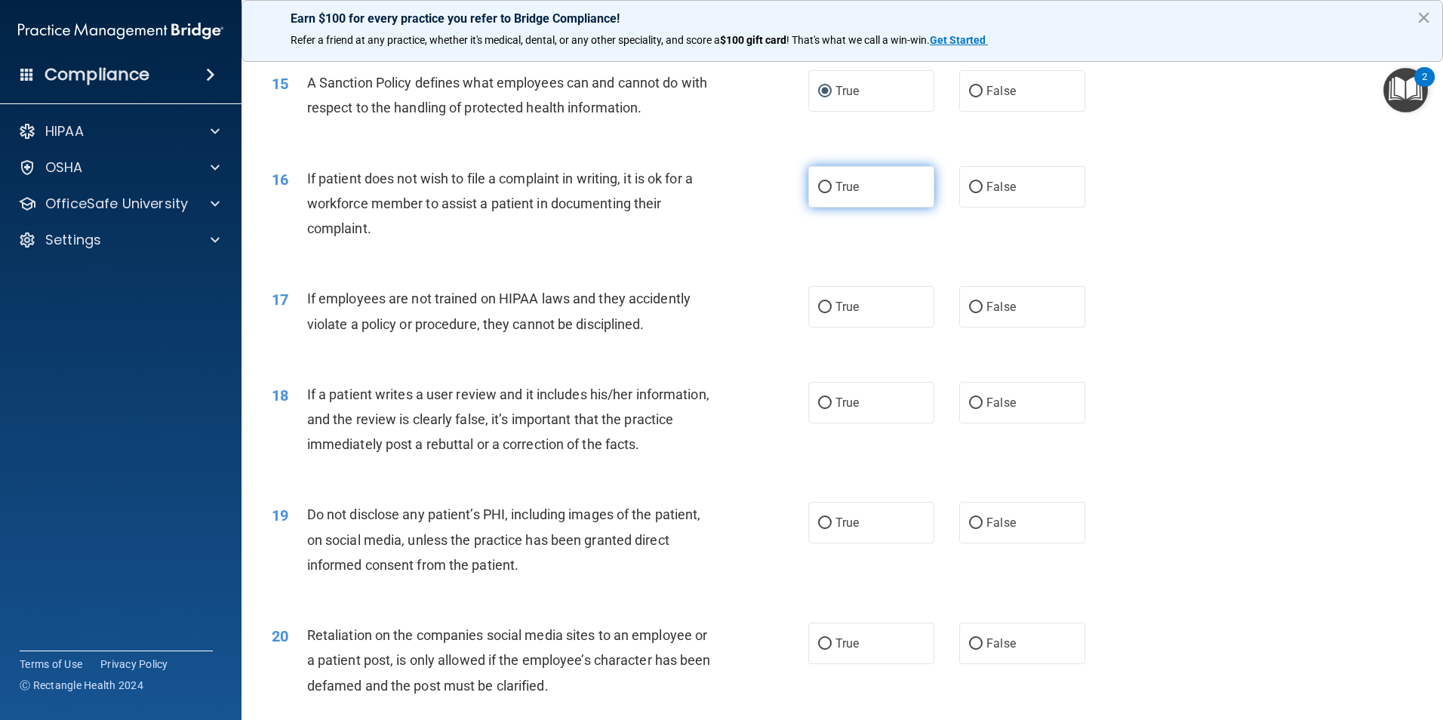
click at [818, 193] on input "True" at bounding box center [825, 187] width 14 height 11
radio input "true"
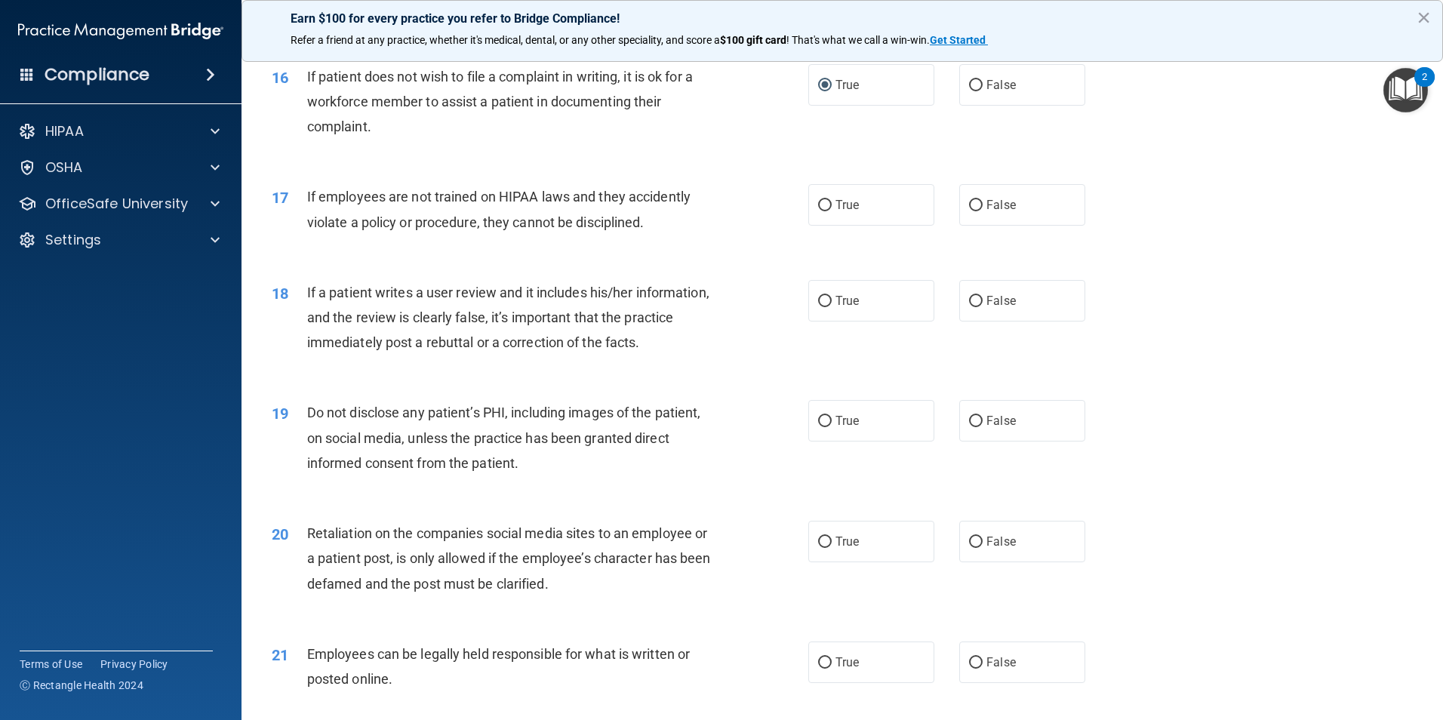
scroll to position [1886, 0]
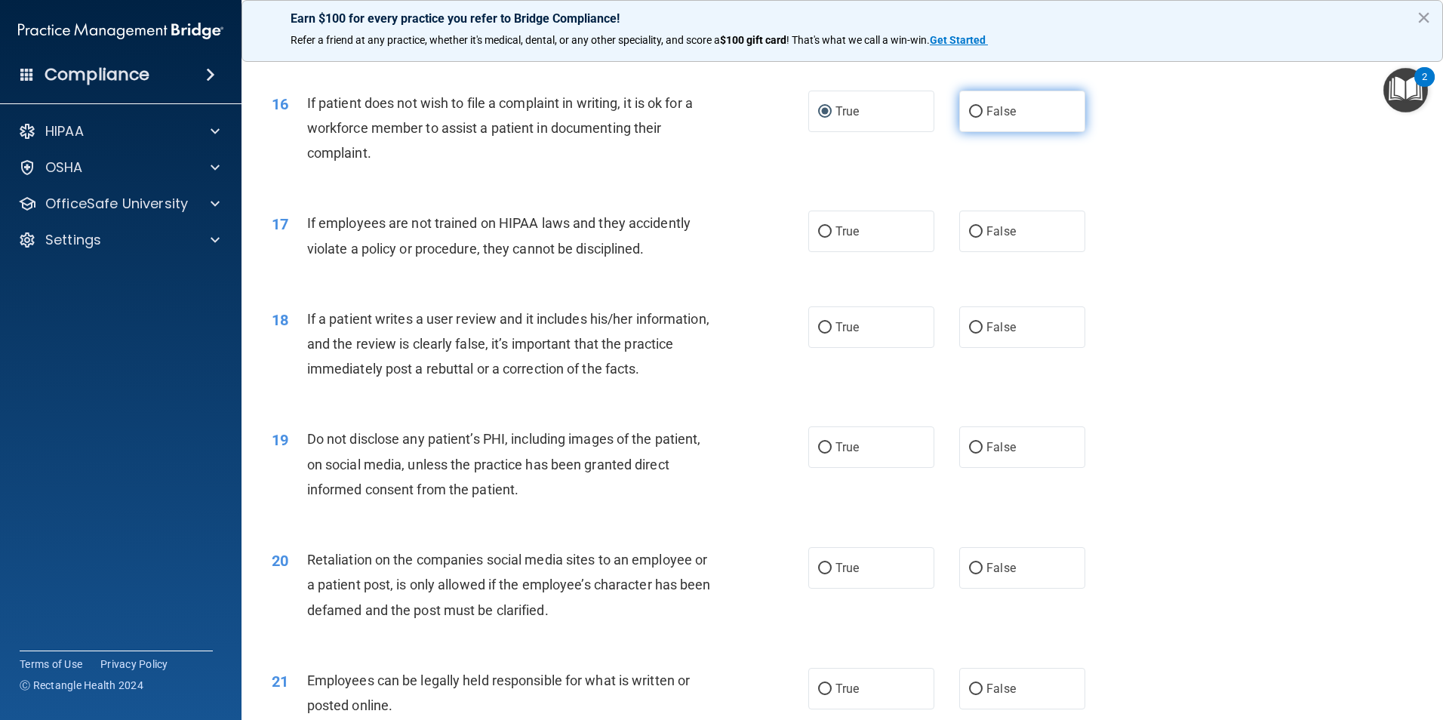
click at [970, 132] on label "False" at bounding box center [1022, 111] width 126 height 41
click at [970, 118] on input "False" at bounding box center [976, 111] width 14 height 11
radio input "true"
click at [838, 126] on label "True" at bounding box center [871, 111] width 126 height 41
click at [831, 118] on input "True" at bounding box center [825, 111] width 14 height 11
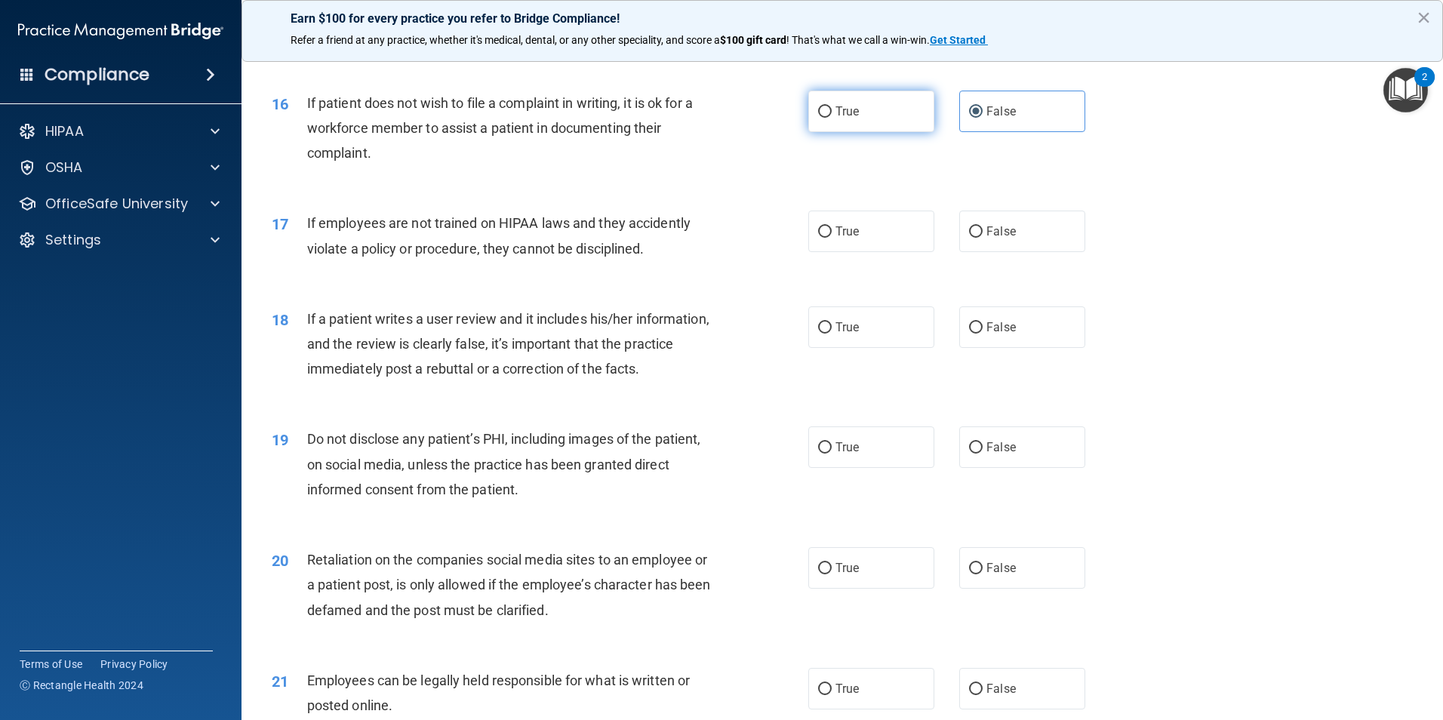
radio input "true"
radio input "false"
click at [967, 246] on label "False" at bounding box center [1022, 231] width 126 height 41
click at [969, 238] on input "False" at bounding box center [976, 231] width 14 height 11
radio input "true"
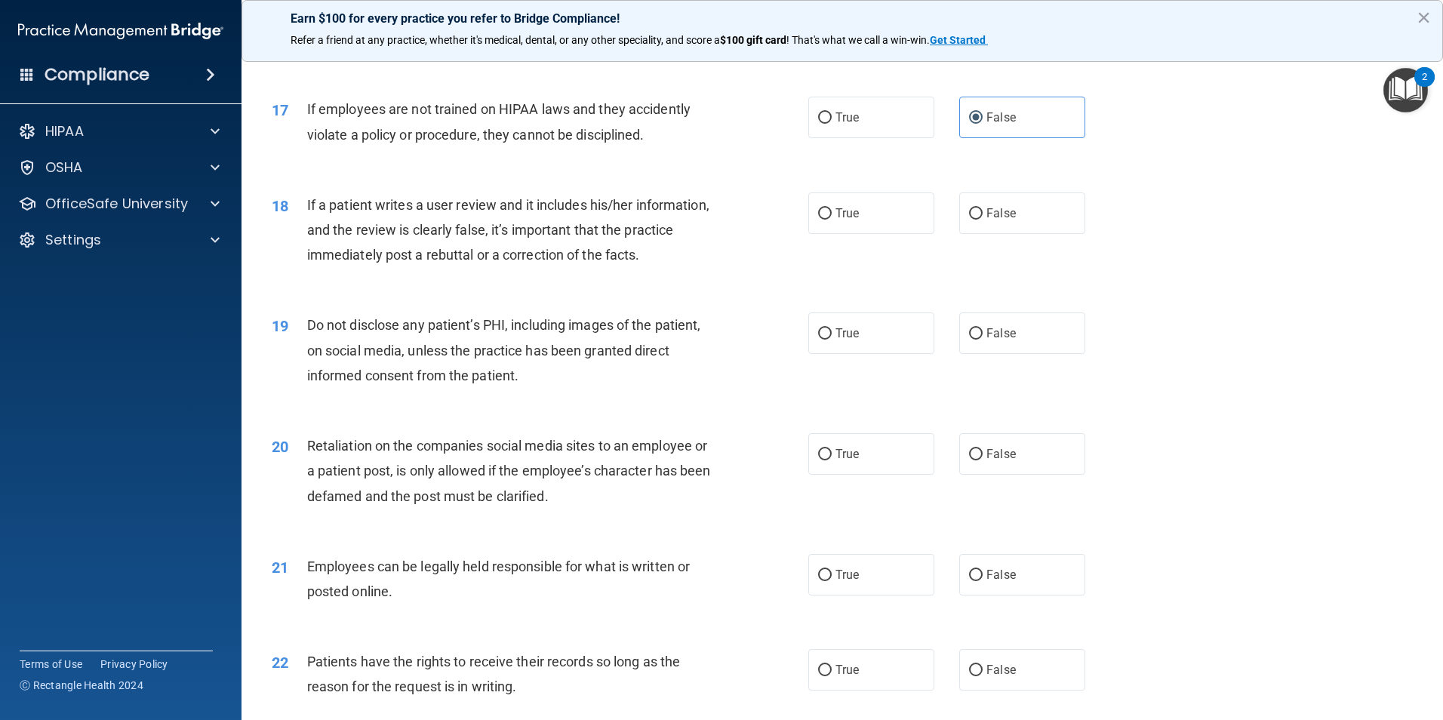
scroll to position [2037, 0]
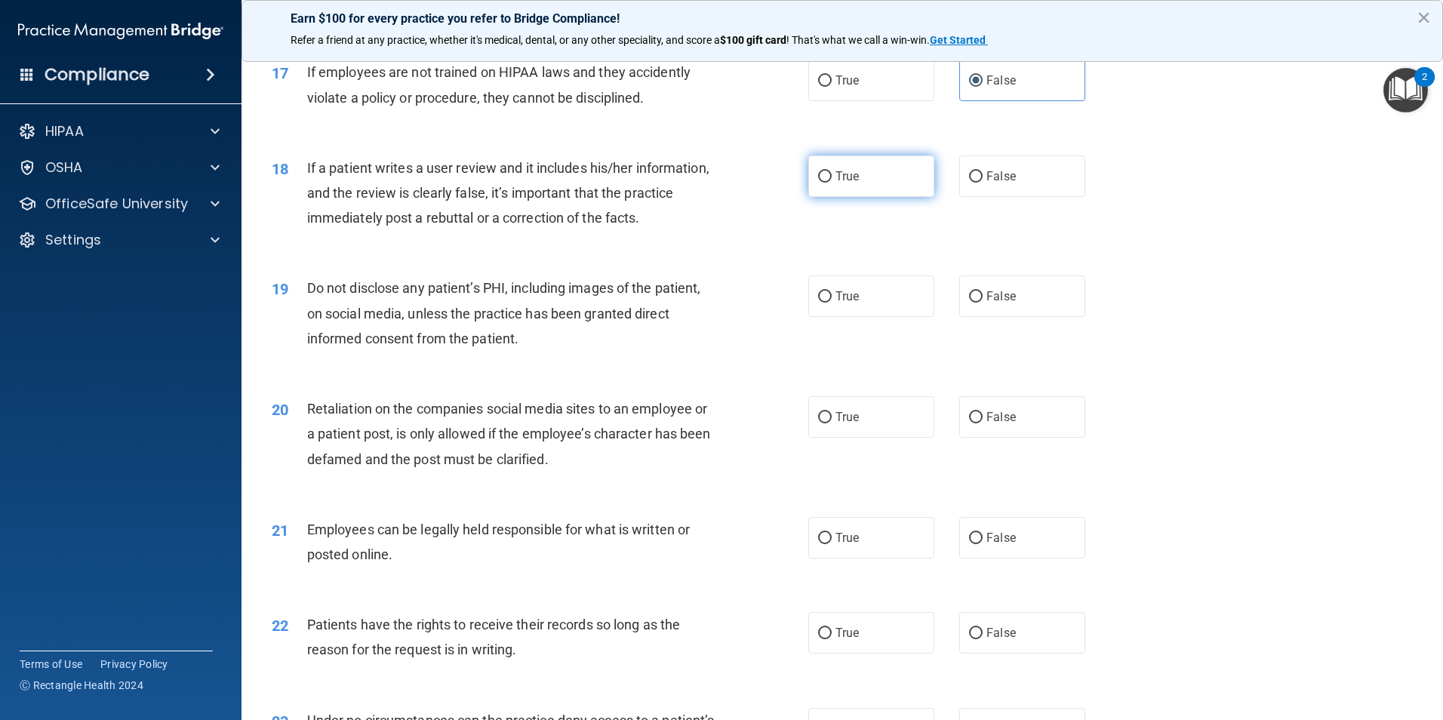
click at [848, 197] on label "True" at bounding box center [871, 175] width 126 height 41
click at [831, 183] on input "True" at bounding box center [825, 176] width 14 height 11
radio input "true"
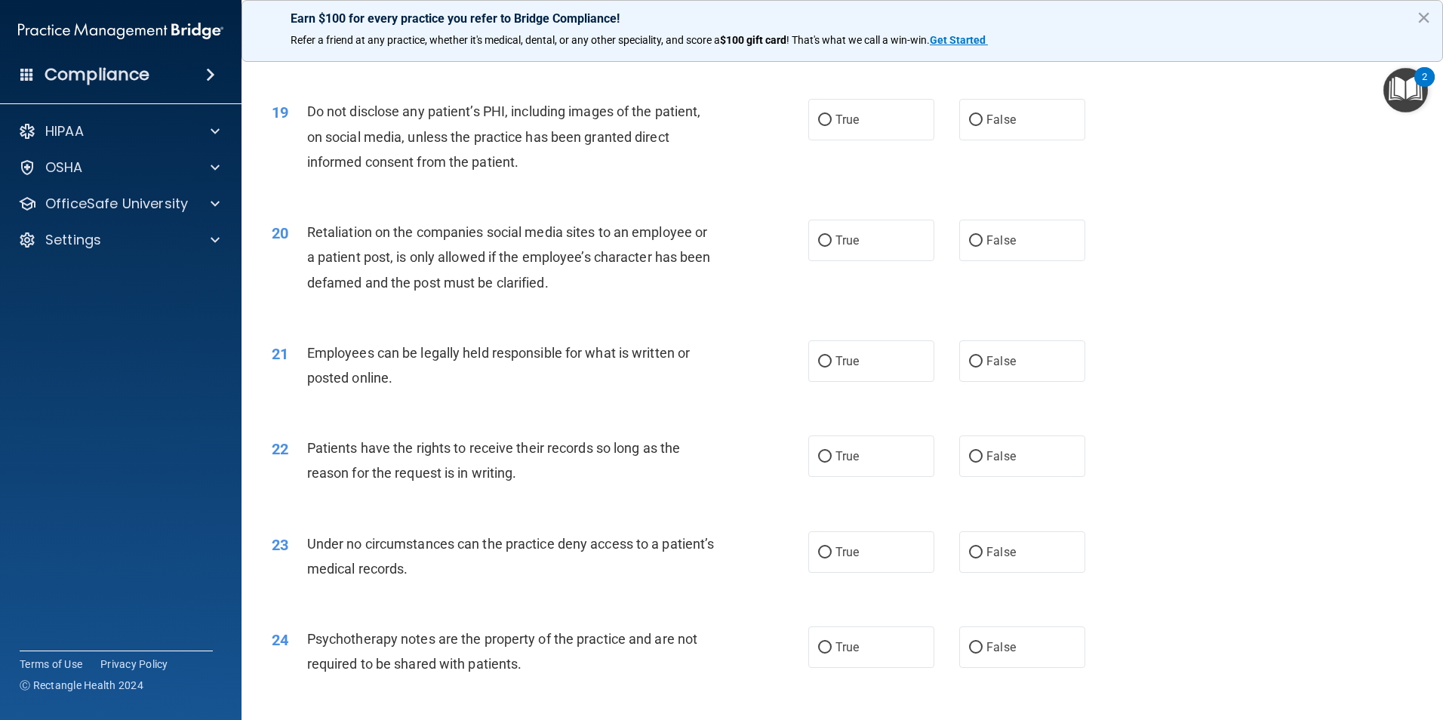
scroll to position [2264, 0]
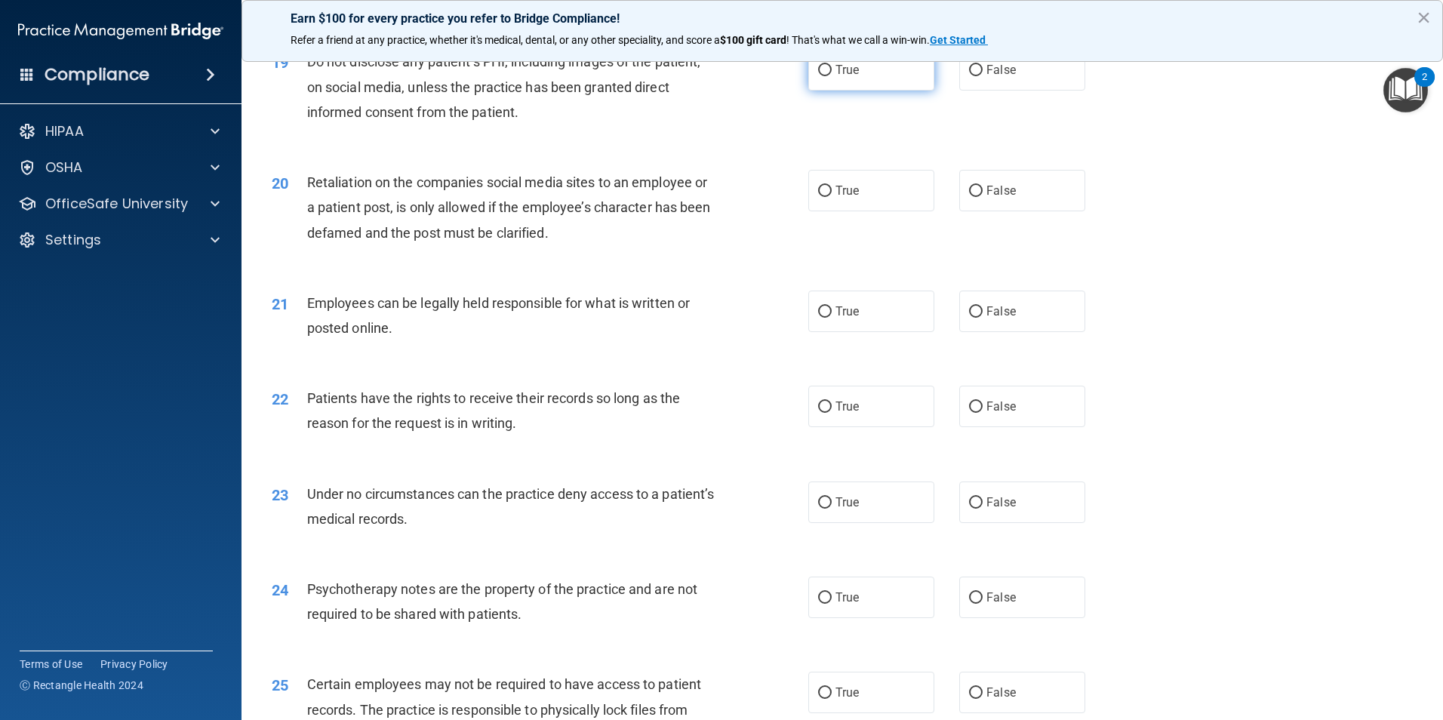
click at [810, 91] on label "True" at bounding box center [871, 69] width 126 height 41
click at [818, 76] on input "True" at bounding box center [825, 70] width 14 height 11
radio input "true"
